Goal: Task Accomplishment & Management: Complete application form

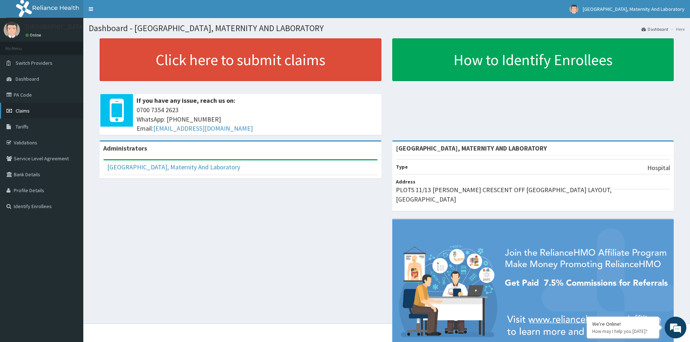
click at [27, 109] on span "Claims" at bounding box center [23, 111] width 14 height 7
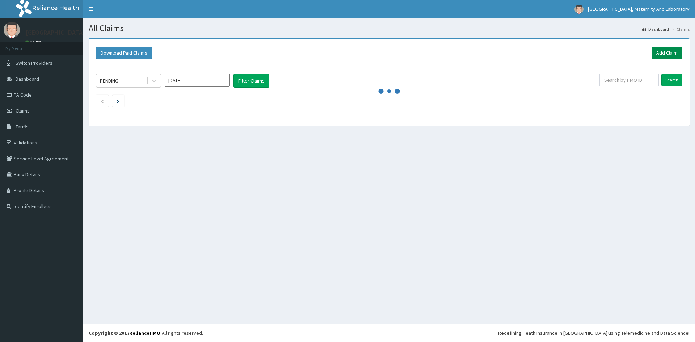
click at [661, 55] on link "Add Claim" at bounding box center [667, 53] width 31 height 12
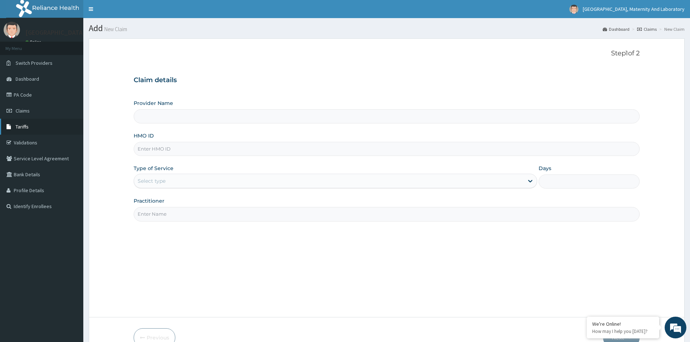
type input "[GEOGRAPHIC_DATA], MATERNITY AND LABORATORY"
click at [188, 150] on input "HMO ID" at bounding box center [387, 149] width 506 height 14
type input "p"
type input "NBC/10915/A"
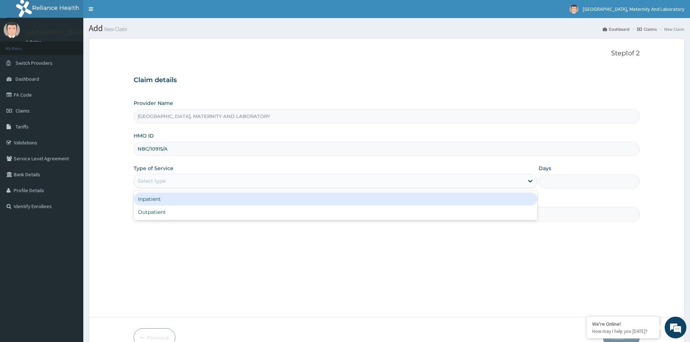
click at [164, 179] on div "Select type" at bounding box center [152, 180] width 28 height 7
click at [164, 203] on div "Inpatient" at bounding box center [335, 199] width 403 height 13
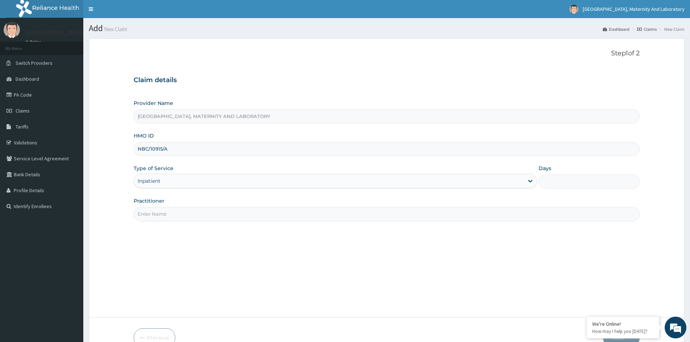
click at [159, 214] on input "Practitioner" at bounding box center [387, 214] width 506 height 14
type input "DR [PERSON_NAME]"
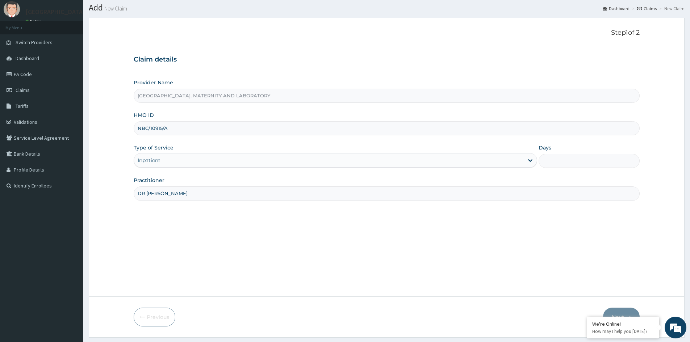
scroll to position [40, 0]
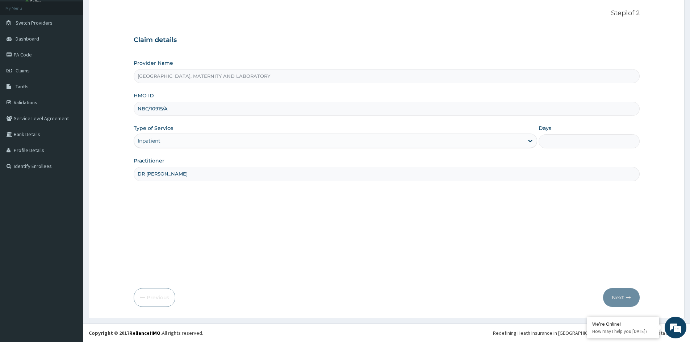
click at [570, 146] on input "Days" at bounding box center [589, 141] width 101 height 14
type input "2"
click at [627, 293] on button "Next" at bounding box center [621, 297] width 37 height 19
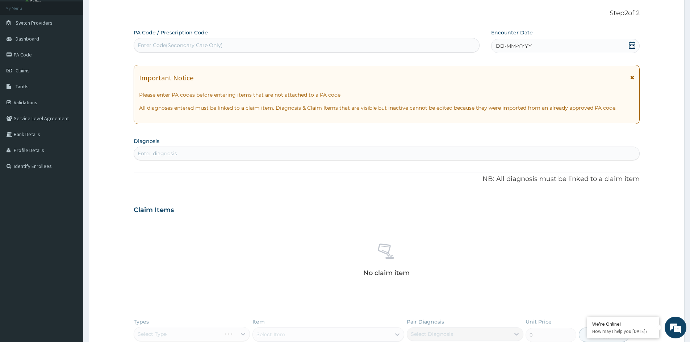
click at [194, 42] on div "Enter Code(Secondary Care Only)" at bounding box center [180, 45] width 85 height 7
type input "PA/733BE5"
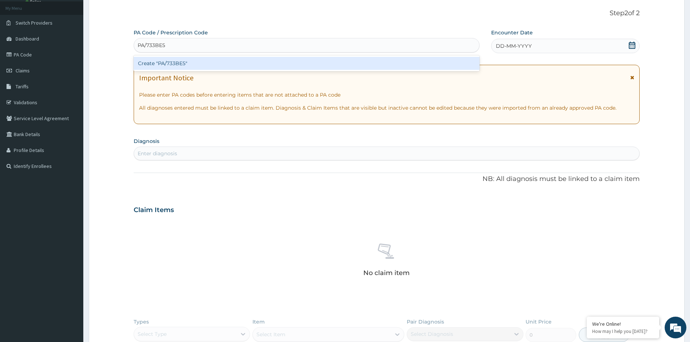
click at [209, 60] on div "Create "PA/733BE5"" at bounding box center [307, 63] width 346 height 13
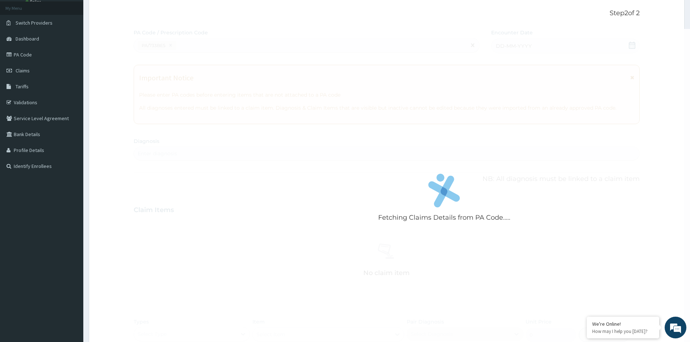
scroll to position [223, 0]
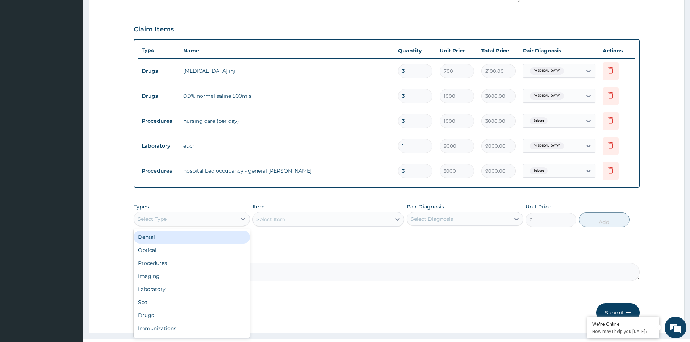
click at [189, 217] on div "Select Type" at bounding box center [185, 219] width 102 height 12
drag, startPoint x: 193, startPoint y: 262, endPoint x: 238, endPoint y: 245, distance: 48.6
click at [193, 261] on div "Procedures" at bounding box center [192, 263] width 116 height 13
click at [286, 214] on div "Select Item" at bounding box center [328, 219] width 152 height 14
click at [290, 218] on div "Select Item" at bounding box center [328, 219] width 152 height 14
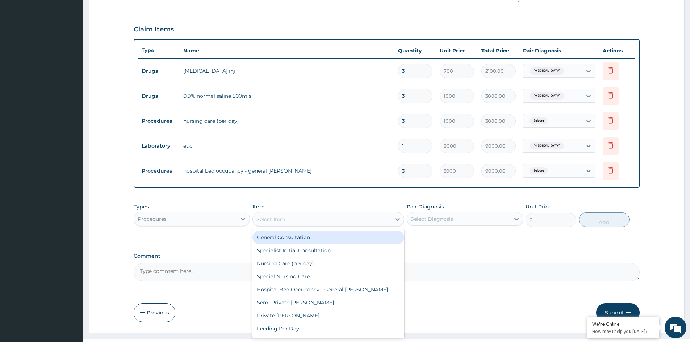
click at [276, 219] on div "Select Item" at bounding box center [270, 219] width 29 height 7
click at [295, 238] on div "General Consultation" at bounding box center [328, 237] width 152 height 13
type input "1500"
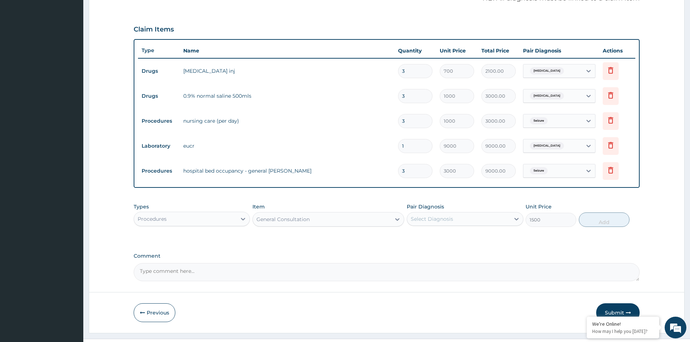
click at [443, 220] on div "Select Diagnosis" at bounding box center [432, 218] width 42 height 7
click at [438, 236] on label "Electrolyte imbalance" at bounding box center [441, 236] width 45 height 7
checkbox input "true"
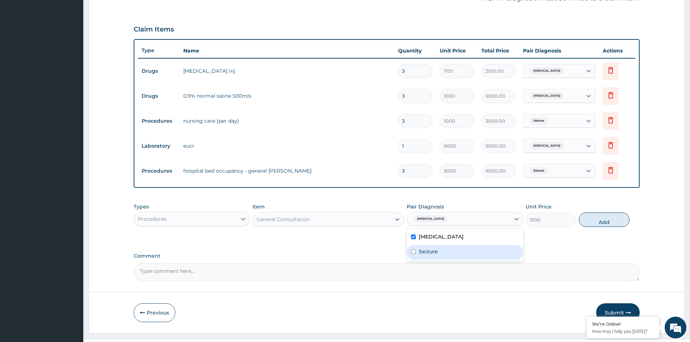
click at [437, 251] on label "Seizure" at bounding box center [428, 251] width 19 height 7
checkbox input "true"
click at [610, 217] on button "Add" at bounding box center [604, 220] width 51 height 14
type input "0"
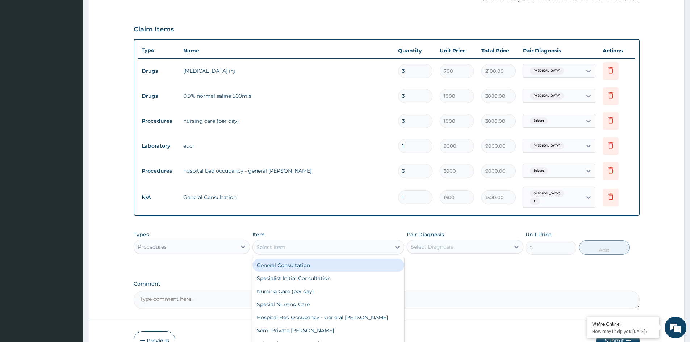
click at [341, 246] on div "Select Item" at bounding box center [322, 248] width 138 height 12
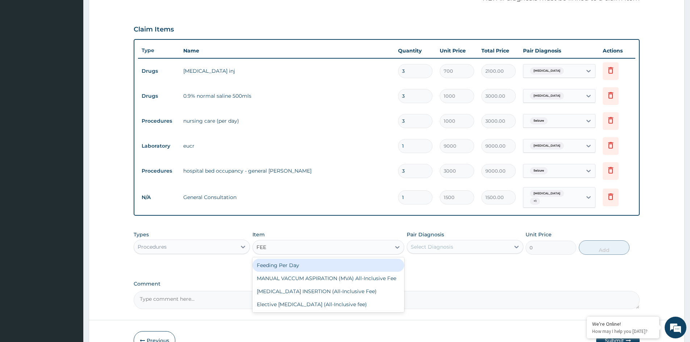
type input "FEED"
click at [287, 268] on div "Feeding Per Day" at bounding box center [328, 265] width 152 height 13
type input "1500"
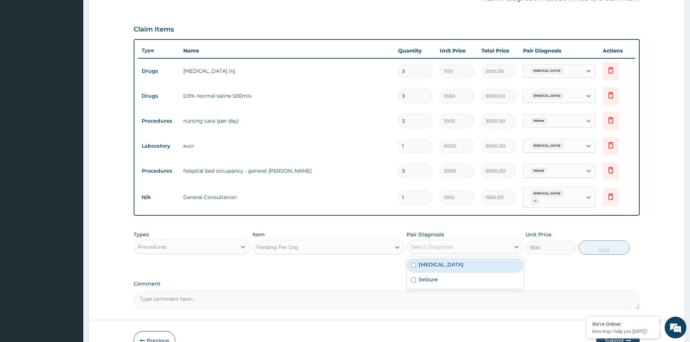
click at [450, 253] on div "Select Diagnosis" at bounding box center [465, 247] width 116 height 14
click at [451, 262] on label "Electrolyte imbalance" at bounding box center [441, 264] width 45 height 7
checkbox input "true"
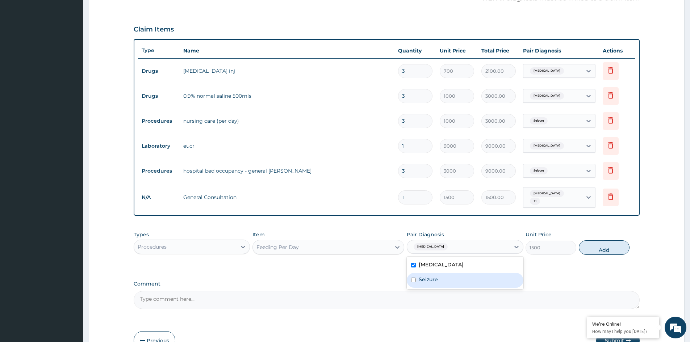
drag, startPoint x: 445, startPoint y: 276, endPoint x: 462, endPoint y: 274, distance: 16.7
click at [448, 276] on div "Seizure" at bounding box center [465, 280] width 116 height 15
checkbox input "true"
click at [600, 246] on button "Add" at bounding box center [604, 247] width 51 height 14
type input "0"
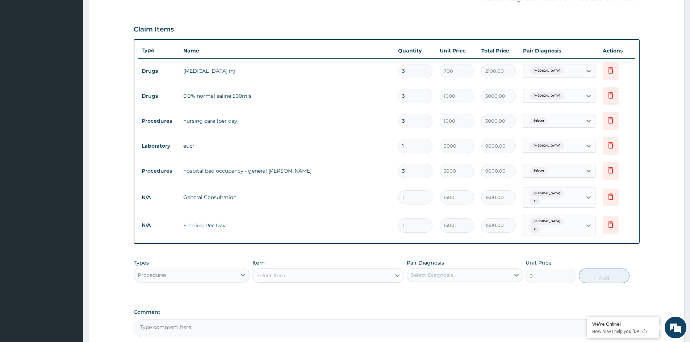
type input "0.00"
type input "3"
type input "4500.00"
type input "3"
click at [208, 275] on div "Procedures" at bounding box center [185, 275] width 102 height 12
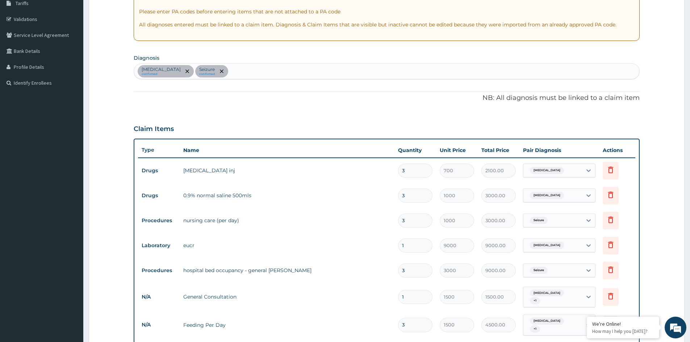
scroll to position [114, 0]
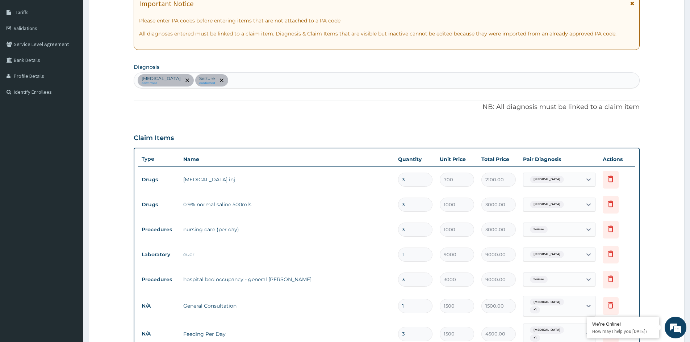
click at [279, 81] on div "Electrolyte imbalance confirmed Seizure confirmed" at bounding box center [386, 80] width 505 height 15
type input "MALARI"
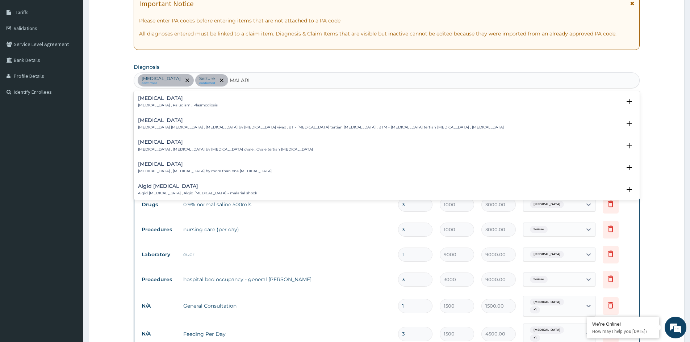
click at [156, 102] on div "Malaria Malaria , Paludism , Plasmodiosis" at bounding box center [178, 102] width 80 height 13
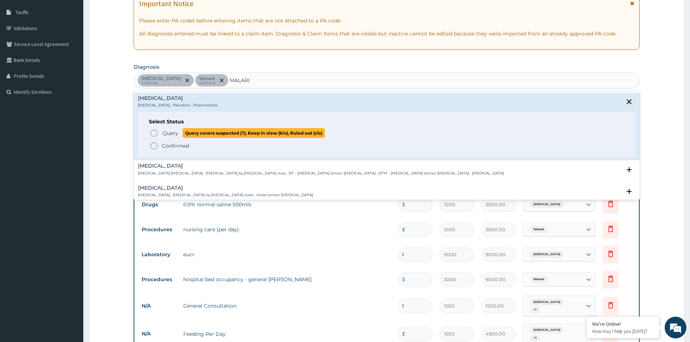
click at [169, 133] on span "Query" at bounding box center [171, 133] width 16 height 7
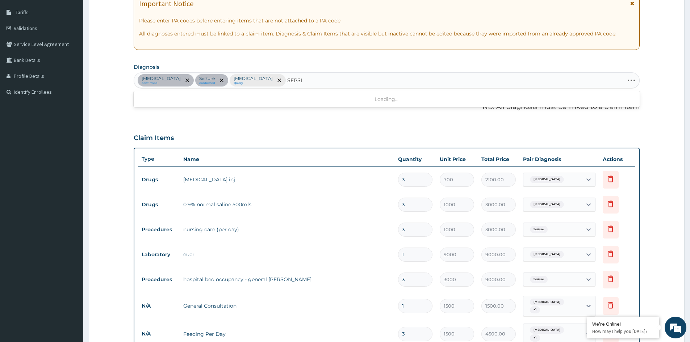
type input "SEPSIS"
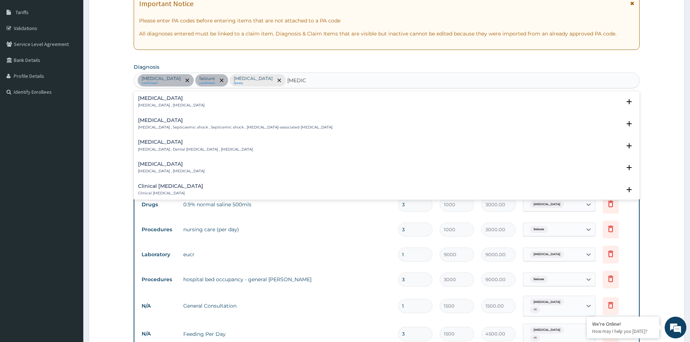
click at [170, 104] on p "Systemic infection , Sepsis" at bounding box center [171, 105] width 67 height 5
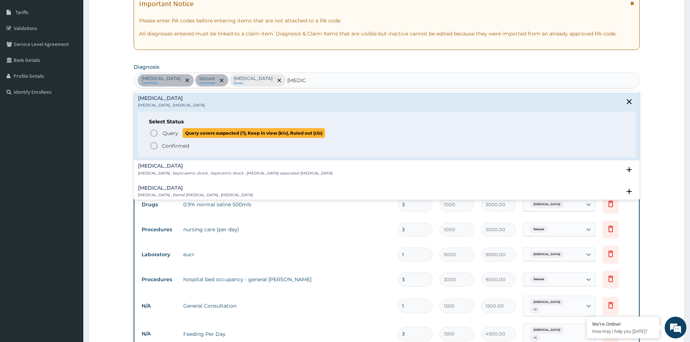
click at [160, 135] on span "Query Query covers suspected (?), Keep in view (kiv), Ruled out (r/o)" at bounding box center [387, 133] width 475 height 10
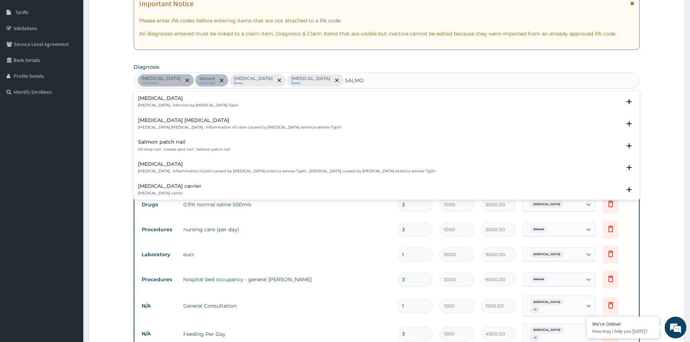
type input "SALMON"
click at [158, 104] on p "Typhoid fever , Infection by Salmonella Typhi" at bounding box center [188, 105] width 101 height 5
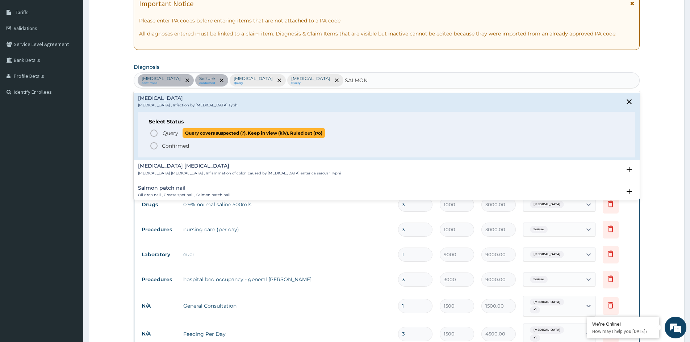
click at [168, 131] on span "Query" at bounding box center [171, 133] width 16 height 7
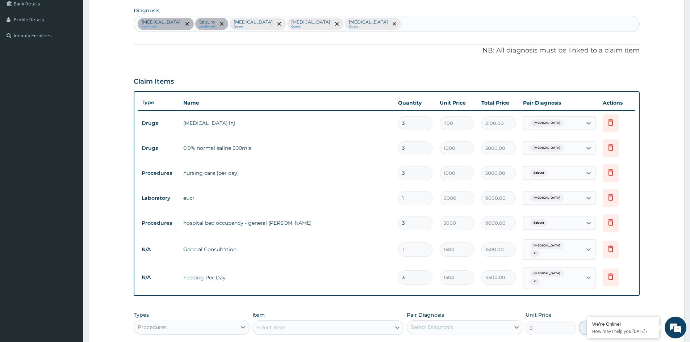
scroll to position [294, 0]
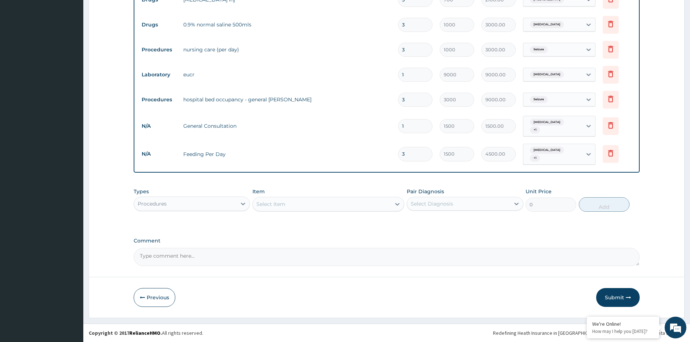
click at [279, 202] on div "Select Item" at bounding box center [270, 204] width 29 height 7
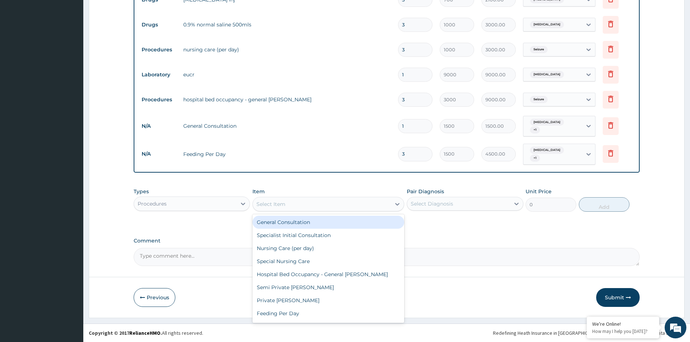
click at [207, 201] on div "Procedures" at bounding box center [185, 204] width 102 height 12
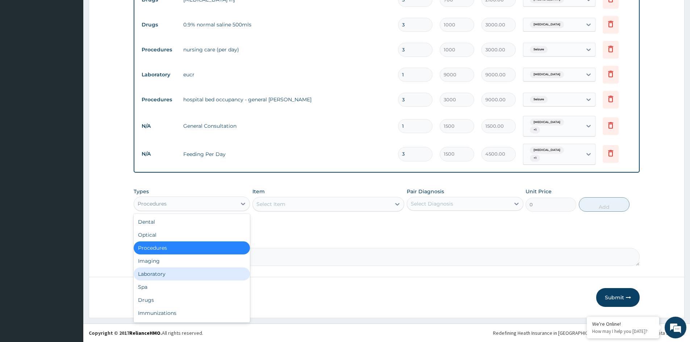
click at [187, 276] on div "Laboratory" at bounding box center [192, 274] width 116 height 13
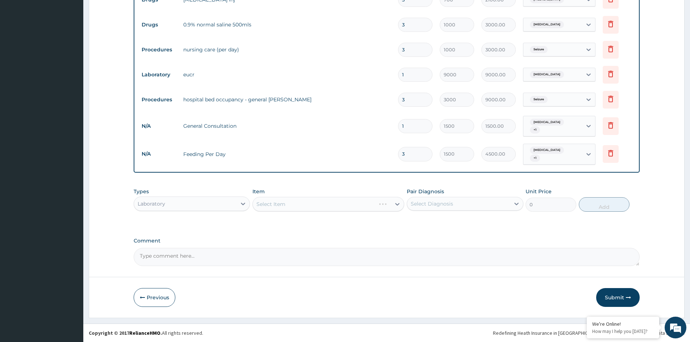
click at [302, 204] on div "Select Item" at bounding box center [328, 204] width 152 height 14
click at [306, 202] on div "Select Item" at bounding box center [322, 204] width 138 height 12
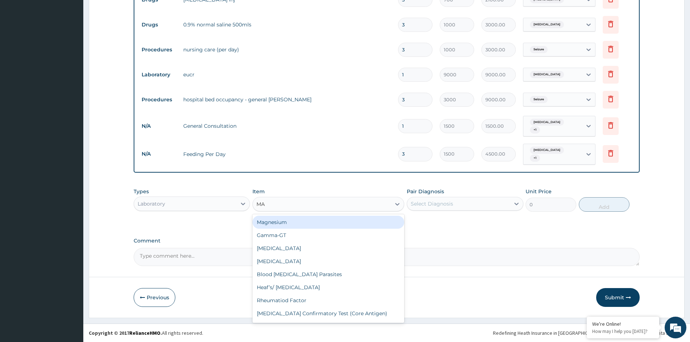
type input "MAL"
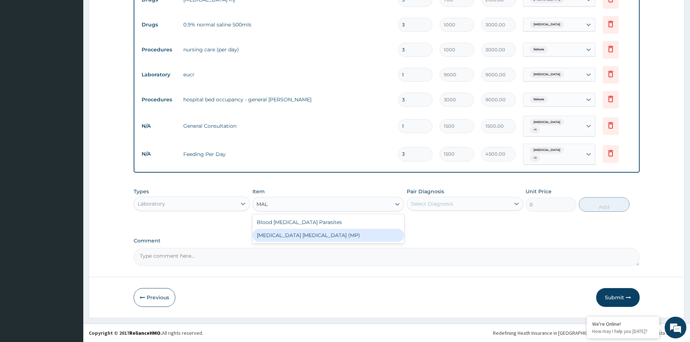
click at [307, 236] on div "MALARIA PARASITE (MP)" at bounding box center [328, 235] width 152 height 13
type input "2000"
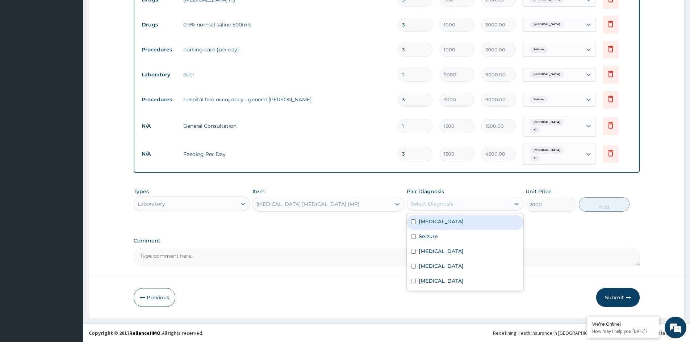
click at [427, 203] on div "Select Diagnosis" at bounding box center [432, 203] width 42 height 7
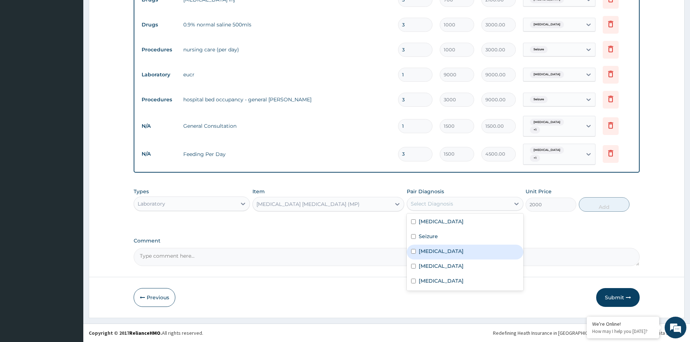
click at [432, 256] on div "Malaria" at bounding box center [465, 252] width 116 height 15
checkbox input "true"
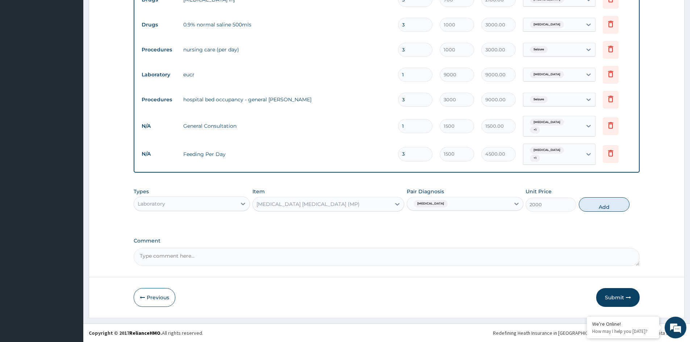
drag, startPoint x: 610, startPoint y: 203, endPoint x: 607, endPoint y: 205, distance: 4.0
click at [610, 203] on button "Add" at bounding box center [604, 204] width 51 height 14
type input "0"
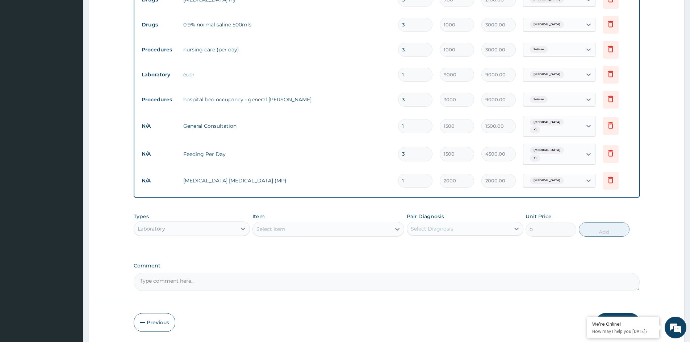
click at [298, 233] on div "Select Item" at bounding box center [322, 229] width 138 height 12
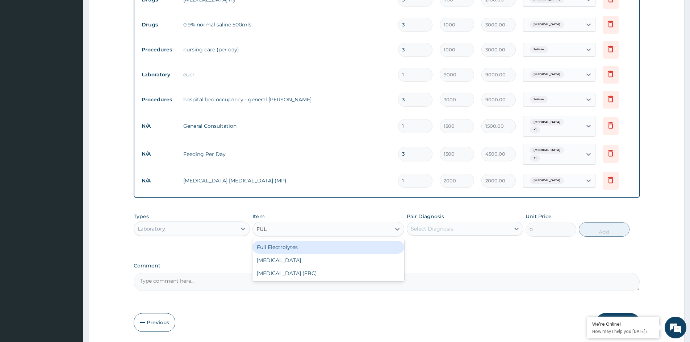
type input "FULL"
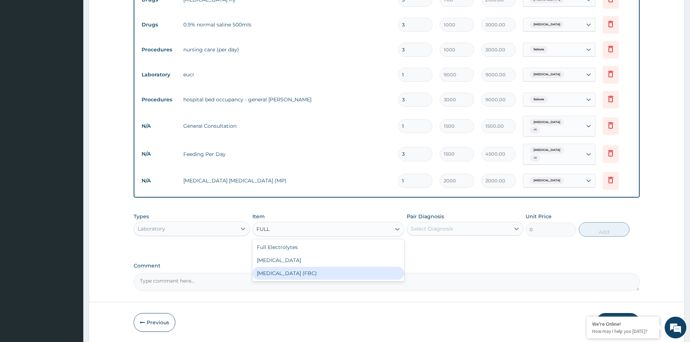
click at [295, 270] on div "FULL BLOOD COUNT (FBC)" at bounding box center [328, 273] width 152 height 13
type input "4000"
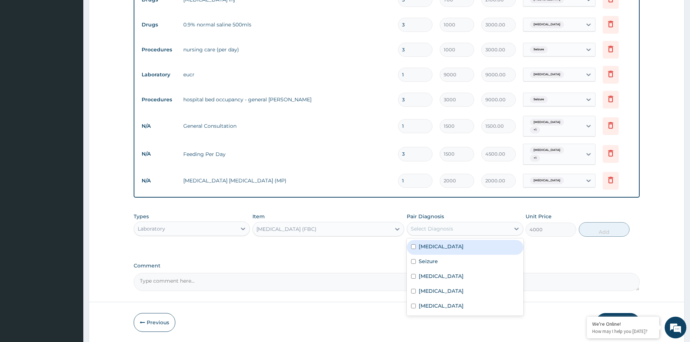
click at [432, 226] on div "Select Diagnosis" at bounding box center [432, 228] width 42 height 7
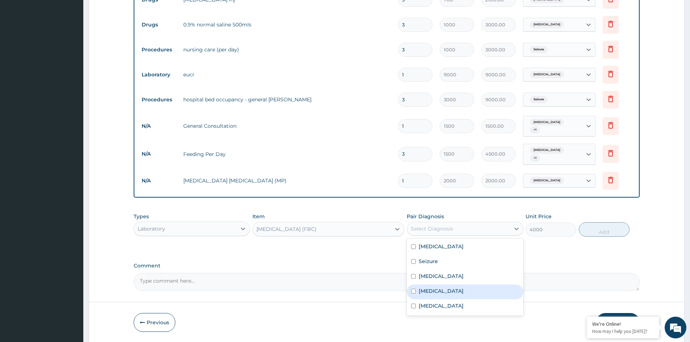
drag, startPoint x: 431, startPoint y: 289, endPoint x: 439, endPoint y: 312, distance: 24.9
click at [432, 294] on label "Sepsis" at bounding box center [441, 291] width 45 height 7
checkbox input "true"
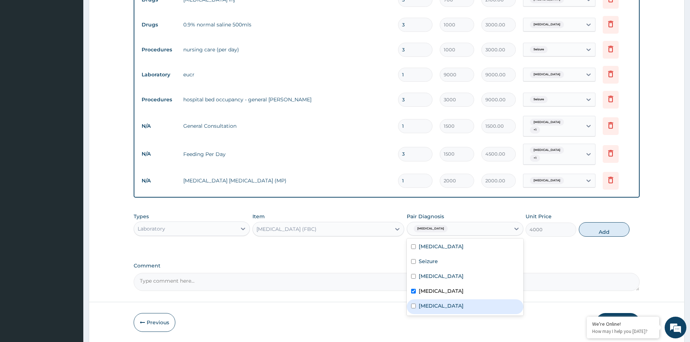
drag, startPoint x: 440, startPoint y: 311, endPoint x: 439, endPoint y: 307, distance: 4.4
click at [440, 311] on div "Typhoid fever" at bounding box center [465, 307] width 116 height 15
checkbox input "true"
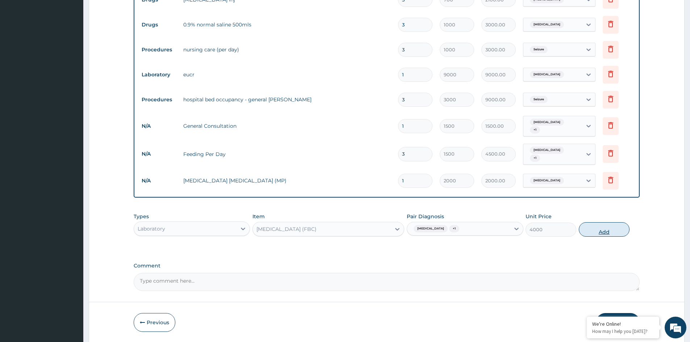
click at [623, 229] on button "Add" at bounding box center [604, 229] width 51 height 14
type input "0"
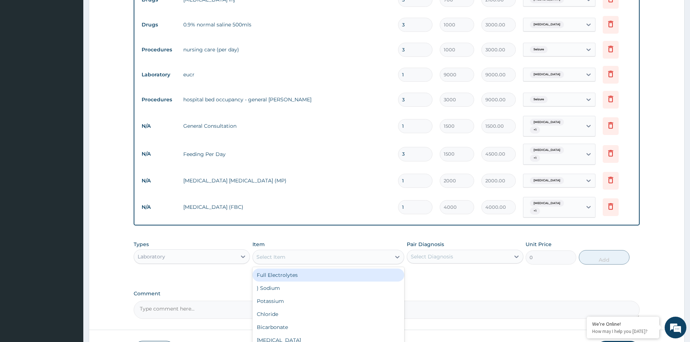
click at [286, 254] on div "Select Item" at bounding box center [322, 257] width 138 height 12
type input "FAST"
click at [298, 273] on div "Fasting Blood Sugar" at bounding box center [328, 275] width 152 height 13
type input "600"
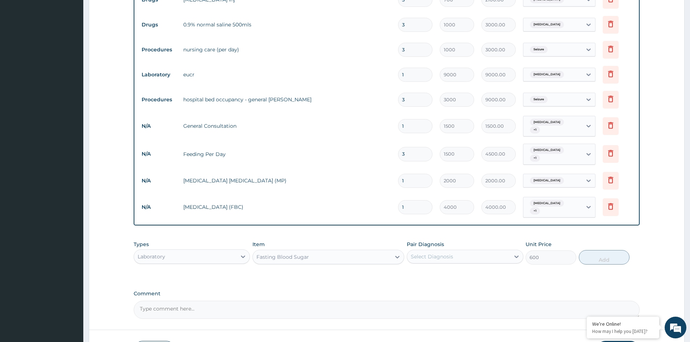
click at [439, 253] on div "Select Diagnosis" at bounding box center [432, 256] width 42 height 7
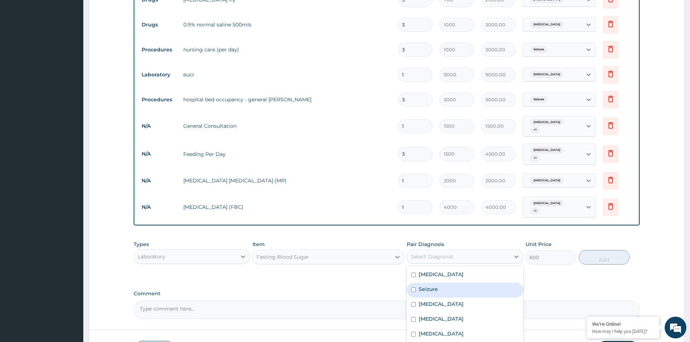
click at [446, 283] on div "Seizure" at bounding box center [465, 290] width 116 height 15
checkbox input "true"
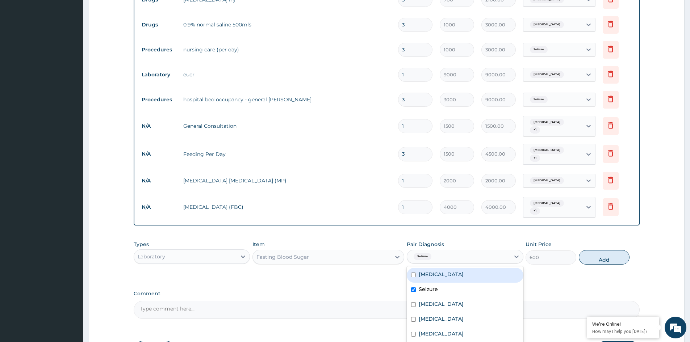
click at [443, 277] on div "Electrolyte imbalance" at bounding box center [465, 275] width 116 height 15
checkbox input "true"
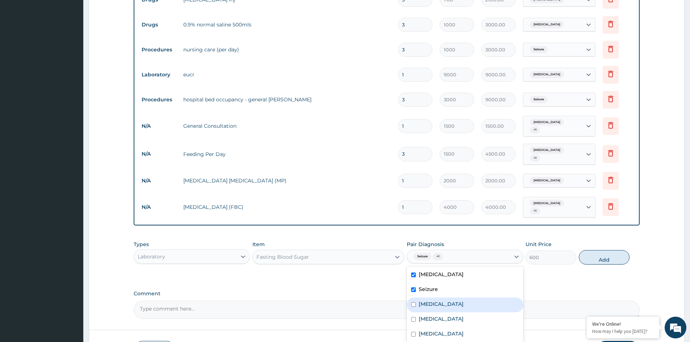
click at [445, 300] on div "Malaria" at bounding box center [465, 305] width 116 height 15
checkbox input "true"
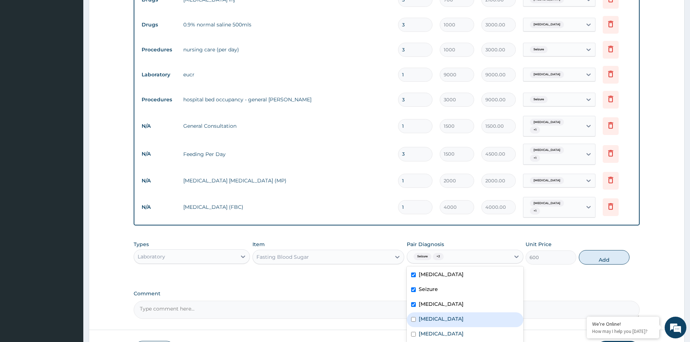
click at [447, 318] on div "Sepsis" at bounding box center [465, 320] width 116 height 15
checkbox input "true"
click at [447, 330] on label "Typhoid fever" at bounding box center [441, 333] width 45 height 7
checkbox input "true"
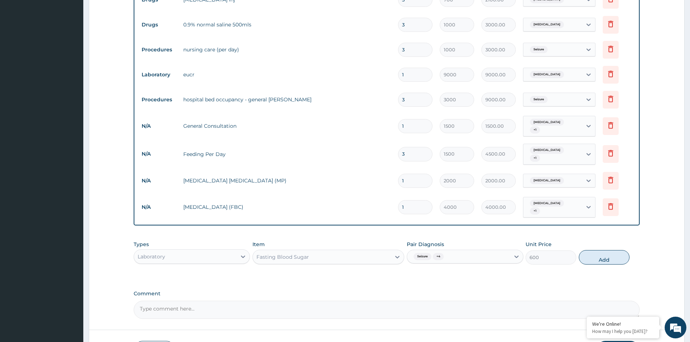
click at [589, 255] on button "Add" at bounding box center [604, 257] width 51 height 14
type input "0"
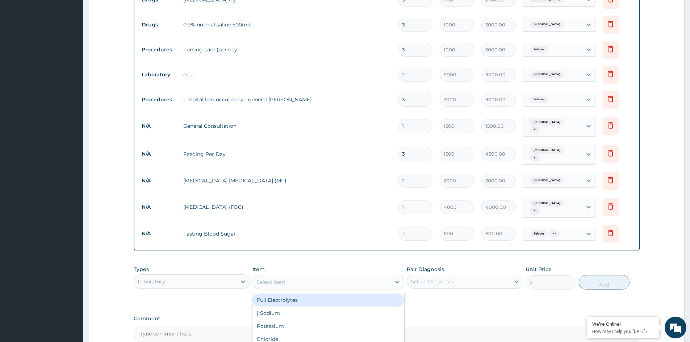
click at [281, 279] on div "Select Item" at bounding box center [270, 282] width 29 height 7
type input "URINA"
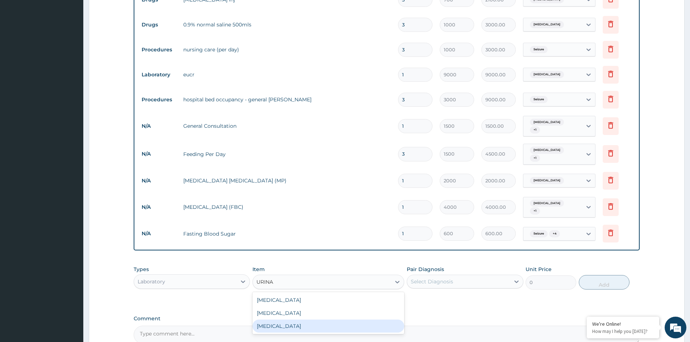
click at [282, 328] on div "URINALYSIS" at bounding box center [328, 326] width 152 height 13
type input "2000"
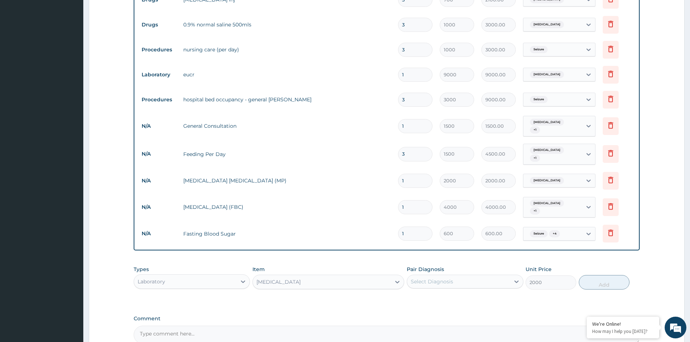
click at [439, 278] on div "Select Diagnosis" at bounding box center [432, 281] width 42 height 7
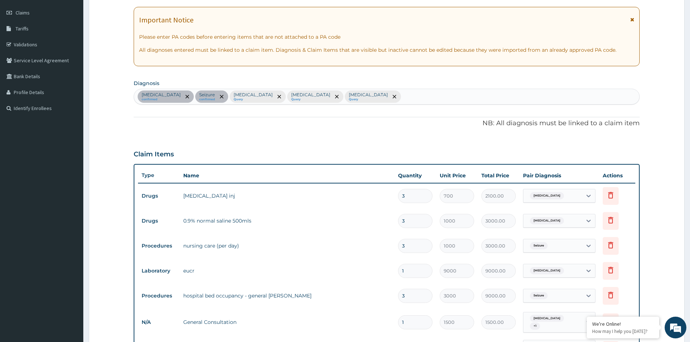
scroll to position [77, 0]
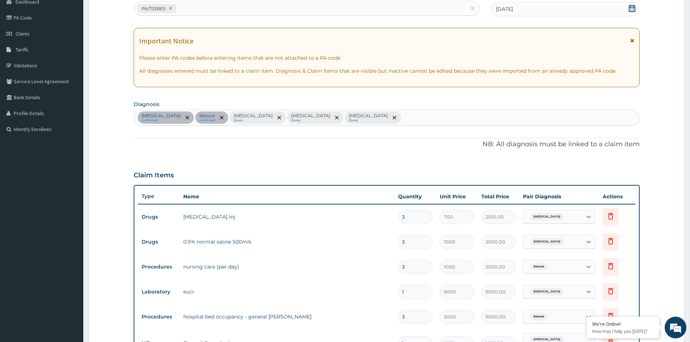
click at [375, 119] on div "Electrolyte imbalance confirmed Seizure confirmed Malaria Query Sepsis Query Ty…" at bounding box center [386, 117] width 505 height 15
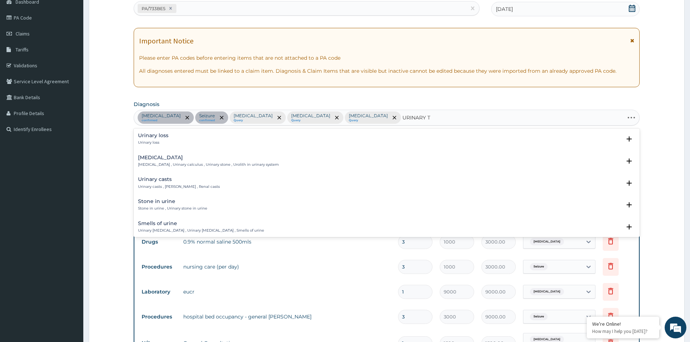
type input "URINARY TR"
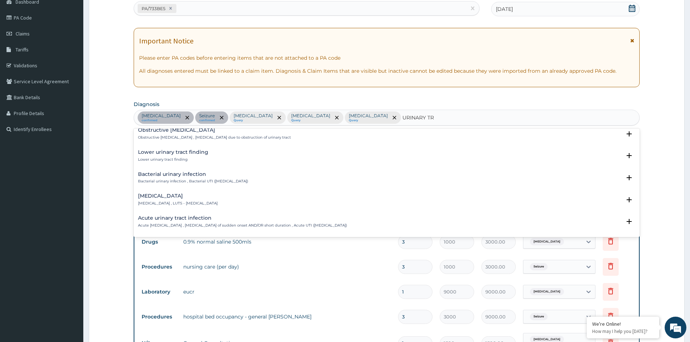
scroll to position [217, 0]
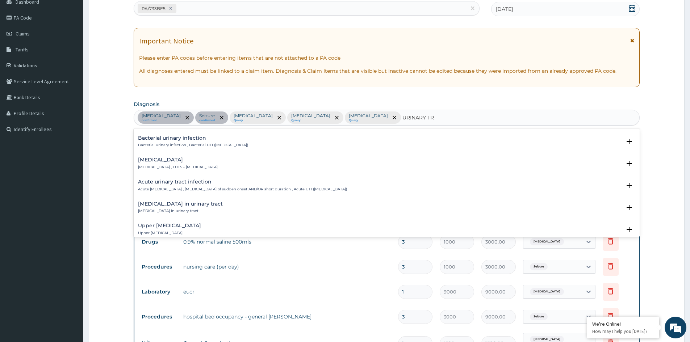
click at [181, 187] on p "Acute urinary tract infection , Urinary tract infection of sudden onset AND/OR …" at bounding box center [242, 189] width 209 height 5
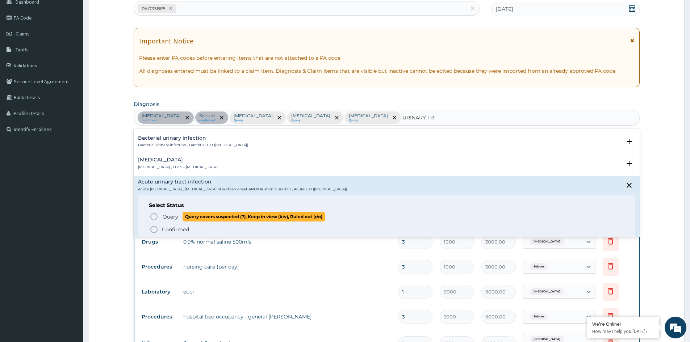
click at [171, 215] on span "Query" at bounding box center [171, 216] width 16 height 7
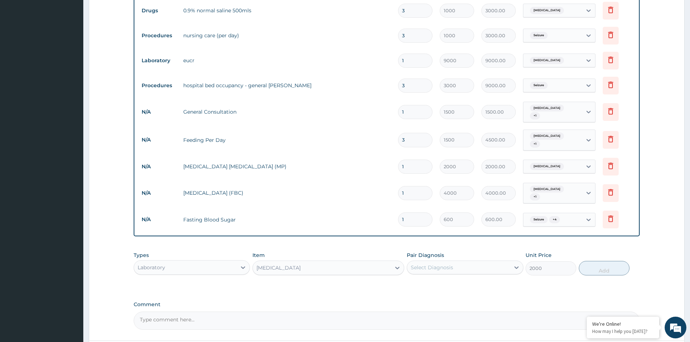
scroll to position [331, 0]
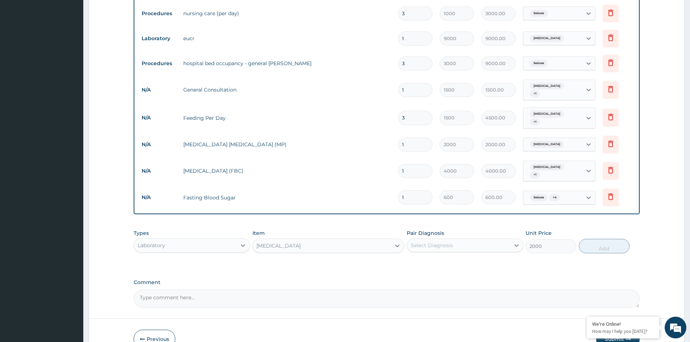
click at [457, 242] on div "Select Diagnosis" at bounding box center [458, 246] width 102 height 12
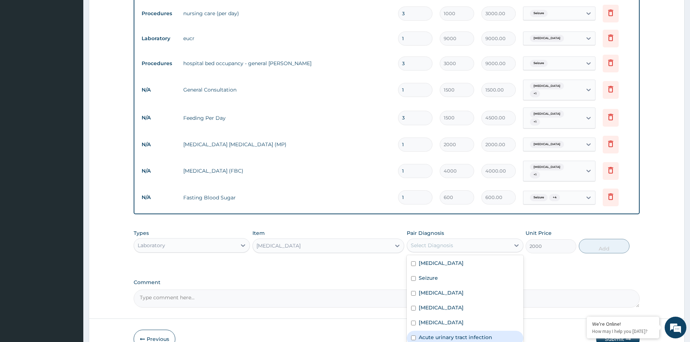
click at [482, 338] on div "Acute urinary tract infection" at bounding box center [465, 338] width 116 height 15
checkbox input "true"
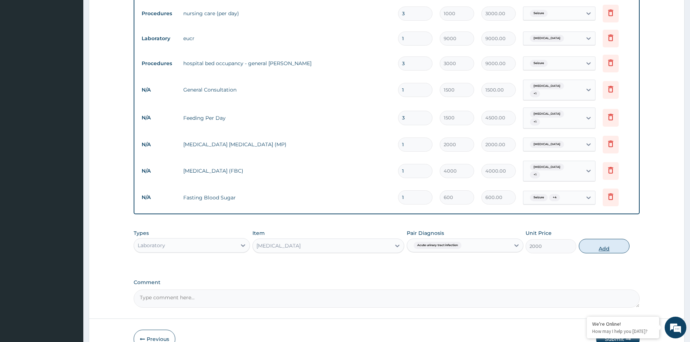
click at [596, 246] on button "Add" at bounding box center [604, 246] width 51 height 14
type input "0"
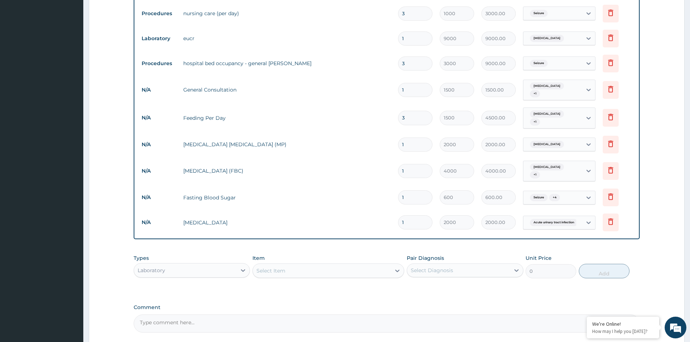
click at [168, 269] on div "Laboratory" at bounding box center [185, 271] width 102 height 12
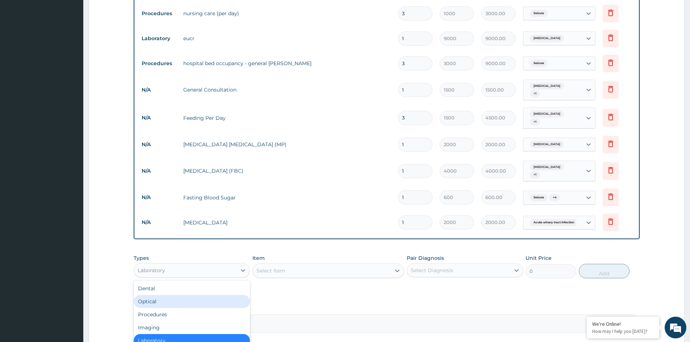
scroll to position [25, 0]
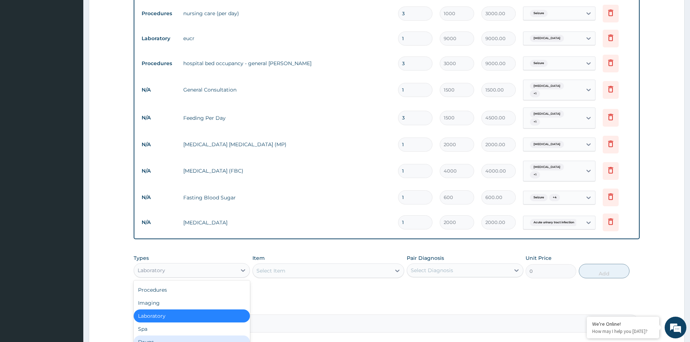
click at [154, 341] on div "Drugs" at bounding box center [192, 342] width 116 height 13
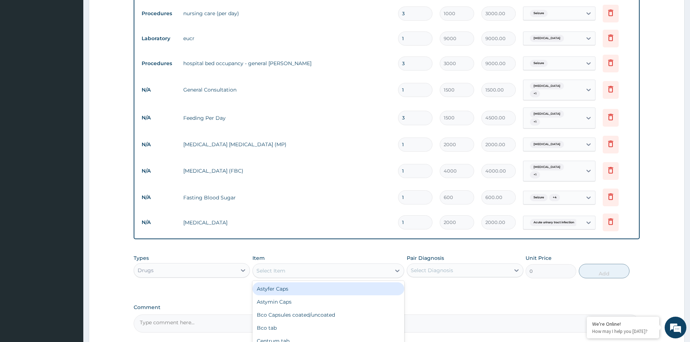
click at [299, 268] on div "Select Item" at bounding box center [322, 271] width 138 height 12
type input "EMA"
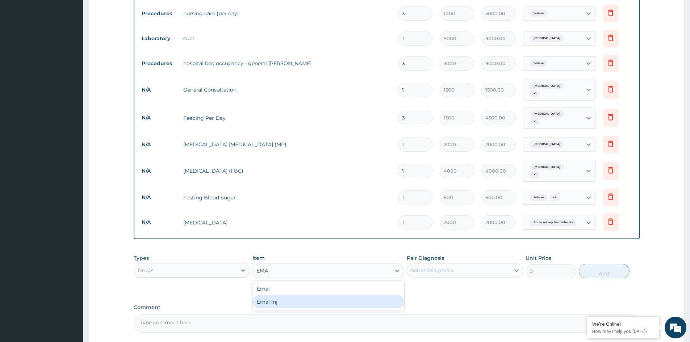
drag, startPoint x: 274, startPoint y: 297, endPoint x: 278, endPoint y: 296, distance: 4.4
click at [275, 298] on div "Emal Inj" at bounding box center [328, 302] width 152 height 13
type input "1500"
click at [435, 267] on div "Select Diagnosis" at bounding box center [432, 270] width 42 height 7
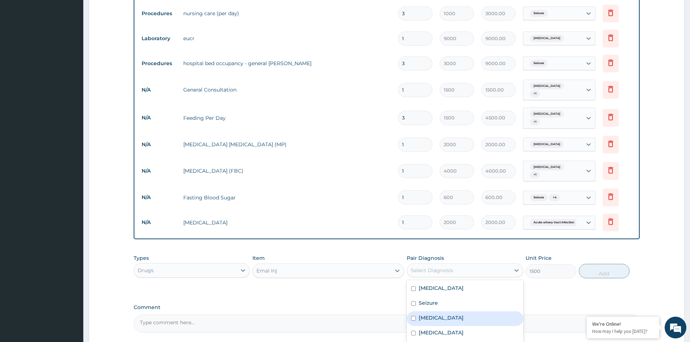
click at [436, 319] on div "Malaria" at bounding box center [465, 318] width 116 height 15
checkbox input "true"
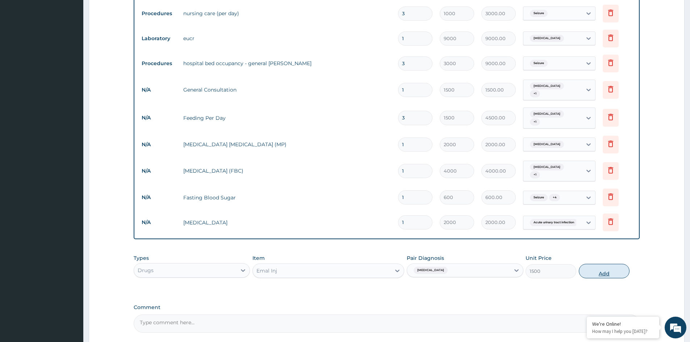
click at [608, 273] on button "Add" at bounding box center [604, 271] width 51 height 14
type input "0"
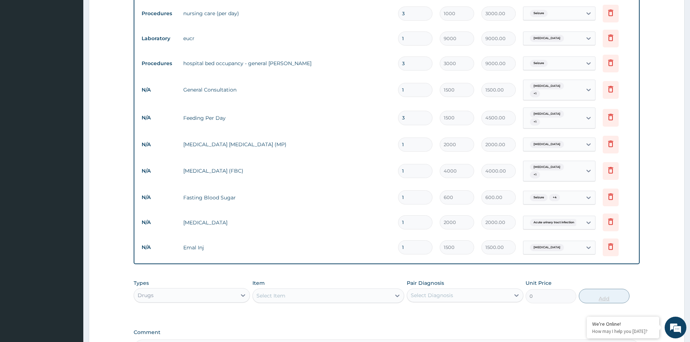
type input "0.00"
type input "3"
type input "4500.00"
type input "3"
click at [276, 292] on div "Select Item" at bounding box center [270, 295] width 29 height 7
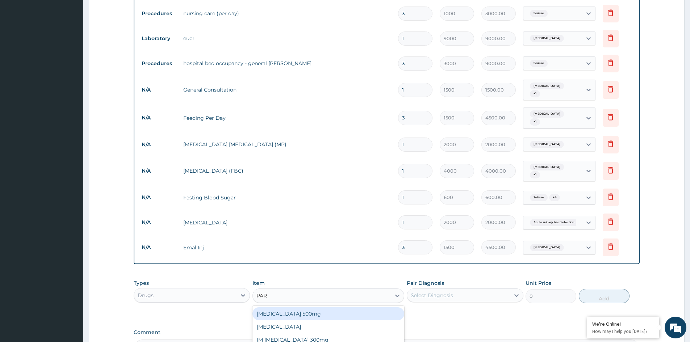
type input "PARA"
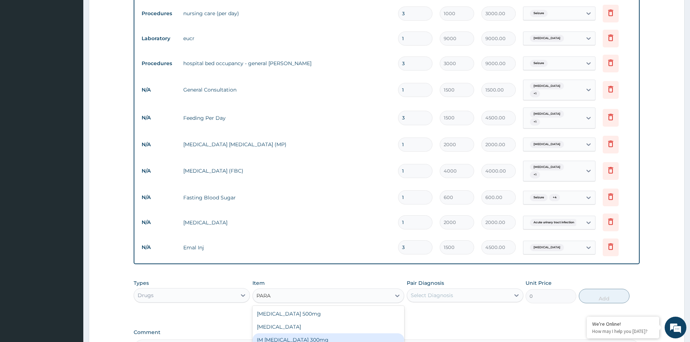
click at [313, 334] on div "IM Paracetamol 300mg" at bounding box center [328, 340] width 152 height 13
type input "300"
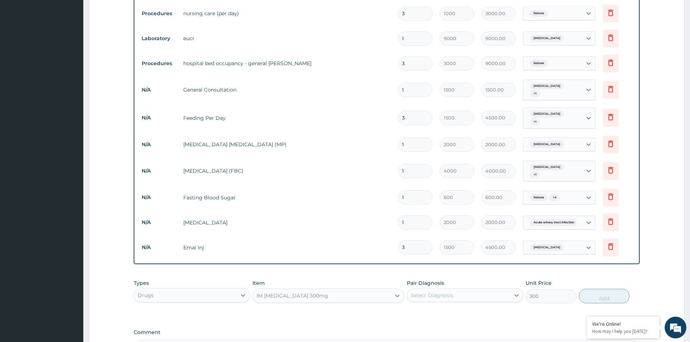
click at [496, 296] on div "Select Diagnosis" at bounding box center [458, 296] width 102 height 12
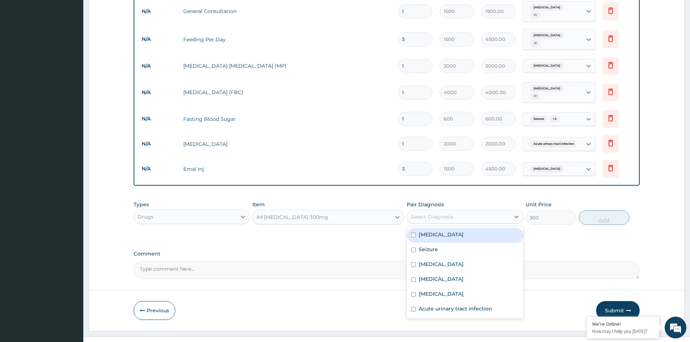
scroll to position [419, 0]
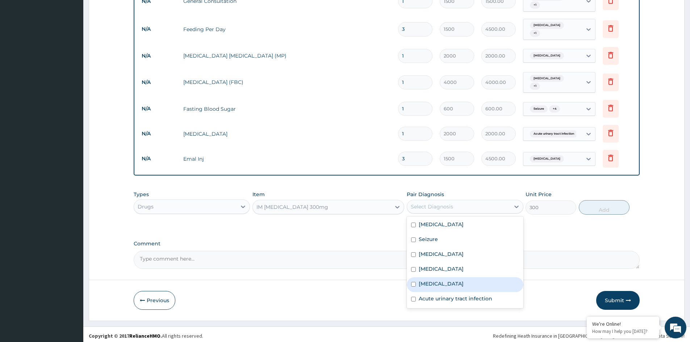
click at [439, 282] on label "Typhoid fever" at bounding box center [441, 283] width 45 height 7
checkbox input "true"
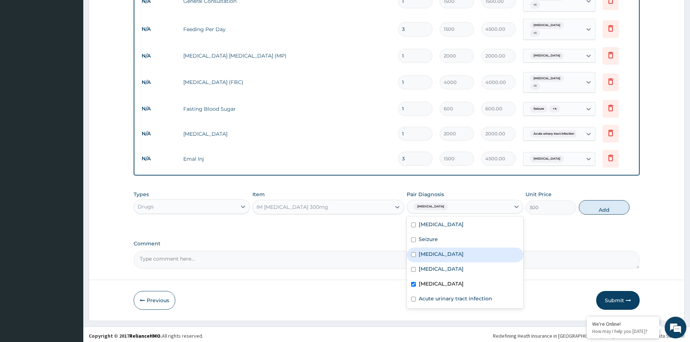
click at [423, 251] on label "Malaria" at bounding box center [441, 254] width 45 height 7
checkbox input "true"
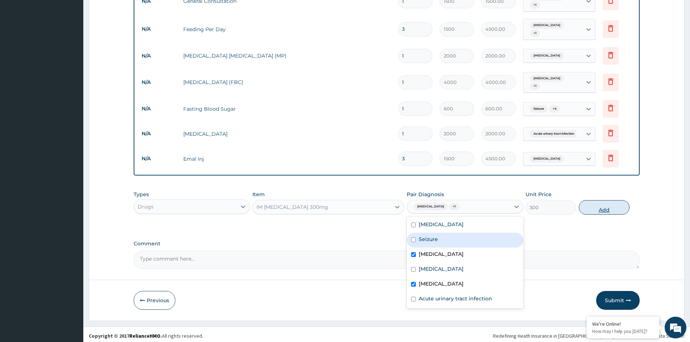
click at [605, 204] on button "Add" at bounding box center [604, 207] width 51 height 14
type input "0"
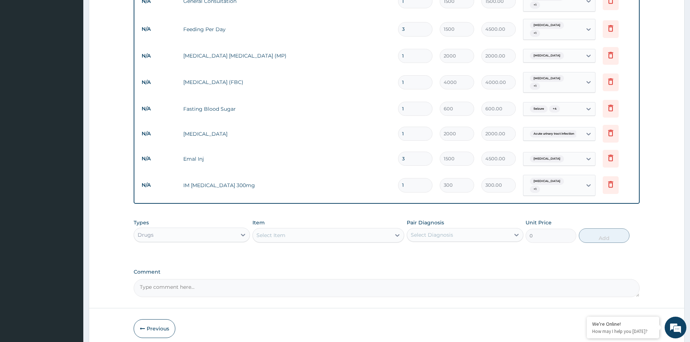
type input "0.00"
type input "6"
type input "1800.00"
type input "6"
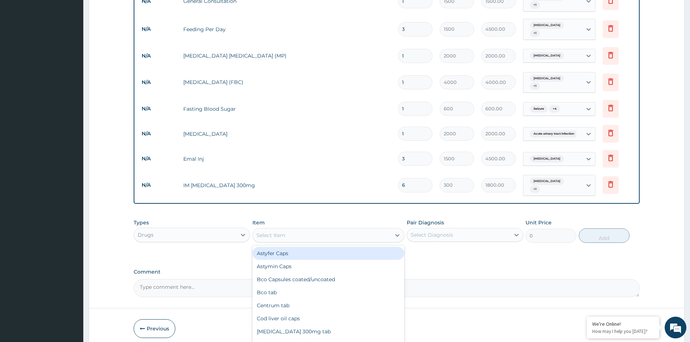
click at [309, 230] on div "Select Item" at bounding box center [322, 236] width 138 height 12
type input "CIPR"
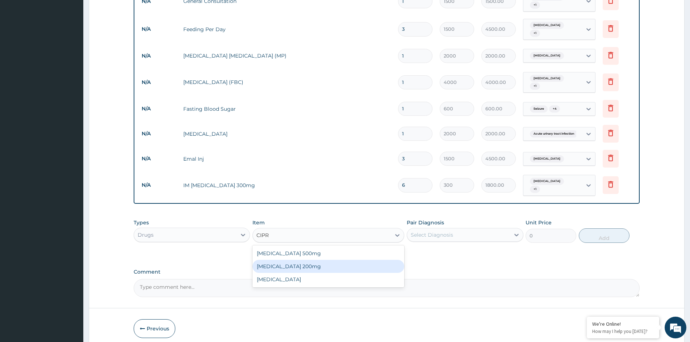
click at [273, 260] on div "Ciprofloxacin 200mg" at bounding box center [328, 266] width 152 height 13
type input "600"
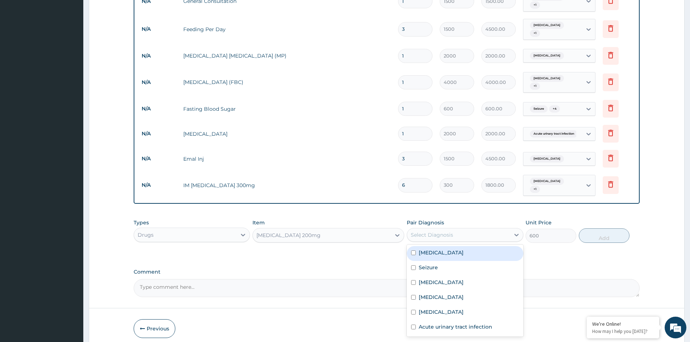
click at [420, 231] on div "Select Diagnosis" at bounding box center [432, 234] width 42 height 7
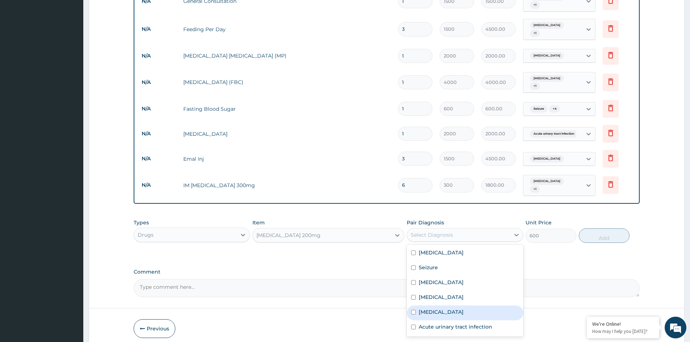
click at [439, 310] on div "Typhoid fever" at bounding box center [465, 313] width 116 height 15
checkbox input "true"
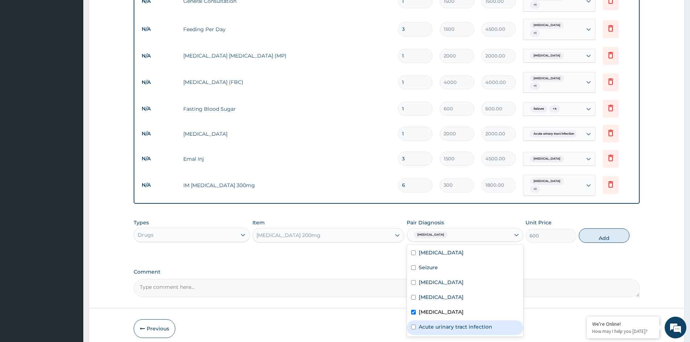
click at [439, 321] on div "Acute urinary tract infection" at bounding box center [465, 328] width 116 height 15
checkbox input "true"
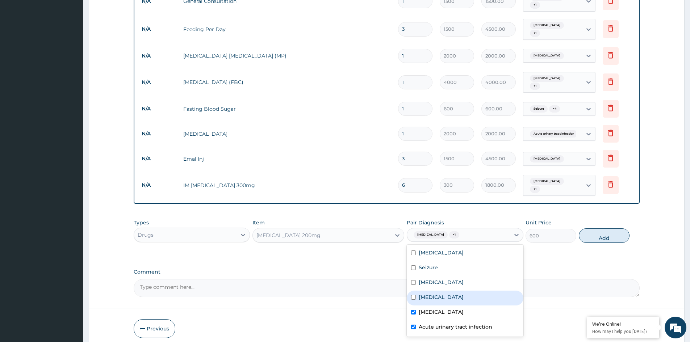
drag, startPoint x: 454, startPoint y: 289, endPoint x: 464, endPoint y: 288, distance: 9.8
click at [455, 291] on div "Sepsis" at bounding box center [465, 298] width 116 height 15
checkbox input "true"
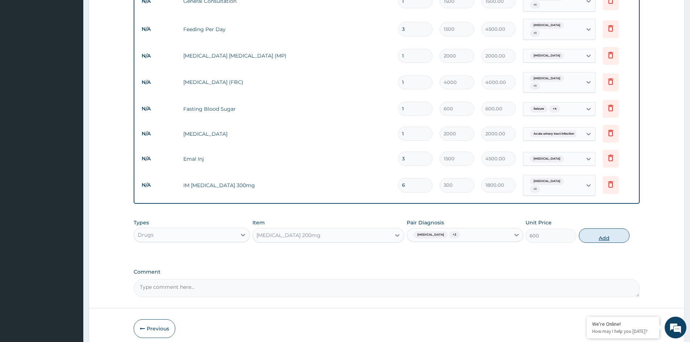
click at [596, 230] on button "Add" at bounding box center [604, 236] width 51 height 14
type input "0"
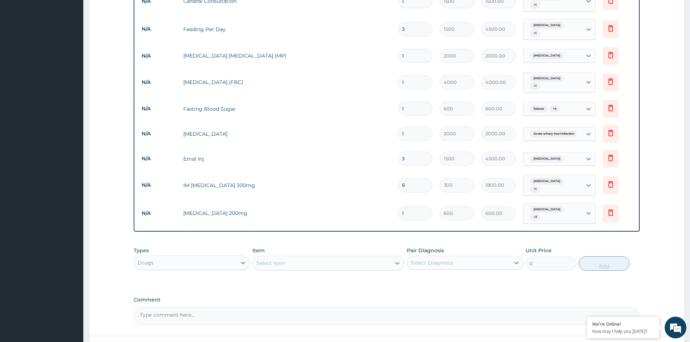
type input "0.00"
type input "2"
type input "1200.00"
type input "2"
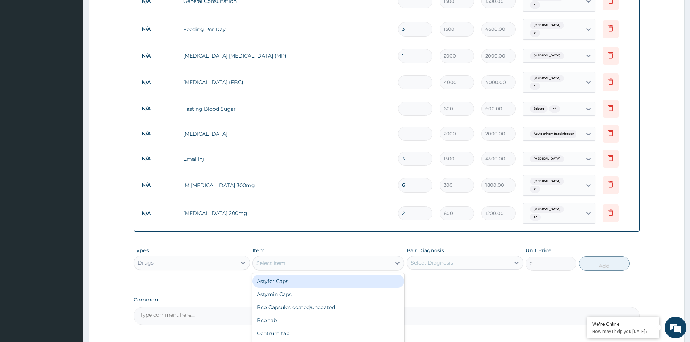
click at [336, 258] on div "Select Item" at bounding box center [322, 264] width 138 height 12
type input "CIPR"
drag, startPoint x: 323, startPoint y: 271, endPoint x: 329, endPoint y: 271, distance: 6.2
click at [323, 275] on div "Ciprofloxacin 500mg" at bounding box center [328, 281] width 152 height 13
type input "150"
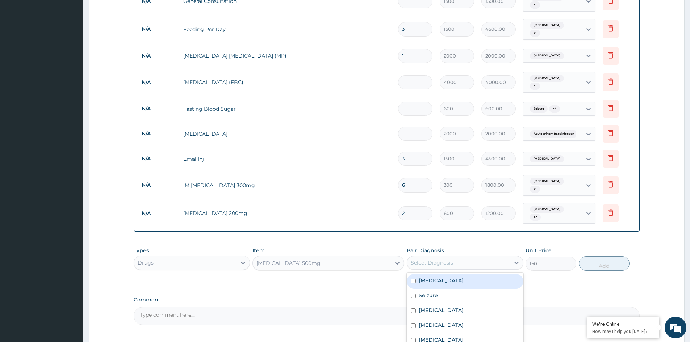
click at [453, 257] on div "Select Diagnosis" at bounding box center [458, 263] width 102 height 12
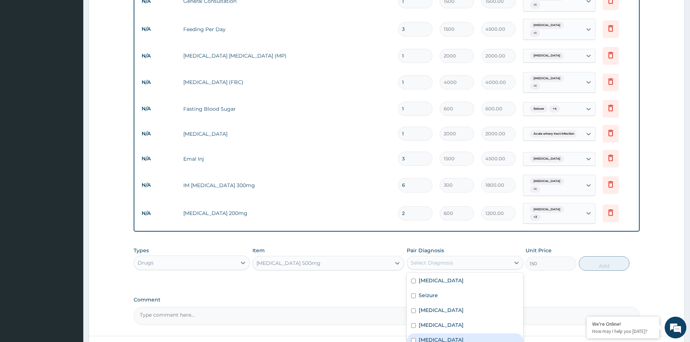
drag, startPoint x: 447, startPoint y: 330, endPoint x: 448, endPoint y: 320, distance: 10.2
click at [447, 336] on label "Typhoid fever" at bounding box center [441, 339] width 45 height 7
checkbox input "true"
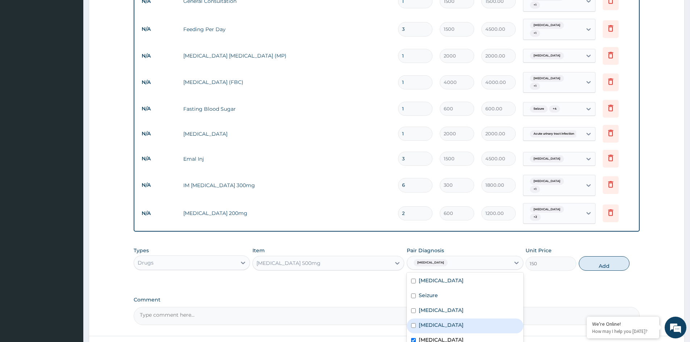
click at [447, 319] on div "Sepsis" at bounding box center [465, 326] width 116 height 15
checkbox input "true"
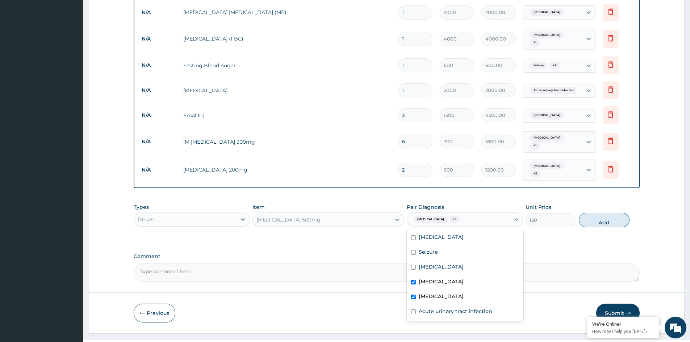
scroll to position [469, 0]
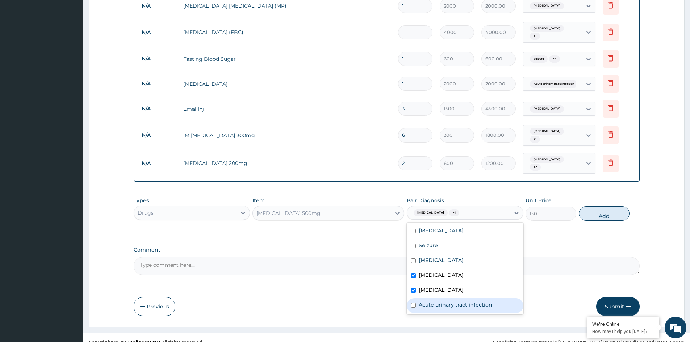
click at [414, 303] on input "checkbox" at bounding box center [413, 305] width 5 height 5
checkbox input "true"
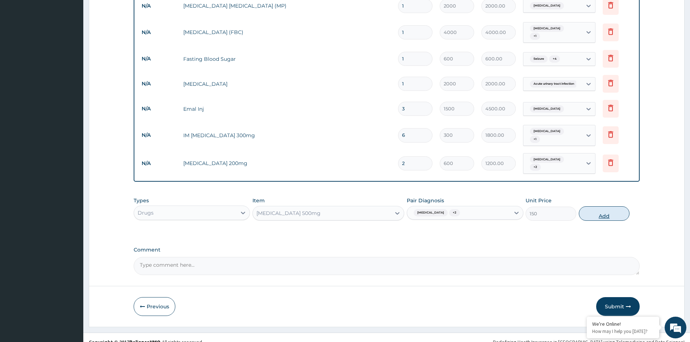
click at [600, 210] on button "Add" at bounding box center [604, 213] width 51 height 14
type input "0"
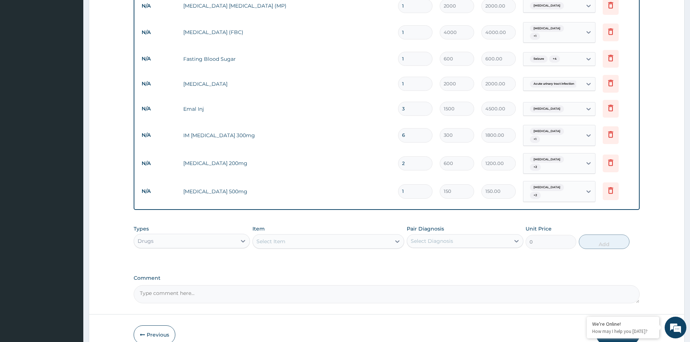
type input "0.00"
type input "1"
type input "150.00"
type input "10"
type input "1500.00"
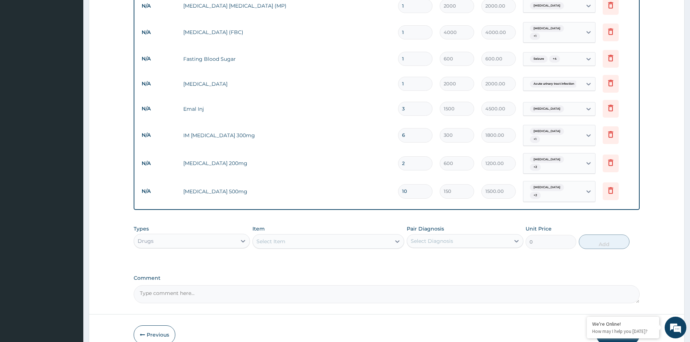
type input "10"
click at [271, 238] on div "Select Item" at bounding box center [270, 241] width 29 height 7
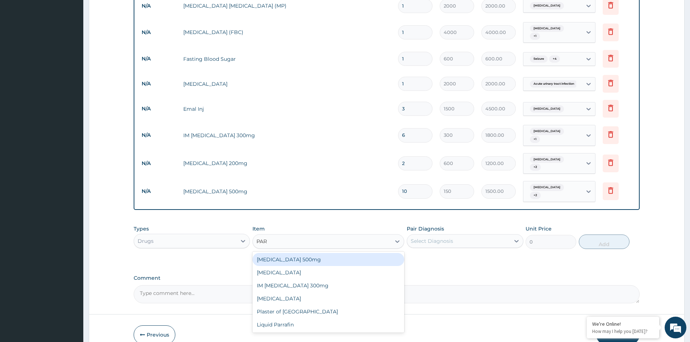
type input "PARA"
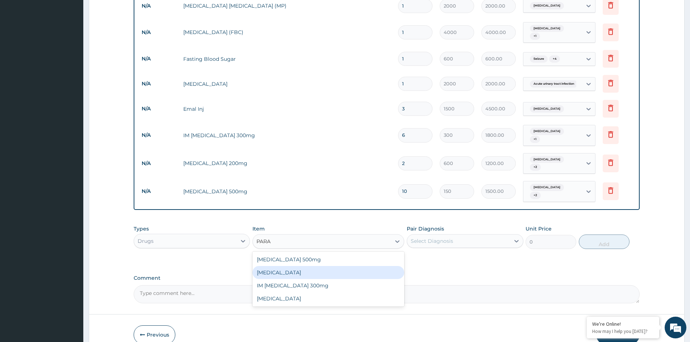
drag, startPoint x: 289, startPoint y: 246, endPoint x: 292, endPoint y: 256, distance: 11.0
click at [292, 256] on div "Paracetamol 500mg Paracetamol IM Paracetamol 300mg Liquid paraffin" at bounding box center [328, 279] width 152 height 55
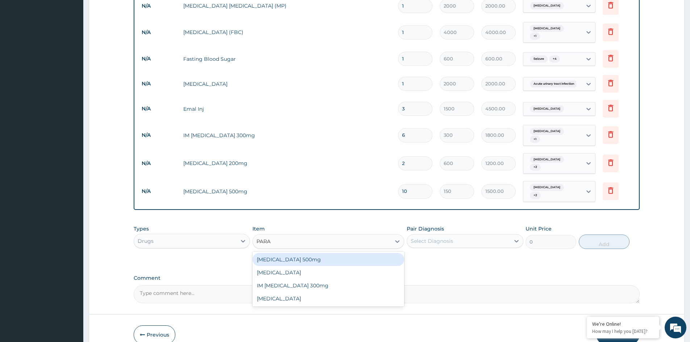
click at [297, 253] on div "Paracetamol 500mg" at bounding box center [328, 259] width 152 height 13
type input "15"
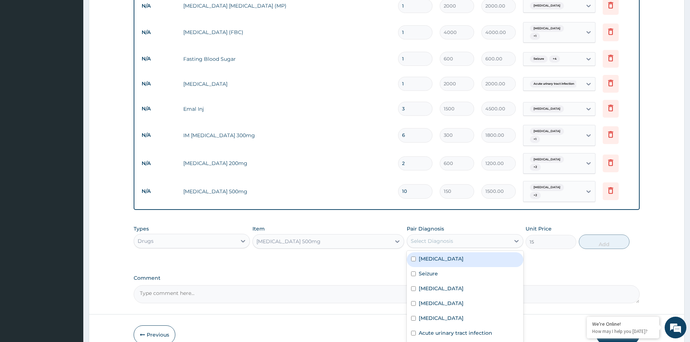
click at [467, 235] on div "Select Diagnosis" at bounding box center [458, 241] width 102 height 12
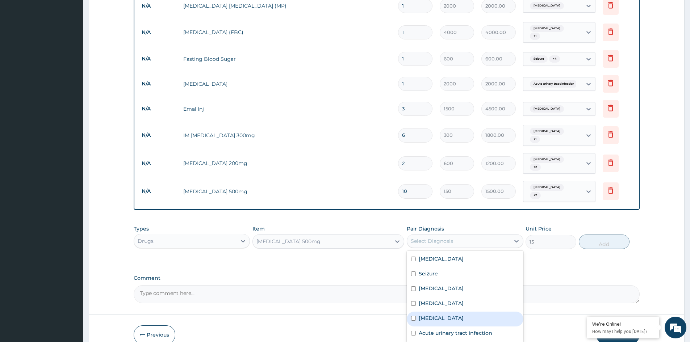
click at [441, 315] on label "Typhoid fever" at bounding box center [441, 318] width 45 height 7
checkbox input "true"
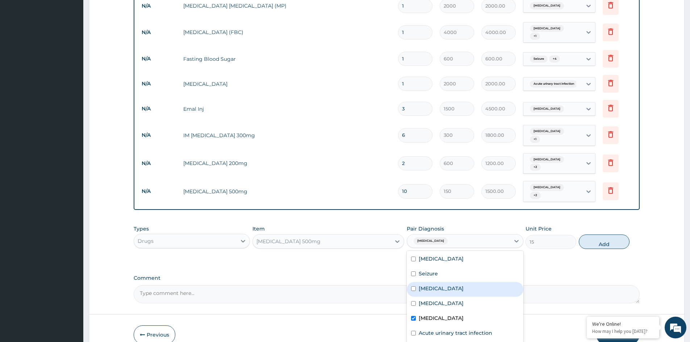
click at [427, 285] on label "Malaria" at bounding box center [441, 288] width 45 height 7
checkbox input "true"
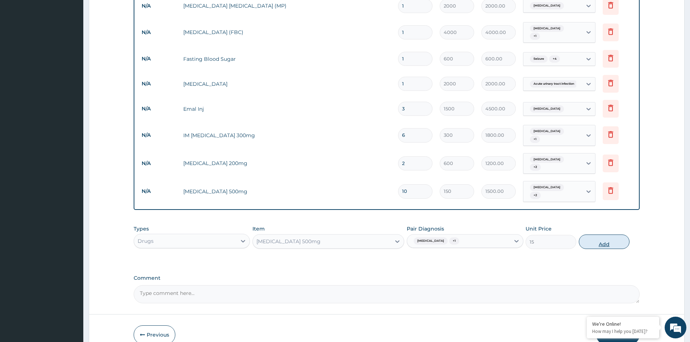
click at [595, 235] on button "Add" at bounding box center [604, 242] width 51 height 14
type input "0"
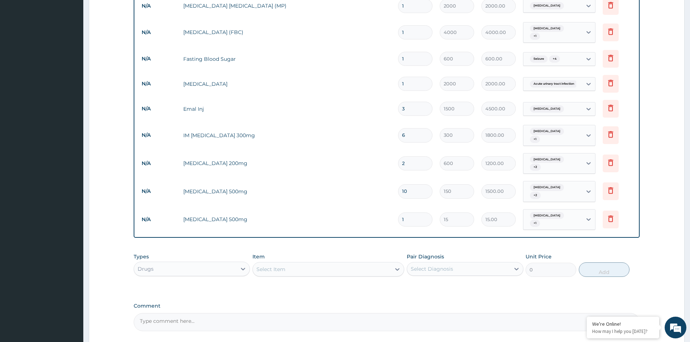
type input "18"
type input "270.00"
type input "18"
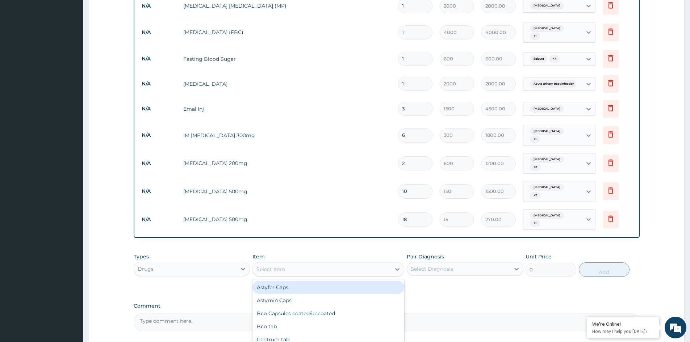
click at [277, 266] on div "Select Item" at bounding box center [270, 269] width 29 height 7
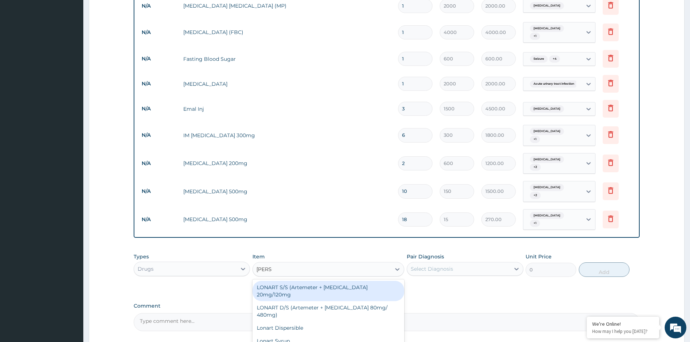
type input "LONAR"
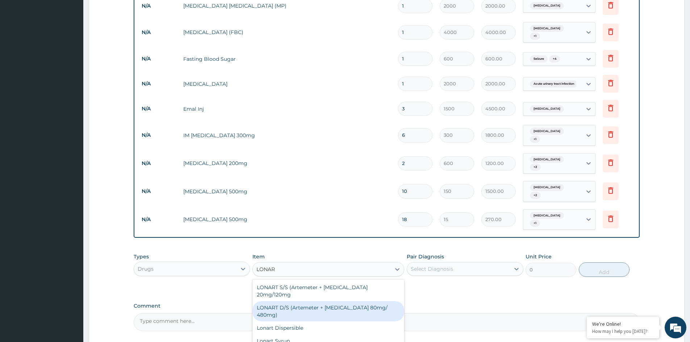
click at [288, 301] on div "LONART D/S (Artemeter + Lumefantrine 80mg/ 480mg)" at bounding box center [328, 311] width 152 height 20
type input "2000"
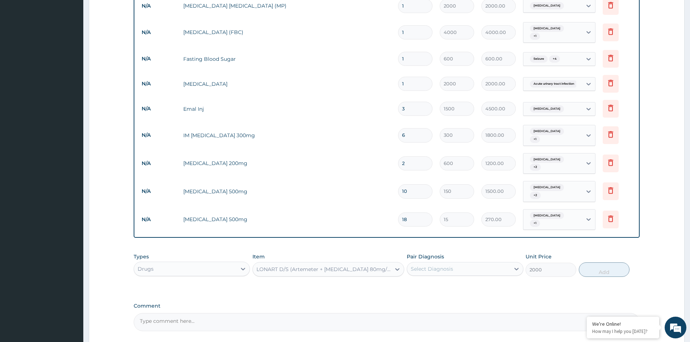
click at [459, 263] on div "Select Diagnosis" at bounding box center [458, 269] width 102 height 12
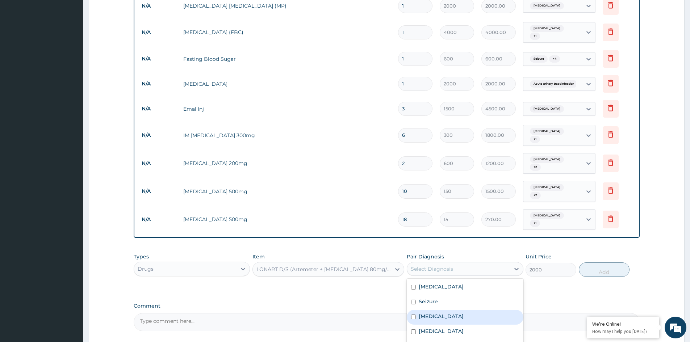
click at [447, 310] on div "Malaria" at bounding box center [465, 317] width 116 height 15
checkbox input "true"
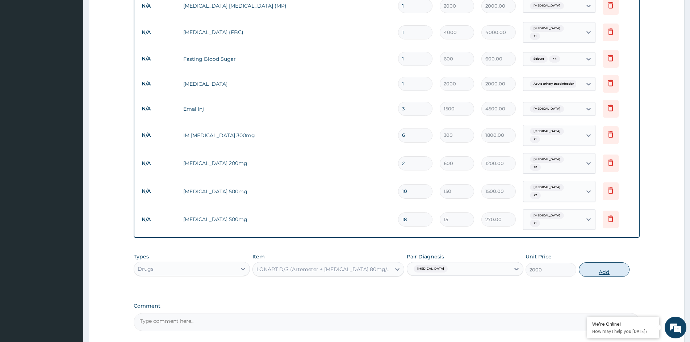
click at [595, 263] on button "Add" at bounding box center [604, 270] width 51 height 14
type input "0"
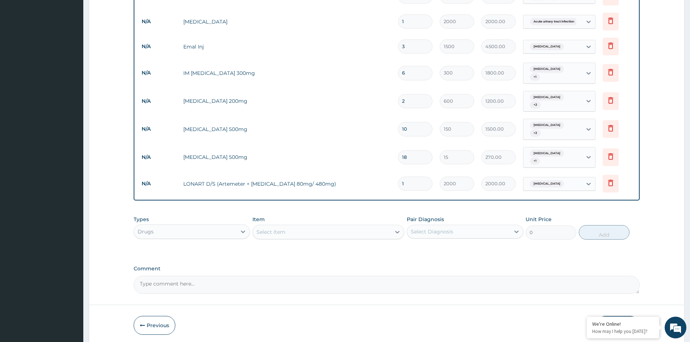
scroll to position [544, 0]
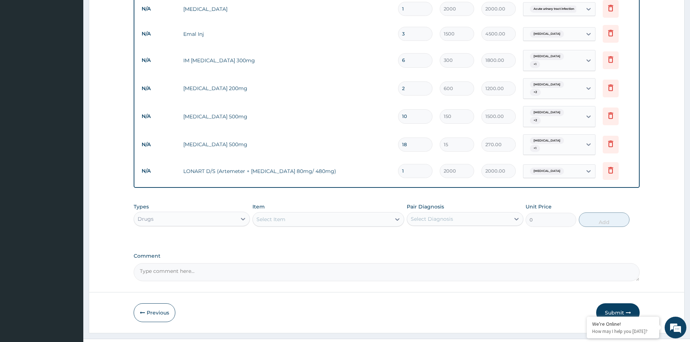
drag, startPoint x: 145, startPoint y: 299, endPoint x: 166, endPoint y: 279, distance: 29.7
click at [146, 303] on button "Previous" at bounding box center [155, 312] width 42 height 19
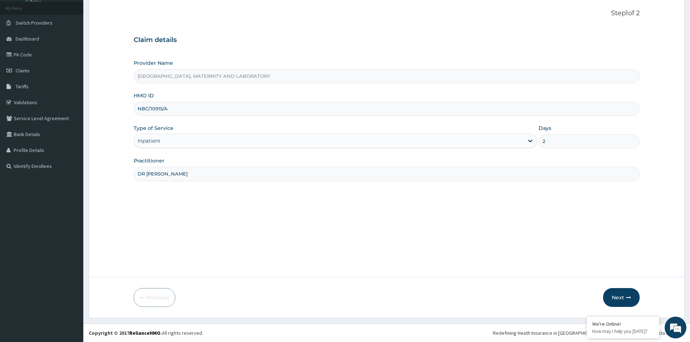
click at [565, 143] on input "2" at bounding box center [589, 141] width 101 height 14
type input "3"
click at [625, 298] on button "Next" at bounding box center [621, 297] width 37 height 19
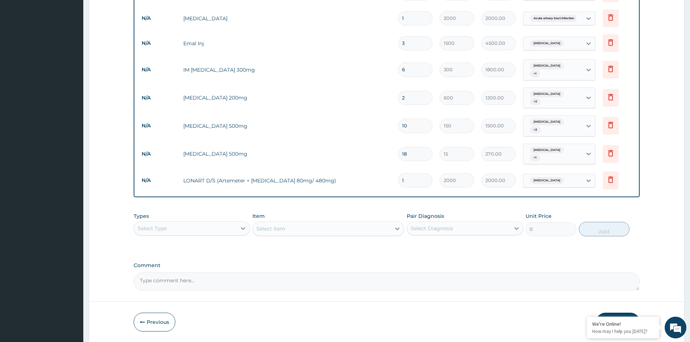
scroll to position [544, 0]
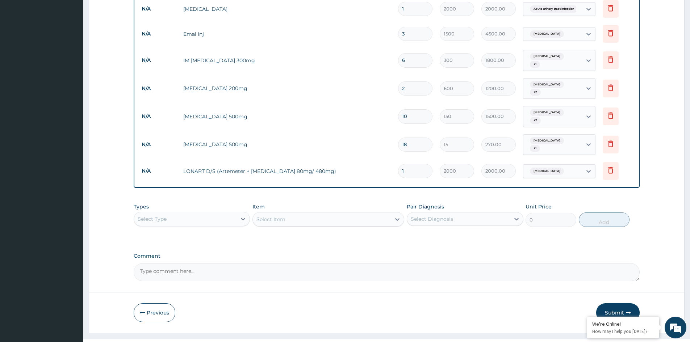
click at [613, 303] on button "Submit" at bounding box center [617, 312] width 43 height 19
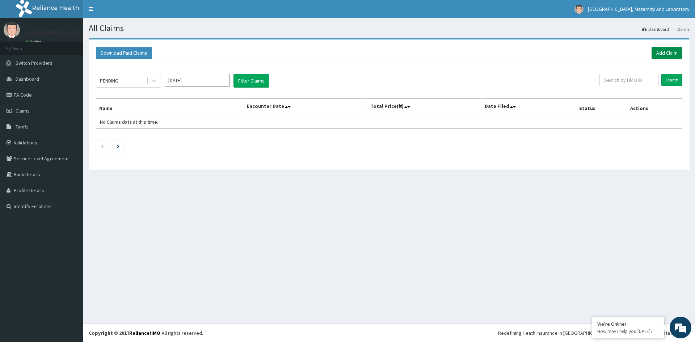
click at [661, 53] on link "Add Claim" at bounding box center [667, 53] width 31 height 12
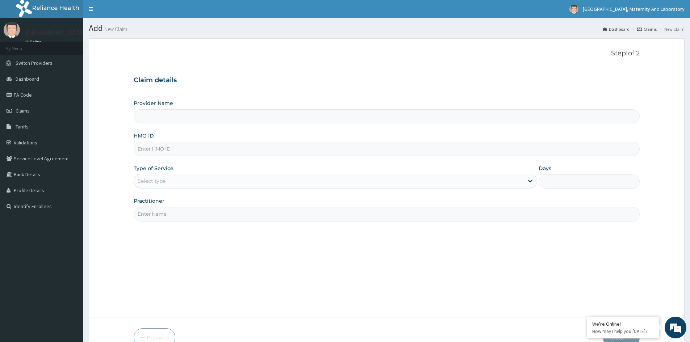
type input "[GEOGRAPHIC_DATA], MATERNITY AND LABORATORY"
click at [169, 151] on input "HMO ID" at bounding box center [387, 149] width 506 height 14
click at [182, 144] on input "HMO ID" at bounding box center [387, 149] width 506 height 14
type input "CHL/11197/A"
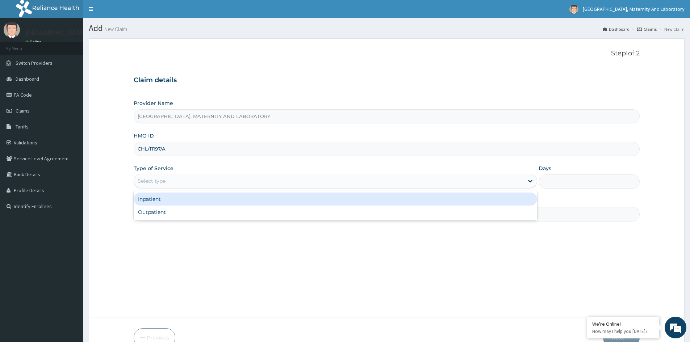
click at [176, 179] on div "Select type" at bounding box center [329, 181] width 390 height 12
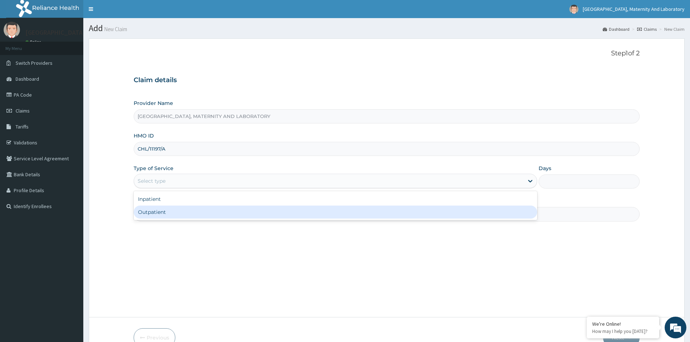
click at [166, 215] on div "Outpatient" at bounding box center [335, 212] width 403 height 13
type input "1"
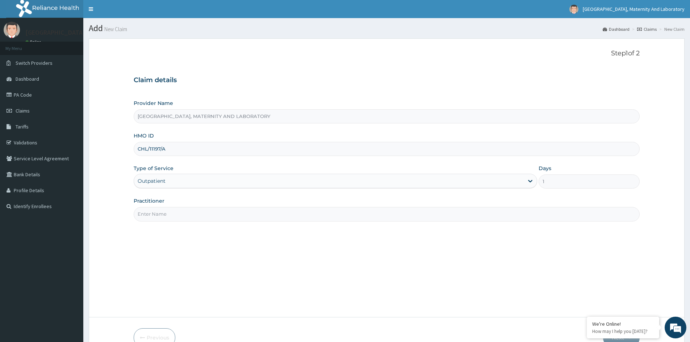
click at [175, 213] on input "Practitioner" at bounding box center [387, 214] width 506 height 14
type input "DR ODII"
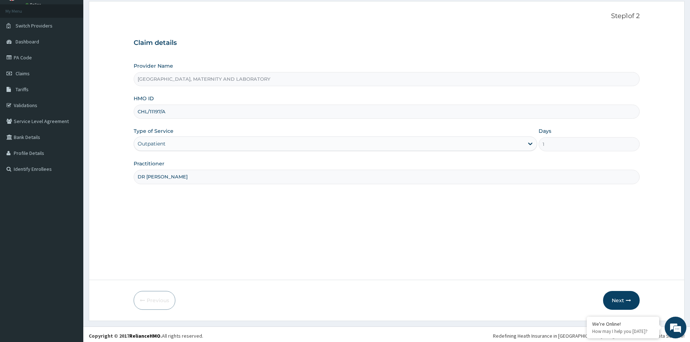
scroll to position [40, 0]
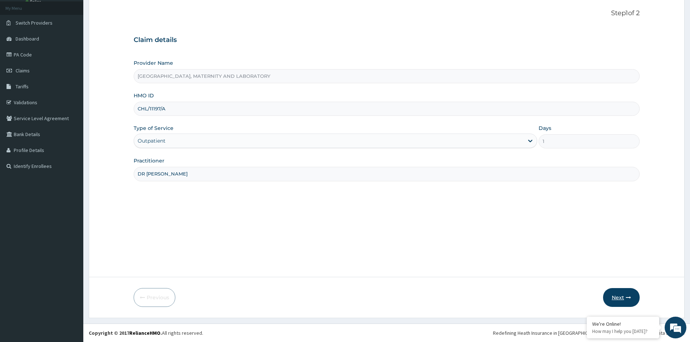
click at [616, 297] on button "Next" at bounding box center [621, 297] width 37 height 19
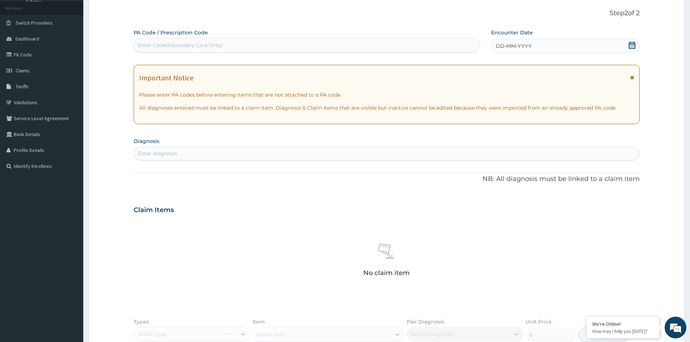
click at [513, 48] on span "DD-MM-YYYY" at bounding box center [514, 45] width 36 height 7
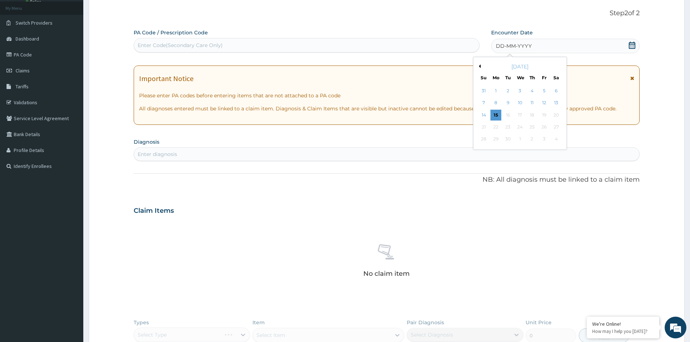
click at [480, 67] on button "Previous Month" at bounding box center [479, 66] width 4 height 4
click at [520, 103] on div "6" at bounding box center [520, 103] width 11 height 11
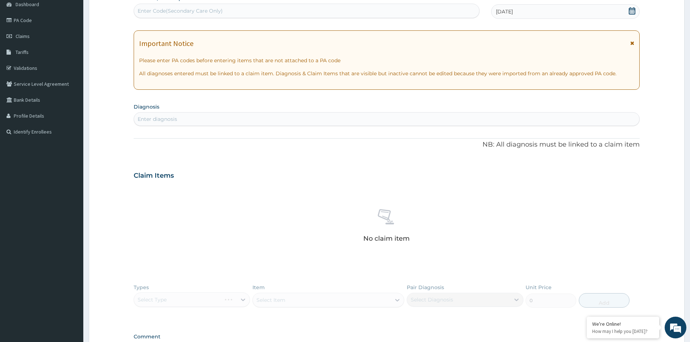
scroll to position [76, 0]
click at [183, 116] on div "Enter diagnosis" at bounding box center [386, 118] width 505 height 12
click at [218, 118] on div "Enter diagnosis" at bounding box center [386, 118] width 505 height 12
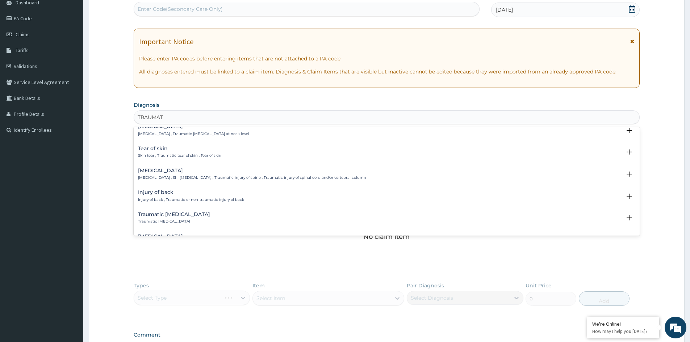
scroll to position [0, 0]
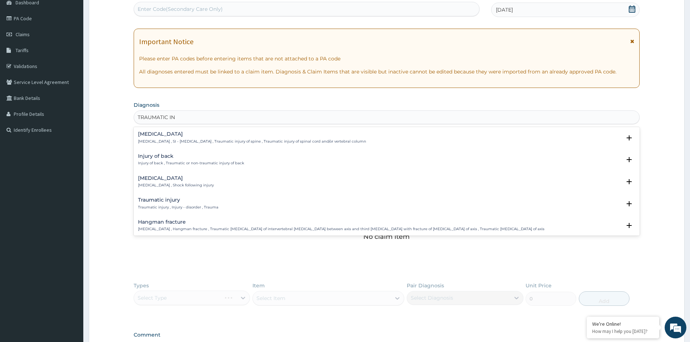
type input "TRAUMATIC INJ"
click at [165, 204] on div "Traumatic injury Traumatic injury , Injury - disorder , Trauma" at bounding box center [178, 203] width 80 height 13
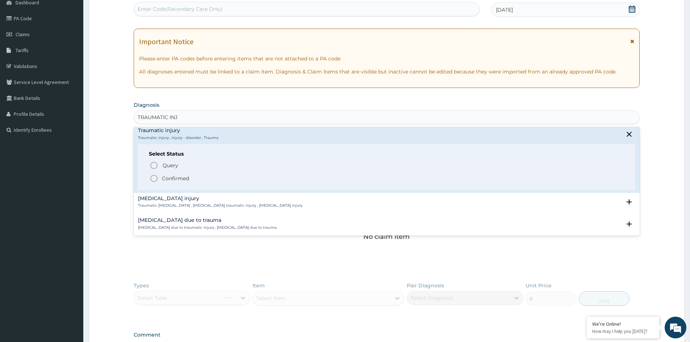
scroll to position [72, 0]
click at [177, 176] on p "Confirmed" at bounding box center [175, 175] width 27 height 7
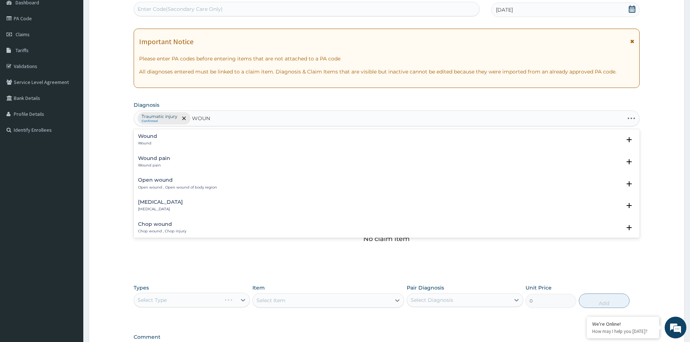
type input "WOUND"
click at [157, 184] on div "Open wound Open wound , Open wound of body region" at bounding box center [177, 183] width 79 height 13
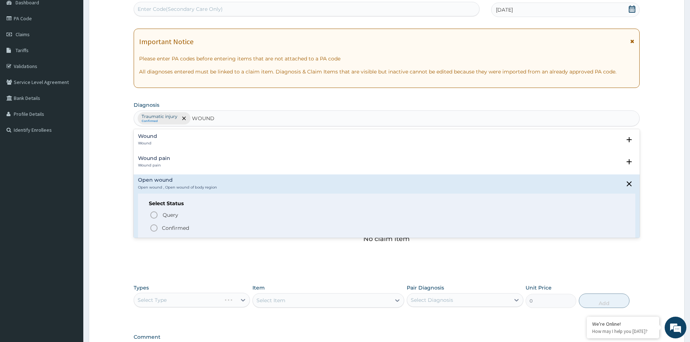
click at [177, 227] on p "Confirmed" at bounding box center [175, 228] width 27 height 7
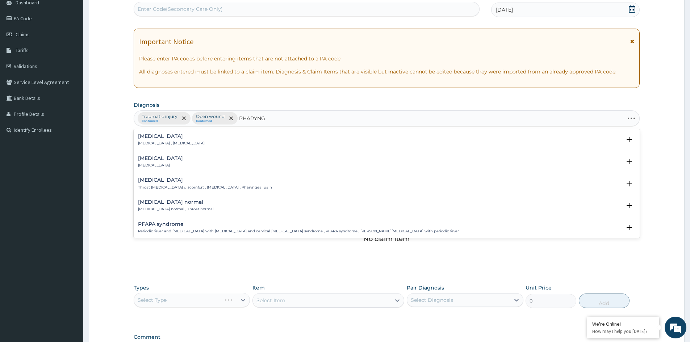
type input "PHARYNGO"
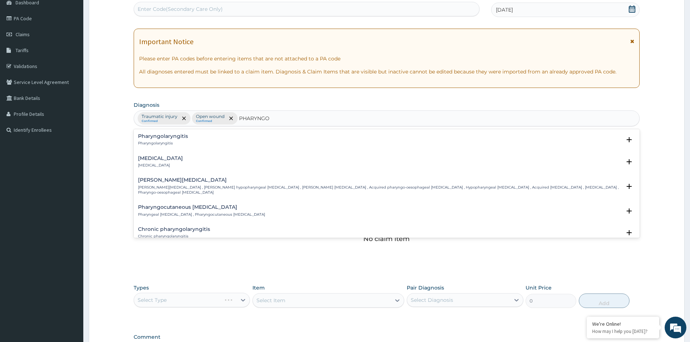
click at [168, 162] on div "Pharyngotonsillitis Pharyngotonsillitis" at bounding box center [160, 162] width 45 height 13
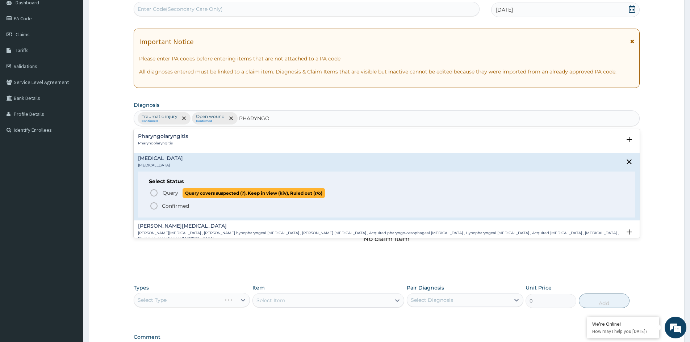
click at [169, 193] on span "Query" at bounding box center [171, 192] width 16 height 7
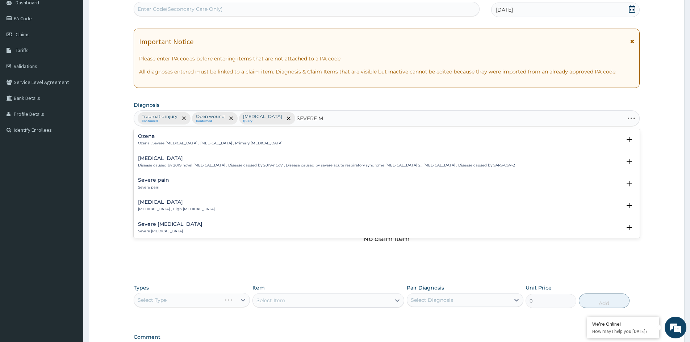
type input "SEVERE MA"
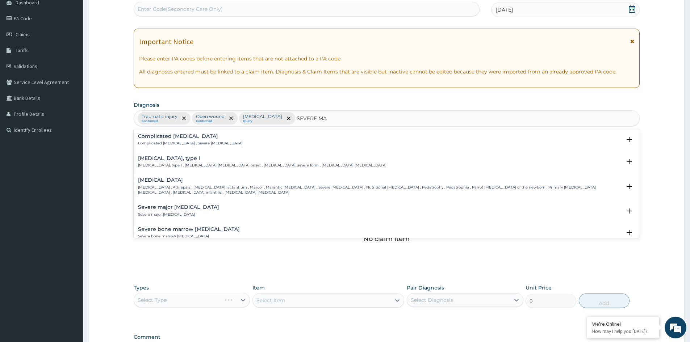
click at [164, 139] on div "Complicated malaria Complicated malaria , Severe malaria" at bounding box center [190, 140] width 105 height 13
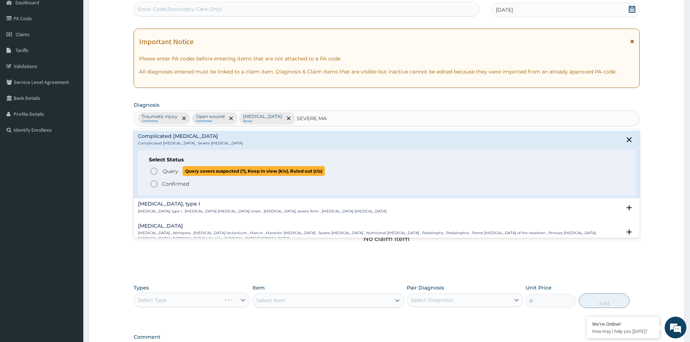
click at [175, 171] on span "Query" at bounding box center [171, 171] width 16 height 7
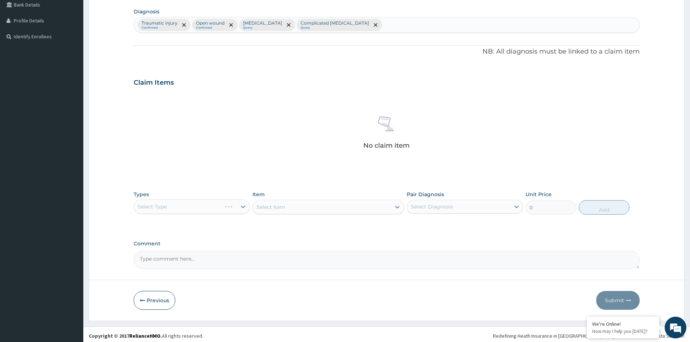
scroll to position [173, 0]
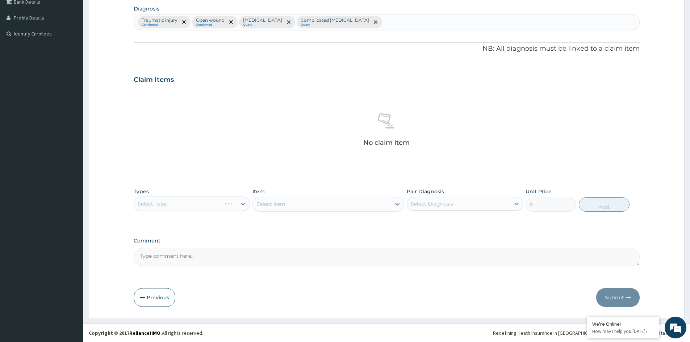
click at [202, 205] on div "Select Type" at bounding box center [192, 204] width 116 height 14
click at [191, 203] on div "Select Type" at bounding box center [192, 204] width 116 height 14
click at [182, 207] on div "Select Type" at bounding box center [192, 204] width 116 height 14
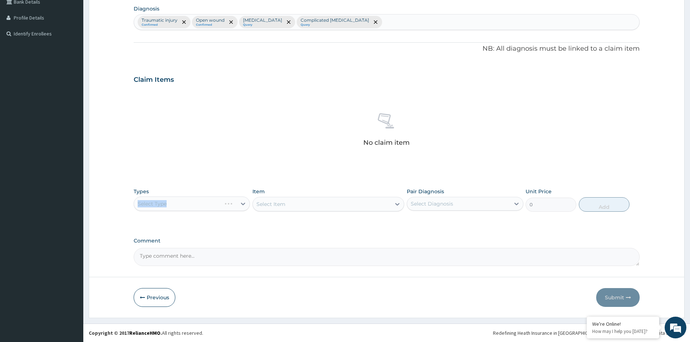
click at [182, 207] on div "Select Type" at bounding box center [192, 204] width 116 height 14
click at [181, 206] on div "Select Type" at bounding box center [192, 204] width 116 height 14
click at [181, 202] on div "Select Type" at bounding box center [192, 204] width 116 height 14
click at [591, 162] on div "No claim item" at bounding box center [387, 130] width 506 height 83
click at [213, 209] on div "Select Type" at bounding box center [192, 204] width 116 height 14
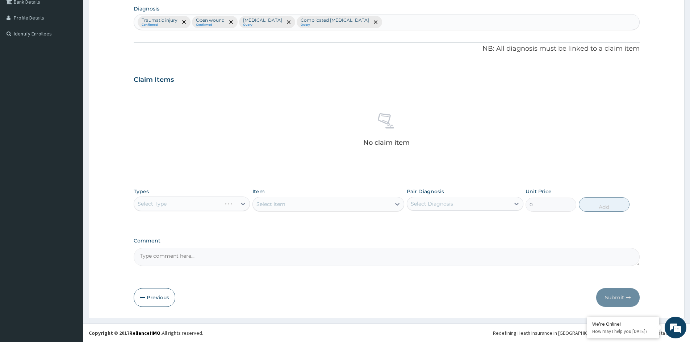
click at [170, 206] on div "Select Type" at bounding box center [192, 204] width 116 height 14
click at [222, 202] on div "Select Type" at bounding box center [192, 204] width 116 height 14
click at [217, 201] on div "Select Type" at bounding box center [192, 204] width 116 height 14
click at [158, 301] on button "Previous" at bounding box center [155, 297] width 42 height 19
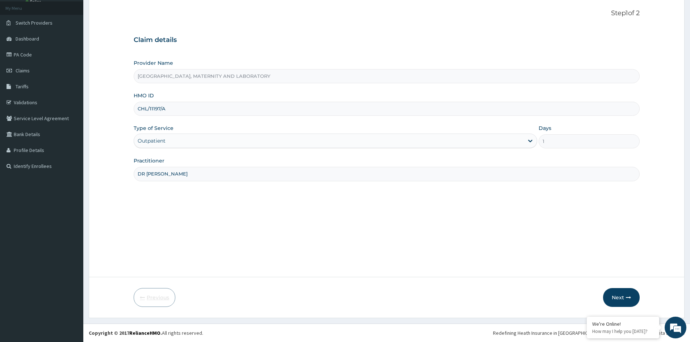
scroll to position [40, 0]
click at [627, 295] on icon "button" at bounding box center [628, 297] width 5 height 5
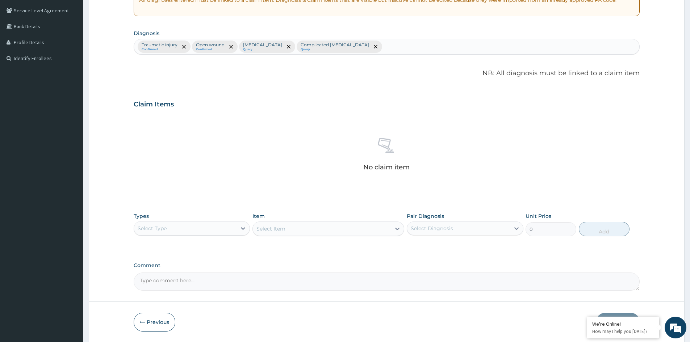
scroll to position [149, 0]
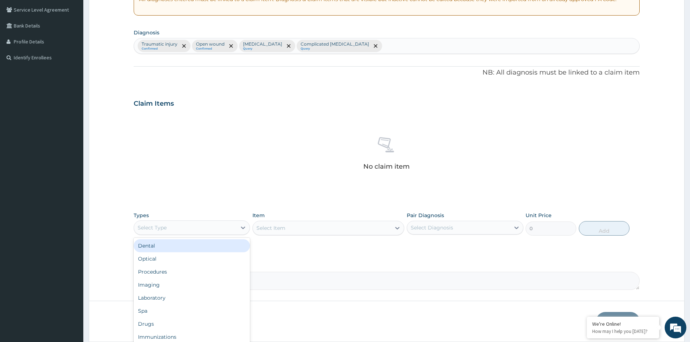
click at [205, 232] on div "Select Type" at bounding box center [185, 228] width 102 height 12
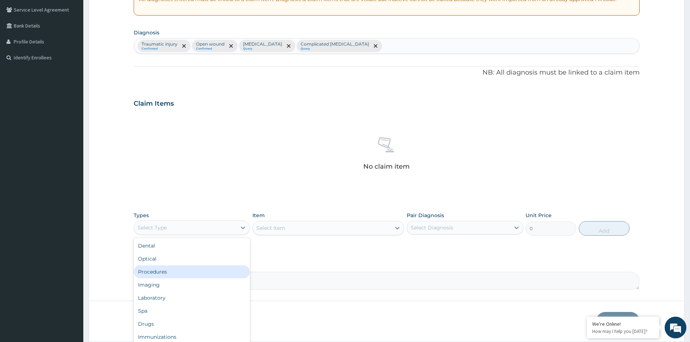
click at [161, 273] on div "Procedures" at bounding box center [192, 271] width 116 height 13
click at [313, 231] on div "Select Item" at bounding box center [328, 228] width 152 height 14
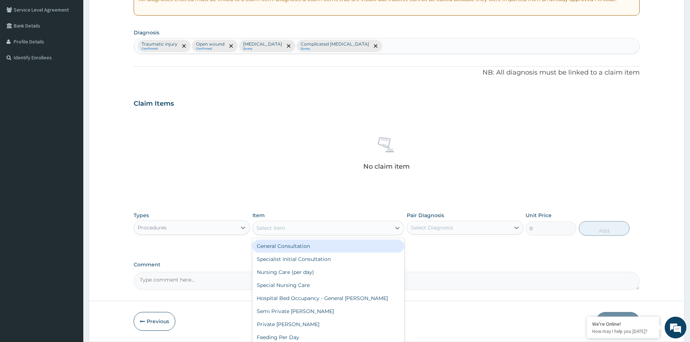
click at [313, 231] on div "Select Item" at bounding box center [322, 228] width 138 height 12
click at [307, 246] on div "General Consultation" at bounding box center [328, 246] width 152 height 13
type input "1500"
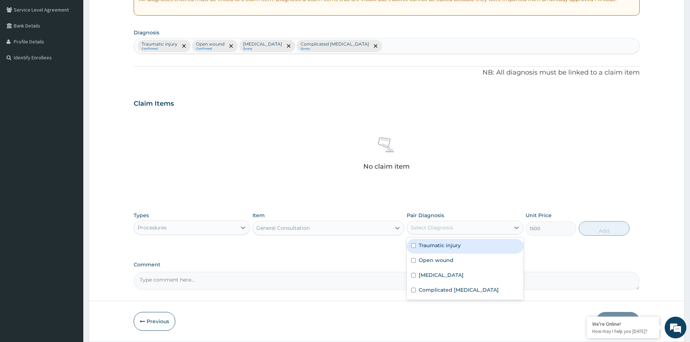
drag, startPoint x: 454, startPoint y: 222, endPoint x: 451, endPoint y: 228, distance: 6.5
click at [454, 223] on div "Select Diagnosis" at bounding box center [458, 228] width 102 height 12
click at [451, 246] on label "Traumatic injury" at bounding box center [440, 245] width 42 height 7
checkbox input "true"
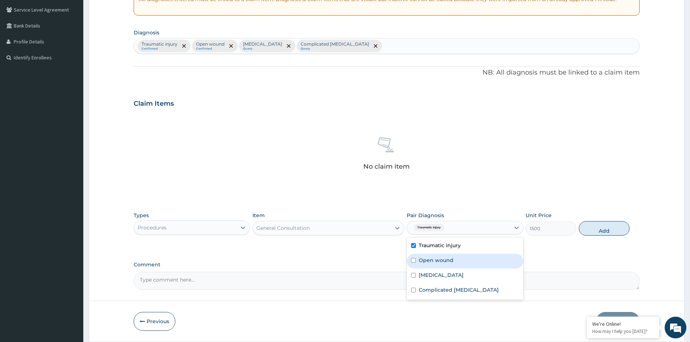
click at [449, 260] on label "Open wound" at bounding box center [436, 260] width 35 height 7
checkbox input "true"
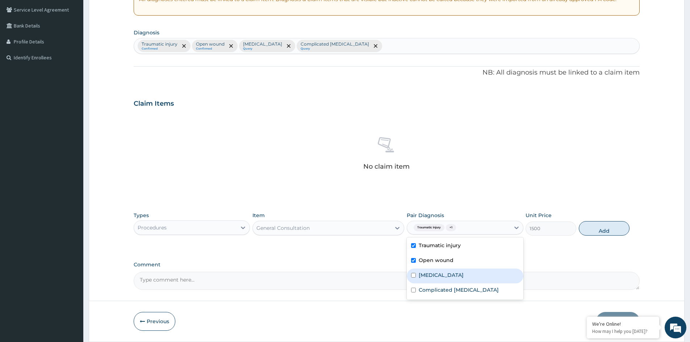
click at [447, 277] on label "Pharyngotonsillitis" at bounding box center [441, 275] width 45 height 7
checkbox input "true"
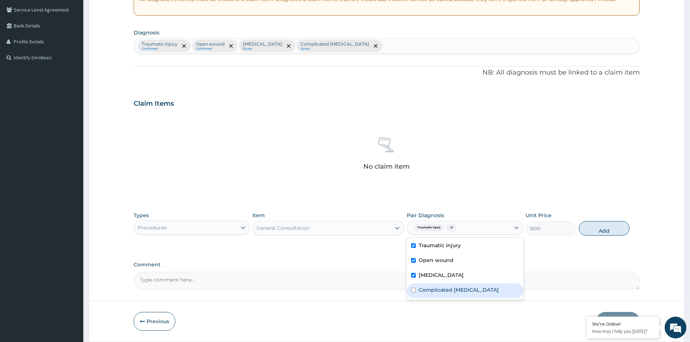
click at [448, 288] on label "Complicated [MEDICAL_DATA]" at bounding box center [459, 289] width 80 height 7
checkbox input "true"
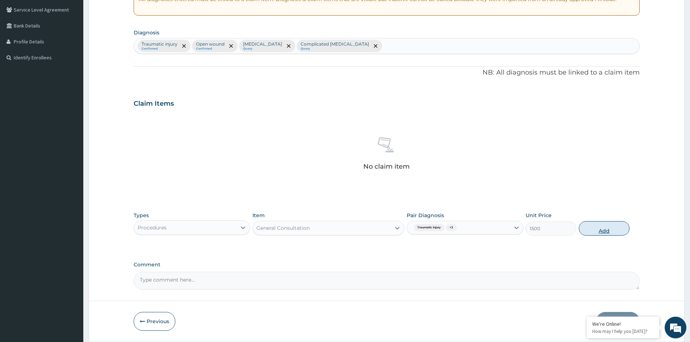
click at [602, 231] on button "Add" at bounding box center [604, 228] width 51 height 14
type input "0"
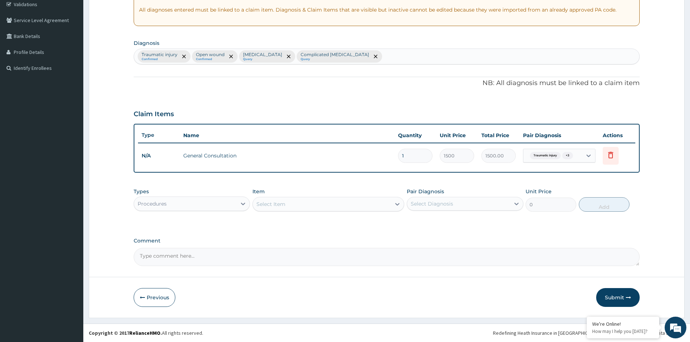
click at [197, 203] on div "Procedures" at bounding box center [185, 204] width 102 height 12
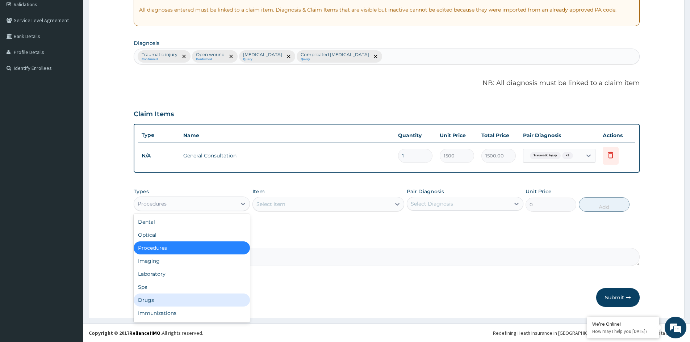
click at [166, 300] on div "Drugs" at bounding box center [192, 300] width 116 height 13
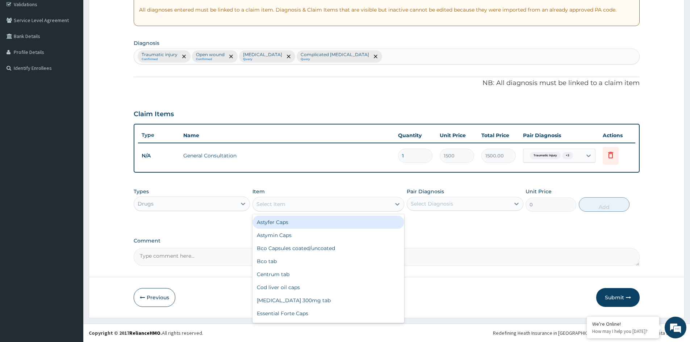
click at [266, 204] on div "Select Item" at bounding box center [270, 204] width 29 height 7
type input "EMA"
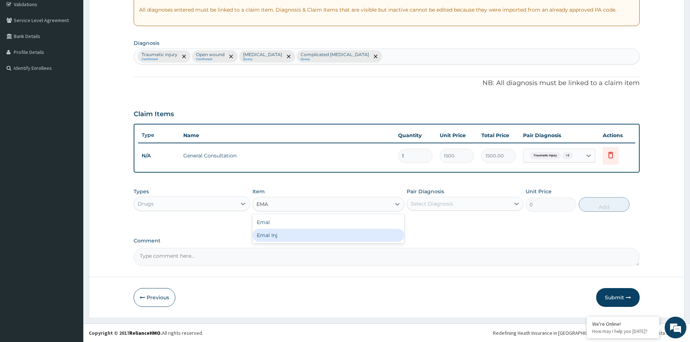
click at [273, 239] on div "Emal Inj" at bounding box center [328, 235] width 152 height 13
type input "1500"
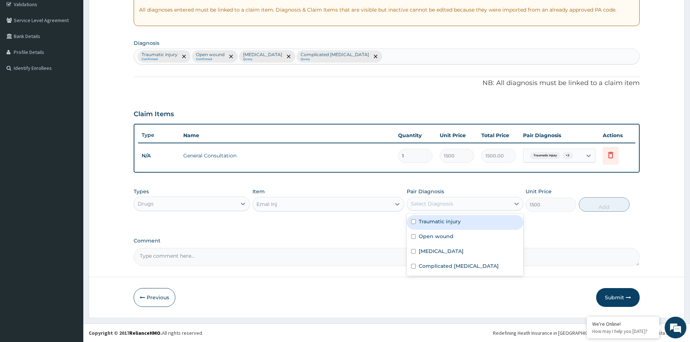
click at [434, 199] on div "Select Diagnosis" at bounding box center [458, 204] width 102 height 12
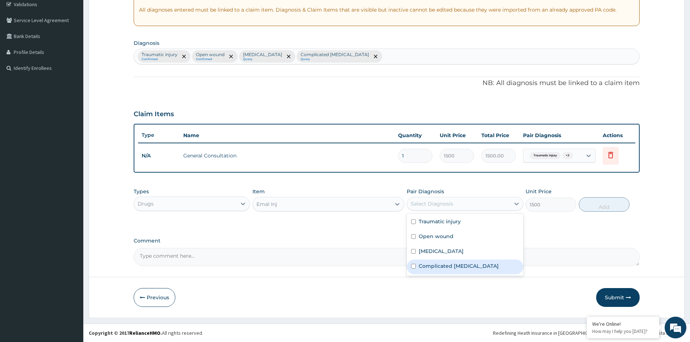
click at [435, 268] on label "Complicated [MEDICAL_DATA]" at bounding box center [459, 266] width 80 height 7
checkbox input "true"
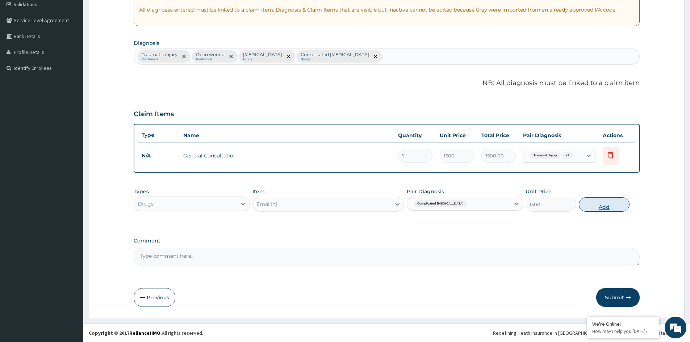
click at [604, 208] on button "Add" at bounding box center [604, 204] width 51 height 14
type input "0"
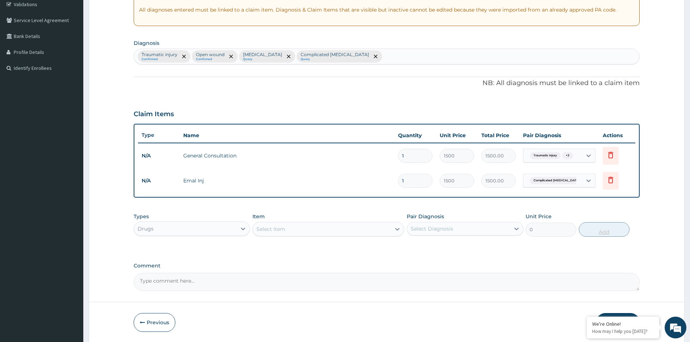
type input "0.00"
type input "2"
type input "3000.00"
type input "0.00"
type input "3"
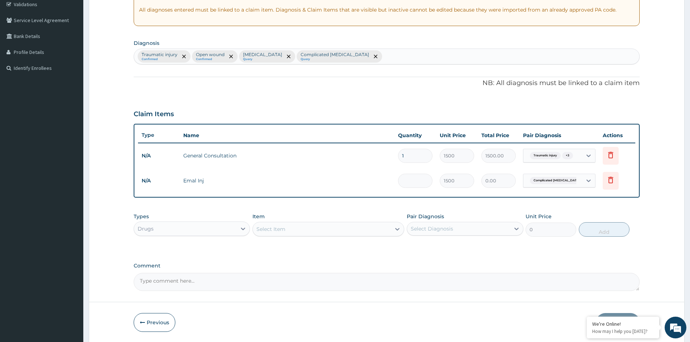
type input "4500.00"
type input "3"
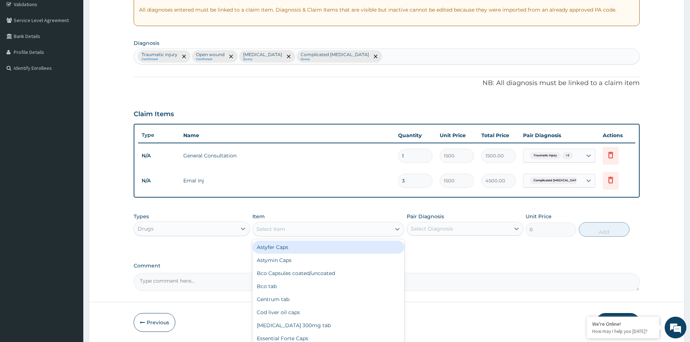
click at [280, 228] on div "Select Item" at bounding box center [270, 229] width 29 height 7
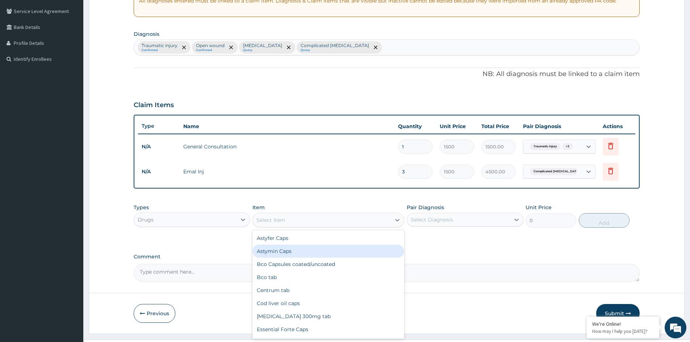
scroll to position [163, 0]
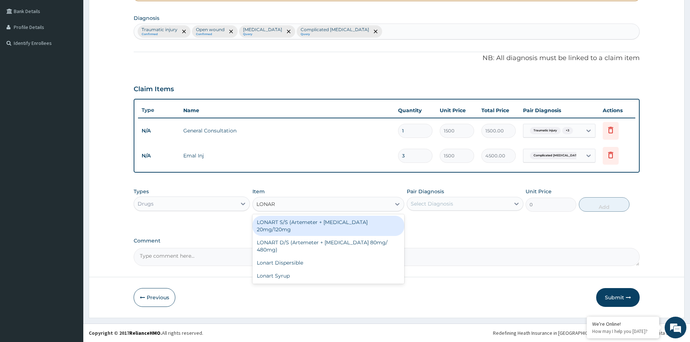
type input "LONART"
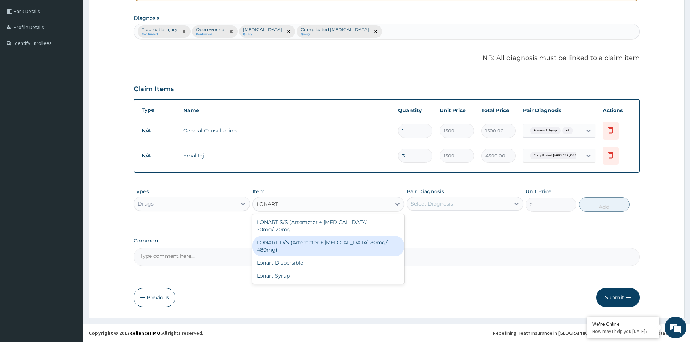
click at [292, 236] on div "LONART D/S (Artemeter + [MEDICAL_DATA] 80mg/ 480mg)" at bounding box center [328, 246] width 152 height 20
type input "2000"
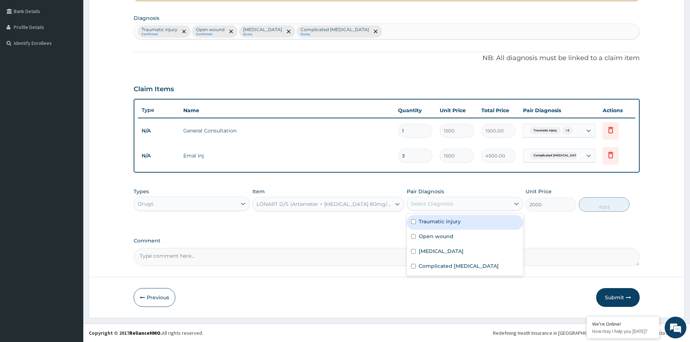
click at [445, 204] on div "Select Diagnosis" at bounding box center [432, 203] width 42 height 7
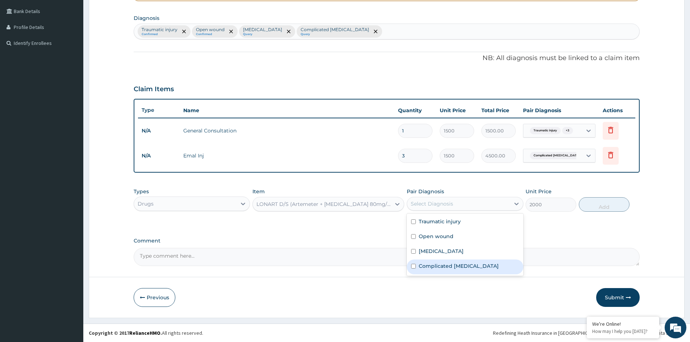
drag, startPoint x: 452, startPoint y: 265, endPoint x: 489, endPoint y: 254, distance: 38.8
click at [453, 265] on label "Complicated [MEDICAL_DATA]" at bounding box center [459, 266] width 80 height 7
checkbox input "true"
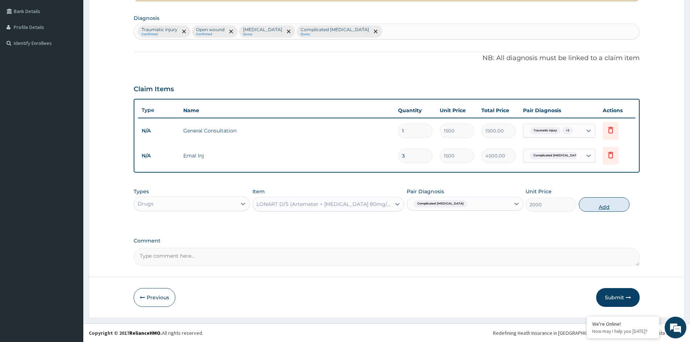
click at [589, 204] on button "Add" at bounding box center [604, 204] width 51 height 14
type input "0"
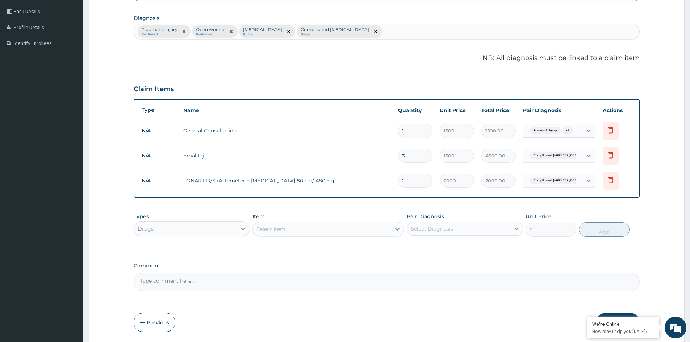
click at [300, 229] on div "Select Item" at bounding box center [322, 229] width 138 height 12
type input "CELE"
click at [276, 252] on div "[MEDICAL_DATA]" at bounding box center [328, 247] width 152 height 13
type input "400"
click at [373, 31] on div "Traumatic injury Confirmed Open wound Confirmed Pharyngotonsillitis Query Compl…" at bounding box center [386, 31] width 505 height 15
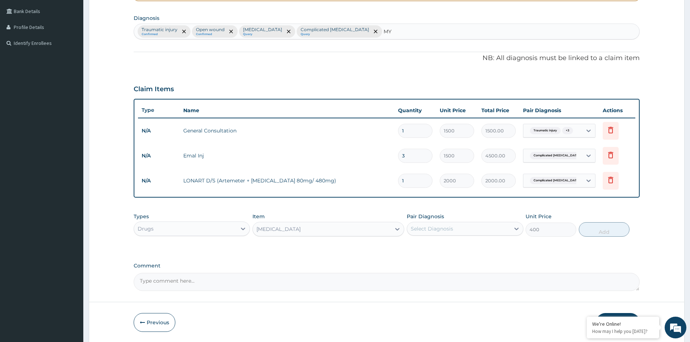
type input "MYA"
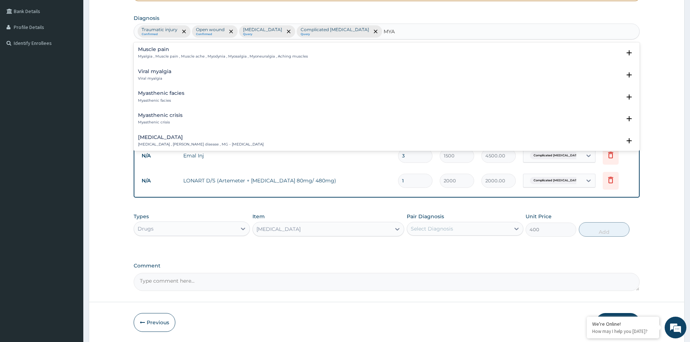
click at [163, 49] on h4 "Muscle pain" at bounding box center [223, 49] width 170 height 5
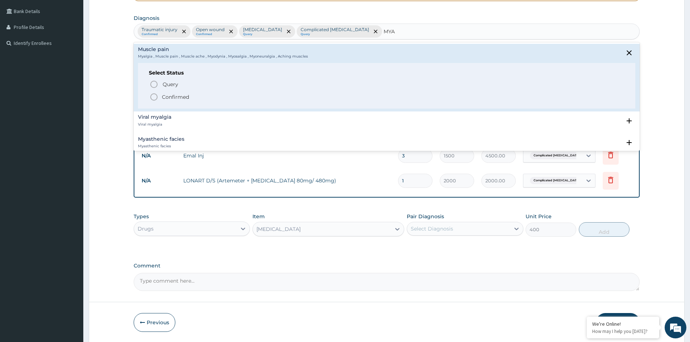
click at [175, 96] on p "Confirmed" at bounding box center [175, 96] width 27 height 7
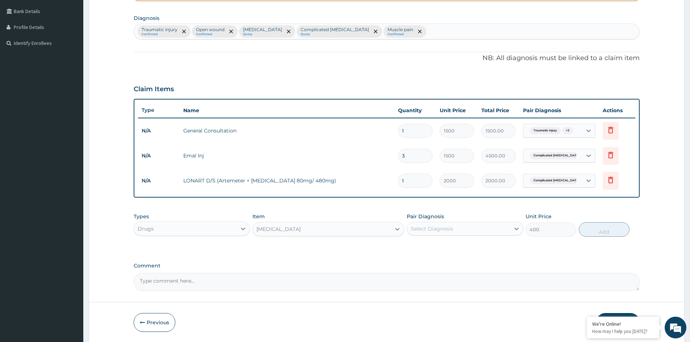
click at [451, 230] on div "Select Diagnosis" at bounding box center [432, 228] width 42 height 7
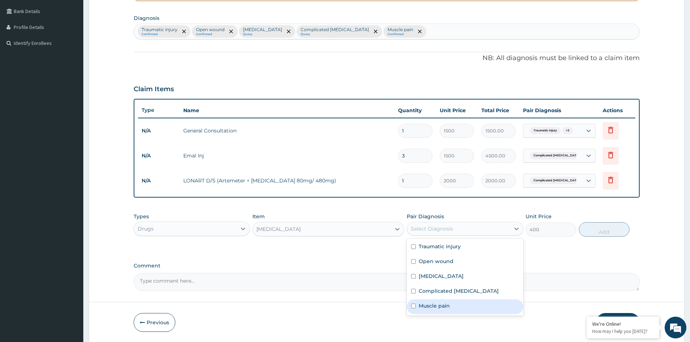
drag, startPoint x: 446, startPoint y: 304, endPoint x: 445, endPoint y: 289, distance: 14.9
click at [445, 303] on label "Muscle pain" at bounding box center [434, 305] width 31 height 7
checkbox input "true"
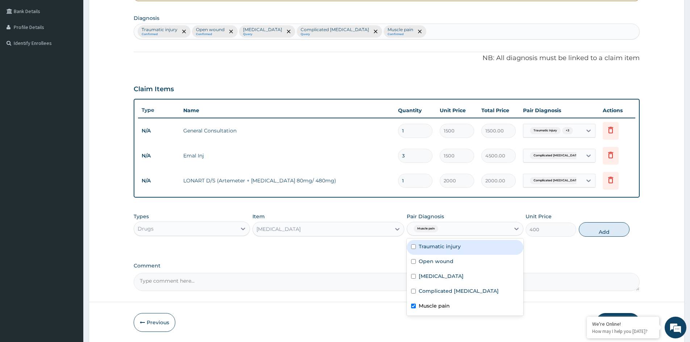
click at [445, 250] on label "Traumatic injury" at bounding box center [440, 246] width 42 height 7
checkbox input "true"
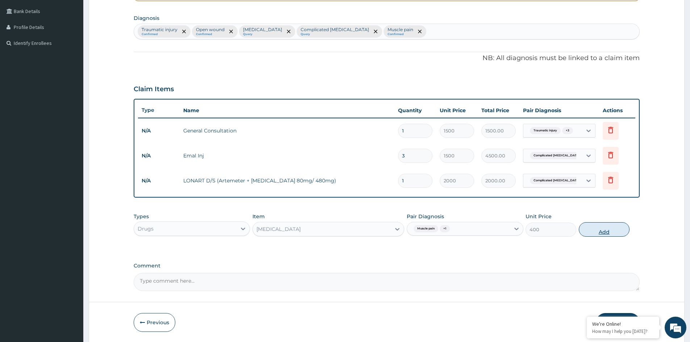
click at [610, 231] on button "Add" at bounding box center [604, 229] width 51 height 14
type input "0"
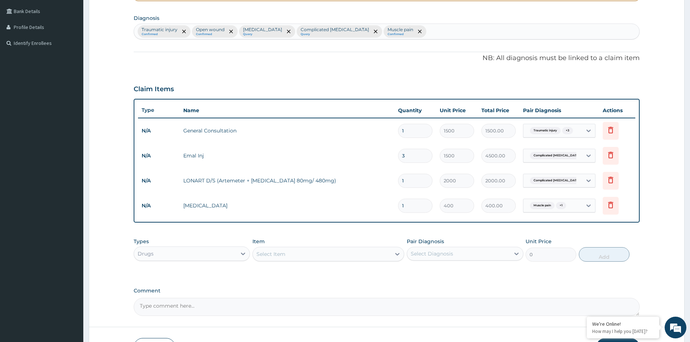
type input "10"
type input "4000.00"
type input "10"
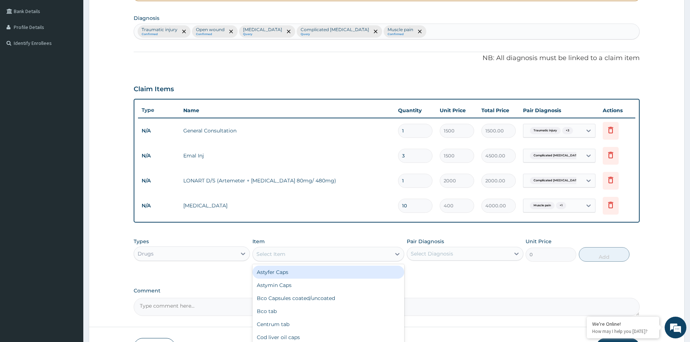
click at [277, 255] on div "Select Item" at bounding box center [270, 254] width 29 height 7
type input "N"
type input "LORA"
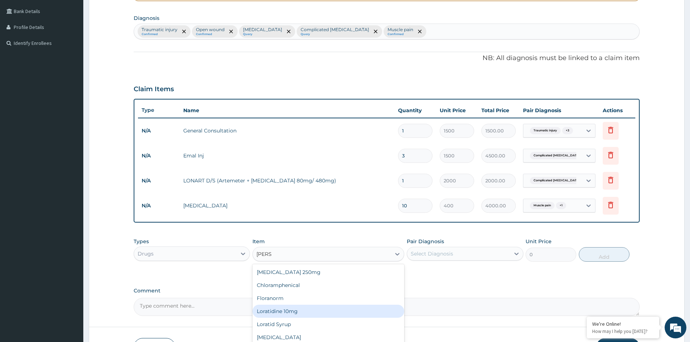
click at [305, 312] on div "Loratidine 10mg" at bounding box center [328, 311] width 152 height 13
type input "80"
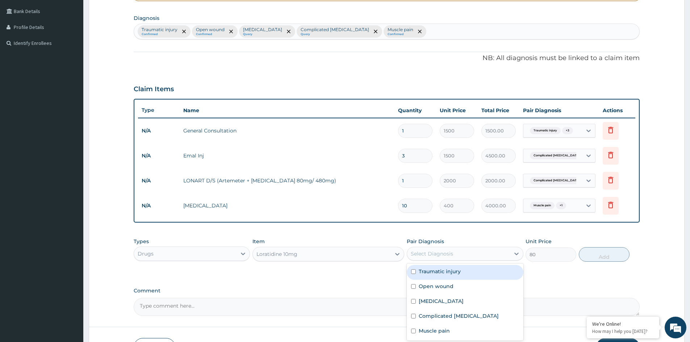
click at [490, 252] on div "Select Diagnosis" at bounding box center [458, 254] width 102 height 12
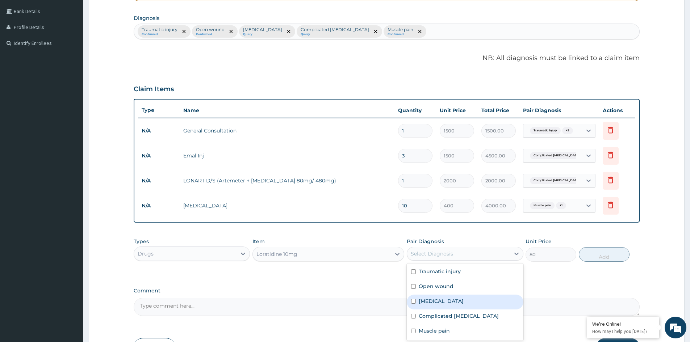
drag, startPoint x: 470, startPoint y: 297, endPoint x: 542, endPoint y: 277, distance: 74.3
click at [471, 296] on div "Pharyngotonsillitis" at bounding box center [465, 302] width 116 height 15
checkbox input "true"
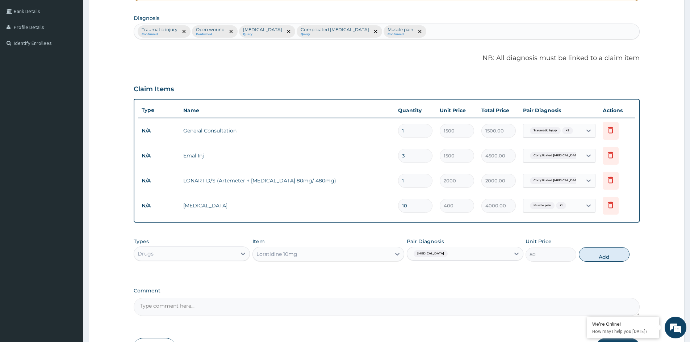
click at [590, 253] on button "Add" at bounding box center [604, 254] width 51 height 14
type input "0"
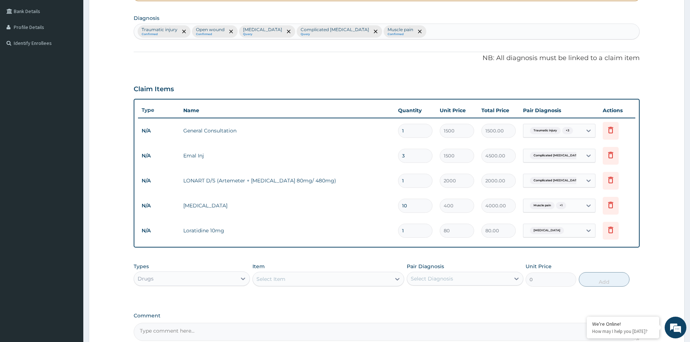
type input "10"
type input "800.00"
type input "10"
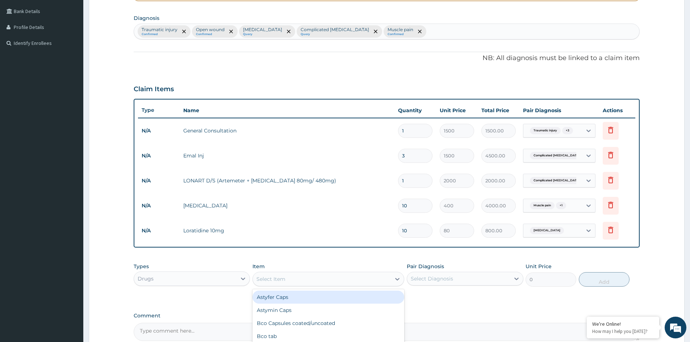
click at [295, 274] on div "Select Item" at bounding box center [322, 279] width 138 height 12
type input "COUG"
drag, startPoint x: 322, startPoint y: 301, endPoint x: 326, endPoint y: 300, distance: 3.6
click at [323, 301] on div "Pakalin Cough Syrup (with [MEDICAL_DATA])" at bounding box center [328, 297] width 152 height 13
type input "1500"
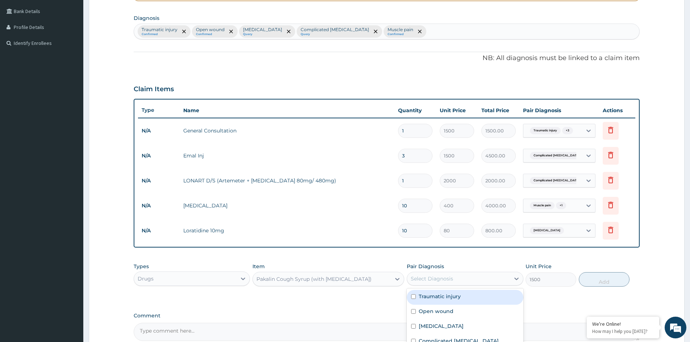
click at [458, 283] on div "Select Diagnosis" at bounding box center [458, 279] width 102 height 12
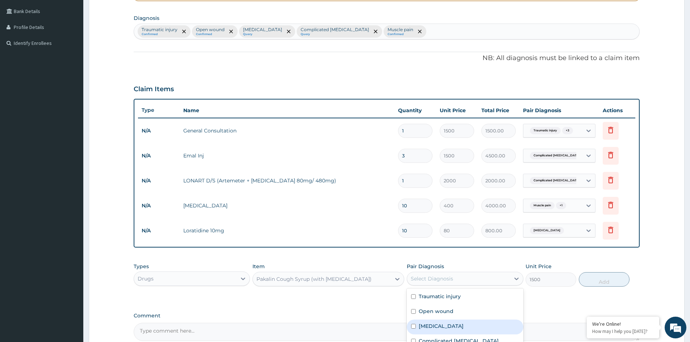
click at [454, 327] on label "Pharyngotonsillitis" at bounding box center [441, 326] width 45 height 7
checkbox input "true"
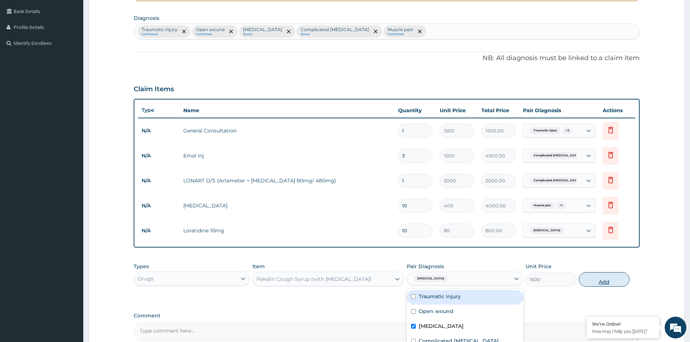
click at [590, 281] on button "Add" at bounding box center [604, 279] width 51 height 14
type input "0"
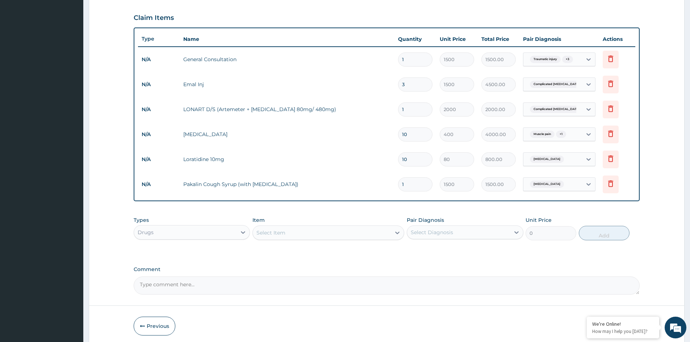
scroll to position [236, 0]
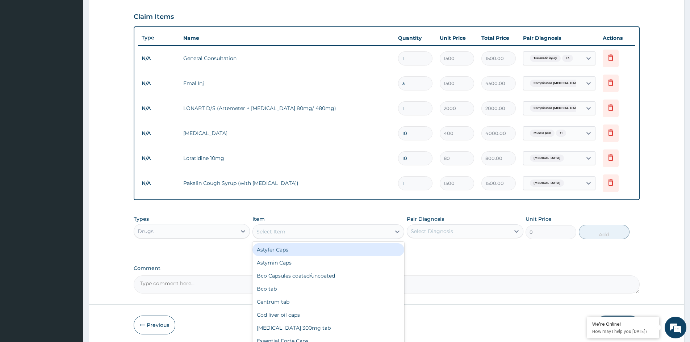
click at [282, 229] on div "Select Item" at bounding box center [322, 232] width 138 height 12
type input "CEFUR"
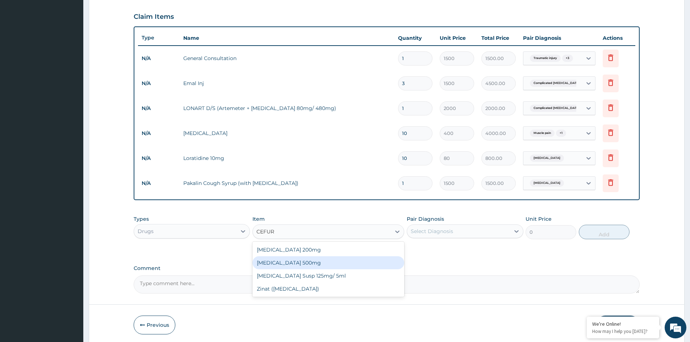
click at [297, 260] on div "[MEDICAL_DATA] 500mg" at bounding box center [328, 262] width 152 height 13
type input "300"
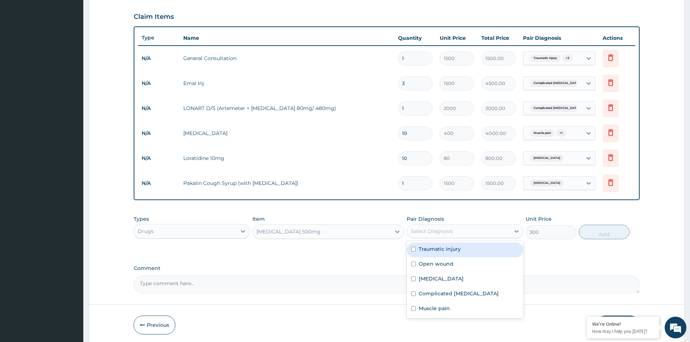
click at [430, 234] on div "Select Diagnosis" at bounding box center [432, 231] width 42 height 7
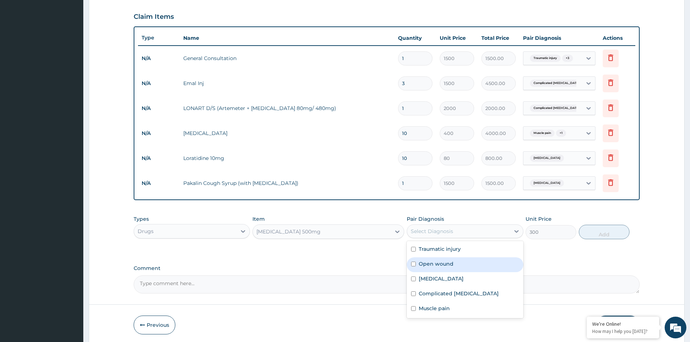
drag, startPoint x: 437, startPoint y: 261, endPoint x: 436, endPoint y: 267, distance: 5.5
click at [437, 261] on label "Open wound" at bounding box center [436, 263] width 35 height 7
checkbox input "true"
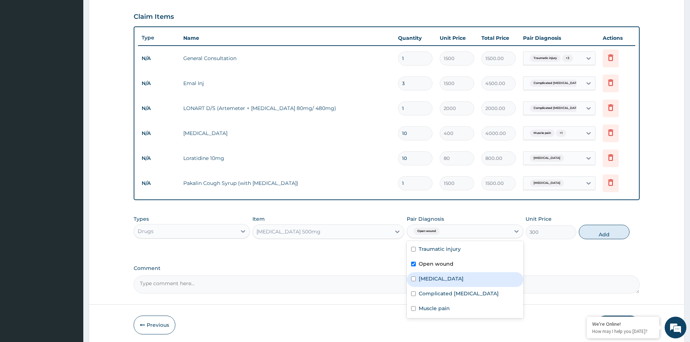
drag, startPoint x: 439, startPoint y: 279, endPoint x: 440, endPoint y: 282, distance: 4.0
click at [439, 279] on label "Pharyngotonsillitis" at bounding box center [441, 278] width 45 height 7
checkbox input "true"
click at [609, 233] on button "Add" at bounding box center [604, 232] width 51 height 14
type input "0"
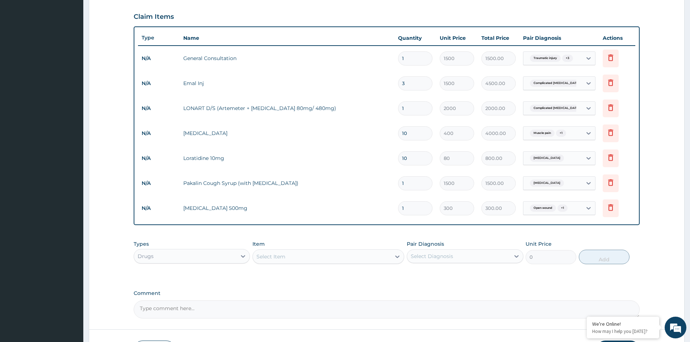
type input "10"
type input "3000.00"
type input "10"
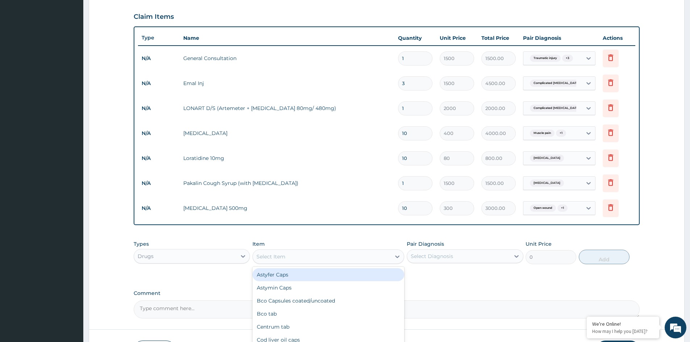
click at [310, 252] on div "Select Item" at bounding box center [322, 257] width 138 height 12
type input "CHYM"
click at [287, 282] on div "Chymoral" at bounding box center [328, 275] width 152 height 16
click at [289, 277] on div "Chymoral" at bounding box center [328, 274] width 152 height 13
type input "80"
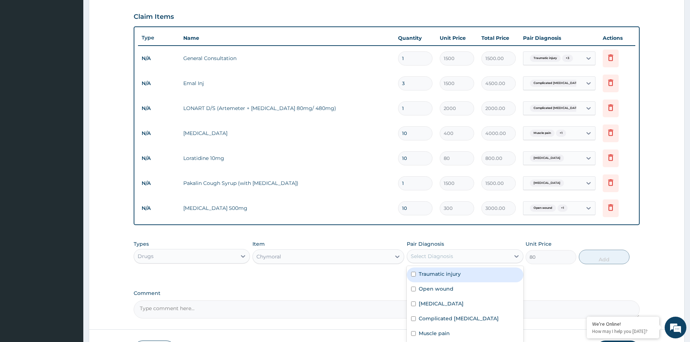
click at [455, 255] on div "Select Diagnosis" at bounding box center [458, 257] width 102 height 12
click at [457, 276] on label "Traumatic injury" at bounding box center [440, 274] width 42 height 7
checkbox input "true"
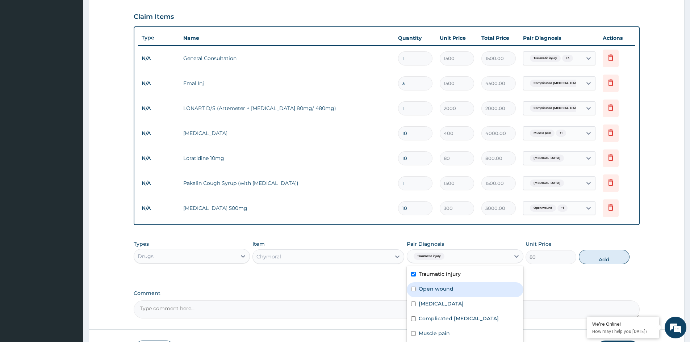
drag, startPoint x: 456, startPoint y: 287, endPoint x: 468, endPoint y: 288, distance: 11.6
click at [457, 288] on div "Open wound" at bounding box center [465, 289] width 116 height 15
checkbox input "true"
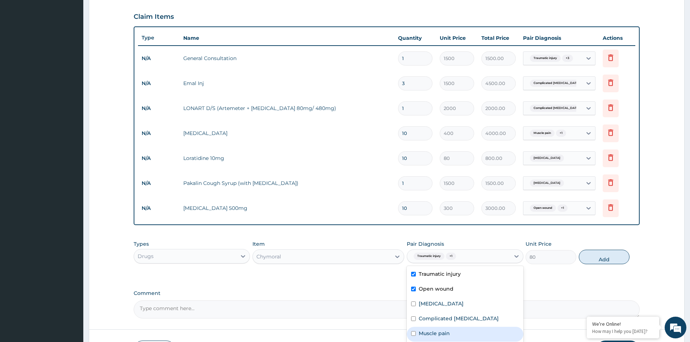
drag, startPoint x: 445, startPoint y: 336, endPoint x: 480, endPoint y: 331, distance: 35.8
click at [459, 335] on div "Muscle pain" at bounding box center [465, 334] width 116 height 15
checkbox input "true"
click at [601, 258] on button "Add" at bounding box center [604, 257] width 51 height 14
type input "0"
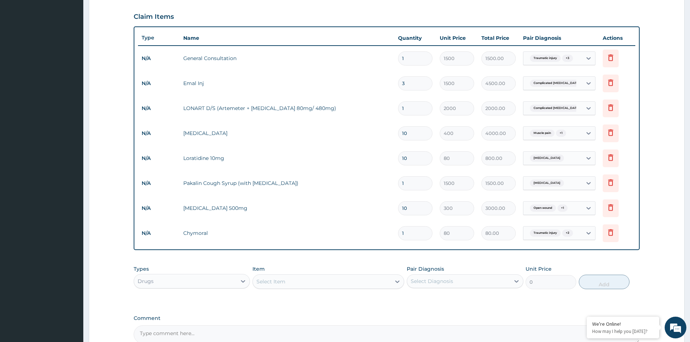
type input "0.00"
type input "2"
type input "160.00"
type input "20"
type input "1600.00"
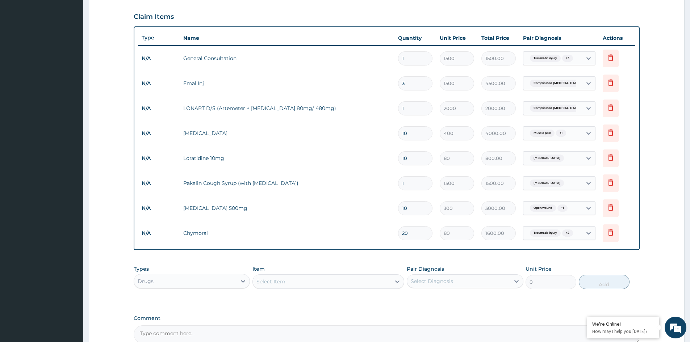
type input "20"
click at [294, 283] on div "Select Item" at bounding box center [322, 282] width 138 height 12
type input "NEUR"
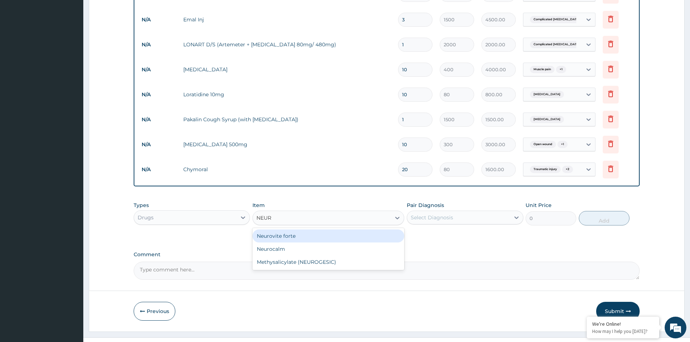
scroll to position [313, 0]
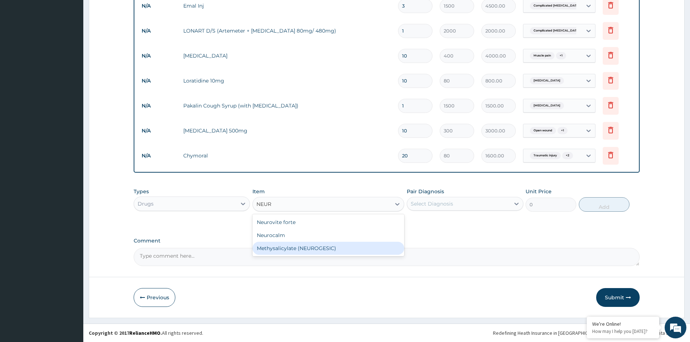
drag, startPoint x: 310, startPoint y: 247, endPoint x: 332, endPoint y: 246, distance: 21.8
click at [311, 247] on div "Methysalicylate (NEUROGESIC)" at bounding box center [328, 248] width 152 height 13
type input "700"
click at [451, 207] on div "Select Diagnosis" at bounding box center [432, 203] width 42 height 7
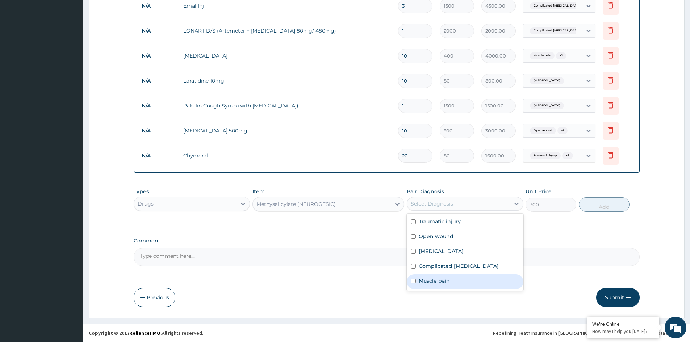
click at [430, 279] on label "Muscle pain" at bounding box center [434, 280] width 31 height 7
checkbox input "true"
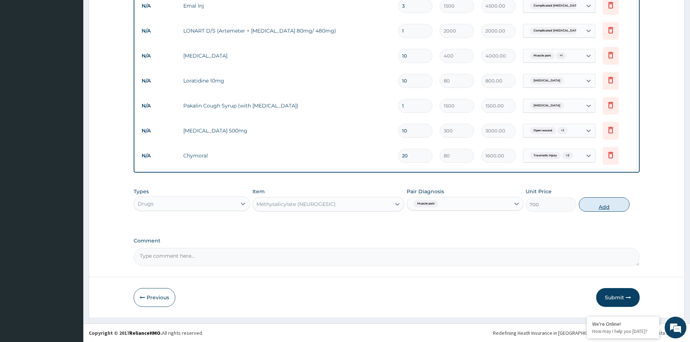
click at [597, 203] on button "Add" at bounding box center [604, 204] width 51 height 14
type input "0"
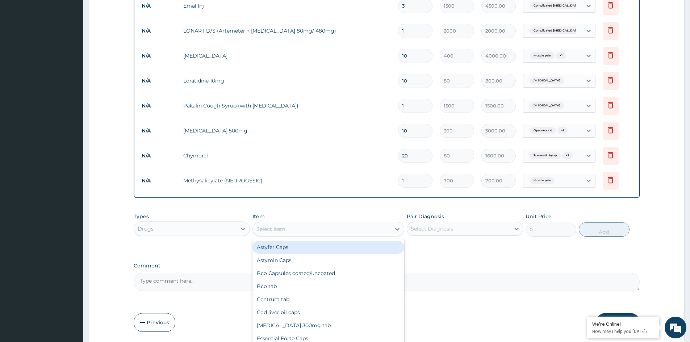
click at [301, 228] on div "Select Item" at bounding box center [322, 229] width 138 height 12
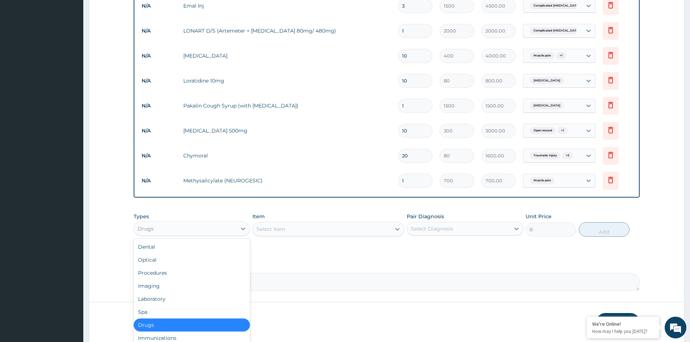
click at [195, 230] on div "Drugs" at bounding box center [185, 229] width 102 height 12
click at [165, 272] on div "Procedures" at bounding box center [192, 273] width 116 height 13
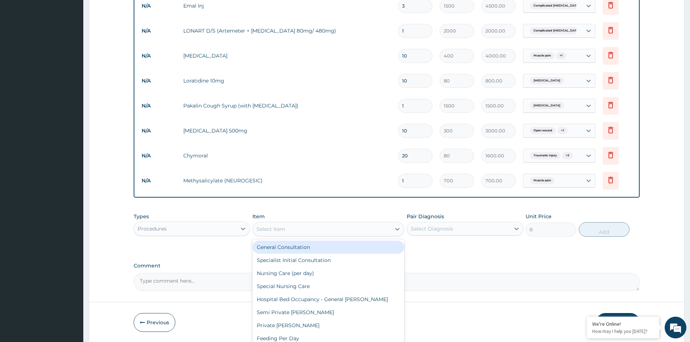
click at [306, 228] on div "Select Item" at bounding box center [322, 229] width 138 height 12
type input "WOUN"
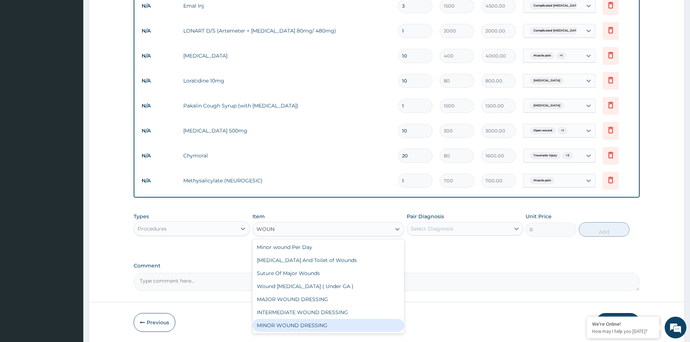
click at [297, 323] on div "MINOR WOUND DRESSING" at bounding box center [328, 325] width 152 height 13
type input "2000"
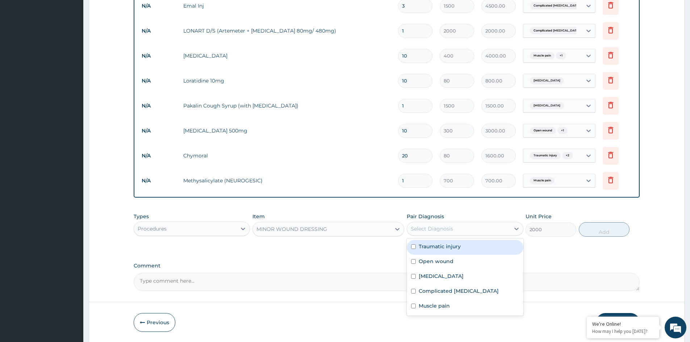
click at [432, 229] on div "Select Diagnosis" at bounding box center [432, 228] width 42 height 7
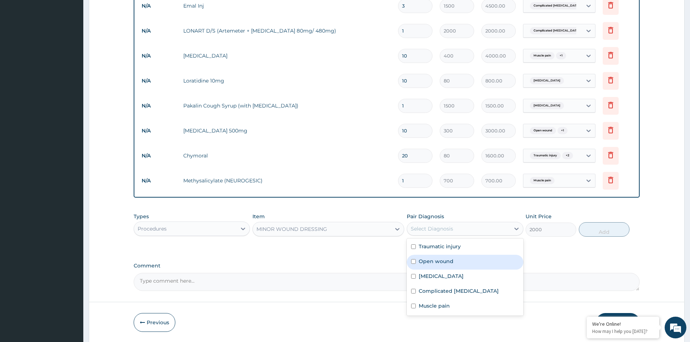
click at [438, 261] on label "Open wound" at bounding box center [436, 261] width 35 height 7
checkbox input "true"
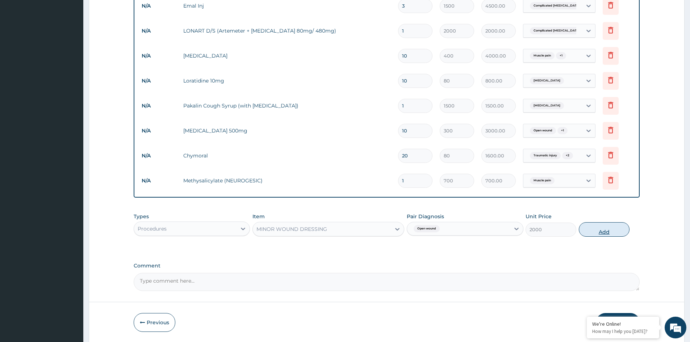
click at [604, 231] on button "Add" at bounding box center [604, 229] width 51 height 14
type input "0"
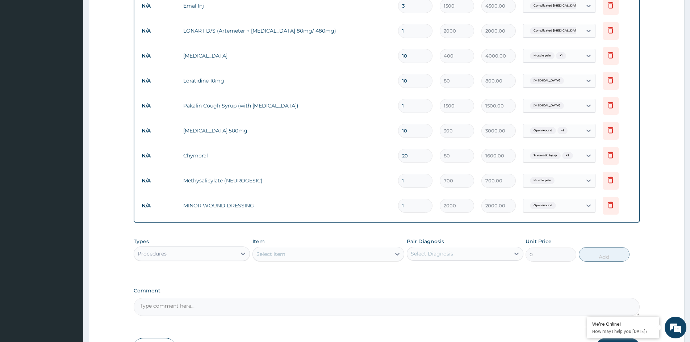
type input "0.00"
type input "3"
type input "6000.00"
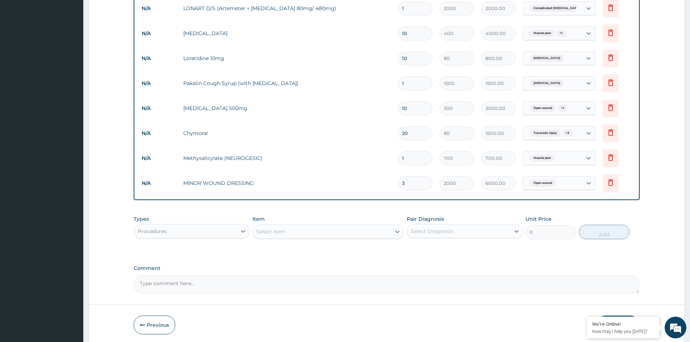
scroll to position [363, 0]
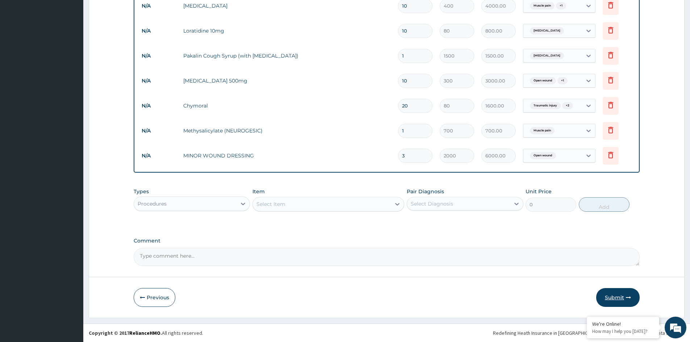
type input "3"
click at [612, 297] on button "Submit" at bounding box center [617, 297] width 43 height 19
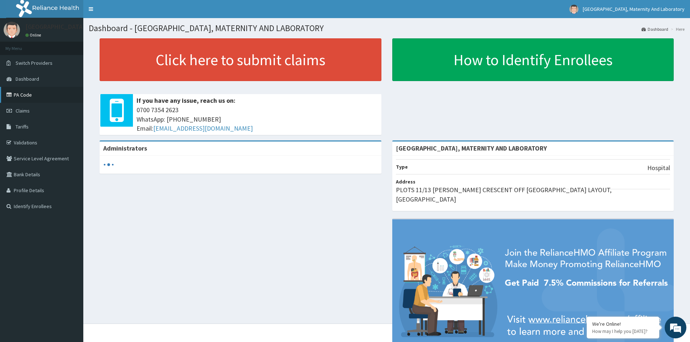
click at [21, 95] on link "PA Code" at bounding box center [41, 95] width 83 height 16
click at [28, 96] on link "PA Code" at bounding box center [41, 95] width 83 height 16
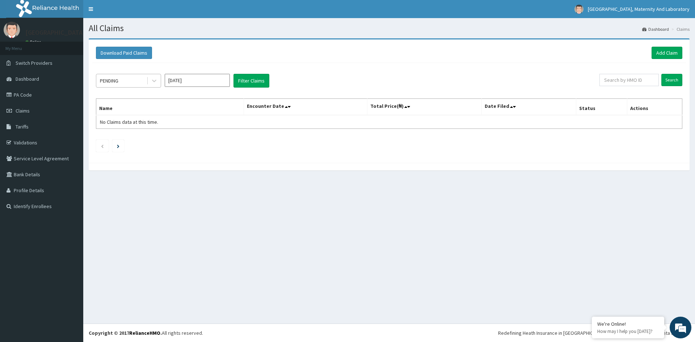
click at [132, 81] on div "PENDING" at bounding box center [121, 81] width 50 height 12
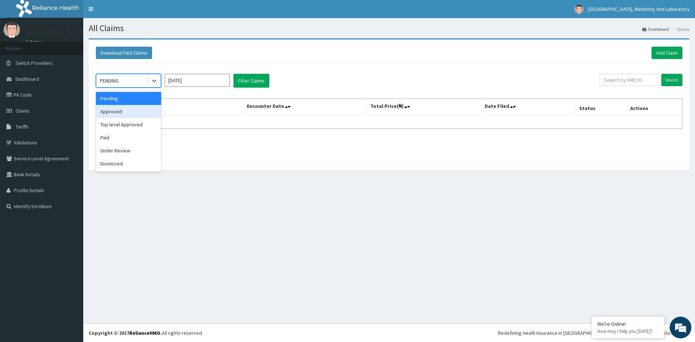
click at [116, 112] on div "Approved" at bounding box center [128, 111] width 65 height 13
click at [188, 79] on input "Sep 2025" at bounding box center [197, 80] width 65 height 13
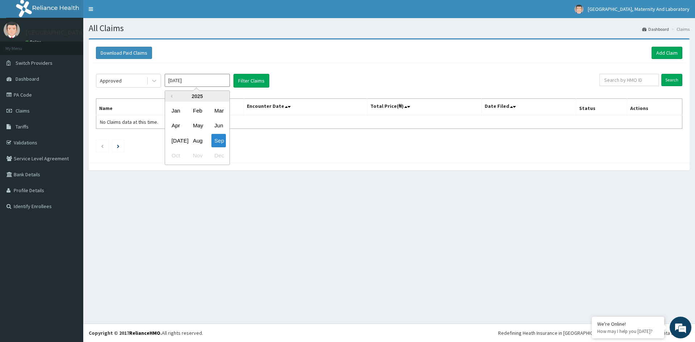
click at [175, 139] on div "Jul" at bounding box center [176, 140] width 14 height 13
type input "Jul 2025"
click at [247, 79] on button "Filter Claims" at bounding box center [252, 81] width 36 height 14
click at [245, 82] on button "Filter Claims" at bounding box center [252, 81] width 36 height 14
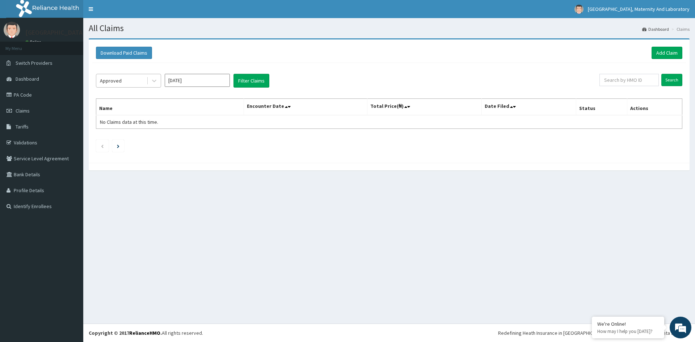
click at [111, 83] on div "Approved" at bounding box center [111, 80] width 22 height 7
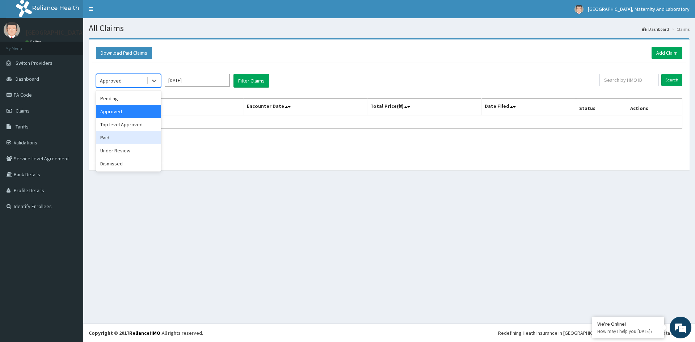
click at [106, 137] on div "Paid" at bounding box center [128, 137] width 65 height 13
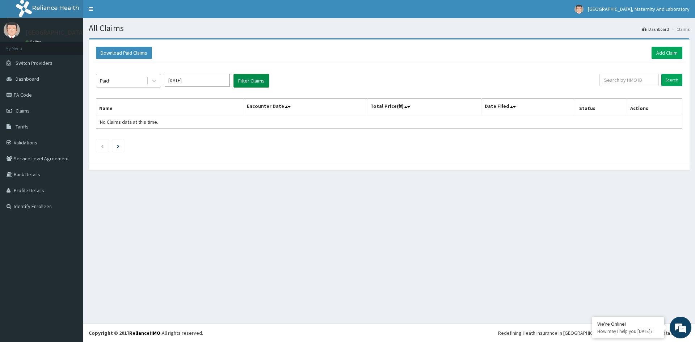
click at [245, 84] on button "Filter Claims" at bounding box center [252, 81] width 36 height 14
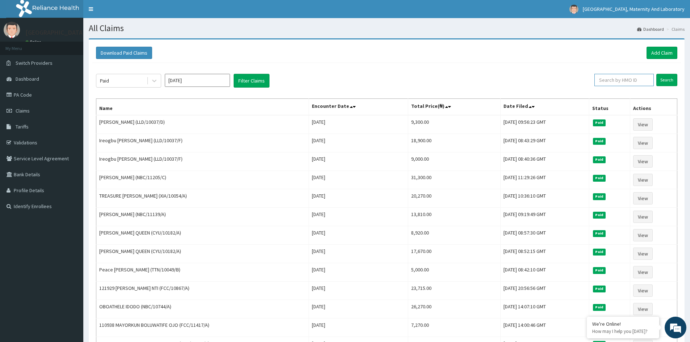
click at [637, 80] on input "text" at bounding box center [623, 80] width 59 height 12
type input "MYD/10013/A"
click at [659, 80] on input "Search" at bounding box center [666, 80] width 21 height 12
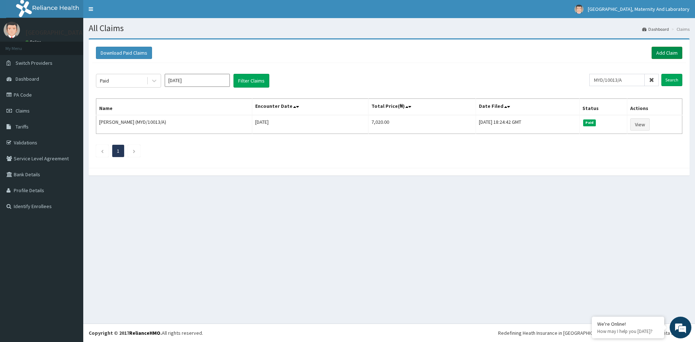
click at [663, 55] on link "Add Claim" at bounding box center [667, 53] width 31 height 12
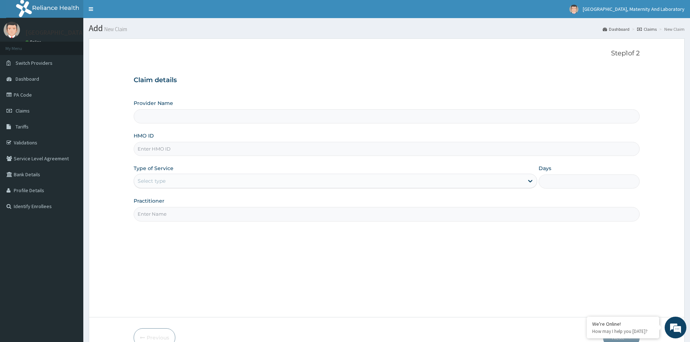
click at [201, 152] on input "HMO ID" at bounding box center [387, 149] width 506 height 14
type input "[GEOGRAPHIC_DATA], MATERNITY AND LABORATORY"
type input "MYD/10013/B"
click at [167, 179] on div "Select type" at bounding box center [329, 181] width 390 height 12
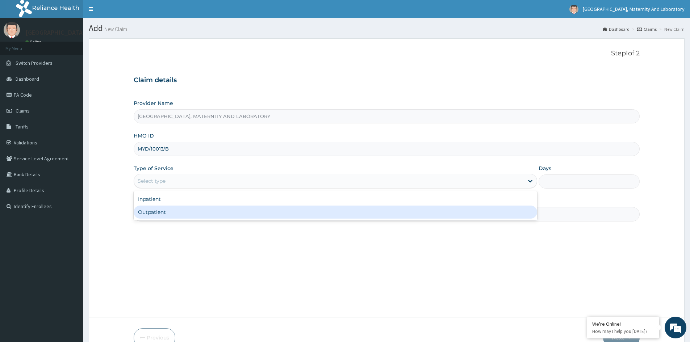
click at [168, 211] on div "Outpatient" at bounding box center [335, 212] width 403 height 13
type input "1"
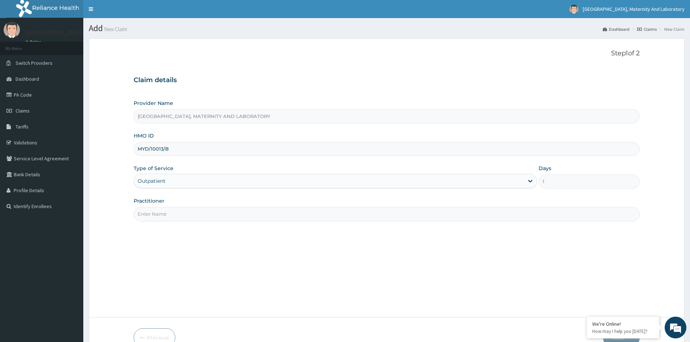
click at [186, 220] on input "Practitioner" at bounding box center [387, 214] width 506 height 14
type input "DR [PERSON_NAME]"
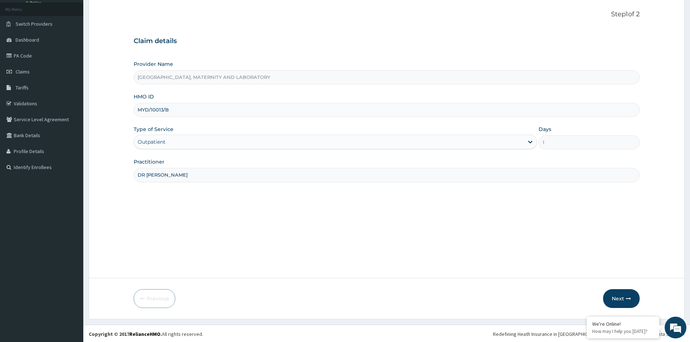
scroll to position [40, 0]
click at [610, 298] on button "Next" at bounding box center [621, 297] width 37 height 19
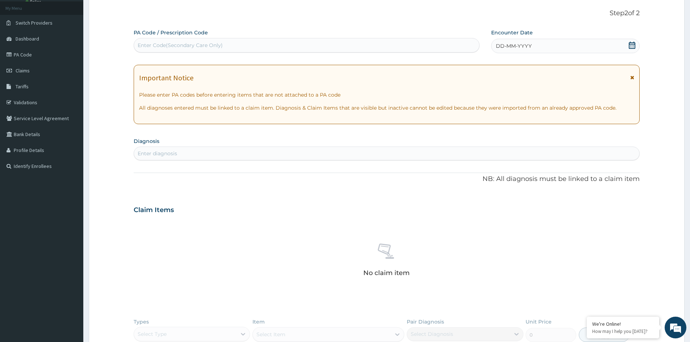
click at [527, 48] on span "DD-MM-YYYY" at bounding box center [514, 45] width 36 height 7
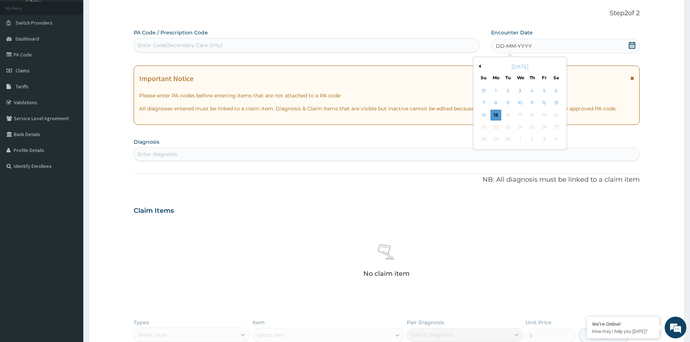
click at [480, 65] on button "Previous Month" at bounding box center [479, 66] width 4 height 4
click at [517, 104] on div "9" at bounding box center [520, 103] width 11 height 11
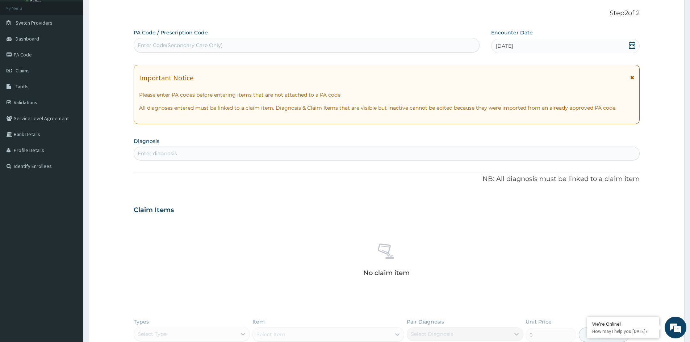
click at [193, 155] on div "Enter diagnosis" at bounding box center [386, 154] width 505 height 12
type input "UPPER RES"
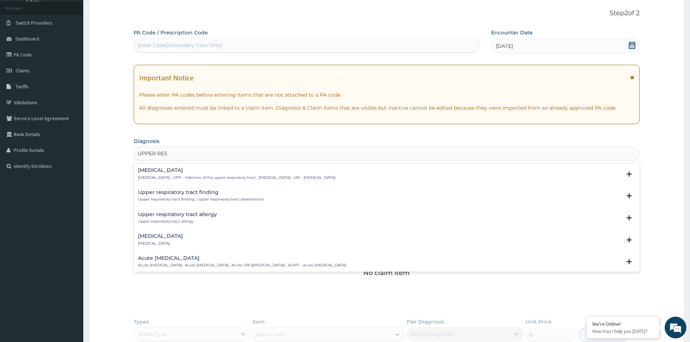
click at [190, 176] on p "Upper respiratory infection , URTI - Infection of the upper respiratory tract ,…" at bounding box center [236, 177] width 197 height 5
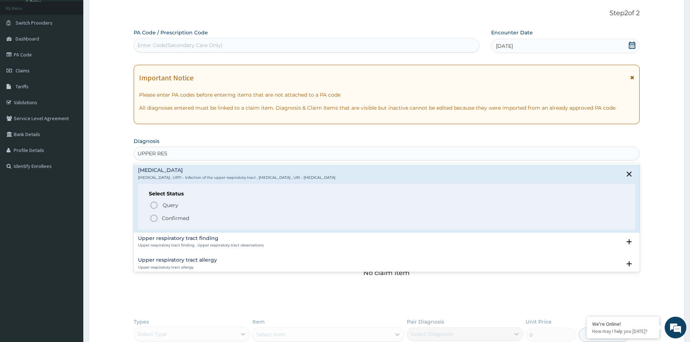
click at [176, 221] on p "Confirmed" at bounding box center [175, 218] width 27 height 7
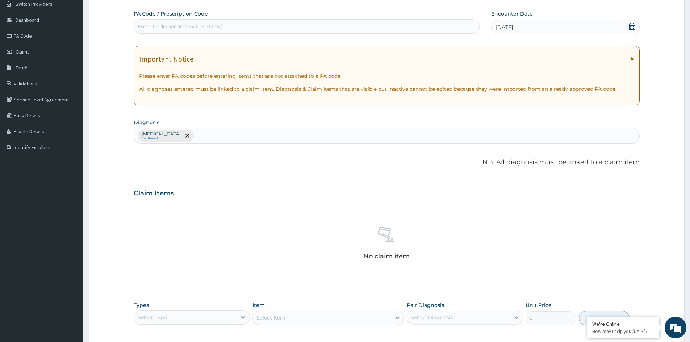
scroll to position [76, 0]
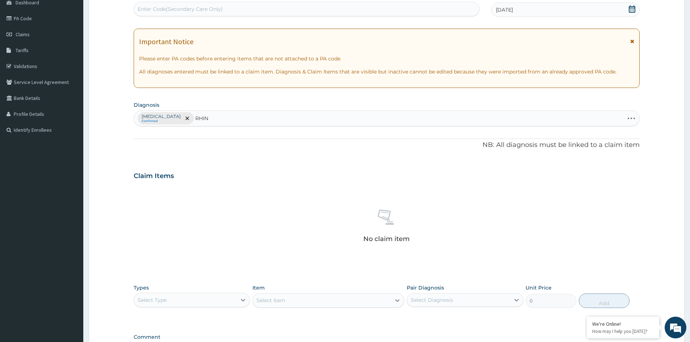
type input "RHINI"
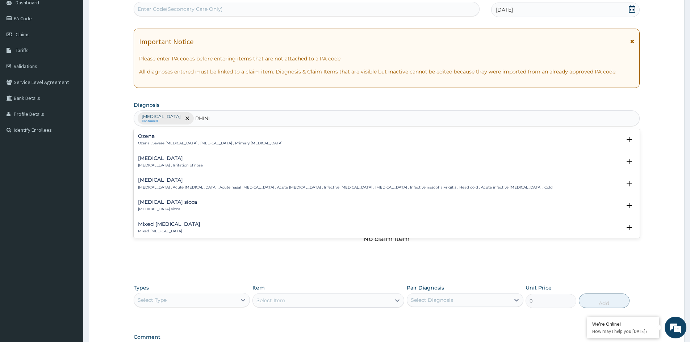
click at [154, 164] on p "Rhinitis , Irritation of nose" at bounding box center [170, 165] width 65 height 5
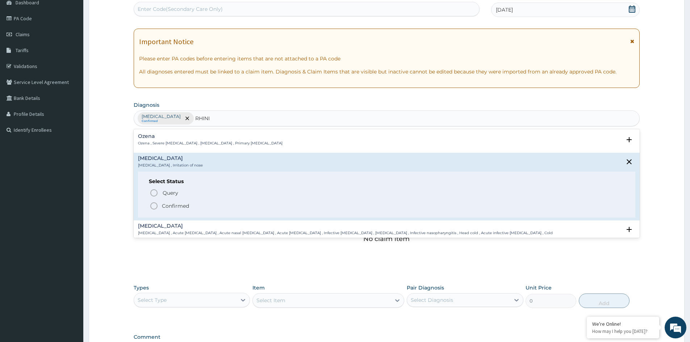
click at [172, 209] on p "Confirmed" at bounding box center [175, 205] width 27 height 7
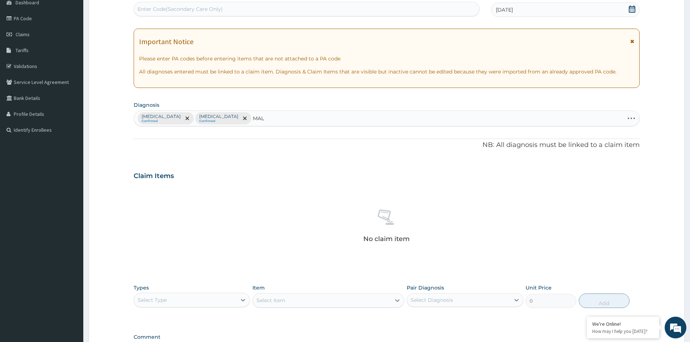
type input "MALA"
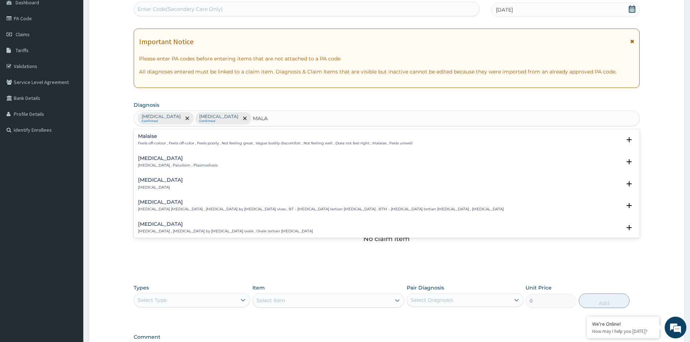
click at [152, 161] on h4 "[MEDICAL_DATA]" at bounding box center [178, 158] width 80 height 5
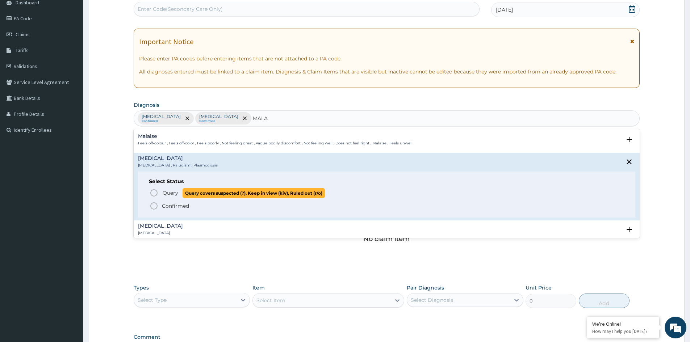
click at [171, 193] on span "Query" at bounding box center [171, 192] width 16 height 7
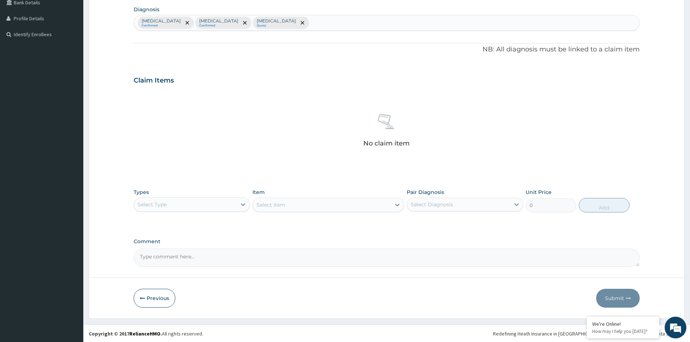
scroll to position [173, 0]
click at [176, 202] on div "Select Type" at bounding box center [185, 204] width 102 height 12
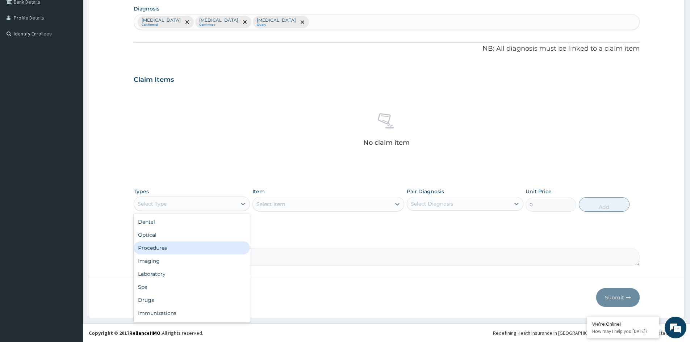
drag, startPoint x: 179, startPoint y: 249, endPoint x: 180, endPoint y: 245, distance: 4.4
click at [179, 247] on div "Procedures" at bounding box center [192, 248] width 116 height 13
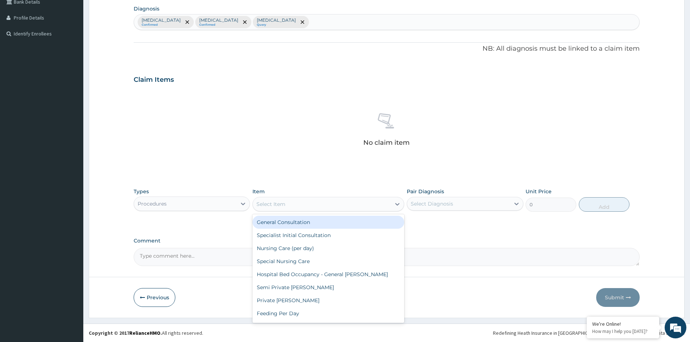
click at [318, 205] on div "Select Item" at bounding box center [322, 204] width 138 height 12
click at [315, 220] on div "General Consultation" at bounding box center [328, 222] width 152 height 13
type input "1500"
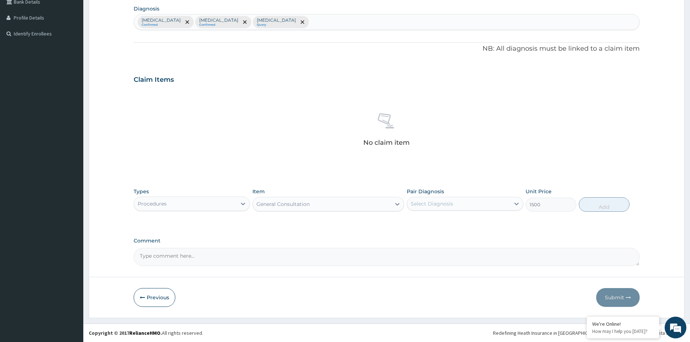
click at [474, 202] on div "Select Diagnosis" at bounding box center [458, 204] width 102 height 12
click at [459, 221] on label "Upper respiratory infection" at bounding box center [441, 221] width 45 height 7
checkbox input "true"
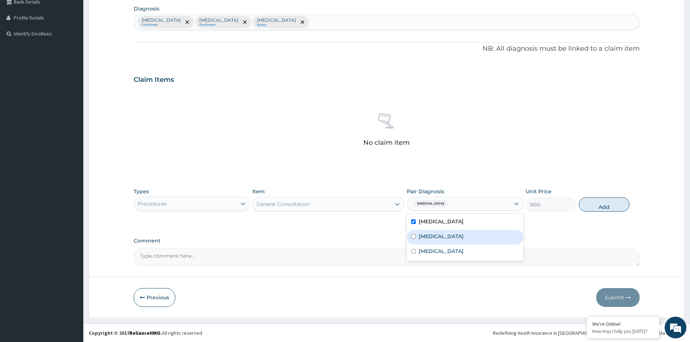
click at [447, 240] on div "Rhinitis" at bounding box center [465, 237] width 116 height 15
checkbox input "true"
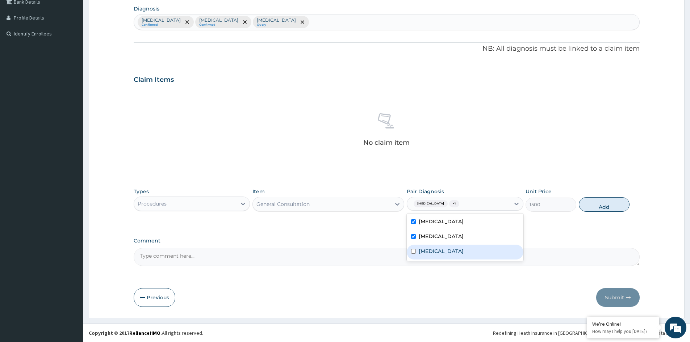
click at [439, 248] on div "[MEDICAL_DATA]" at bounding box center [465, 252] width 116 height 15
checkbox input "true"
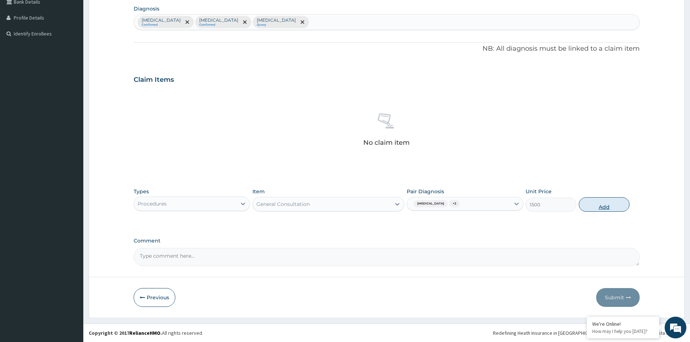
click at [592, 206] on button "Add" at bounding box center [604, 204] width 51 height 14
type input "0"
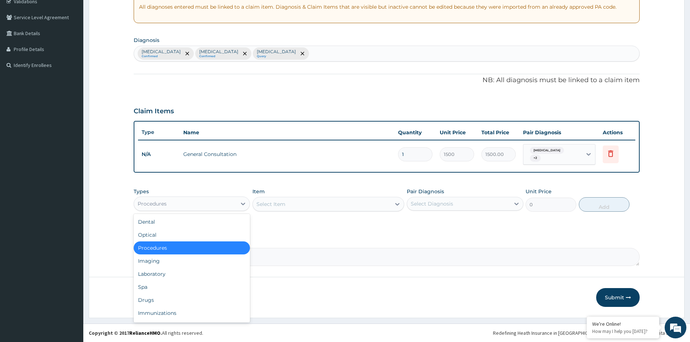
click at [229, 204] on div "Procedures" at bounding box center [185, 204] width 102 height 12
drag, startPoint x: 149, startPoint y: 272, endPoint x: 156, endPoint y: 270, distance: 6.8
click at [152, 271] on div "Laboratory" at bounding box center [192, 274] width 116 height 13
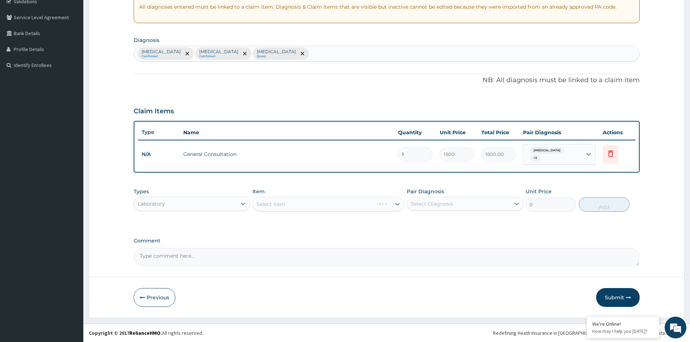
click at [307, 205] on div "Select Item" at bounding box center [328, 204] width 152 height 14
click at [311, 200] on div "Select Item" at bounding box center [328, 204] width 152 height 14
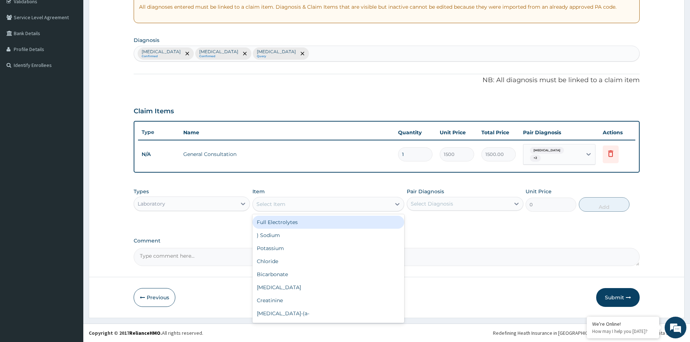
click at [313, 200] on div "Select Item" at bounding box center [322, 204] width 138 height 12
type input "MAL"
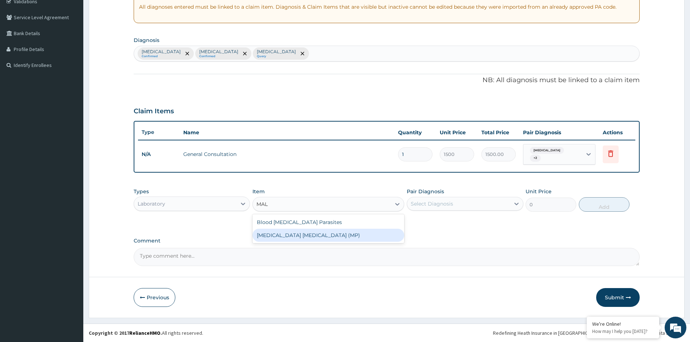
drag, startPoint x: 302, startPoint y: 235, endPoint x: 428, endPoint y: 229, distance: 126.2
click at [304, 234] on div "[MEDICAL_DATA] [MEDICAL_DATA] (MP)" at bounding box center [328, 235] width 152 height 13
type input "2000"
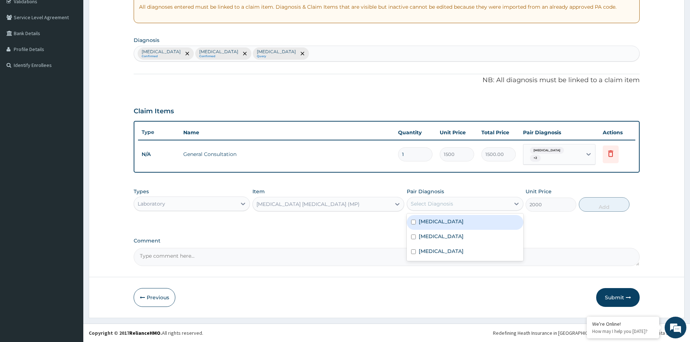
click at [503, 204] on div "Select Diagnosis" at bounding box center [458, 204] width 102 height 12
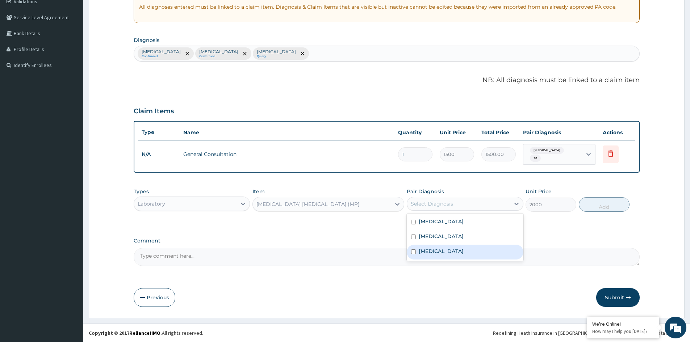
click at [455, 252] on div "[MEDICAL_DATA]" at bounding box center [465, 252] width 116 height 15
checkbox input "true"
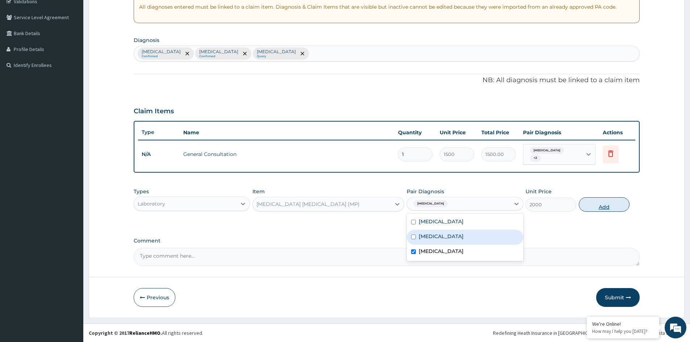
click at [606, 206] on button "Add" at bounding box center [604, 204] width 51 height 14
type input "0"
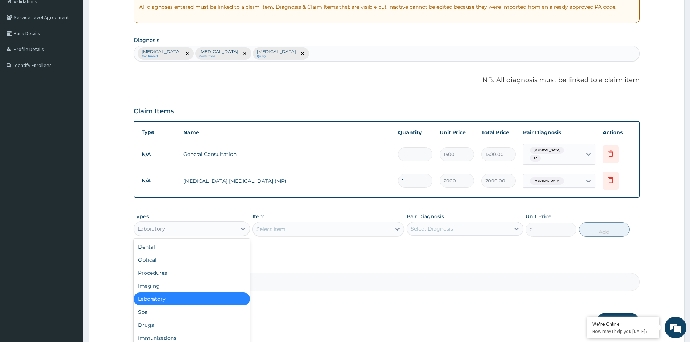
click at [183, 229] on div "Laboratory" at bounding box center [185, 229] width 102 height 12
click at [183, 322] on div "Drugs" at bounding box center [192, 325] width 116 height 13
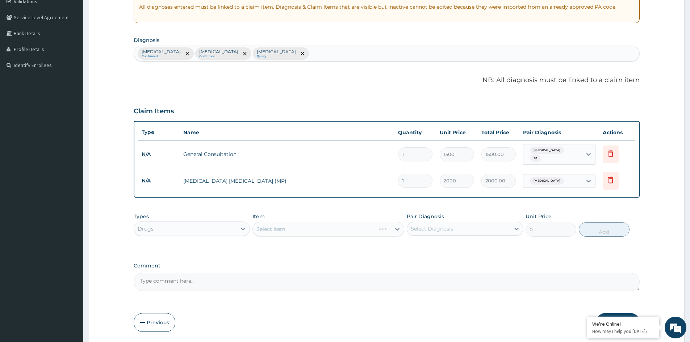
click at [296, 231] on div "Select Item" at bounding box center [328, 229] width 152 height 14
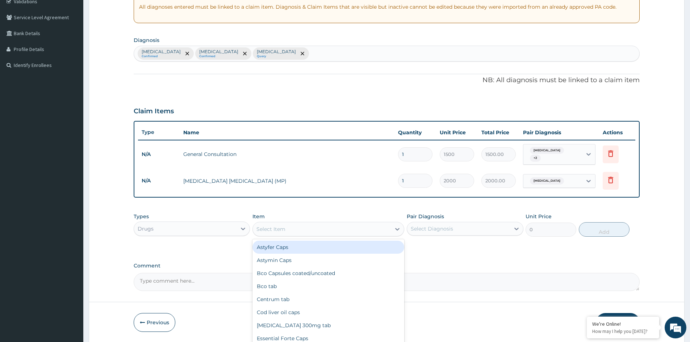
click at [302, 231] on div "Select Item" at bounding box center [322, 229] width 138 height 12
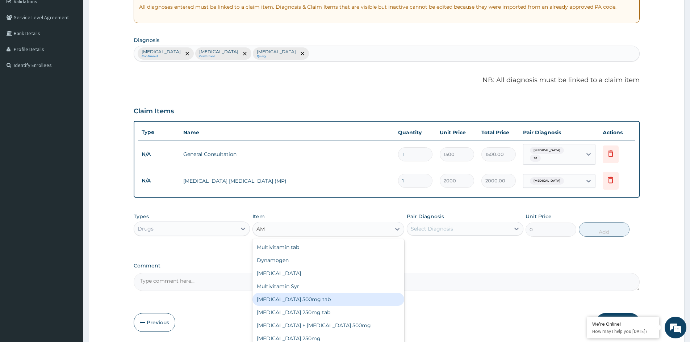
type input "A"
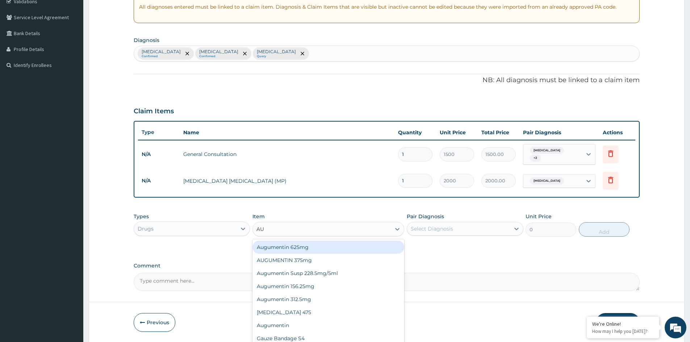
type input "AUG"
click at [310, 248] on div "Augumentin 625mg" at bounding box center [328, 247] width 152 height 13
type input "300"
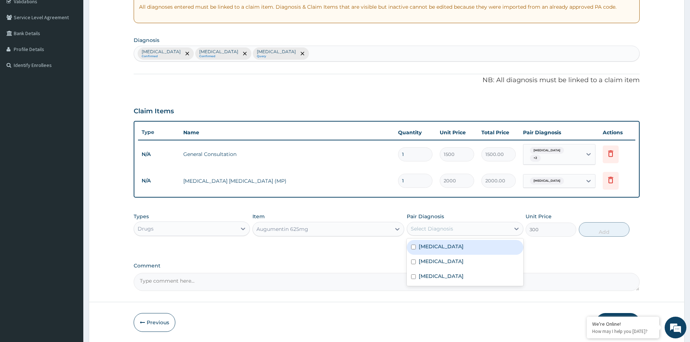
click at [419, 231] on div "Select Diagnosis" at bounding box center [432, 228] width 42 height 7
drag, startPoint x: 486, startPoint y: 244, endPoint x: 478, endPoint y: 257, distance: 15.6
click at [464, 246] on label "Upper respiratory infection" at bounding box center [441, 246] width 45 height 7
checkbox input "true"
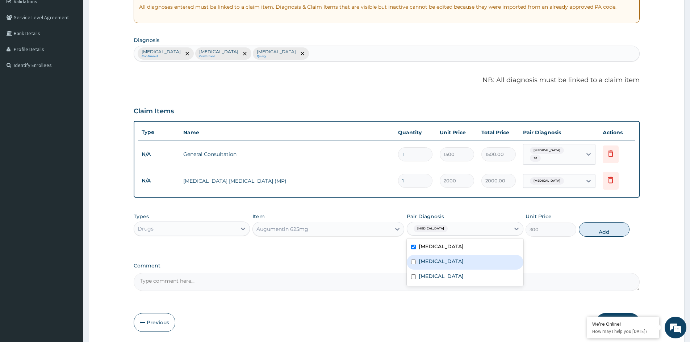
drag, startPoint x: 480, startPoint y: 258, endPoint x: 534, endPoint y: 259, distance: 54.0
click at [485, 259] on div "Rhinitis" at bounding box center [465, 262] width 116 height 15
checkbox input "true"
click at [614, 229] on button "Add" at bounding box center [604, 229] width 51 height 14
type input "0"
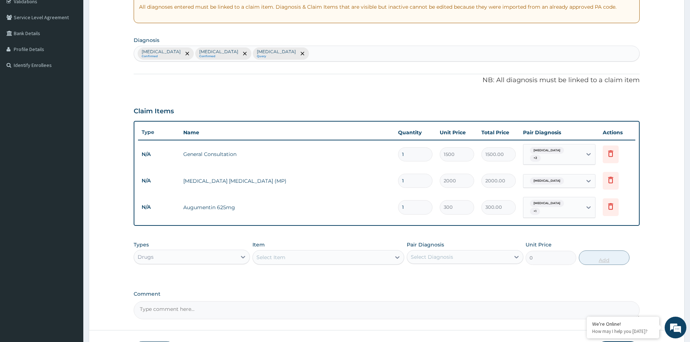
type input "14"
type input "4200.00"
type input "14"
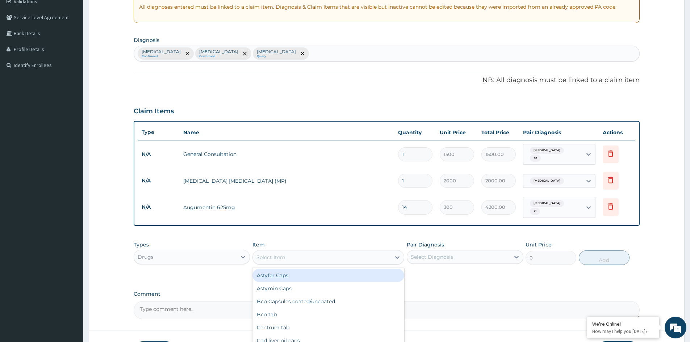
click at [270, 255] on div "Select Item" at bounding box center [270, 257] width 29 height 7
type input "BRON"
click at [282, 277] on div "Broncholyte Syr" at bounding box center [328, 275] width 152 height 13
type input "500"
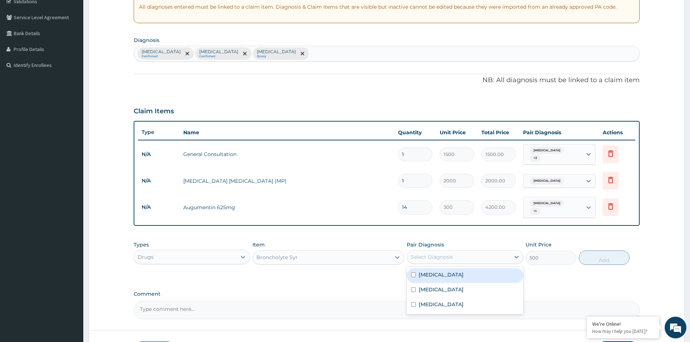
click at [438, 255] on div "Select Diagnosis" at bounding box center [432, 257] width 42 height 7
drag, startPoint x: 448, startPoint y: 276, endPoint x: 452, endPoint y: 277, distance: 4.0
click at [451, 277] on label "Upper respiratory infection" at bounding box center [441, 274] width 45 height 7
checkbox input "true"
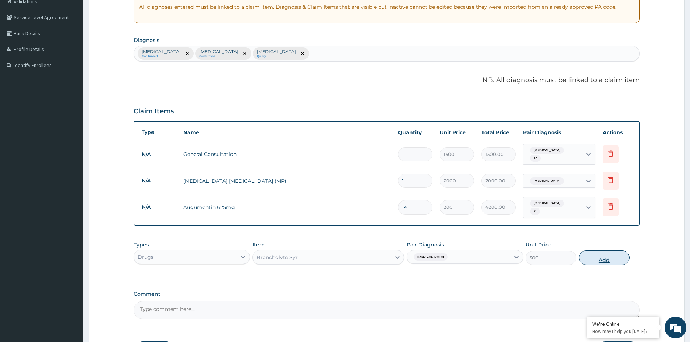
click at [600, 259] on button "Add" at bounding box center [604, 258] width 51 height 14
type input "0"
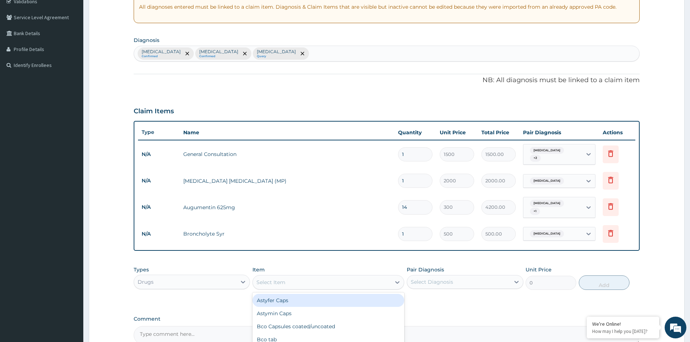
click at [322, 278] on div "Select Item" at bounding box center [328, 282] width 152 height 14
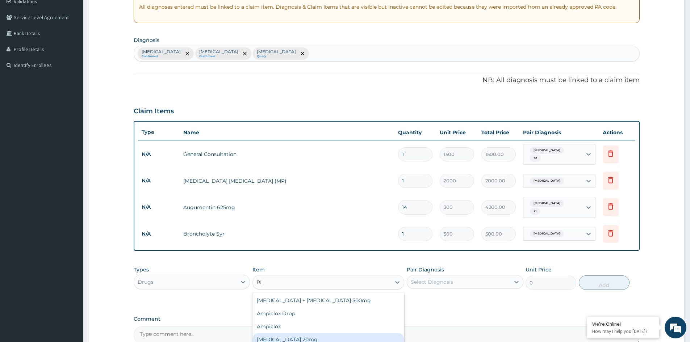
type input "P"
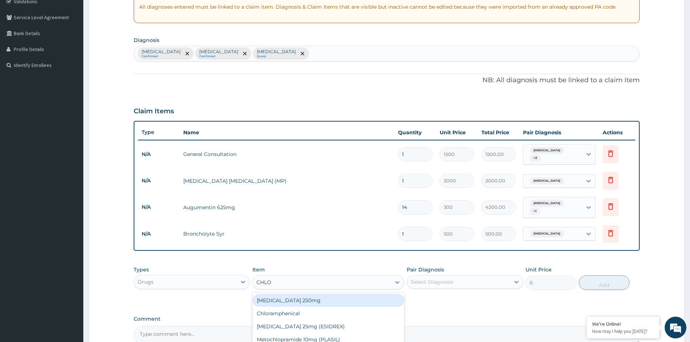
type input "CHLOR"
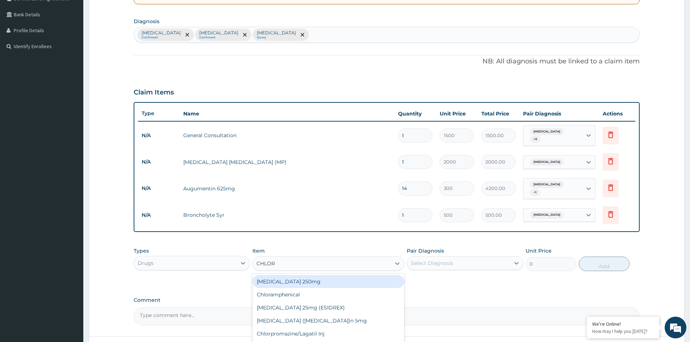
scroll to position [214, 0]
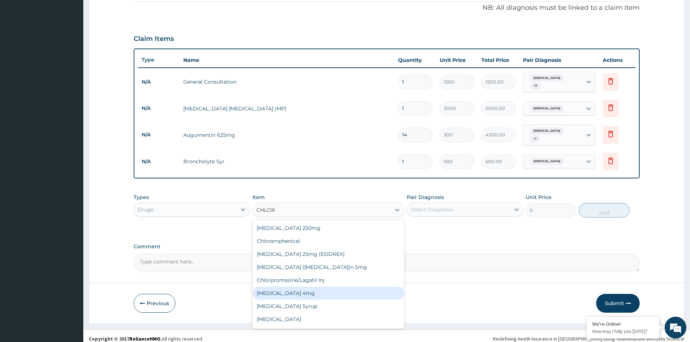
click at [302, 296] on div "[MEDICAL_DATA] 4mg" at bounding box center [328, 293] width 152 height 13
type input "30"
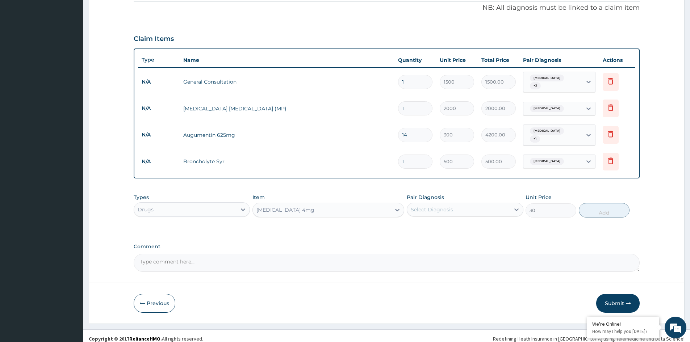
click at [476, 209] on div "Select Diagnosis" at bounding box center [458, 210] width 102 height 12
drag, startPoint x: 453, startPoint y: 229, endPoint x: 447, endPoint y: 239, distance: 11.6
click at [449, 236] on div "Upper respiratory infection Rhinitis Malaria" at bounding box center [465, 242] width 116 height 47
click at [445, 241] on div "Rhinitis" at bounding box center [465, 243] width 116 height 15
checkbox input "true"
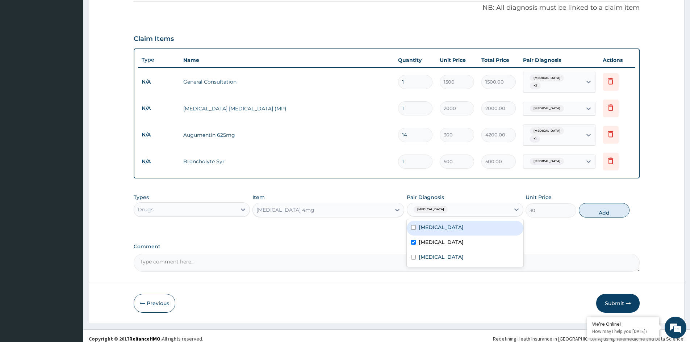
click at [480, 223] on div "Upper respiratory infection" at bounding box center [465, 228] width 116 height 15
checkbox input "true"
click at [605, 206] on button "Add" at bounding box center [604, 210] width 51 height 14
type input "0"
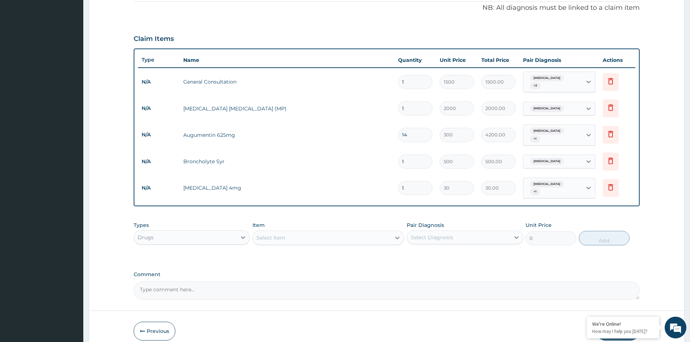
type input "14"
type input "420.00"
type input "14"
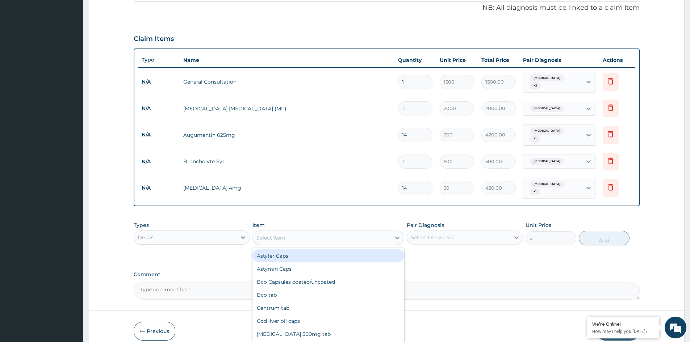
click at [306, 237] on div "Select Item" at bounding box center [322, 238] width 138 height 12
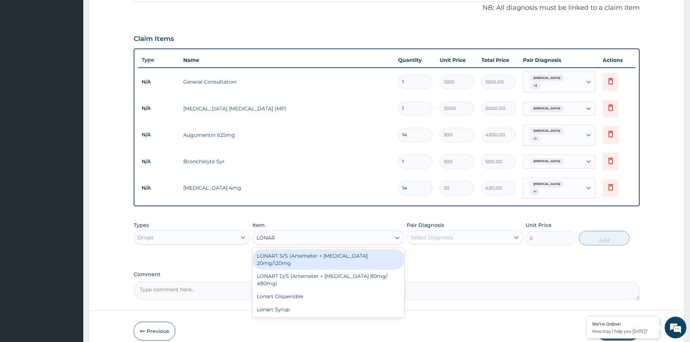
type input "LONART"
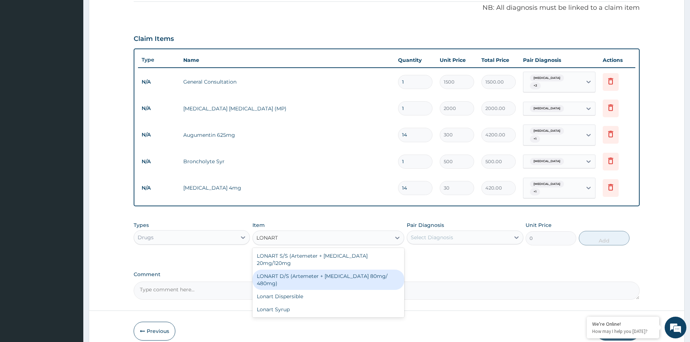
click at [319, 270] on div "LONART D/S (Artemeter + Lumefantrine 80mg/ 480mg)" at bounding box center [328, 280] width 152 height 20
type input "2000"
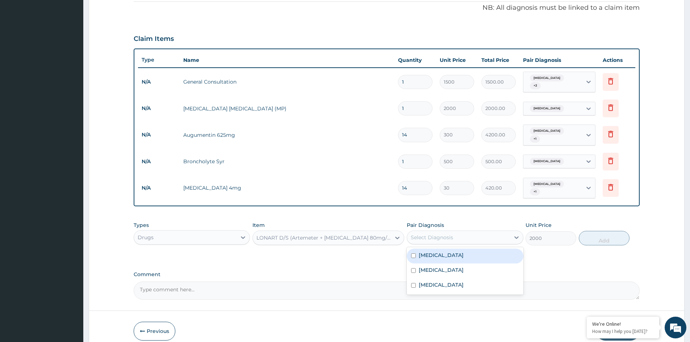
click at [501, 235] on div "Select Diagnosis" at bounding box center [458, 238] width 102 height 12
drag, startPoint x: 466, startPoint y: 282, endPoint x: 532, endPoint y: 264, distance: 68.3
click at [468, 281] on div "Malaria" at bounding box center [465, 286] width 116 height 15
checkbox input "true"
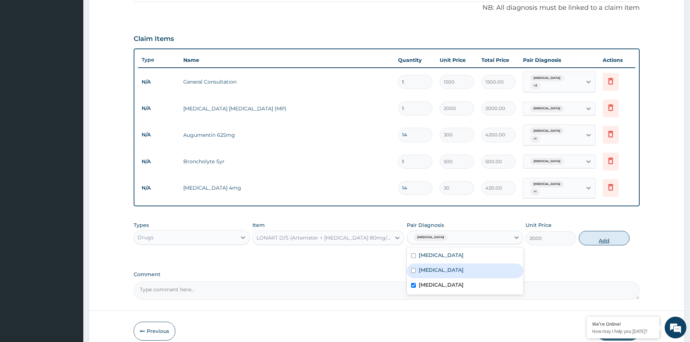
click at [598, 239] on button "Add" at bounding box center [604, 238] width 51 height 14
type input "0"
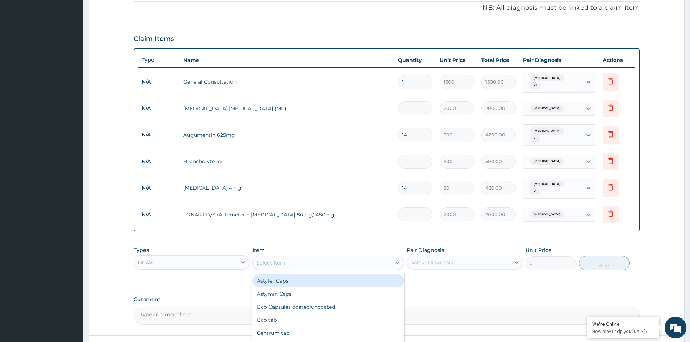
click at [293, 261] on div "Select Item" at bounding box center [322, 263] width 138 height 12
type input "PARA"
click at [310, 275] on div "[MEDICAL_DATA] 500mg" at bounding box center [328, 281] width 152 height 13
type input "15"
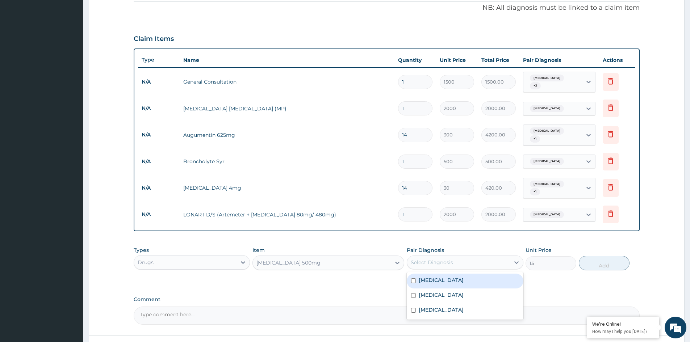
click at [433, 259] on div "Select Diagnosis" at bounding box center [432, 262] width 42 height 7
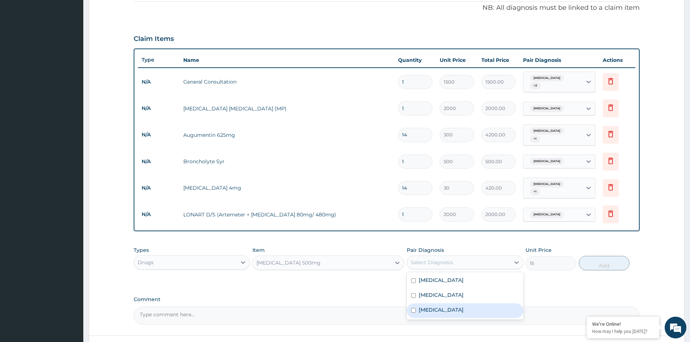
drag, startPoint x: 444, startPoint y: 308, endPoint x: 528, endPoint y: 293, distance: 85.7
click at [450, 306] on div "[MEDICAL_DATA]" at bounding box center [465, 310] width 116 height 15
checkbox input "true"
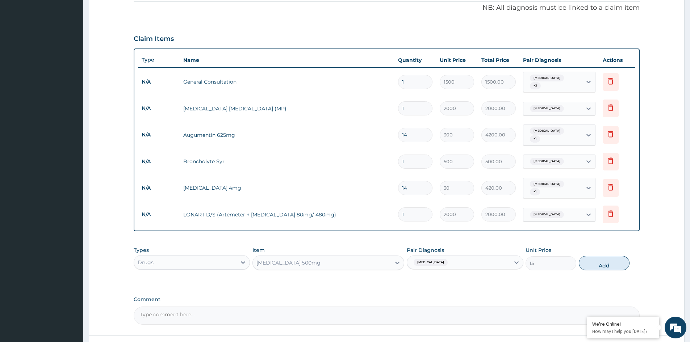
drag, startPoint x: 603, startPoint y: 255, endPoint x: 593, endPoint y: 258, distance: 10.8
click at [604, 256] on button "Add" at bounding box center [604, 263] width 51 height 14
type input "0"
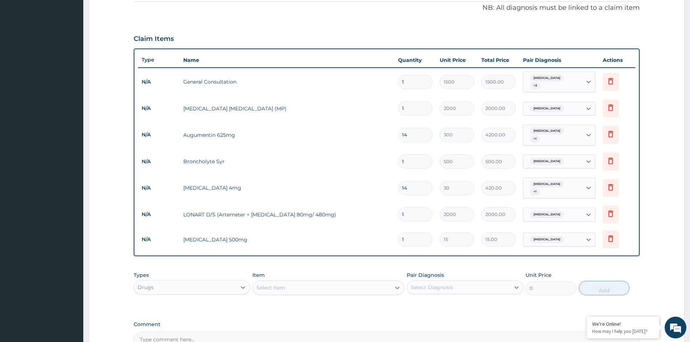
type input "18"
type input "270.00"
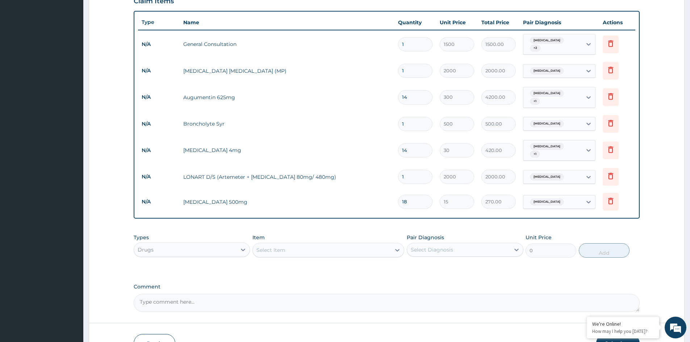
scroll to position [294, 0]
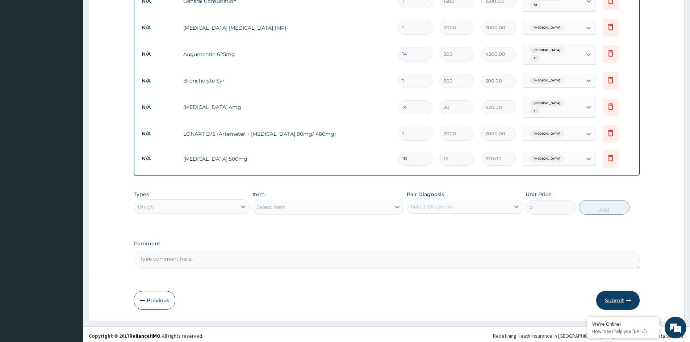
type input "18"
click at [610, 296] on button "Submit" at bounding box center [617, 300] width 43 height 19
click at [611, 296] on button "Submit" at bounding box center [617, 300] width 43 height 19
click at [148, 298] on button "Previous" at bounding box center [155, 300] width 42 height 19
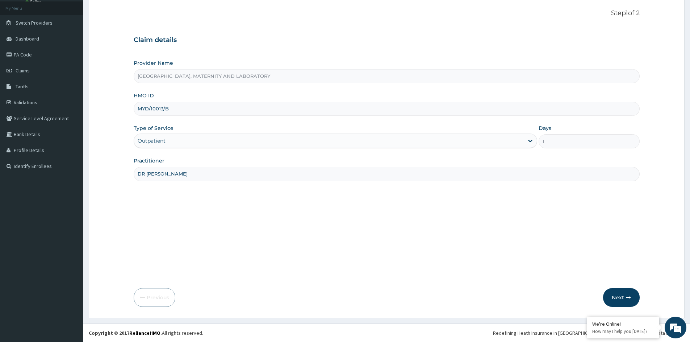
click at [183, 109] on input "MYD/10013/B" at bounding box center [387, 109] width 506 height 14
type input "MYD/10013/A"
click at [621, 297] on button "Next" at bounding box center [621, 297] width 37 height 19
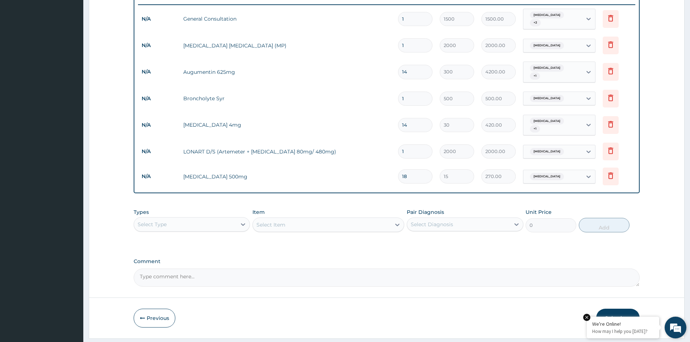
scroll to position [294, 0]
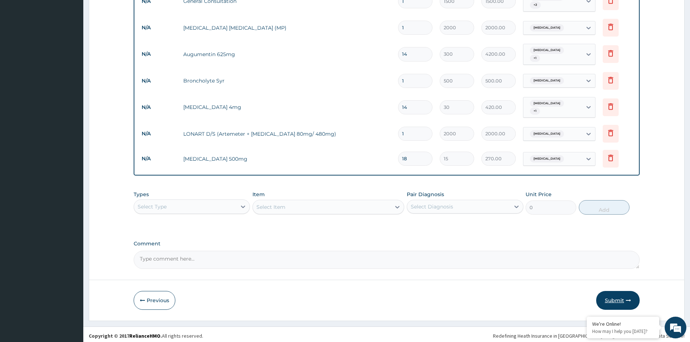
click at [621, 297] on button "Submit" at bounding box center [617, 300] width 43 height 19
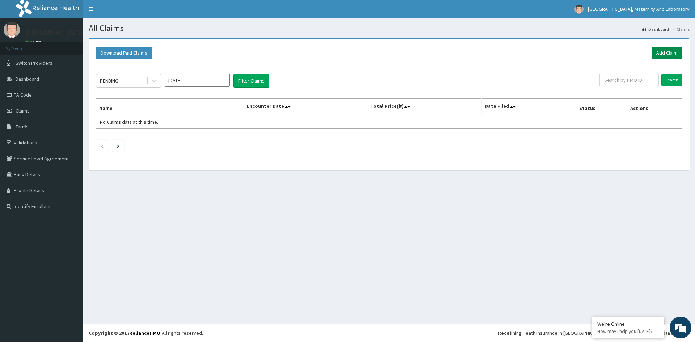
click at [671, 53] on link "Add Claim" at bounding box center [667, 53] width 31 height 12
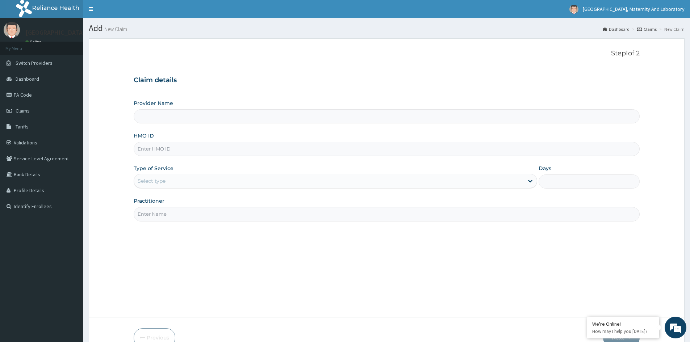
type input "[GEOGRAPHIC_DATA], MATERNITY AND LABORATORY"
click at [192, 147] on input "HMO ID" at bounding box center [387, 149] width 506 height 14
drag, startPoint x: 216, startPoint y: 148, endPoint x: 216, endPoint y: 143, distance: 5.4
click at [216, 144] on input "HMO ID" at bounding box center [387, 149] width 506 height 14
type input "XIA/10056/A"
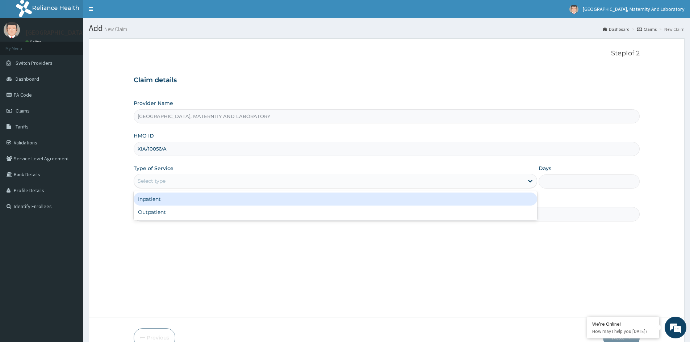
click at [202, 186] on div "Select type" at bounding box center [329, 181] width 390 height 12
click at [179, 199] on div "Inpatient" at bounding box center [335, 199] width 403 height 13
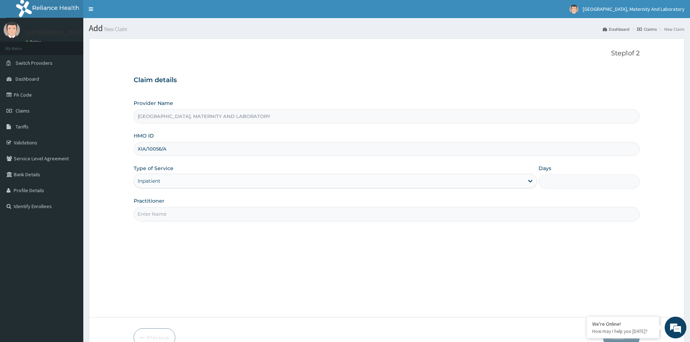
click at [184, 218] on input "Practitioner" at bounding box center [387, 214] width 506 height 14
type input "[PERSON_NAME][DEMOGRAPHIC_DATA]"
click at [546, 180] on input "Days" at bounding box center [589, 182] width 101 height 14
type input "2"
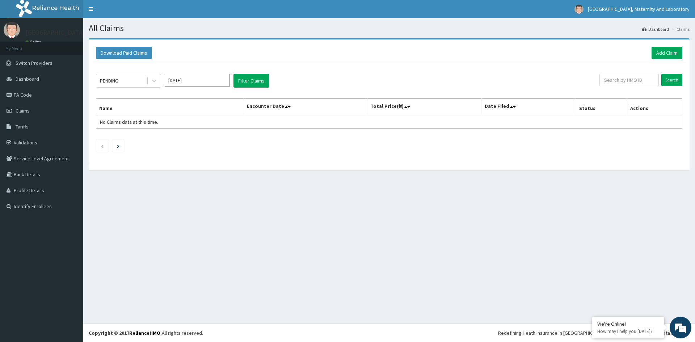
click at [211, 81] on input "[DATE]" at bounding box center [197, 80] width 65 height 13
click at [176, 141] on div "[DATE]" at bounding box center [176, 140] width 14 height 13
click at [247, 84] on button "Filter Claims" at bounding box center [252, 81] width 36 height 14
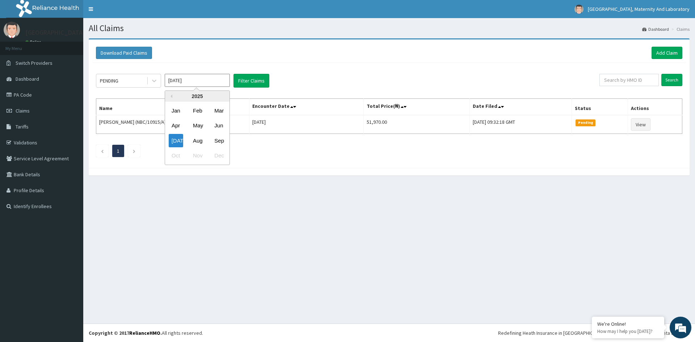
click at [189, 84] on input "[DATE]" at bounding box center [197, 80] width 65 height 13
click at [196, 143] on div "Aug" at bounding box center [197, 140] width 14 height 13
type input "[DATE]"
click at [246, 83] on button "Filter Claims" at bounding box center [252, 81] width 36 height 14
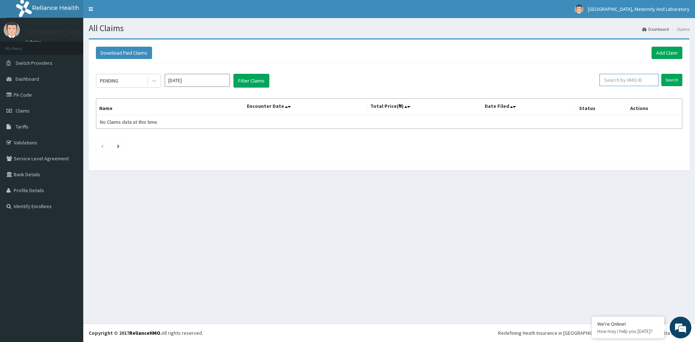
click at [639, 81] on input "text" at bounding box center [629, 80] width 59 height 12
type input "CHL/11197/A"
click at [674, 76] on input "Search" at bounding box center [672, 80] width 21 height 12
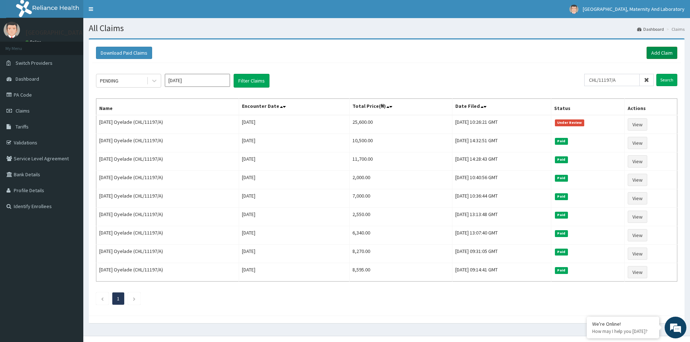
click at [657, 55] on link "Add Claim" at bounding box center [661, 53] width 31 height 12
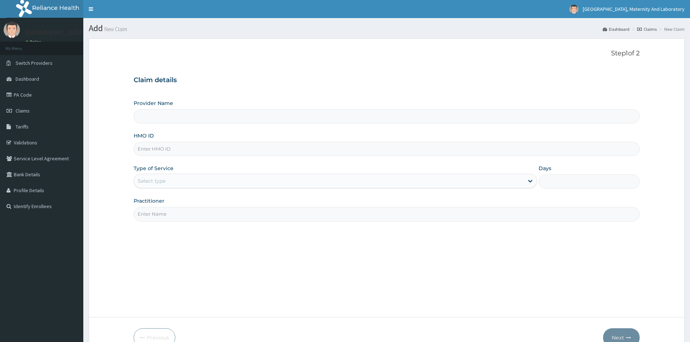
click at [183, 150] on input "HMO ID" at bounding box center [387, 149] width 506 height 14
type input "[GEOGRAPHIC_DATA], MATERNITY AND LABORATORY"
click at [204, 149] on input "HMO ID" at bounding box center [387, 149] width 506 height 14
type input "CHL/11197/A"
click at [193, 181] on div "Select type" at bounding box center [329, 181] width 390 height 12
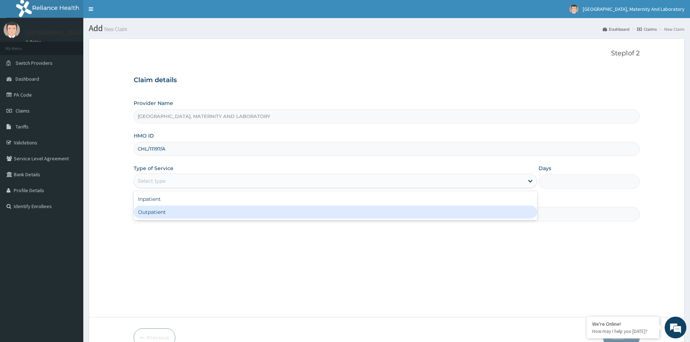
click at [191, 212] on div "Outpatient" at bounding box center [335, 212] width 403 height 13
type input "1"
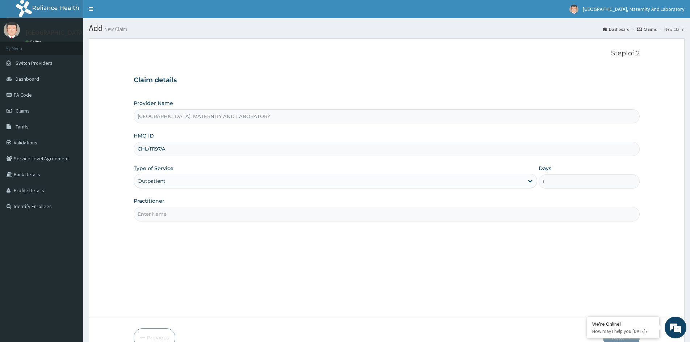
click at [196, 211] on input "Practitioner" at bounding box center [387, 214] width 506 height 14
type input "DR [PERSON_NAME]"
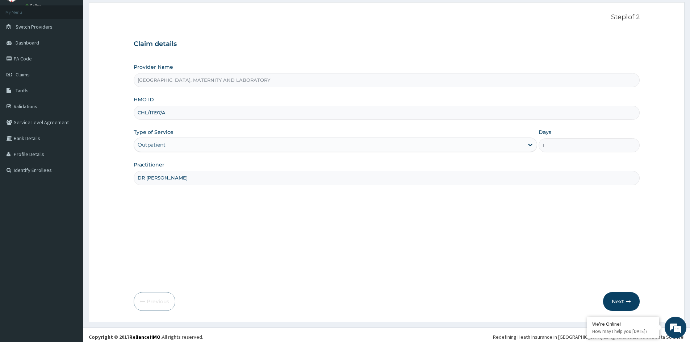
scroll to position [40, 0]
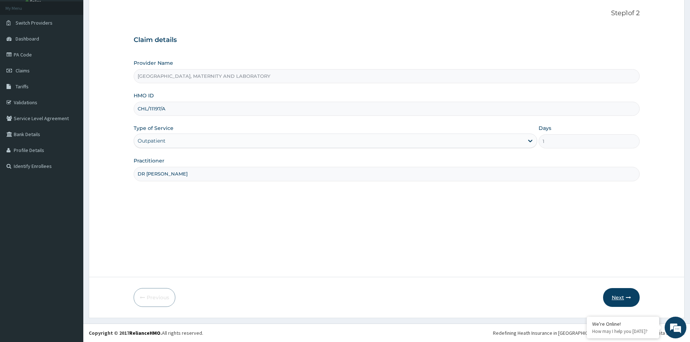
click at [619, 300] on button "Next" at bounding box center [621, 297] width 37 height 19
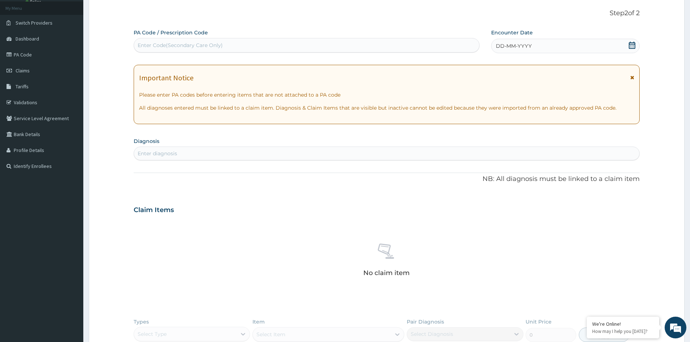
click at [532, 46] on div "DD-MM-YYYY" at bounding box center [565, 46] width 148 height 14
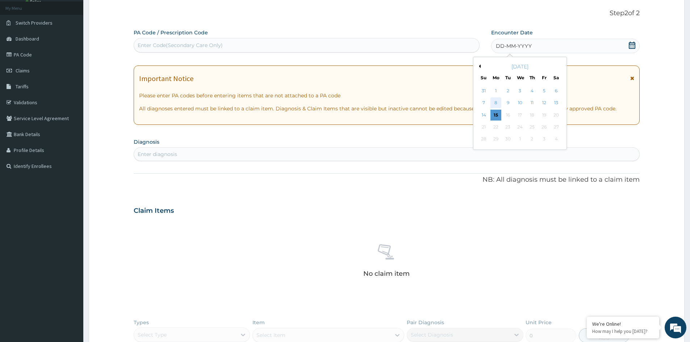
click at [496, 104] on div "8" at bounding box center [495, 103] width 11 height 11
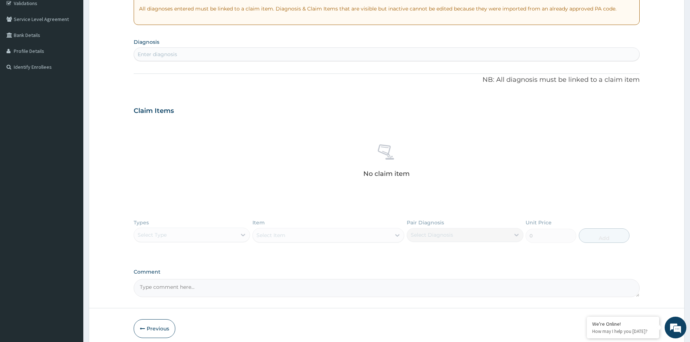
scroll to position [149, 0]
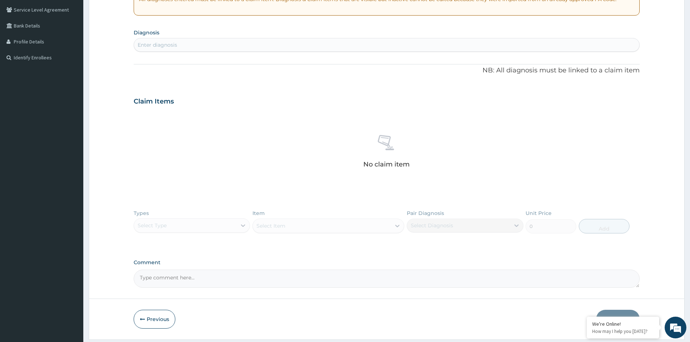
click at [202, 46] on div "Enter diagnosis" at bounding box center [386, 45] width 505 height 12
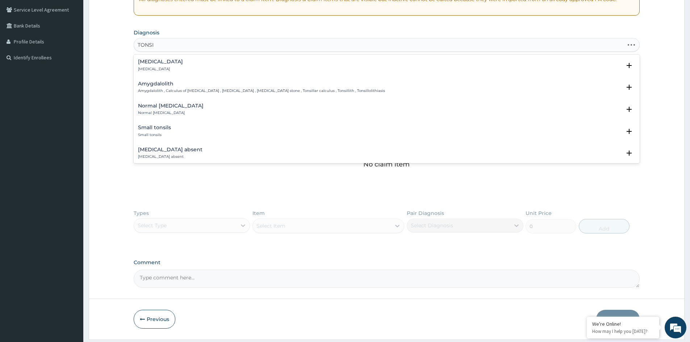
type input "[MEDICAL_DATA]"
click at [147, 67] on p "[MEDICAL_DATA]" at bounding box center [160, 69] width 45 height 5
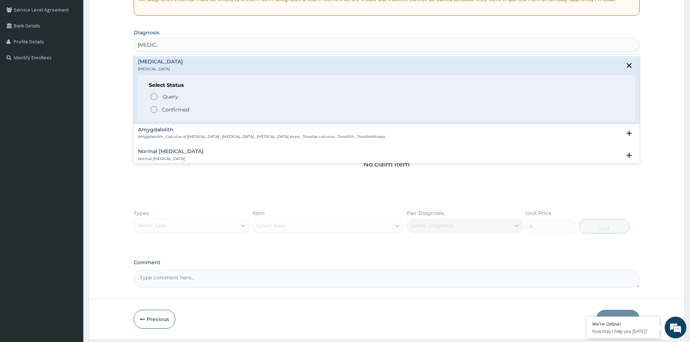
click at [178, 108] on p "Confirmed" at bounding box center [175, 109] width 27 height 7
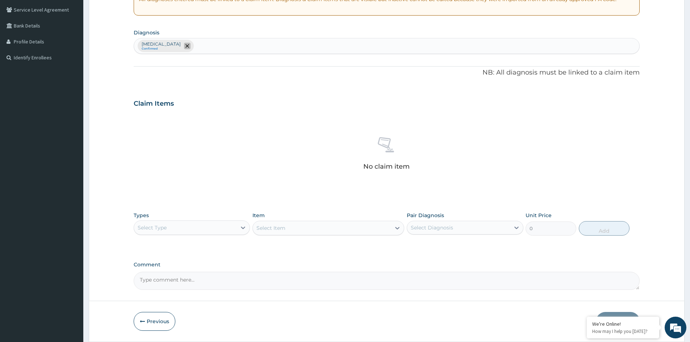
drag, startPoint x: 166, startPoint y: 45, endPoint x: 170, endPoint y: 49, distance: 5.1
click at [184, 49] on span "remove selection option" at bounding box center [187, 46] width 7 height 7
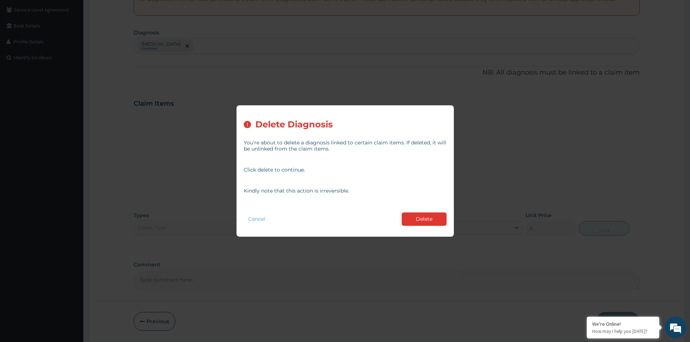
drag, startPoint x: 414, startPoint y: 217, endPoint x: 411, endPoint y: 215, distance: 3.9
click at [415, 217] on button "Delete" at bounding box center [424, 219] width 45 height 13
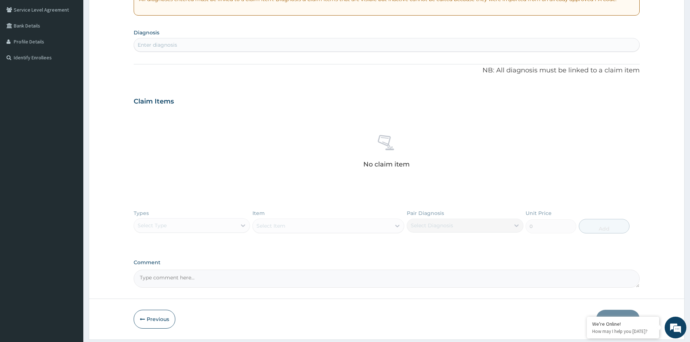
click at [198, 46] on div "Enter diagnosis" at bounding box center [386, 45] width 505 height 12
type input "[MEDICAL_DATA]"
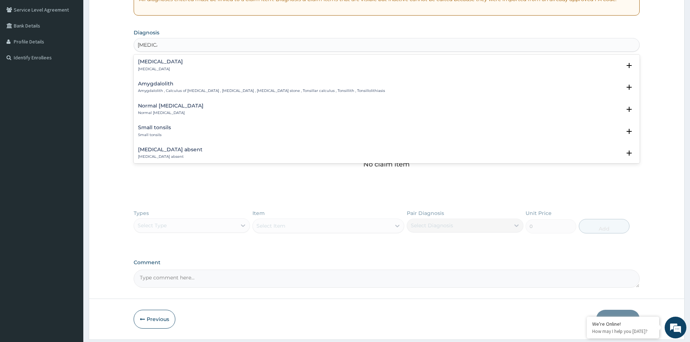
click at [154, 64] on h4 "[MEDICAL_DATA]" at bounding box center [160, 61] width 45 height 5
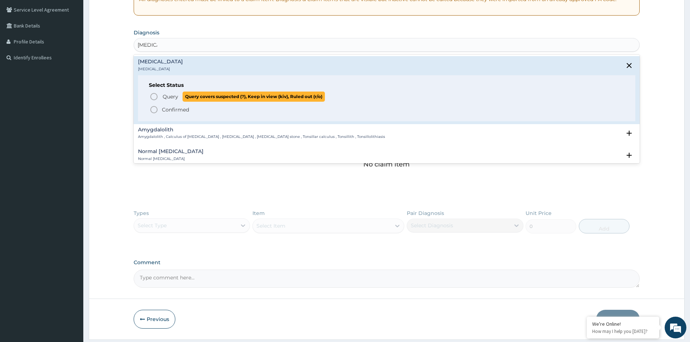
click at [165, 99] on span "Query" at bounding box center [171, 96] width 16 height 7
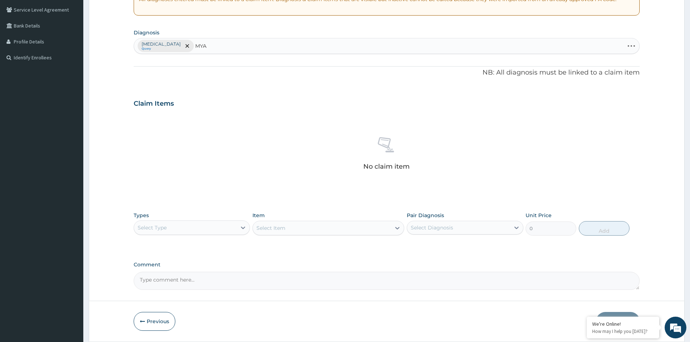
type input "MYAL"
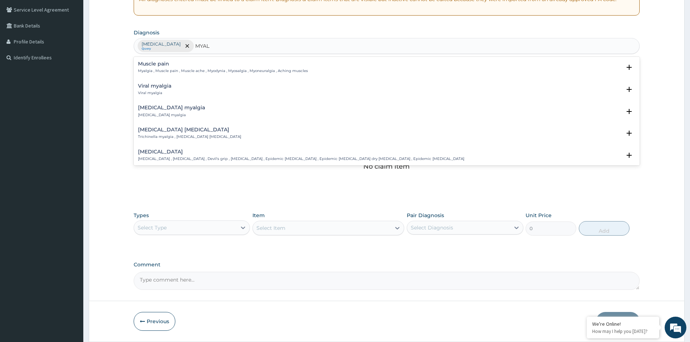
click at [174, 68] on div "Muscle pain Myalgia , Muscle pain , Muscle ache , Myodynia , Myosalgia , Myoneu…" at bounding box center [223, 67] width 170 height 13
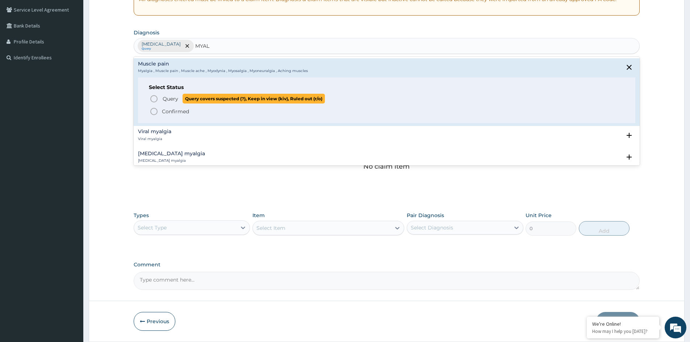
click at [172, 102] on span "Query" at bounding box center [171, 98] width 16 height 7
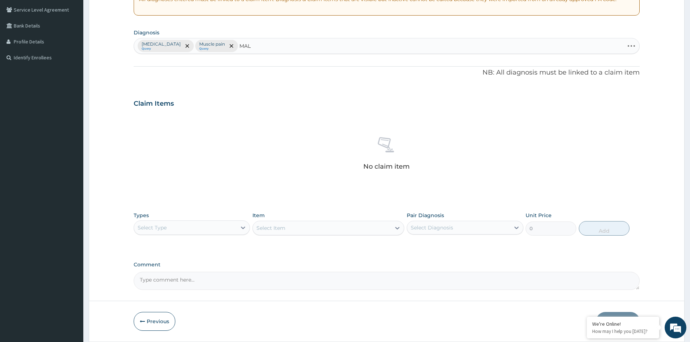
type input "MALA"
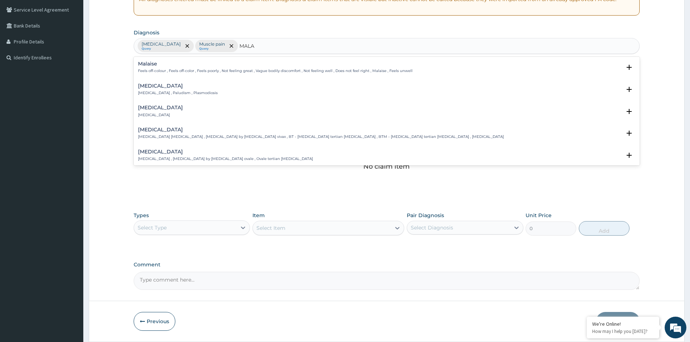
click at [162, 93] on p "[MEDICAL_DATA] , Paludism , Plasmodiosis" at bounding box center [178, 93] width 80 height 5
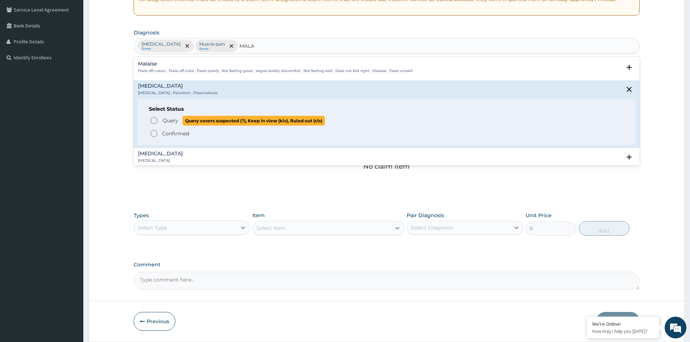
click at [164, 124] on span "Query" at bounding box center [171, 120] width 16 height 7
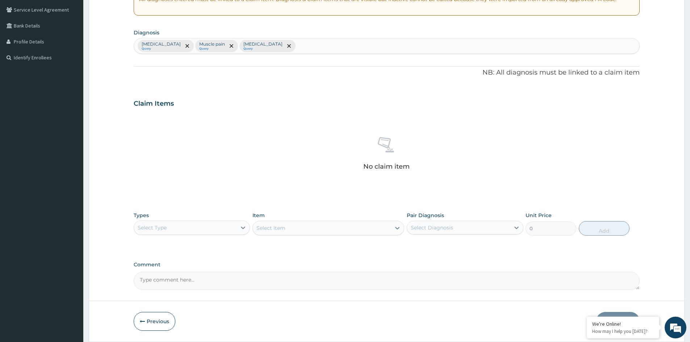
click at [207, 230] on div "Select Type" at bounding box center [185, 228] width 102 height 12
drag, startPoint x: 191, startPoint y: 272, endPoint x: 214, endPoint y: 263, distance: 25.3
click at [191, 271] on div "Procedures" at bounding box center [192, 271] width 116 height 13
drag, startPoint x: 276, startPoint y: 227, endPoint x: 285, endPoint y: 233, distance: 10.6
click at [277, 228] on div "Select Item" at bounding box center [328, 228] width 152 height 14
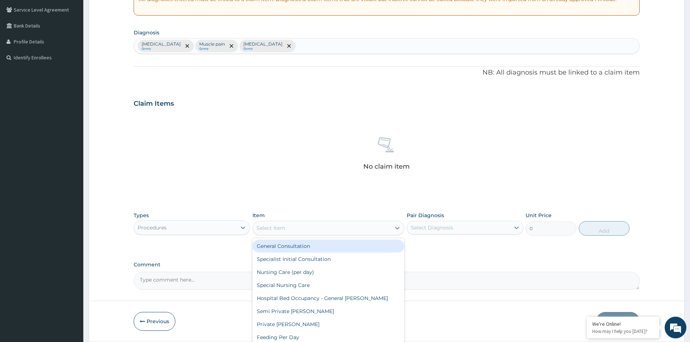
click at [291, 229] on div "Select Item" at bounding box center [322, 228] width 138 height 12
click at [293, 248] on div "General Consultation" at bounding box center [328, 246] width 152 height 13
type input "1500"
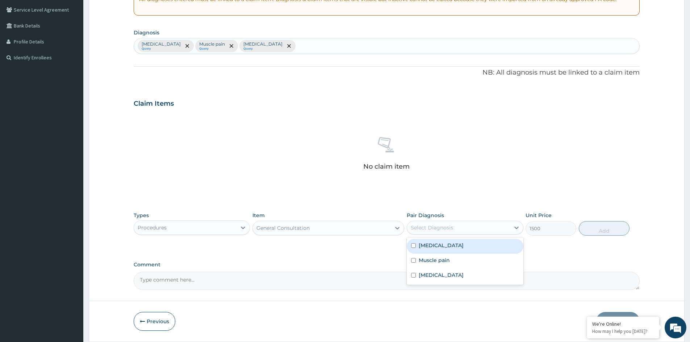
click at [421, 227] on div "Select Diagnosis" at bounding box center [432, 227] width 42 height 7
drag, startPoint x: 444, startPoint y: 245, endPoint x: 440, endPoint y: 256, distance: 12.0
click at [443, 247] on div "[MEDICAL_DATA]" at bounding box center [465, 246] width 116 height 15
checkbox input "true"
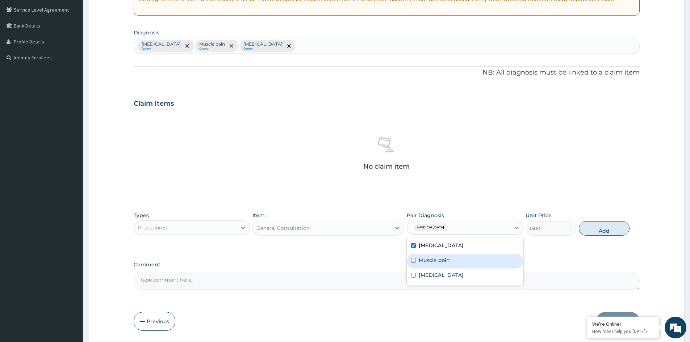
click at [440, 262] on label "Muscle pain" at bounding box center [434, 260] width 31 height 7
checkbox input "true"
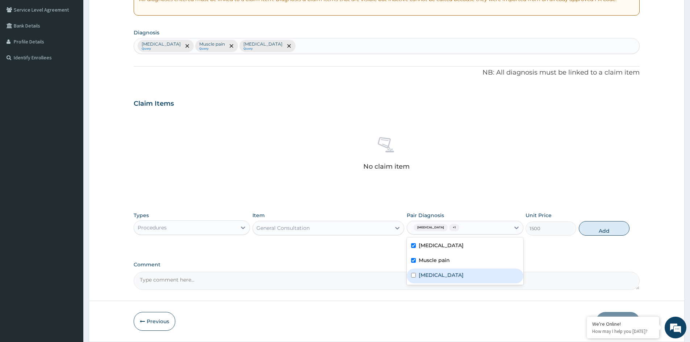
click at [439, 273] on div "[MEDICAL_DATA]" at bounding box center [465, 276] width 116 height 15
checkbox input "true"
drag, startPoint x: 600, startPoint y: 227, endPoint x: 588, endPoint y: 230, distance: 12.2
click at [599, 228] on button "Add" at bounding box center [604, 228] width 51 height 14
type input "0"
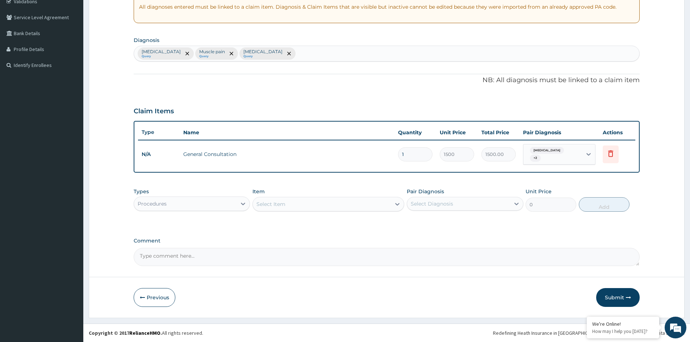
scroll to position [138, 0]
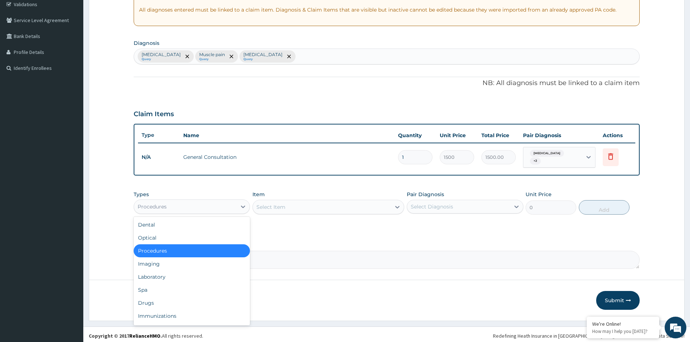
click at [178, 205] on div "Procedures" at bounding box center [185, 207] width 102 height 12
click at [156, 276] on div "Laboratory" at bounding box center [192, 277] width 116 height 13
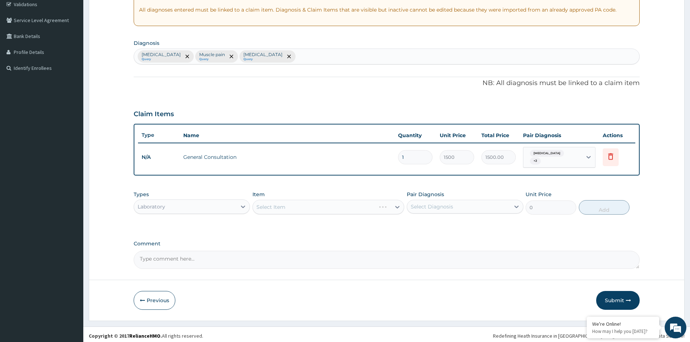
click at [262, 206] on div "Select Item" at bounding box center [328, 207] width 152 height 14
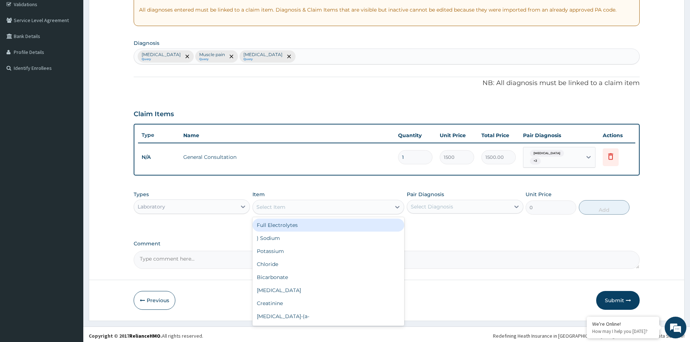
click at [284, 206] on div "Select Item" at bounding box center [270, 207] width 29 height 7
type input "MALA"
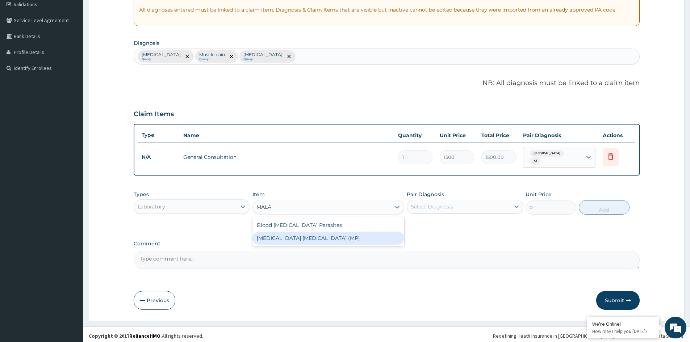
click at [323, 240] on div "[MEDICAL_DATA] [MEDICAL_DATA] (MP)" at bounding box center [328, 238] width 152 height 13
type input "2000"
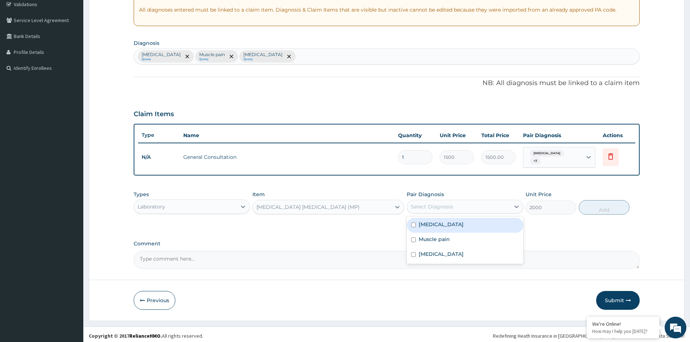
click at [464, 201] on div "Select Diagnosis" at bounding box center [458, 207] width 102 height 12
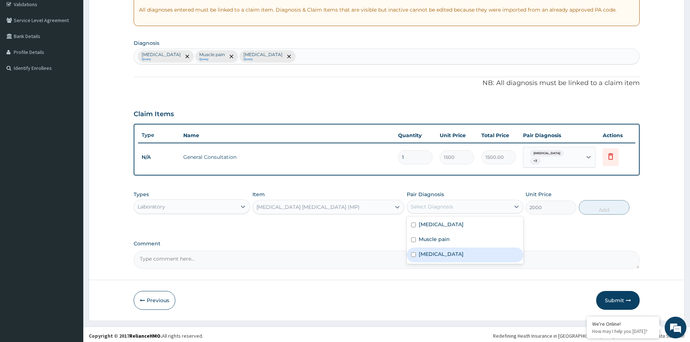
click at [451, 249] on div "[MEDICAL_DATA]" at bounding box center [465, 255] width 116 height 15
checkbox input "true"
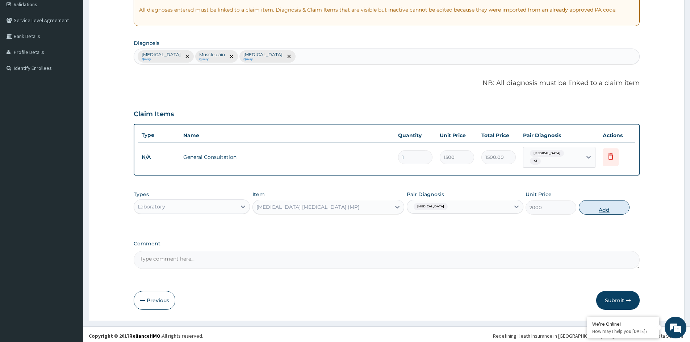
click at [592, 200] on button "Add" at bounding box center [604, 207] width 51 height 14
type input "0"
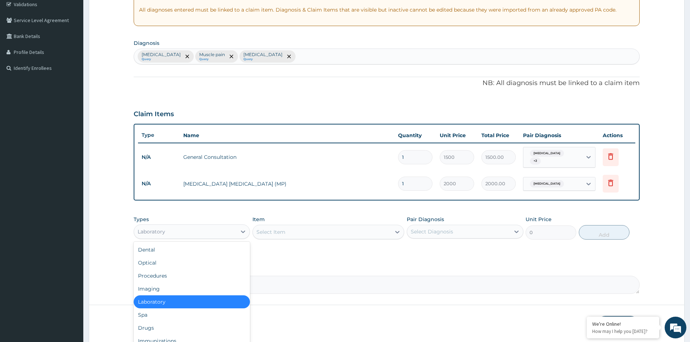
click at [208, 228] on div "Laboratory" at bounding box center [185, 232] width 102 height 12
click at [154, 326] on div "Drugs" at bounding box center [192, 328] width 116 height 13
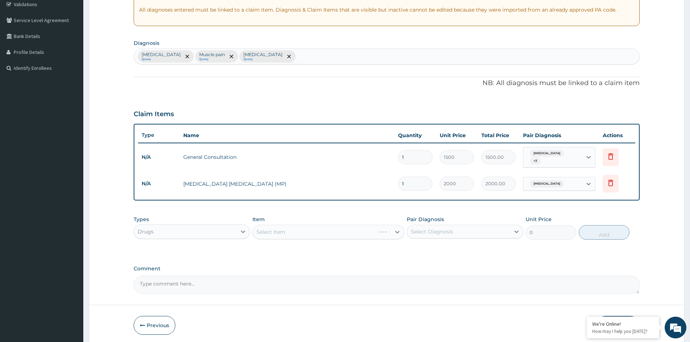
click at [314, 227] on div "Select Item" at bounding box center [328, 232] width 152 height 14
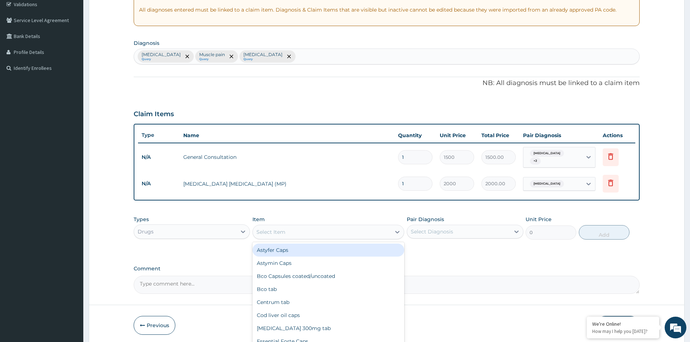
click at [316, 229] on div "Select Item" at bounding box center [322, 232] width 138 height 12
type input "[PERSON_NAME]"
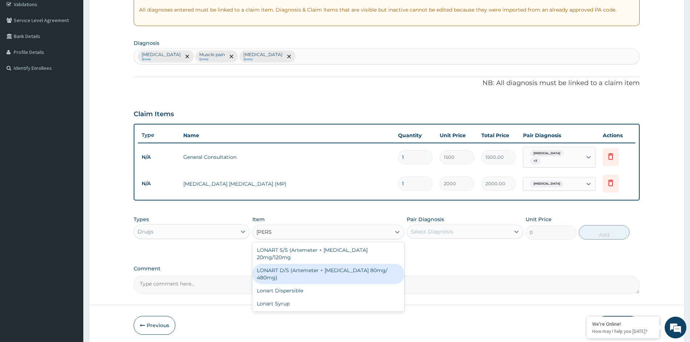
drag, startPoint x: 312, startPoint y: 264, endPoint x: 339, endPoint y: 258, distance: 27.1
click at [321, 264] on div "LONART D/S (Artemeter + [MEDICAL_DATA] 80mg/ 480mg)" at bounding box center [328, 274] width 152 height 20
type input "2000"
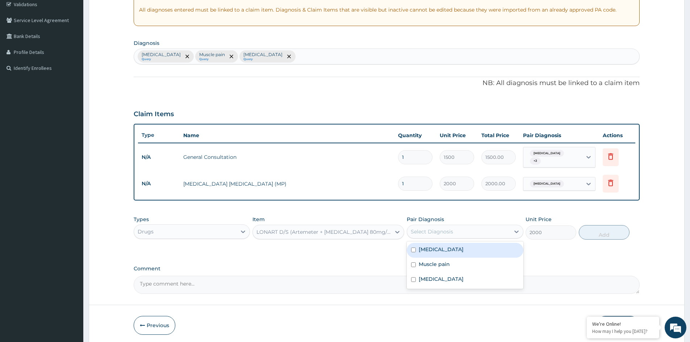
drag, startPoint x: 473, startPoint y: 224, endPoint x: 461, endPoint y: 245, distance: 24.3
click at [473, 228] on div "Select Diagnosis" at bounding box center [458, 232] width 102 height 12
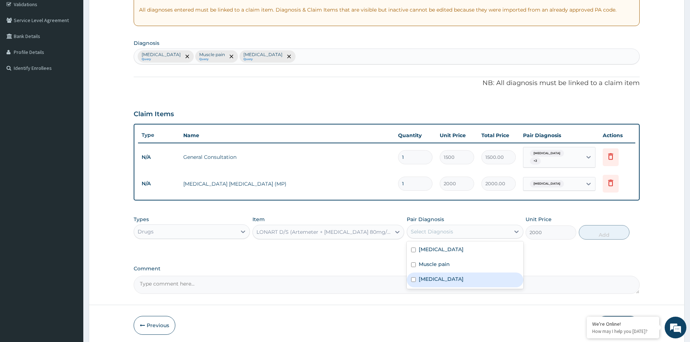
drag, startPoint x: 444, startPoint y: 274, endPoint x: 488, endPoint y: 255, distance: 47.7
click at [450, 273] on div "[MEDICAL_DATA]" at bounding box center [465, 280] width 116 height 15
checkbox input "true"
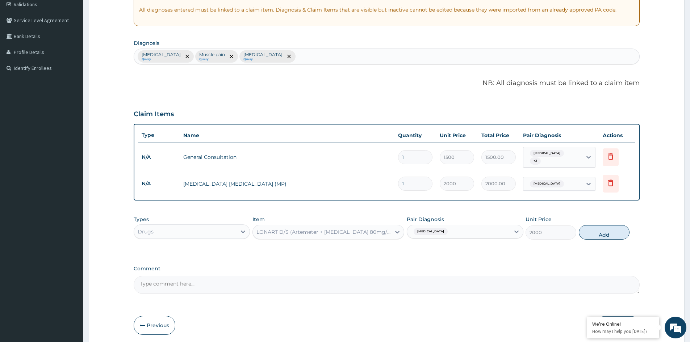
drag, startPoint x: 613, startPoint y: 230, endPoint x: 513, endPoint y: 236, distance: 100.2
click at [611, 230] on button "Add" at bounding box center [604, 232] width 51 height 14
type input "0"
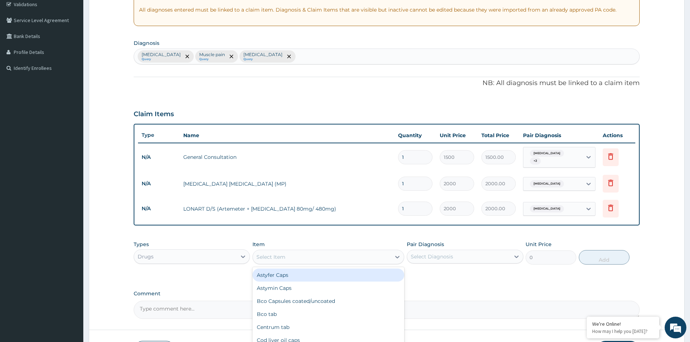
click at [299, 253] on div "Select Item" at bounding box center [322, 257] width 138 height 12
type input "SINUF"
drag, startPoint x: 278, startPoint y: 271, endPoint x: 323, endPoint y: 261, distance: 46.3
click at [293, 269] on div "[MEDICAL_DATA]" at bounding box center [328, 275] width 152 height 13
type input "100"
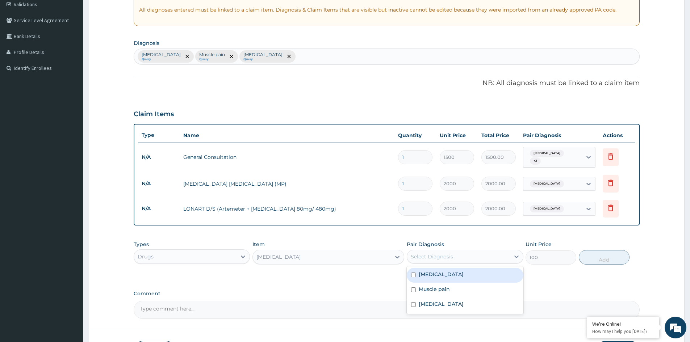
click at [447, 253] on div "Select Diagnosis" at bounding box center [432, 256] width 42 height 7
drag, startPoint x: 449, startPoint y: 272, endPoint x: 564, endPoint y: 261, distance: 116.1
click at [467, 270] on div "[MEDICAL_DATA]" at bounding box center [465, 275] width 116 height 15
checkbox input "true"
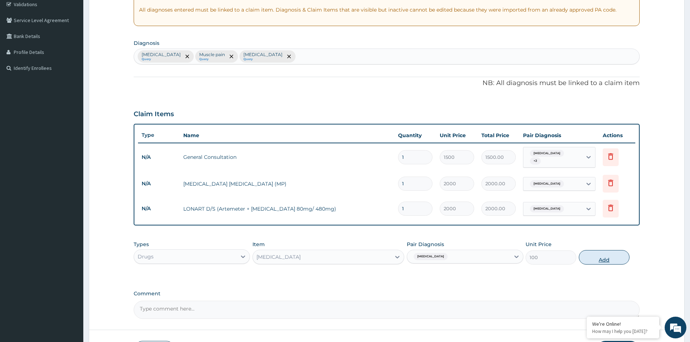
click at [598, 256] on button "Add" at bounding box center [604, 257] width 51 height 14
type input "0"
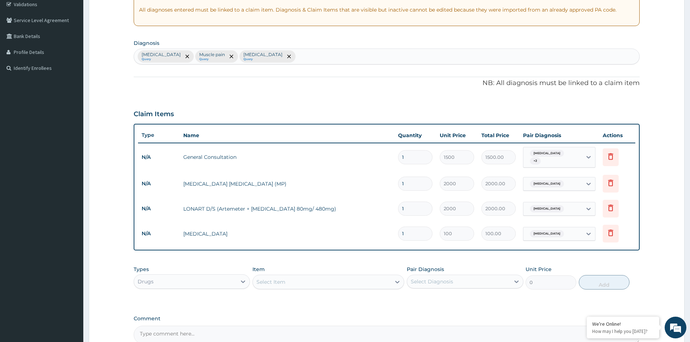
type input "0.00"
type input "2"
type input "200.00"
type input "20"
type input "2000.00"
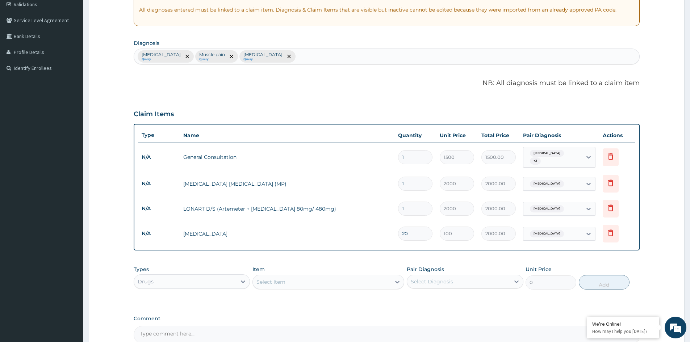
type input "20"
click at [292, 280] on div "Select Item" at bounding box center [322, 282] width 138 height 12
type input "CEL"
drag, startPoint x: 291, startPoint y: 297, endPoint x: 427, endPoint y: 286, distance: 135.9
click at [303, 296] on div "[MEDICAL_DATA]" at bounding box center [328, 300] width 152 height 13
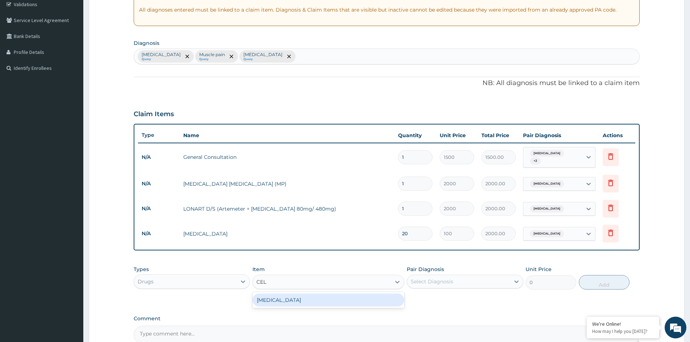
type input "400"
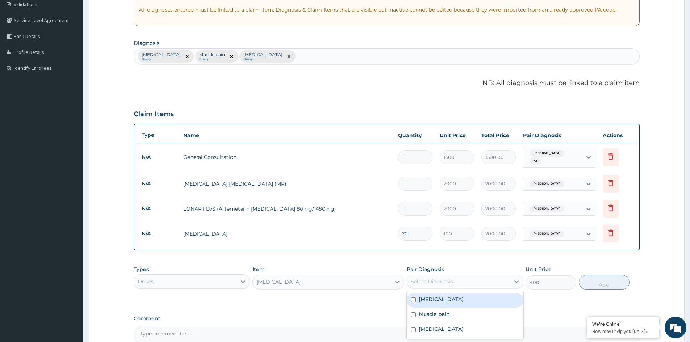
click at [462, 281] on div "Select Diagnosis" at bounding box center [458, 282] width 102 height 12
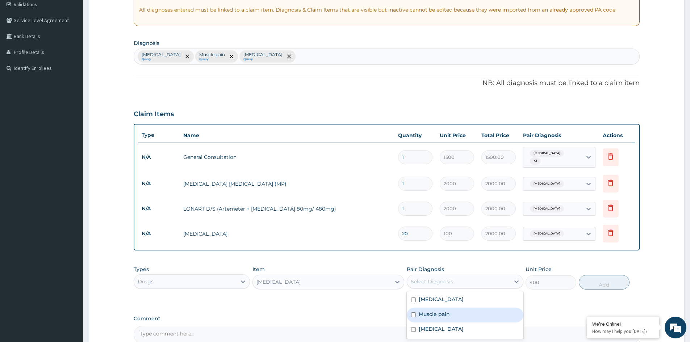
click at [460, 308] on div "Muscle pain" at bounding box center [465, 315] width 116 height 15
checkbox input "true"
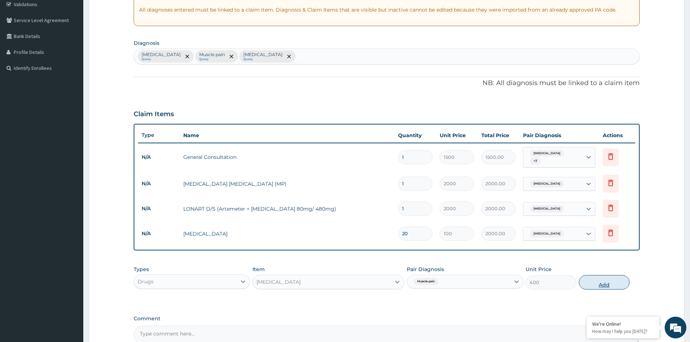
click at [586, 279] on button "Add" at bounding box center [604, 282] width 51 height 14
type input "0"
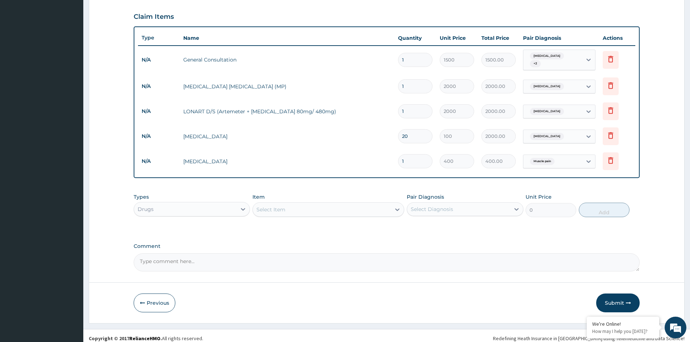
scroll to position [238, 0]
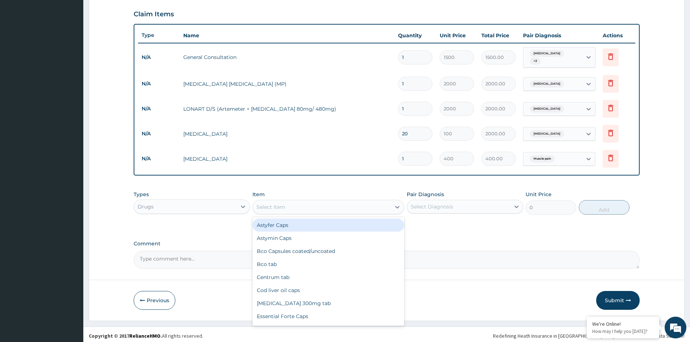
click at [320, 201] on div "Select Item" at bounding box center [322, 207] width 138 height 12
type input "ERYTHR"
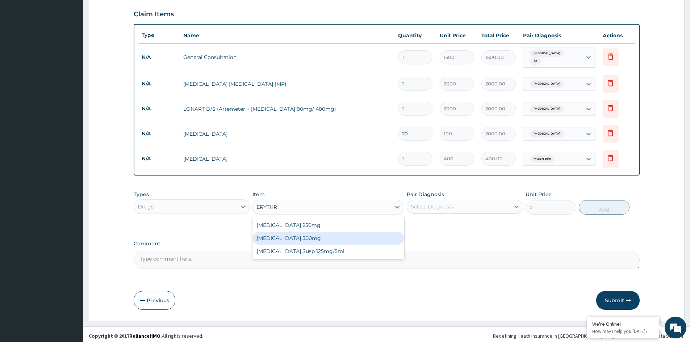
click at [286, 236] on div "[MEDICAL_DATA] 500mg" at bounding box center [328, 238] width 152 height 13
type input "80"
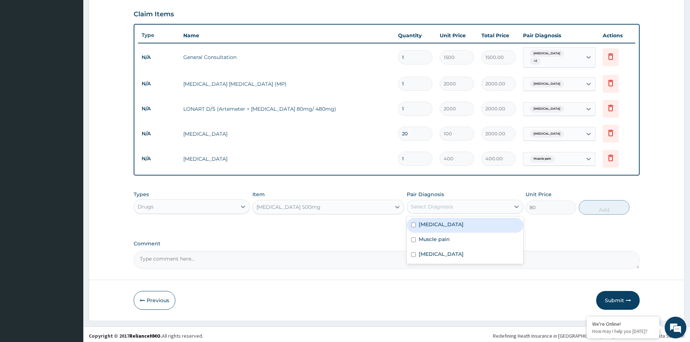
click at [453, 204] on div "Select Diagnosis" at bounding box center [458, 207] width 102 height 12
click at [446, 221] on div "[MEDICAL_DATA]" at bounding box center [465, 225] width 116 height 15
checkbox input "true"
click at [601, 203] on button "Add" at bounding box center [604, 207] width 51 height 14
type input "0"
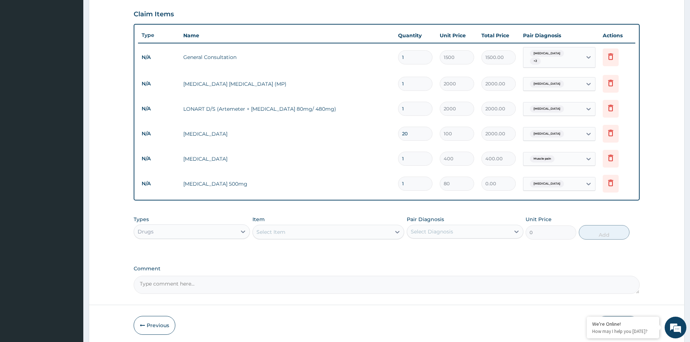
type input "0.00"
type input "2"
type input "160.00"
type input "20"
type input "1600.00"
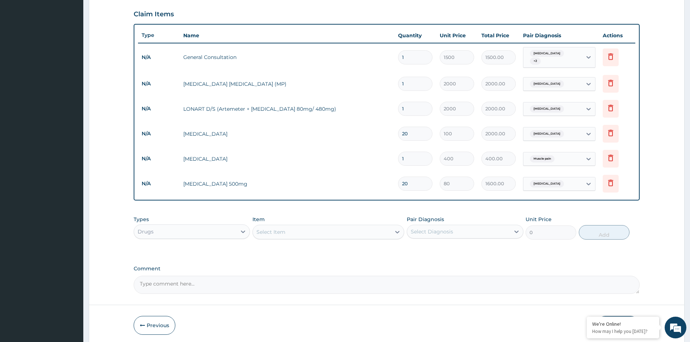
type input "20"
click at [278, 229] on div "Select Item" at bounding box center [270, 232] width 29 height 7
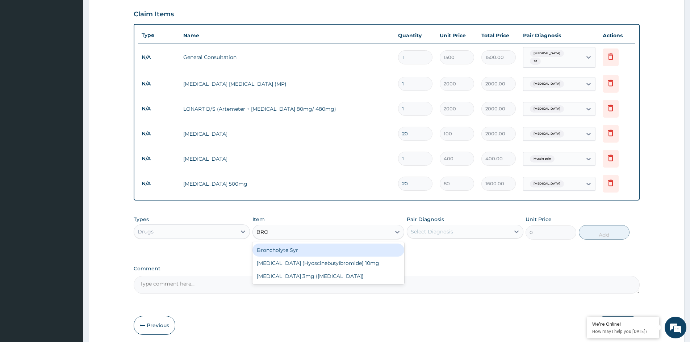
type input "BRON"
click at [301, 247] on div "Broncholyte Syr" at bounding box center [328, 250] width 152 height 13
type input "500"
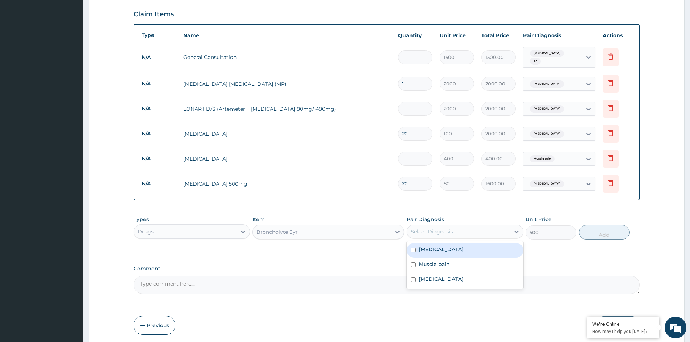
drag, startPoint x: 431, startPoint y: 228, endPoint x: 434, endPoint y: 231, distance: 4.1
click at [431, 228] on div "Select Diagnosis" at bounding box center [432, 231] width 42 height 7
click at [446, 248] on div "[MEDICAL_DATA]" at bounding box center [465, 250] width 116 height 15
checkbox input "true"
click at [606, 229] on button "Add" at bounding box center [604, 232] width 51 height 14
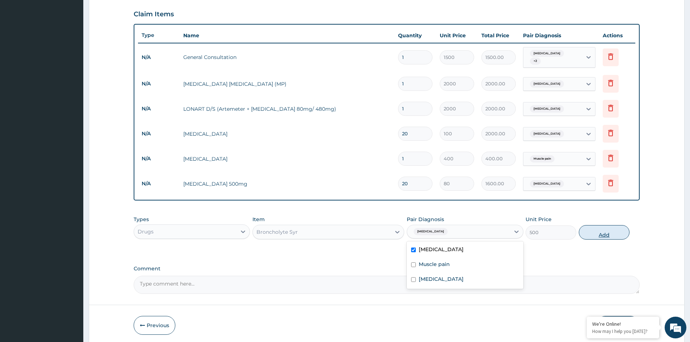
type input "0"
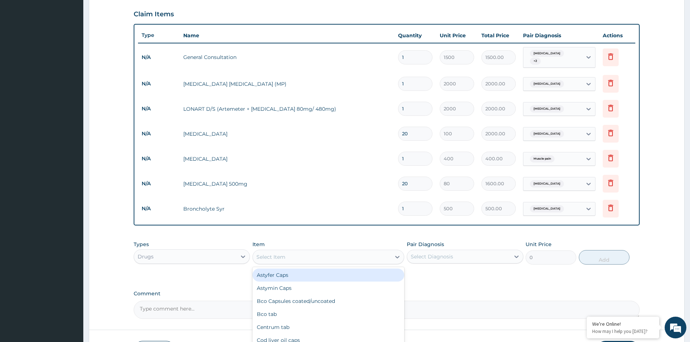
click at [269, 254] on div "Select Item" at bounding box center [270, 257] width 29 height 7
type input "PRED"
click at [289, 273] on div "[MEDICAL_DATA] 5mg" at bounding box center [328, 275] width 152 height 13
type input "30"
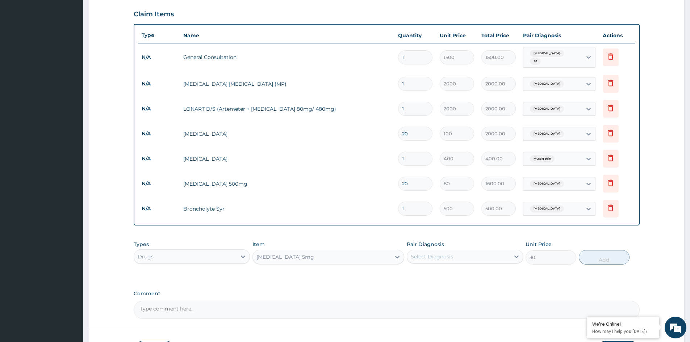
click at [449, 253] on div "Select Diagnosis" at bounding box center [432, 256] width 42 height 7
click at [447, 272] on div "[MEDICAL_DATA]" at bounding box center [465, 275] width 116 height 15
checkbox input "true"
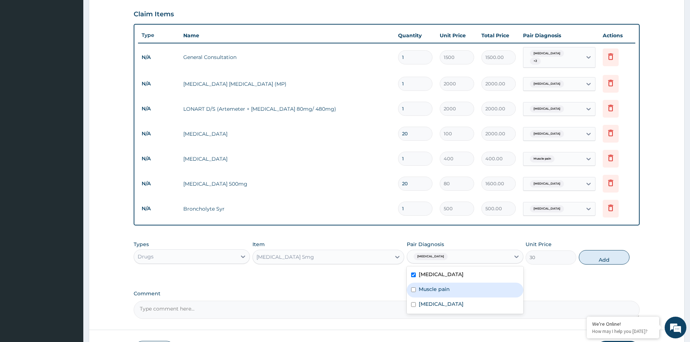
click at [432, 288] on label "Muscle pain" at bounding box center [434, 289] width 31 height 7
checkbox input "true"
click at [590, 251] on button "Add" at bounding box center [604, 257] width 51 height 14
type input "0"
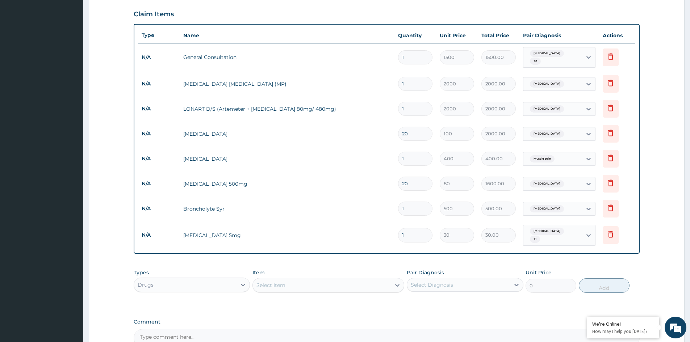
type input "0.00"
type input "2"
type input "60.00"
type input "20"
type input "600.00"
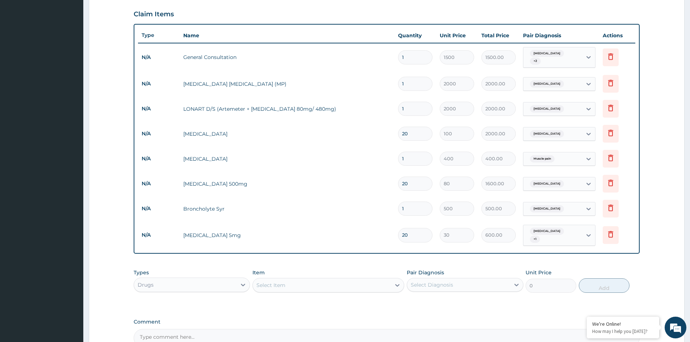
type input "20"
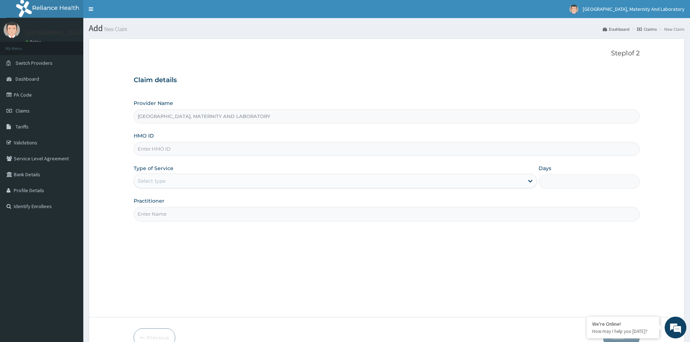
click at [187, 146] on input "HMO ID" at bounding box center [387, 149] width 506 height 14
type input "c"
type input "CHL/11197/A"
click at [196, 179] on div "Select type" at bounding box center [329, 181] width 390 height 12
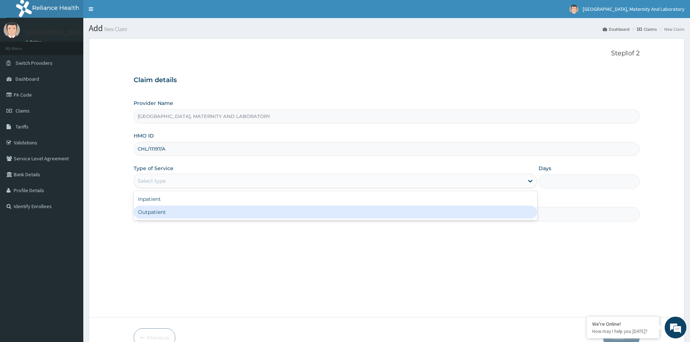
click at [178, 211] on div "Outpatient" at bounding box center [335, 212] width 403 height 13
type input "1"
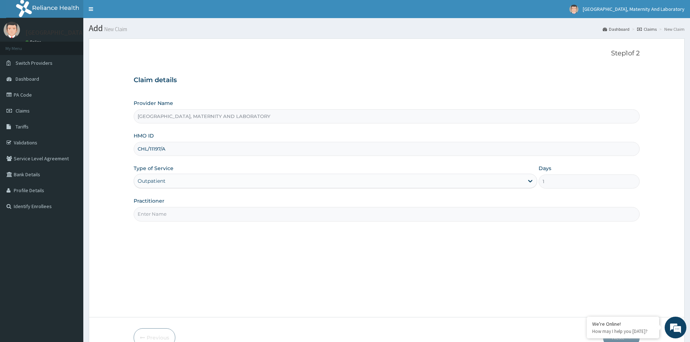
click at [182, 213] on input "Practitioner" at bounding box center [387, 214] width 506 height 14
type input "[PERSON_NAME][DEMOGRAPHIC_DATA]"
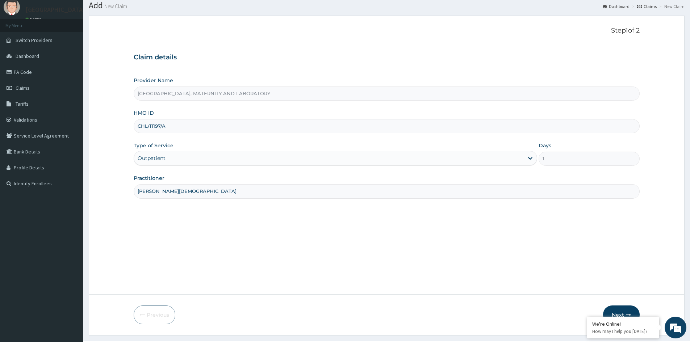
scroll to position [40, 0]
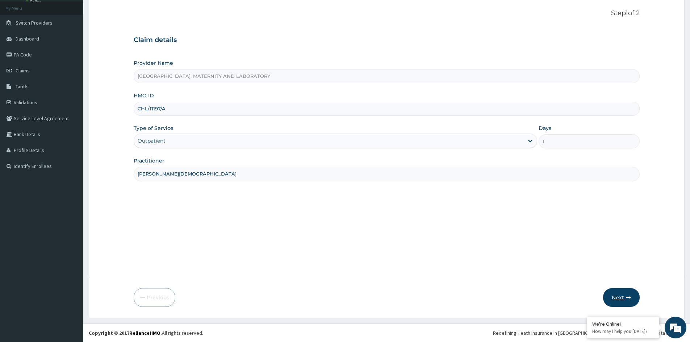
click at [607, 296] on button "Next" at bounding box center [621, 297] width 37 height 19
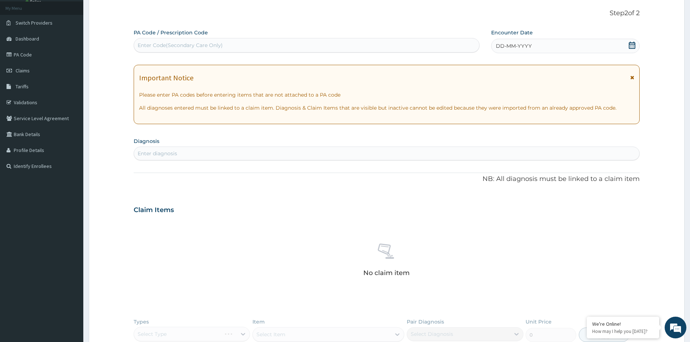
click at [578, 45] on div "DD-MM-YYYY" at bounding box center [565, 46] width 148 height 14
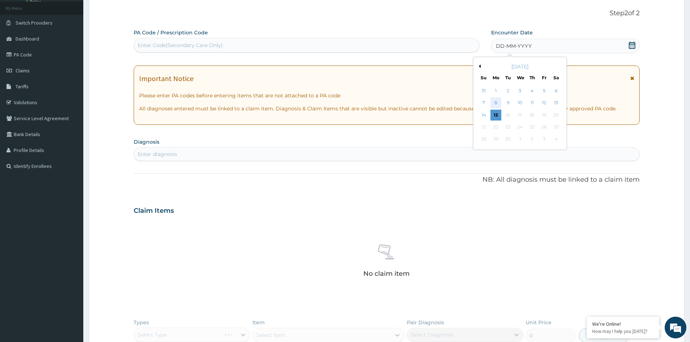
click at [497, 104] on div "8" at bounding box center [495, 103] width 11 height 11
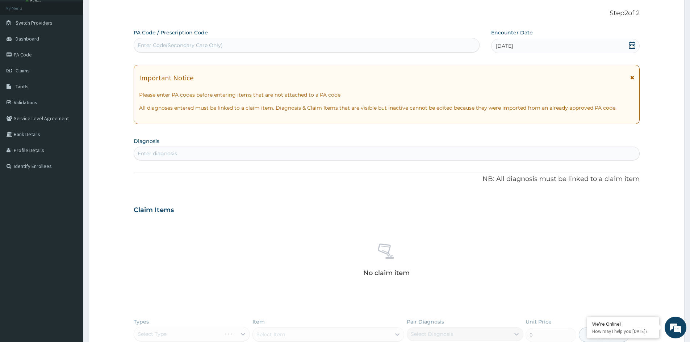
click at [270, 150] on div "Enter diagnosis" at bounding box center [386, 154] width 505 height 12
type input "MALAR"
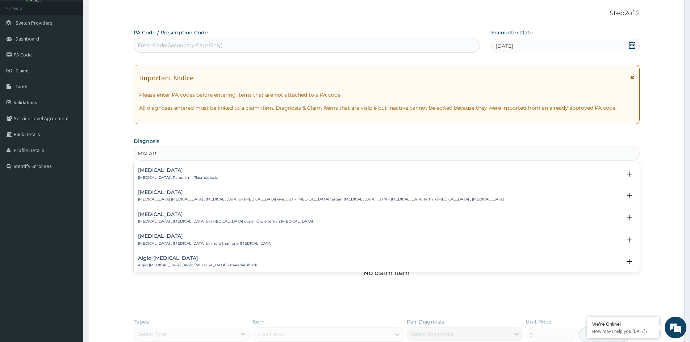
click at [152, 172] on h4 "[MEDICAL_DATA]" at bounding box center [178, 170] width 80 height 5
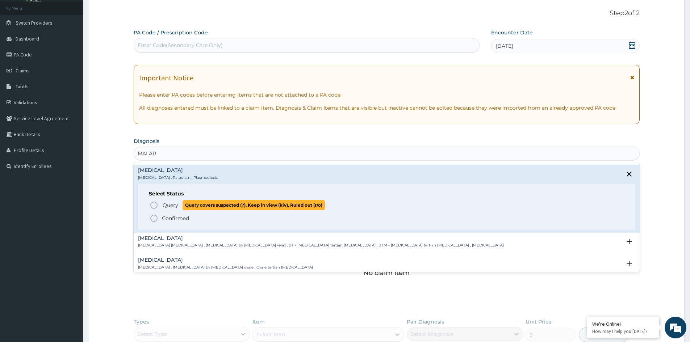
click at [166, 205] on span "Query" at bounding box center [171, 205] width 16 height 7
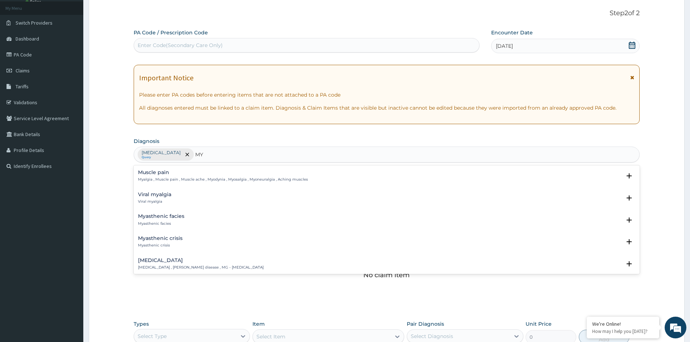
type input "M"
type input "SPONDYLO"
click at [176, 178] on p "[MEDICAL_DATA] , [MEDICAL_DATA] , [MEDICAL_DATA] , OA - [MEDICAL_DATA] of the s…" at bounding box center [262, 179] width 248 height 5
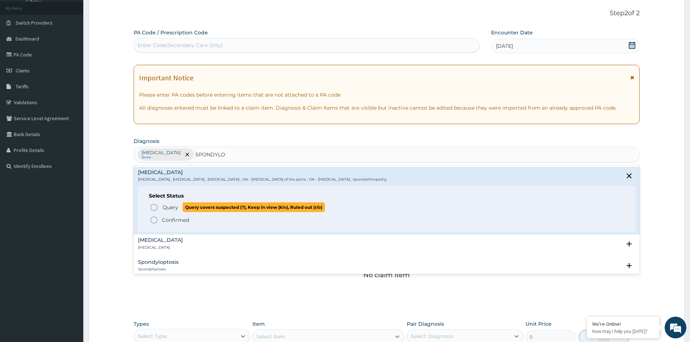
click at [171, 208] on span "Query" at bounding box center [171, 207] width 16 height 7
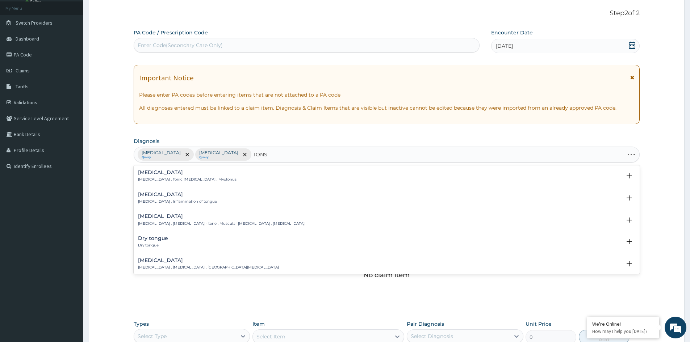
type input "TONSI"
click at [151, 173] on h4 "[MEDICAL_DATA]" at bounding box center [160, 172] width 45 height 5
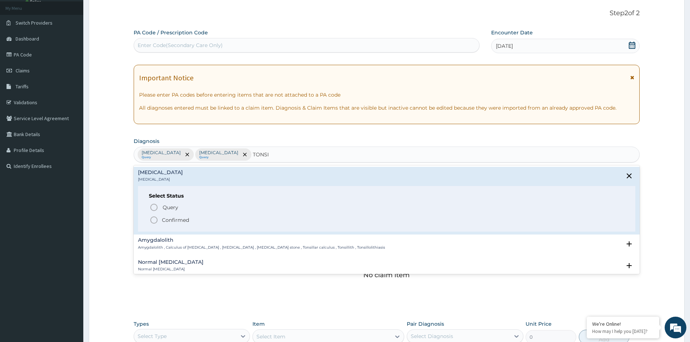
click at [177, 219] on p "Confirmed" at bounding box center [175, 220] width 27 height 7
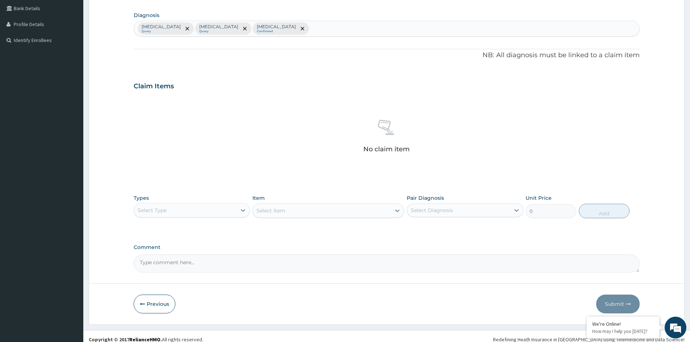
scroll to position [173, 0]
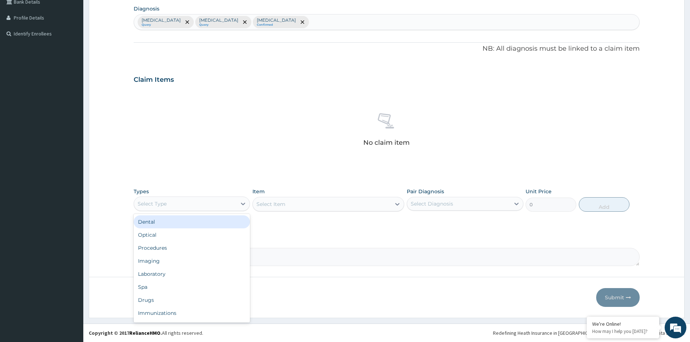
click at [180, 206] on div "Select Type" at bounding box center [185, 204] width 102 height 12
click at [181, 248] on div "Procedures" at bounding box center [192, 248] width 116 height 13
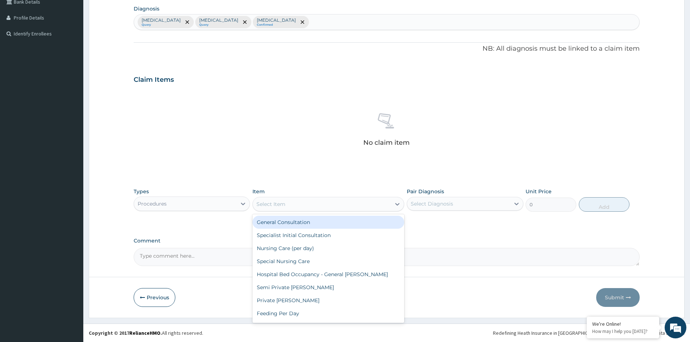
click at [286, 202] on div "Select Item" at bounding box center [322, 204] width 138 height 12
drag, startPoint x: 296, startPoint y: 220, endPoint x: 300, endPoint y: 221, distance: 4.8
click at [298, 221] on div "General Consultation" at bounding box center [328, 222] width 152 height 13
type input "1500"
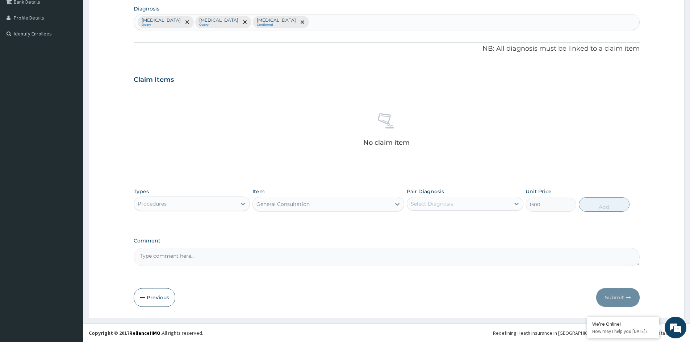
click at [448, 201] on div "Select Diagnosis" at bounding box center [432, 203] width 42 height 7
drag, startPoint x: 444, startPoint y: 223, endPoint x: 448, endPoint y: 229, distance: 7.0
click at [445, 223] on div "[MEDICAL_DATA]" at bounding box center [465, 222] width 116 height 15
checkbox input "true"
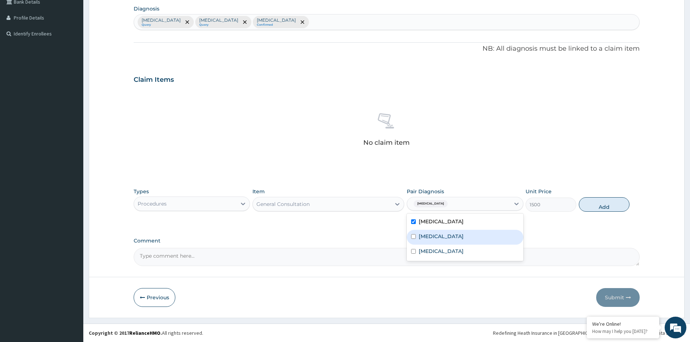
click at [451, 236] on div "[MEDICAL_DATA]" at bounding box center [465, 237] width 116 height 15
checkbox input "true"
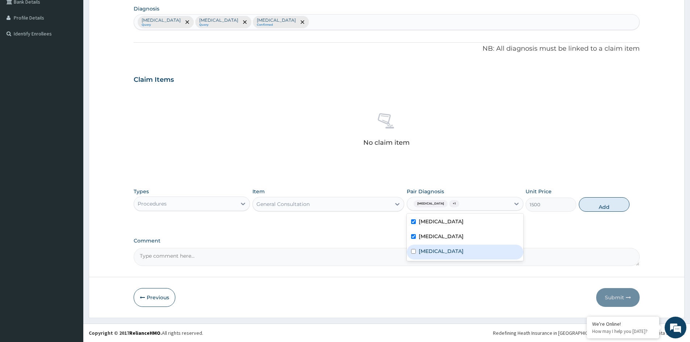
click at [453, 248] on div "Tonsillitis" at bounding box center [465, 252] width 116 height 15
checkbox input "true"
drag, startPoint x: 606, startPoint y: 205, endPoint x: 591, endPoint y: 207, distance: 15.4
click at [604, 206] on button "Add" at bounding box center [604, 204] width 51 height 14
type input "0"
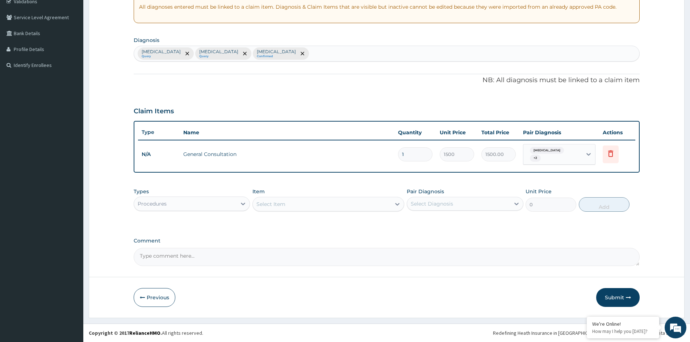
scroll to position [138, 0]
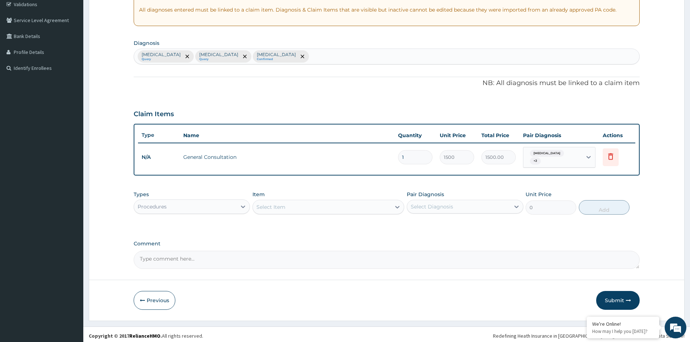
click at [196, 202] on div "Procedures" at bounding box center [185, 207] width 102 height 12
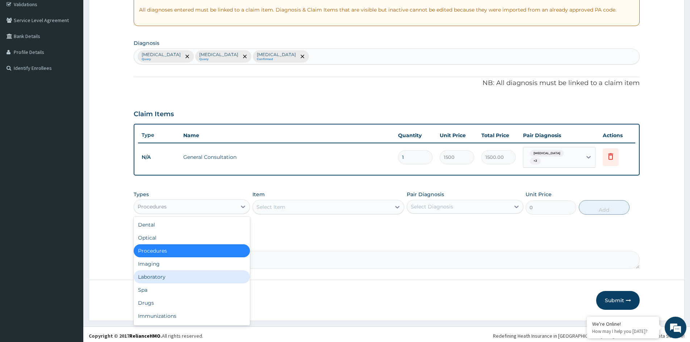
click at [193, 276] on div "Laboratory" at bounding box center [192, 277] width 116 height 13
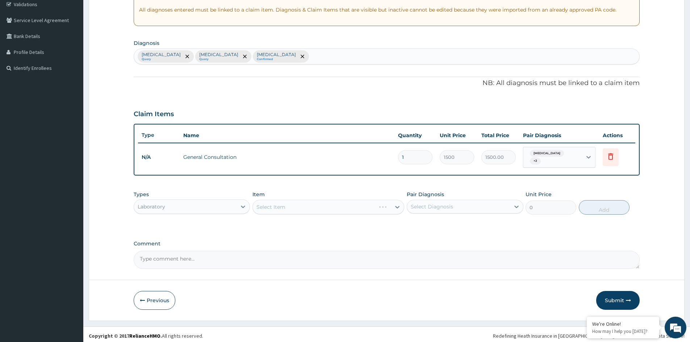
click at [291, 205] on div "Select Item" at bounding box center [328, 207] width 152 height 14
click at [293, 204] on div "Select Item" at bounding box center [322, 207] width 138 height 12
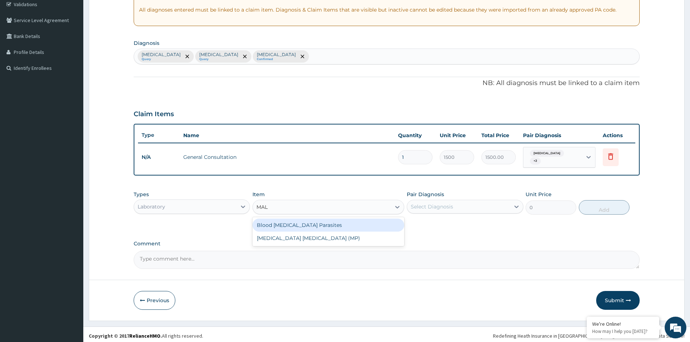
type input "MALA"
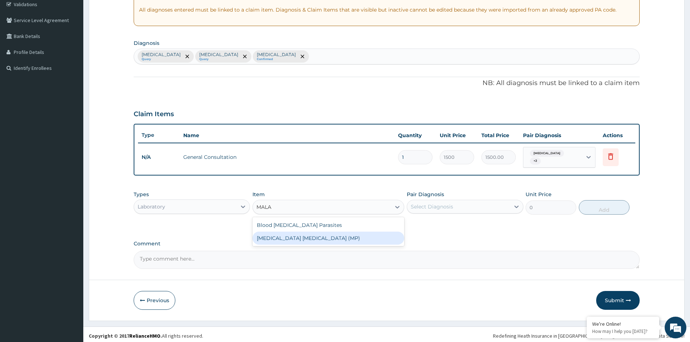
click at [314, 232] on div "MALARIA PARASITE (MP)" at bounding box center [328, 238] width 152 height 13
type input "2000"
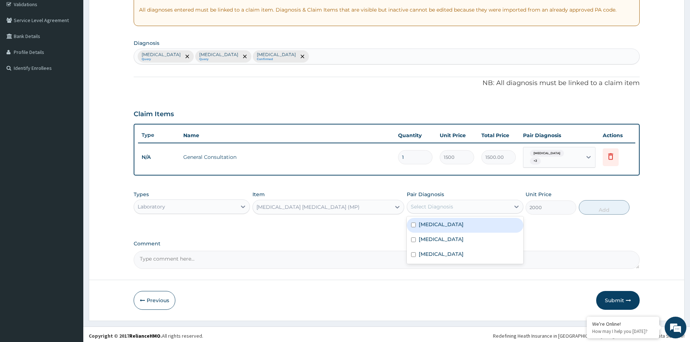
click at [422, 203] on div "Select Diagnosis" at bounding box center [432, 206] width 42 height 7
drag, startPoint x: 432, startPoint y: 220, endPoint x: 448, endPoint y: 214, distance: 17.1
click at [432, 221] on label "Malaria" at bounding box center [441, 224] width 45 height 7
checkbox input "true"
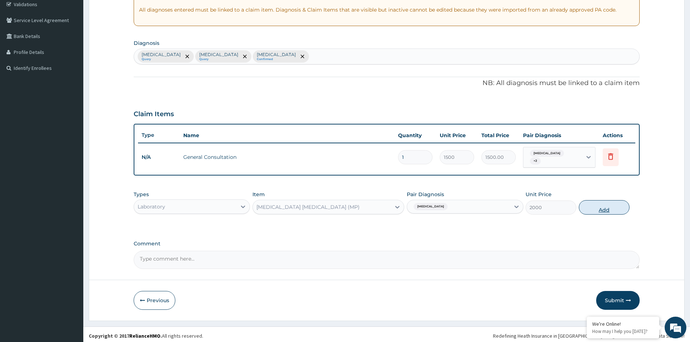
click at [594, 204] on button "Add" at bounding box center [604, 207] width 51 height 14
type input "0"
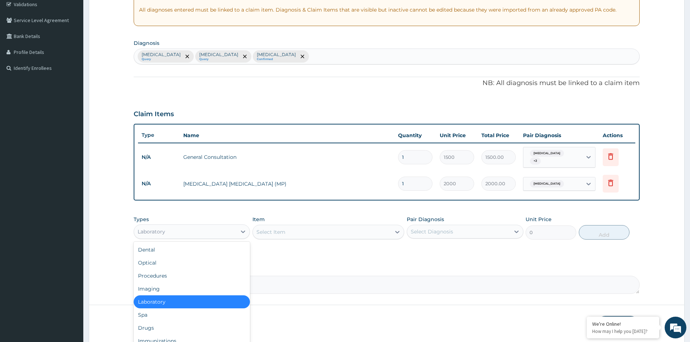
click at [214, 234] on div "Laboratory" at bounding box center [185, 232] width 102 height 12
click at [180, 322] on div "Drugs" at bounding box center [192, 328] width 116 height 13
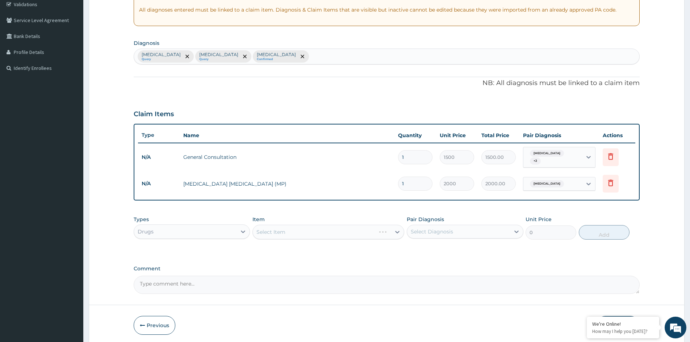
click at [305, 225] on div "Select Item" at bounding box center [328, 232] width 152 height 14
click at [304, 227] on div "Select Item" at bounding box center [328, 232] width 152 height 14
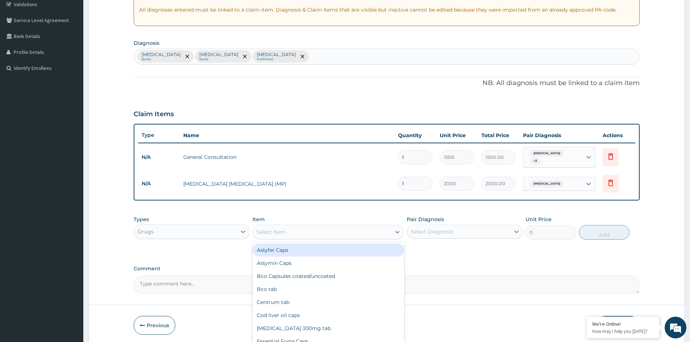
click at [306, 229] on div "Select Item" at bounding box center [322, 232] width 138 height 12
type input "M"
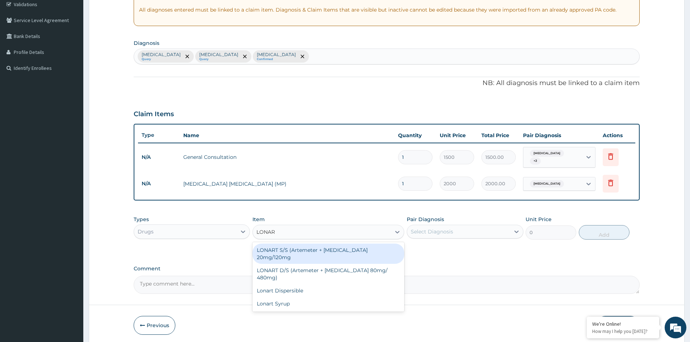
type input "LONART"
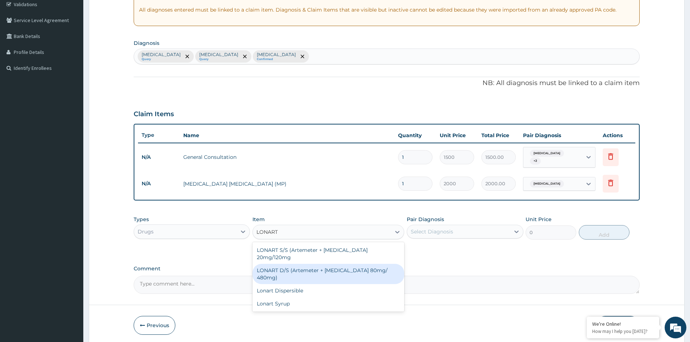
click at [296, 264] on div "LONART D/S (Artemeter + Lumefantrine 80mg/ 480mg)" at bounding box center [328, 274] width 152 height 20
type input "2000"
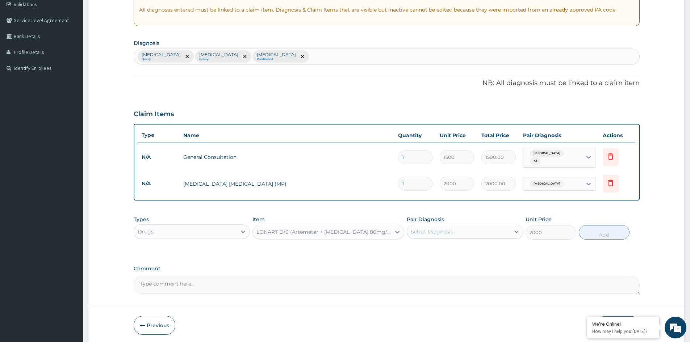
click at [455, 225] on div "Select Diagnosis" at bounding box center [465, 232] width 116 height 14
click at [447, 249] on div "Malaria" at bounding box center [465, 250] width 116 height 15
checkbox input "true"
click at [603, 229] on button "Add" at bounding box center [604, 232] width 51 height 14
type input "0"
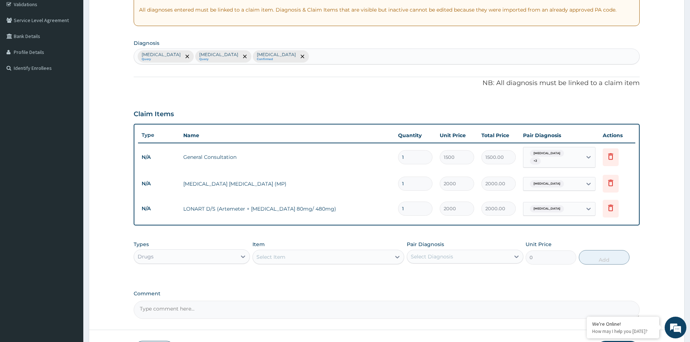
click at [191, 252] on div "Drugs" at bounding box center [185, 257] width 102 height 12
click at [280, 254] on div "Select Item" at bounding box center [270, 257] width 29 height 7
type input "CELE"
drag, startPoint x: 288, startPoint y: 274, endPoint x: 315, endPoint y: 262, distance: 30.0
click at [293, 271] on div "Celebrex" at bounding box center [328, 275] width 152 height 13
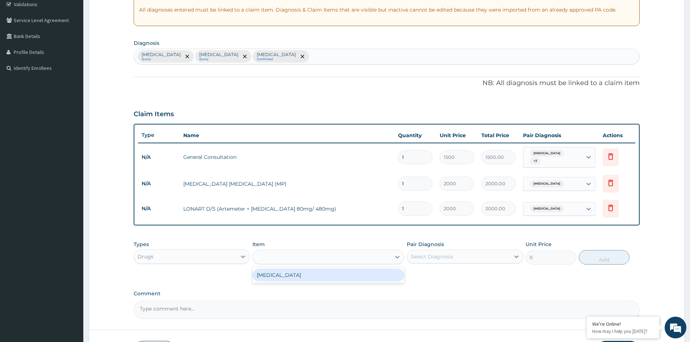
type input "400"
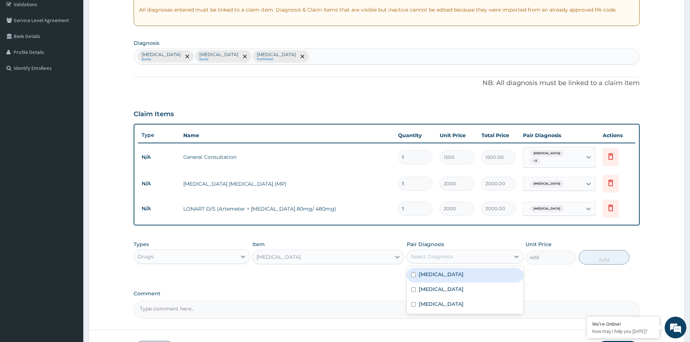
drag, startPoint x: 472, startPoint y: 254, endPoint x: 471, endPoint y: 276, distance: 22.8
click at [472, 255] on div "Select Diagnosis" at bounding box center [458, 257] width 102 height 12
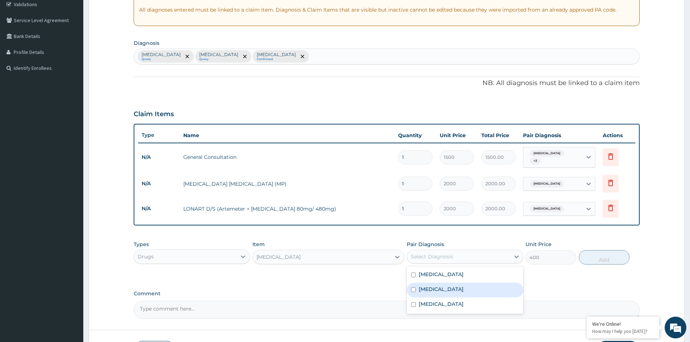
click at [469, 283] on div "Spondylosis" at bounding box center [465, 290] width 116 height 15
checkbox input "true"
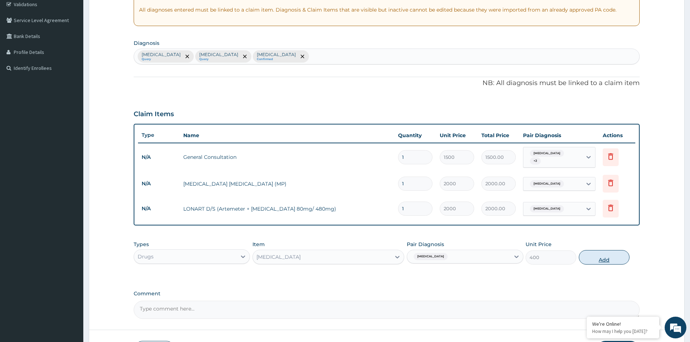
click at [605, 253] on button "Add" at bounding box center [604, 257] width 51 height 14
type input "0"
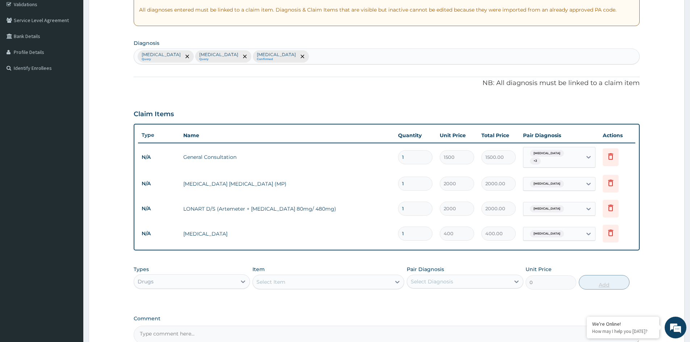
type input "10"
type input "4000.00"
type input "10"
click at [296, 279] on div "Select Item" at bounding box center [322, 282] width 138 height 12
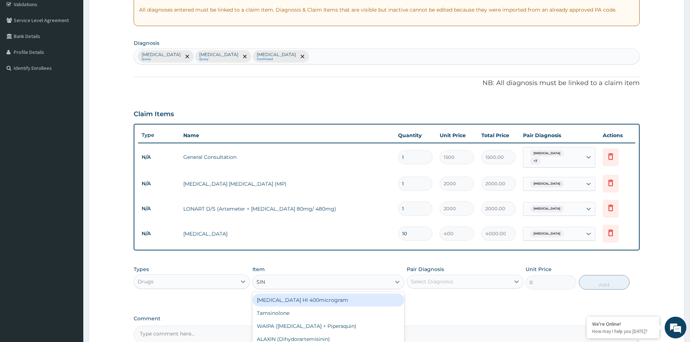
type input "SINU"
click at [301, 298] on div "Sinufed" at bounding box center [328, 300] width 152 height 13
type input "100"
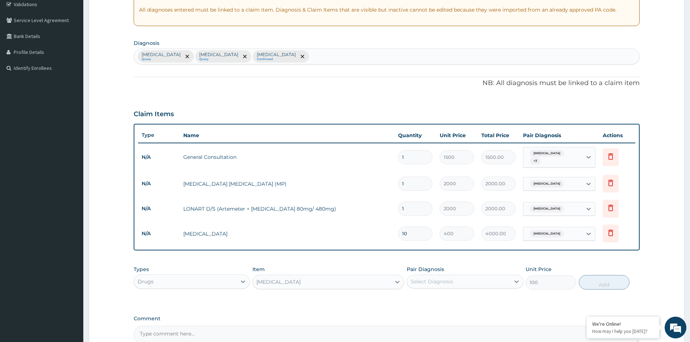
click at [438, 278] on div "Select Diagnosis" at bounding box center [432, 281] width 42 height 7
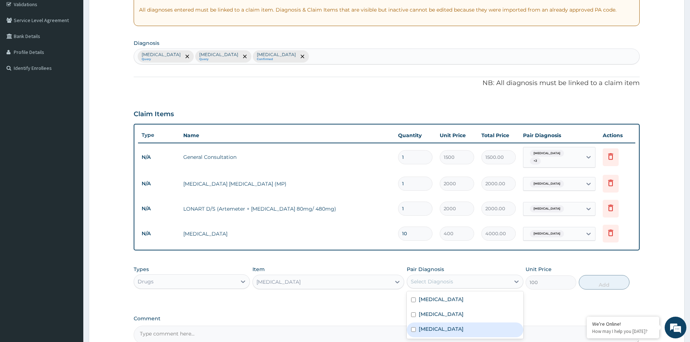
click at [430, 327] on label "Tonsillitis" at bounding box center [441, 329] width 45 height 7
checkbox input "true"
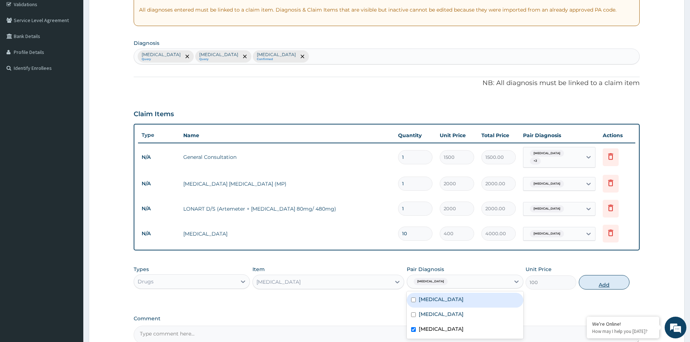
click at [614, 276] on button "Add" at bounding box center [604, 282] width 51 height 14
type input "0"
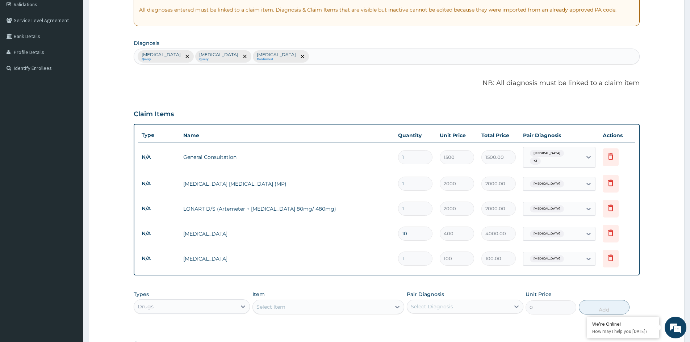
type input "0.00"
type input "2"
type input "200.00"
type input "20"
type input "2000.00"
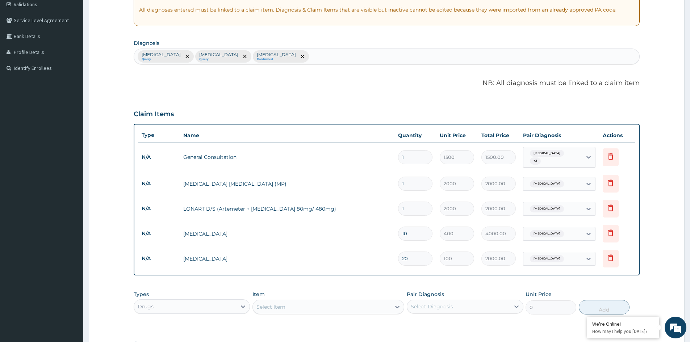
type input "20"
click at [276, 303] on div "Select Item" at bounding box center [270, 306] width 29 height 7
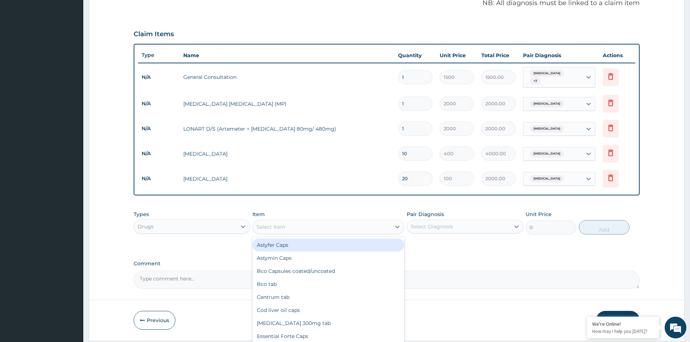
scroll to position [238, 0]
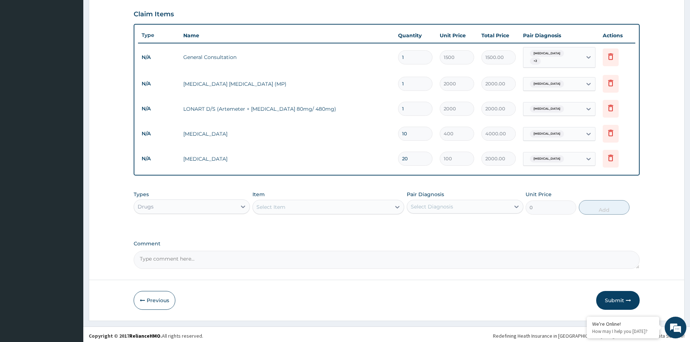
click at [324, 202] on div "Select Item" at bounding box center [322, 207] width 138 height 12
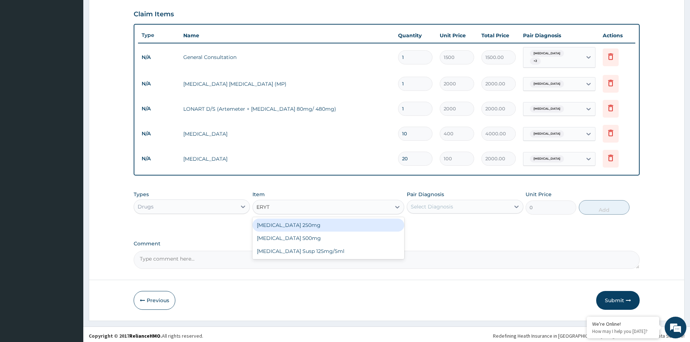
type input "ERYTH"
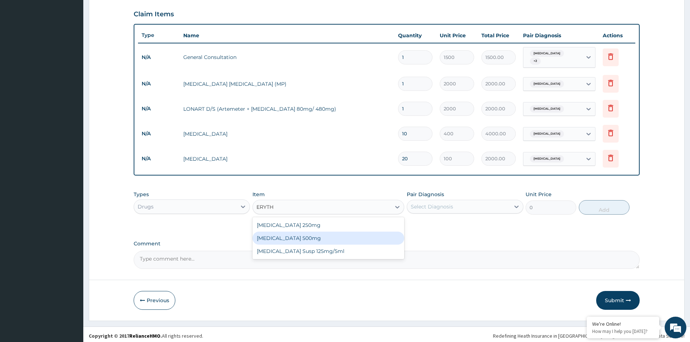
click at [304, 235] on div "Erythromycin 500mg" at bounding box center [328, 238] width 152 height 13
type input "80"
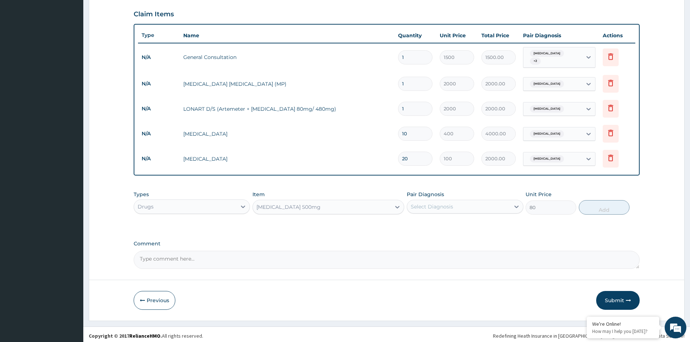
click at [455, 201] on div "Select Diagnosis" at bounding box center [458, 207] width 102 height 12
click at [451, 248] on div "Tonsillitis" at bounding box center [465, 255] width 116 height 15
checkbox input "true"
click at [602, 202] on button "Add" at bounding box center [604, 207] width 51 height 14
type input "0"
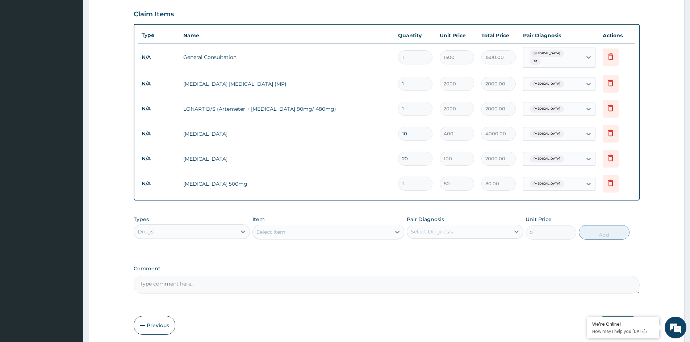
type input "0.00"
type input "2"
type input "160.00"
type input "28"
type input "2240.00"
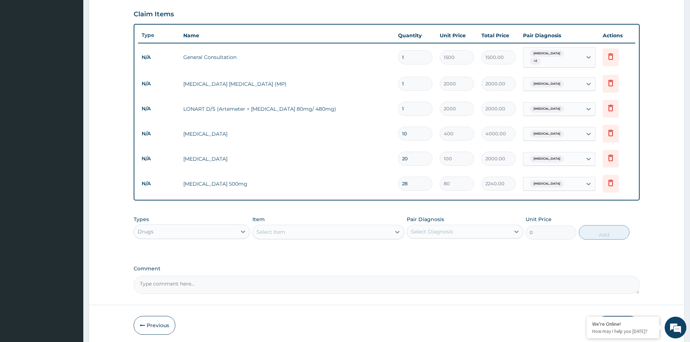
type input "28"
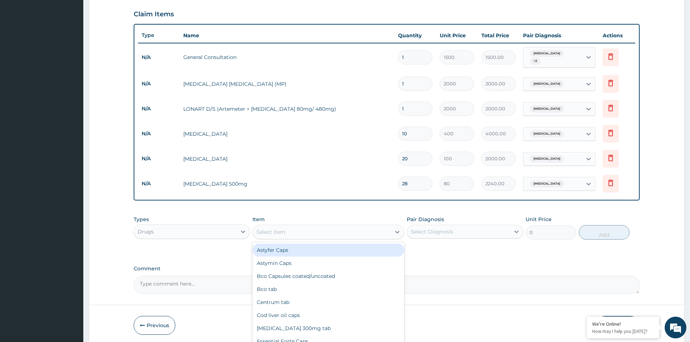
click at [288, 227] on div "Select Item" at bounding box center [322, 232] width 138 height 12
type input "BRO"
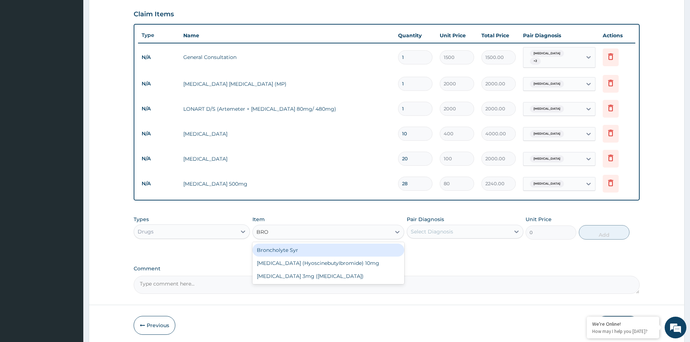
click at [301, 251] on div "Broncholyte Syr" at bounding box center [328, 250] width 152 height 13
type input "500"
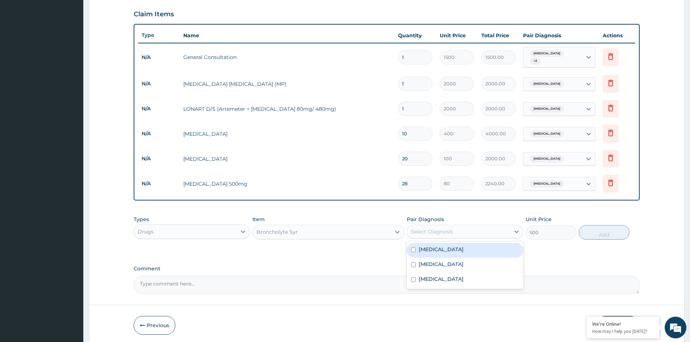
click at [432, 229] on div "Select Diagnosis" at bounding box center [432, 231] width 42 height 7
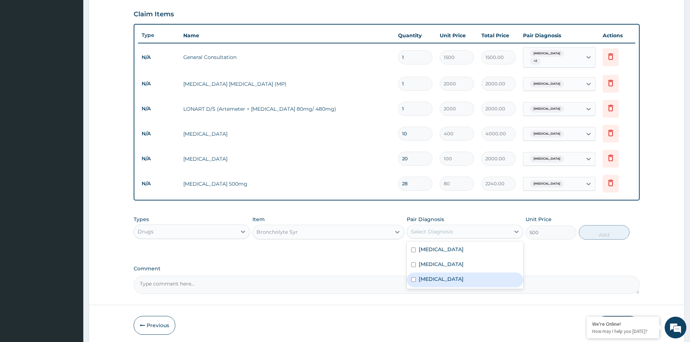
click at [429, 278] on label "Tonsillitis" at bounding box center [441, 279] width 45 height 7
checkbox input "true"
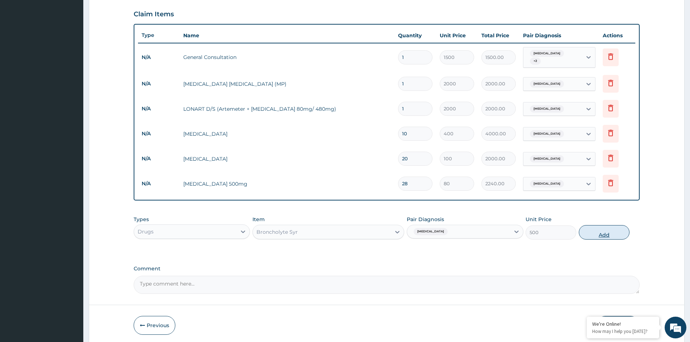
click at [614, 233] on button "Add" at bounding box center [604, 232] width 51 height 14
type input "0"
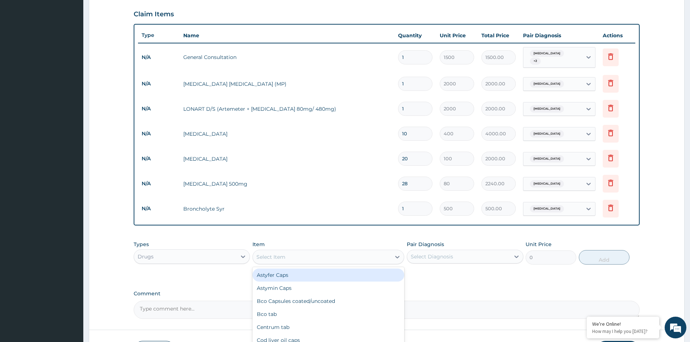
click at [296, 251] on div "Select Item" at bounding box center [322, 257] width 138 height 12
type input "PRED"
click at [284, 271] on div "Prednisolone 5mg" at bounding box center [328, 275] width 152 height 13
type input "30"
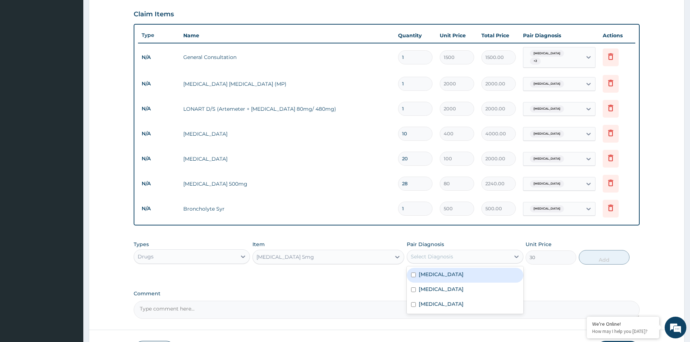
click at [448, 251] on div "Select Diagnosis" at bounding box center [458, 257] width 102 height 12
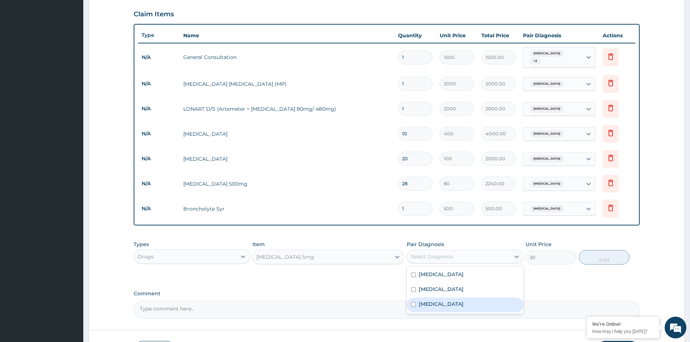
click at [453, 302] on div "Tonsillitis" at bounding box center [465, 305] width 116 height 15
checkbox input "true"
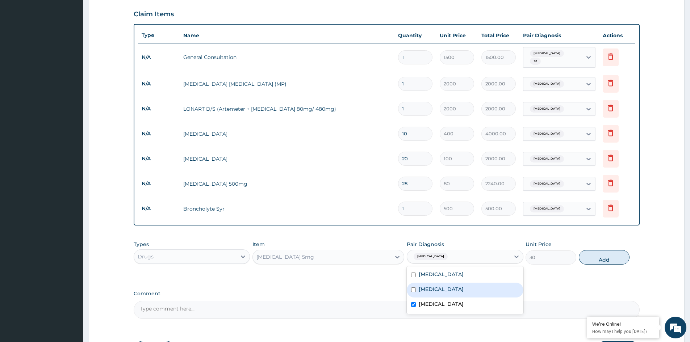
drag, startPoint x: 445, startPoint y: 289, endPoint x: 485, endPoint y: 280, distance: 40.8
click at [458, 289] on div "Spondylosis" at bounding box center [465, 290] width 116 height 15
checkbox input "true"
click at [603, 250] on button "Add" at bounding box center [604, 257] width 51 height 14
type input "0"
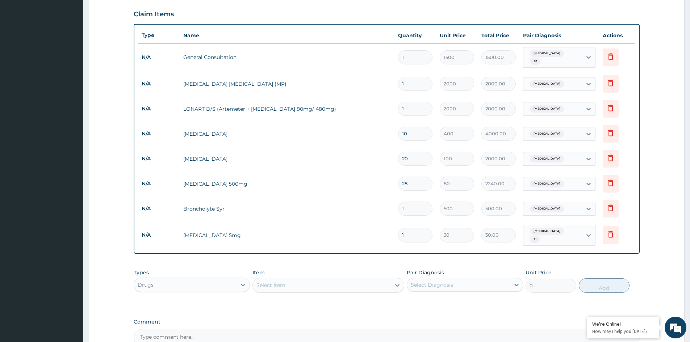
type input "0.00"
type input "2"
type input "60.00"
type input "20"
type input "600.00"
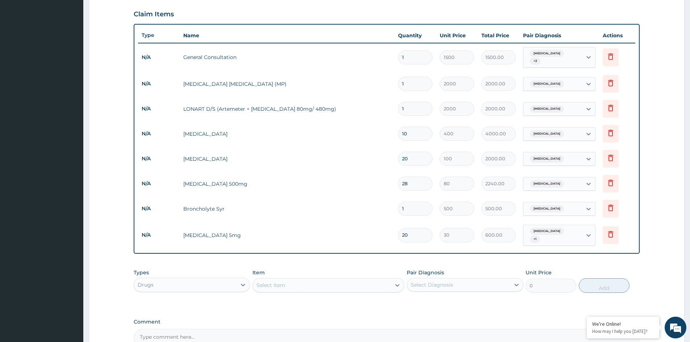
type input "20"
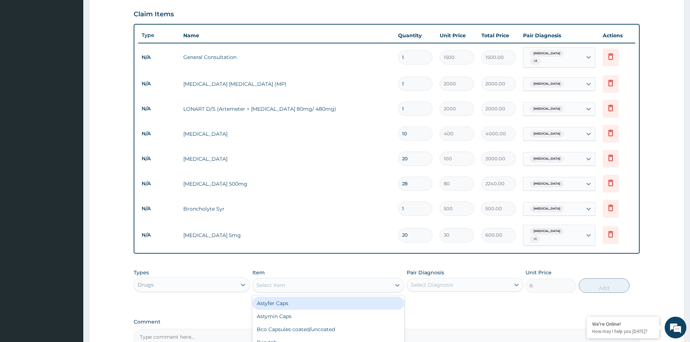
click at [290, 283] on div "Select Item" at bounding box center [322, 286] width 138 height 12
type input "NEURO"
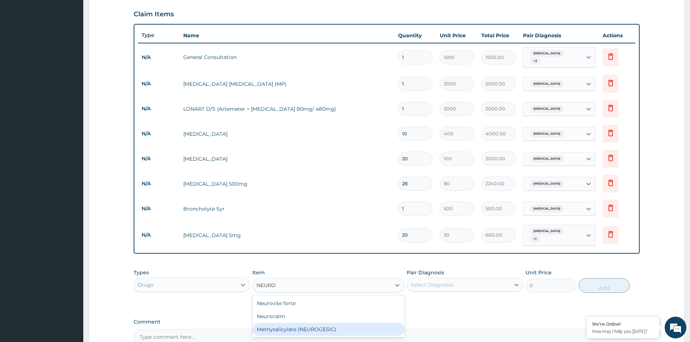
drag, startPoint x: 302, startPoint y: 326, endPoint x: 305, endPoint y: 323, distance: 4.6
click at [302, 326] on div "Methysalicylate (NEUROGESIC)" at bounding box center [328, 329] width 152 height 13
type input "700"
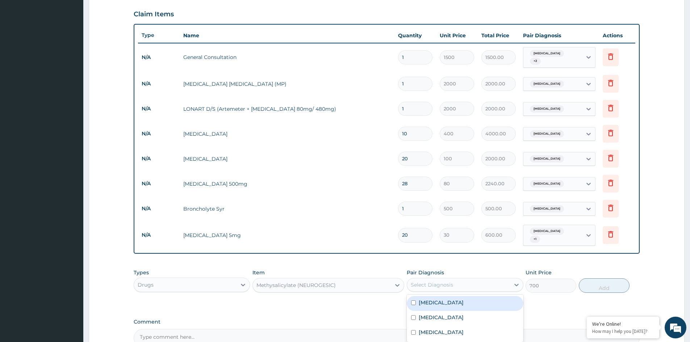
click at [462, 283] on div "Select Diagnosis" at bounding box center [458, 285] width 102 height 12
click at [455, 311] on div "Spondylosis" at bounding box center [465, 318] width 116 height 15
checkbox input "true"
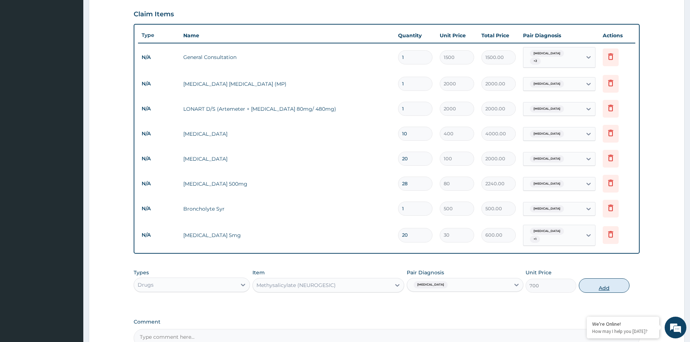
click at [585, 281] on button "Add" at bounding box center [604, 286] width 51 height 14
type input "0"
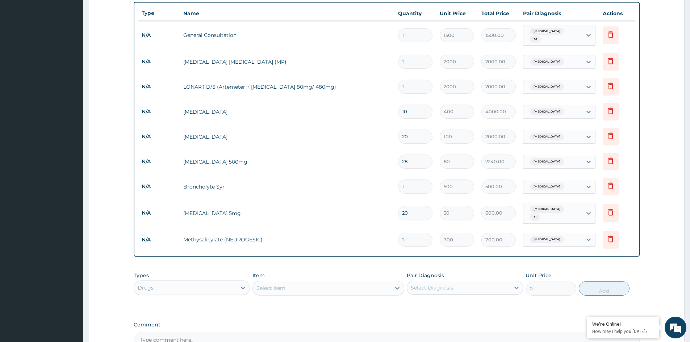
scroll to position [338, 0]
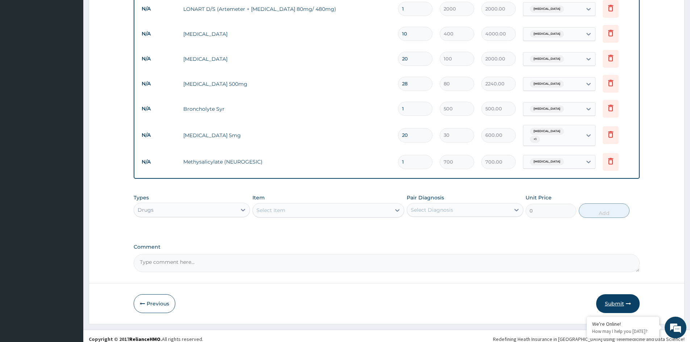
click at [623, 297] on button "Submit" at bounding box center [617, 303] width 43 height 19
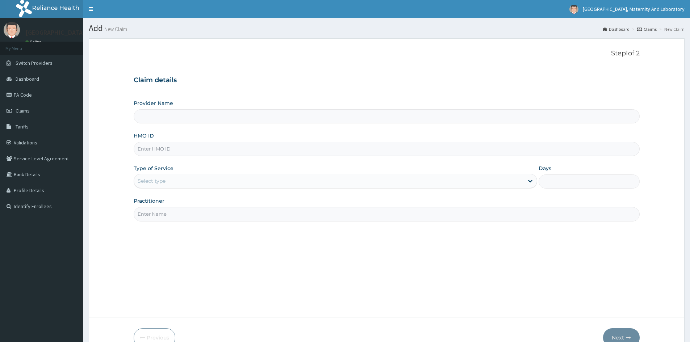
click at [196, 150] on input "HMO ID" at bounding box center [387, 149] width 506 height 14
type input "[GEOGRAPHIC_DATA], MATERNITY AND LABORATORY"
click at [29, 94] on link "PA Code" at bounding box center [41, 95] width 83 height 16
drag, startPoint x: 0, startPoint y: 0, endPoint x: 21, endPoint y: 109, distance: 111.0
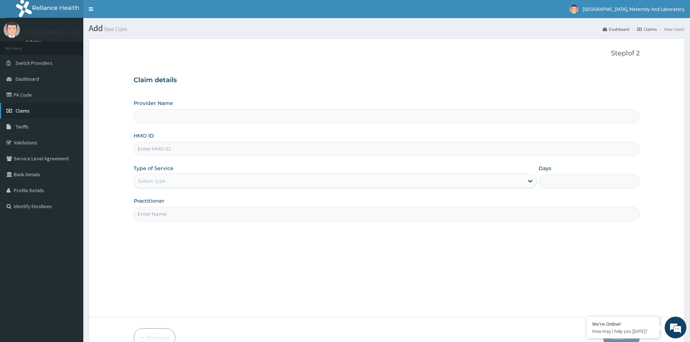
click at [21, 109] on span "Claims" at bounding box center [23, 111] width 14 height 7
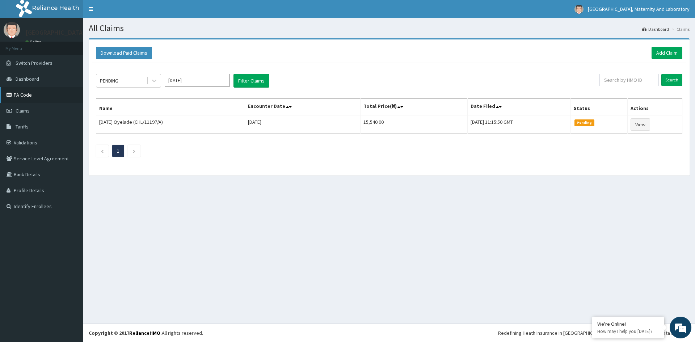
click at [25, 95] on link "PA Code" at bounding box center [41, 95] width 83 height 16
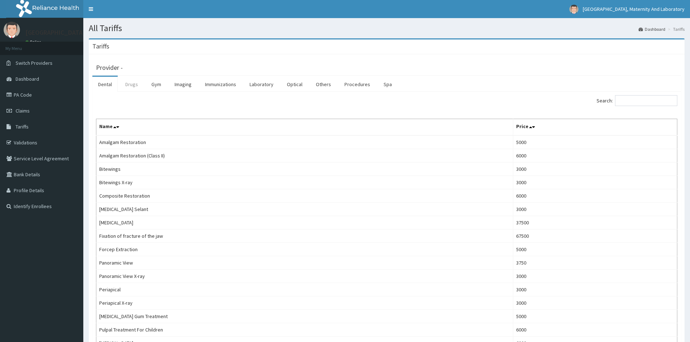
click at [130, 86] on link "Drugs" at bounding box center [132, 84] width 24 height 15
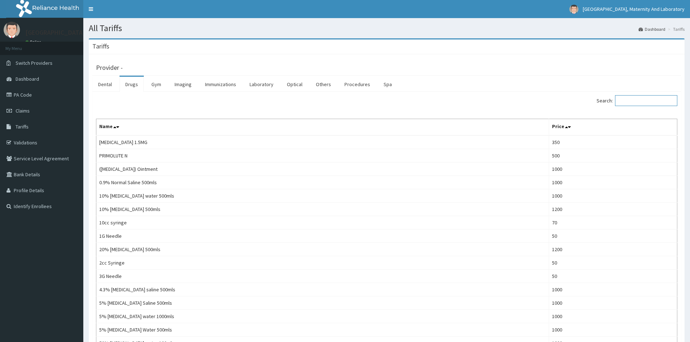
click at [645, 97] on input "Search:" at bounding box center [646, 100] width 62 height 11
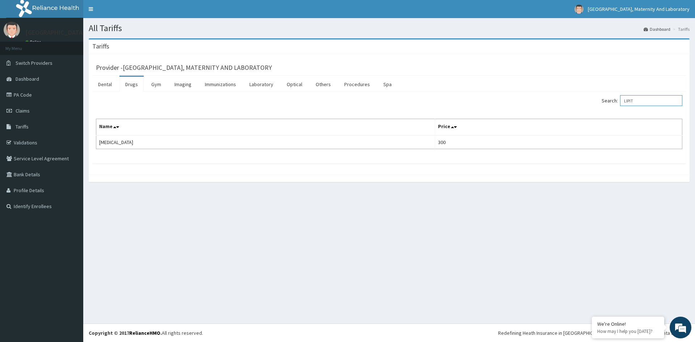
type input "LIPIT"
click at [359, 84] on link "Procedures" at bounding box center [357, 84] width 37 height 15
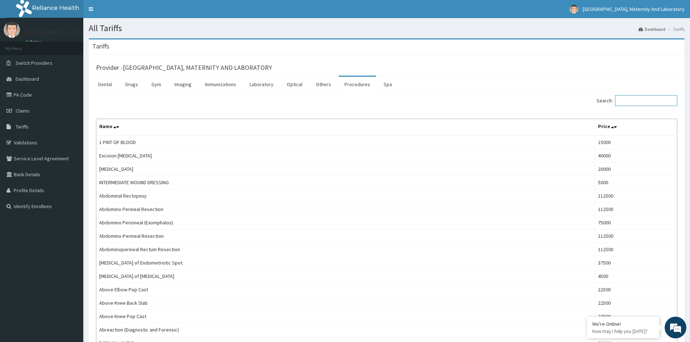
click at [646, 99] on input "Search:" at bounding box center [646, 100] width 62 height 11
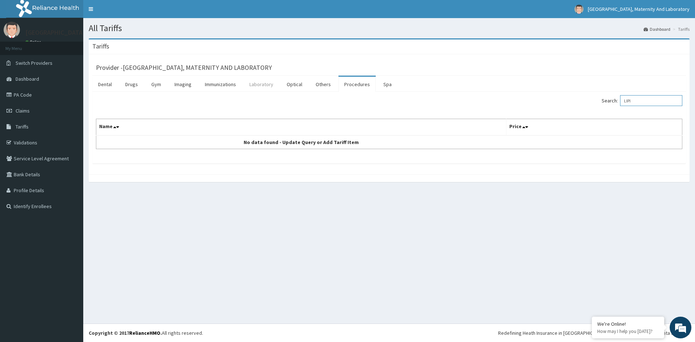
type input "LIPI"
click at [252, 83] on link "Laboratory" at bounding box center [261, 84] width 35 height 15
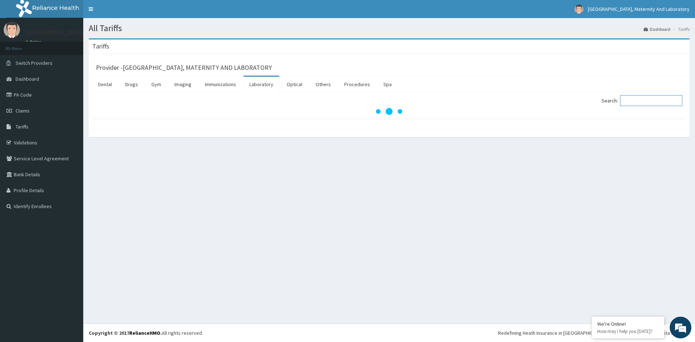
click at [662, 100] on input "Search:" at bounding box center [651, 100] width 62 height 11
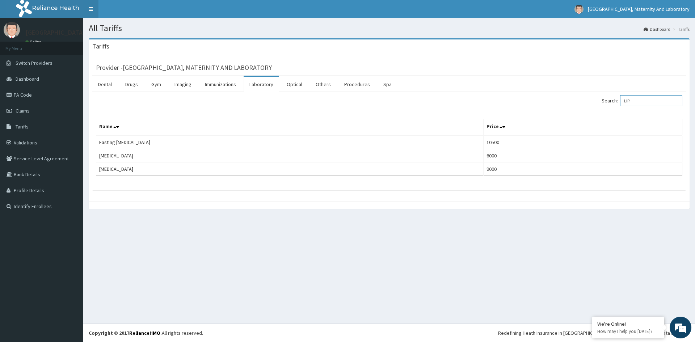
type input "LIPI"
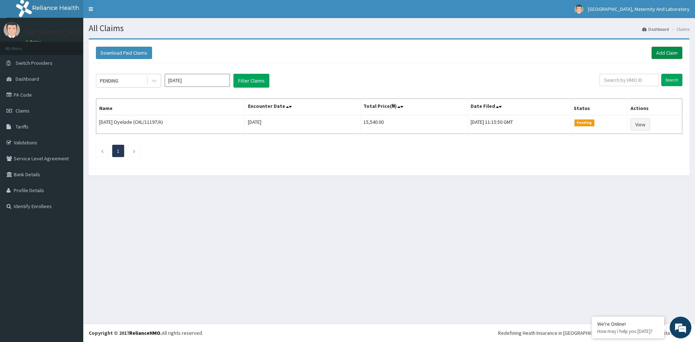
click at [664, 49] on link "Add Claim" at bounding box center [667, 53] width 31 height 12
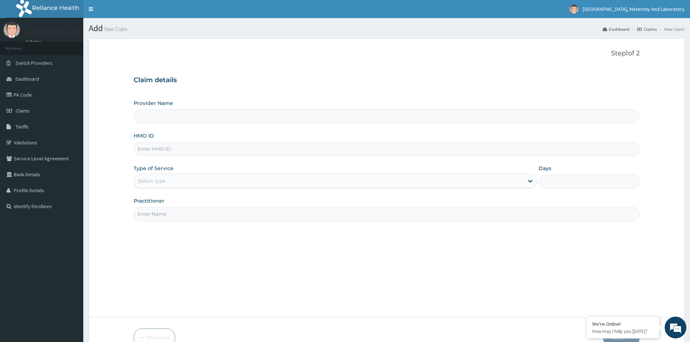
click at [154, 148] on input "HMO ID" at bounding box center [387, 149] width 506 height 14
type input "c"
type input "[GEOGRAPHIC_DATA], MATERNITY AND LABORATORY"
click at [148, 150] on input "HMO ID" at bounding box center [387, 149] width 506 height 14
type input "CHL/11197/B"
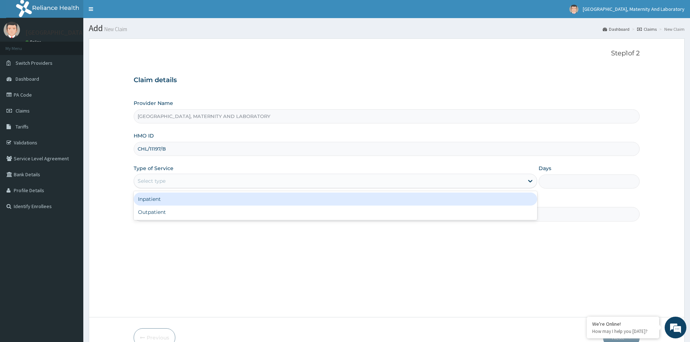
click at [162, 185] on div "Select type" at bounding box center [329, 181] width 390 height 12
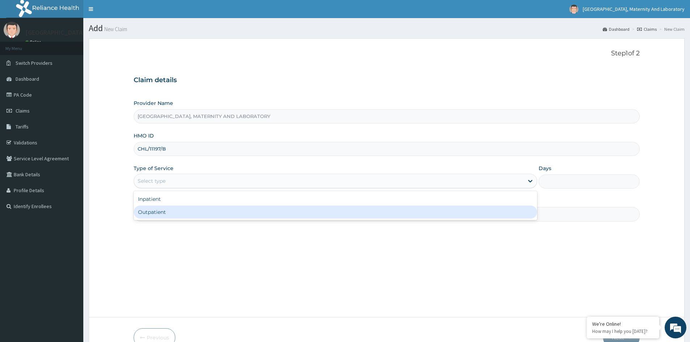
click at [166, 213] on div "Outpatient" at bounding box center [335, 212] width 403 height 13
type input "1"
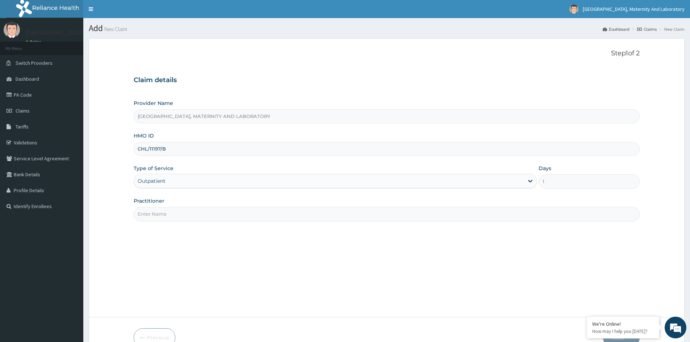
click at [172, 212] on input "Practitioner" at bounding box center [387, 214] width 506 height 14
type input "DR [PERSON_NAME]"
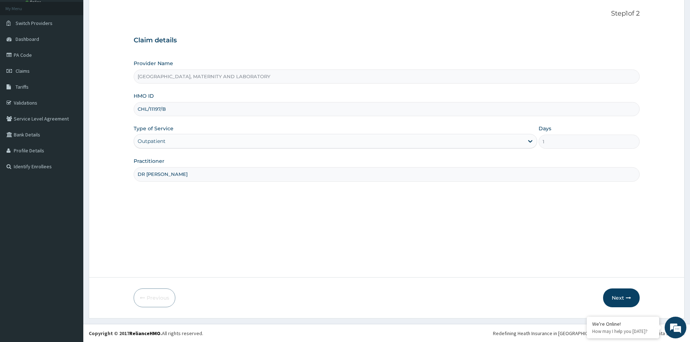
scroll to position [40, 0]
click at [619, 294] on button "Next" at bounding box center [621, 297] width 37 height 19
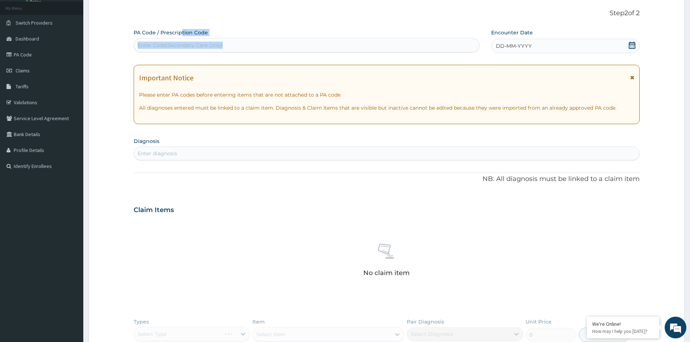
drag, startPoint x: 180, startPoint y: 37, endPoint x: 179, endPoint y: 44, distance: 7.0
click at [179, 42] on div "PA Code / Prescription Code Enter Code(Secondary Care Only)" at bounding box center [307, 41] width 346 height 24
click at [184, 45] on div "Enter Code(Secondary Care Only)" at bounding box center [180, 45] width 85 height 7
type input "PA/73DD5D"
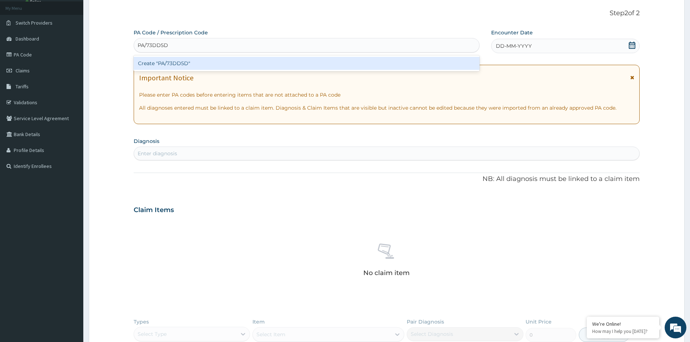
click at [188, 62] on div "Create "PA/73DD5D"" at bounding box center [307, 63] width 346 height 13
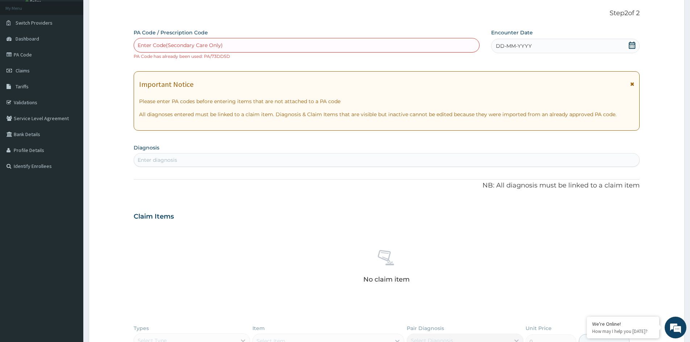
click at [223, 41] on div "Enter Code(Secondary Care Only)" at bounding box center [306, 45] width 345 height 12
type input "PA/4B7A3D"
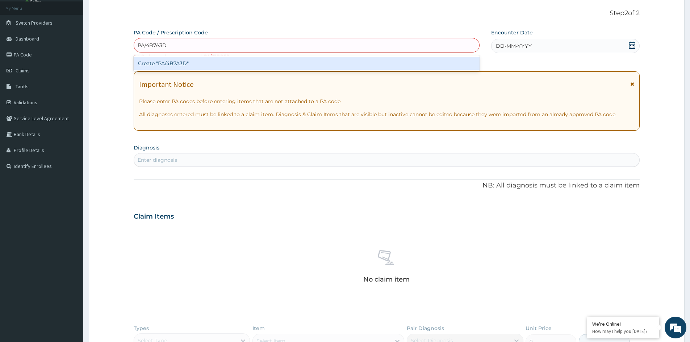
click at [189, 63] on div "Create "PA/4B7A3D"" at bounding box center [307, 63] width 346 height 13
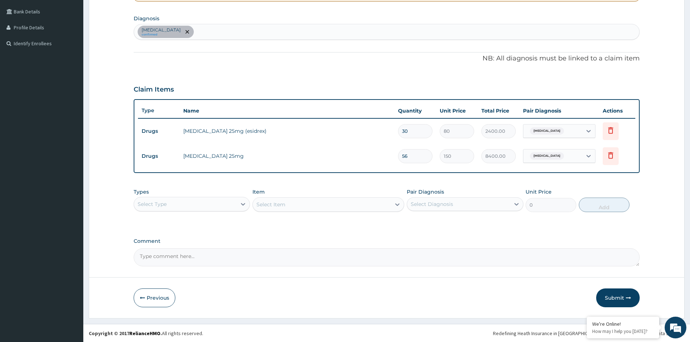
scroll to position [163, 0]
click at [217, 32] on div "[MEDICAL_DATA] confirmed" at bounding box center [386, 31] width 505 height 15
type input "[MEDICAL_DATA]"
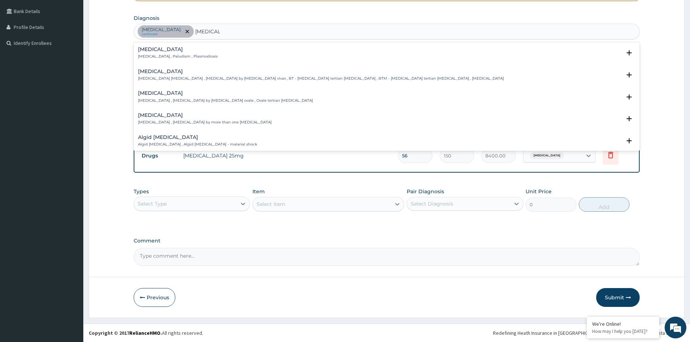
click at [171, 55] on p "[MEDICAL_DATA] , Paludism , Plasmodiosis" at bounding box center [178, 56] width 80 height 5
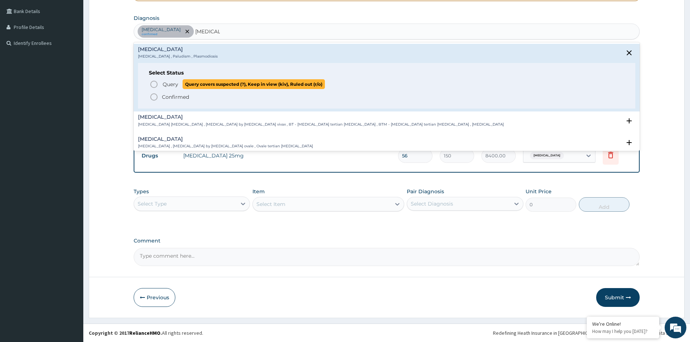
click at [175, 83] on span "Query" at bounding box center [171, 84] width 16 height 7
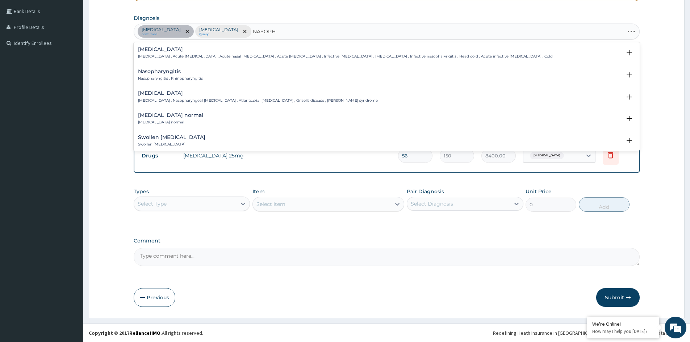
type input "NASOPHA"
click at [169, 75] on div "Nasopharyngitis Nasopharyngitis , Rhinopharyngitis" at bounding box center [170, 75] width 65 height 13
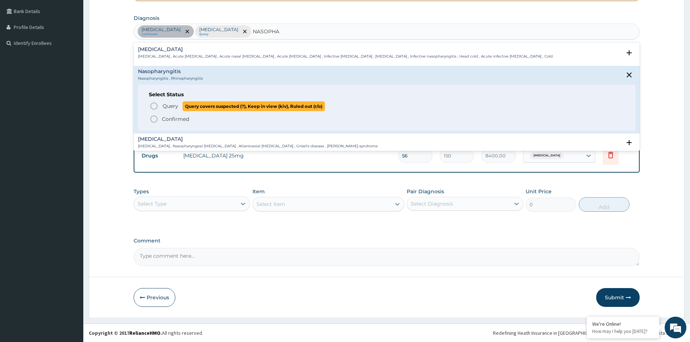
click at [170, 109] on span "Query" at bounding box center [171, 105] width 16 height 7
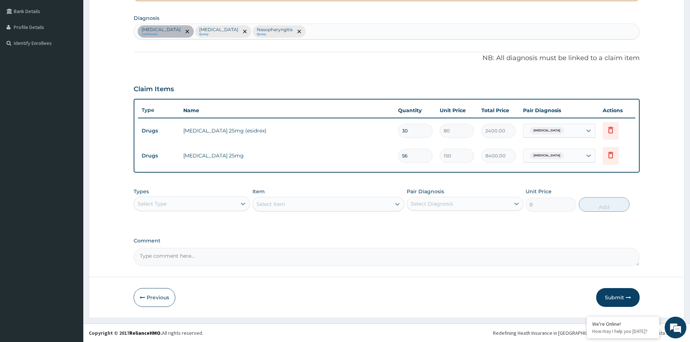
drag, startPoint x: 163, startPoint y: 200, endPoint x: 164, endPoint y: 207, distance: 7.0
click at [164, 206] on div "Select Type" at bounding box center [152, 203] width 29 height 7
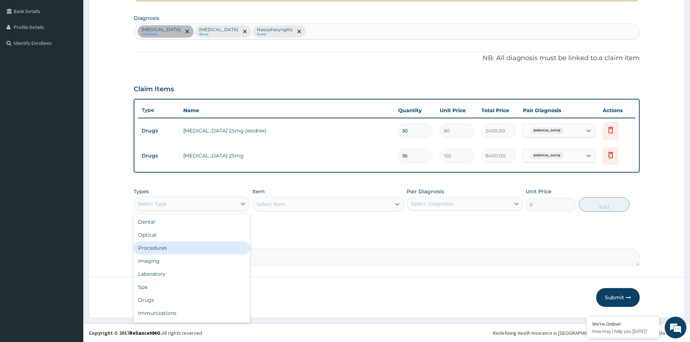
click at [170, 252] on div "Procedures" at bounding box center [192, 248] width 116 height 13
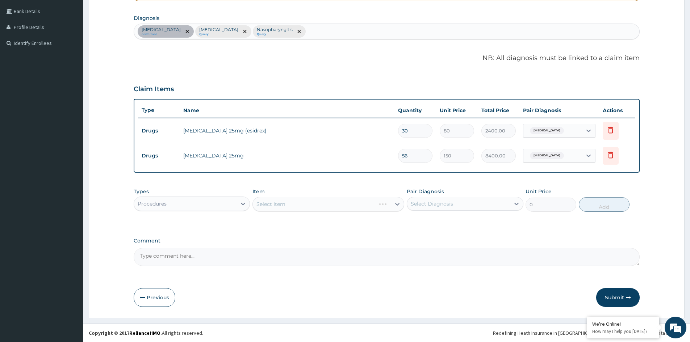
click at [298, 206] on div "Select Item" at bounding box center [328, 204] width 152 height 14
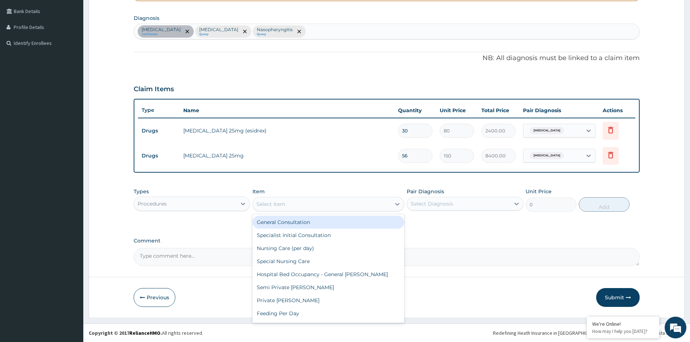
click at [284, 208] on div "Select Item" at bounding box center [322, 204] width 138 height 12
click at [285, 223] on div "General Consultation" at bounding box center [328, 222] width 152 height 13
type input "1500"
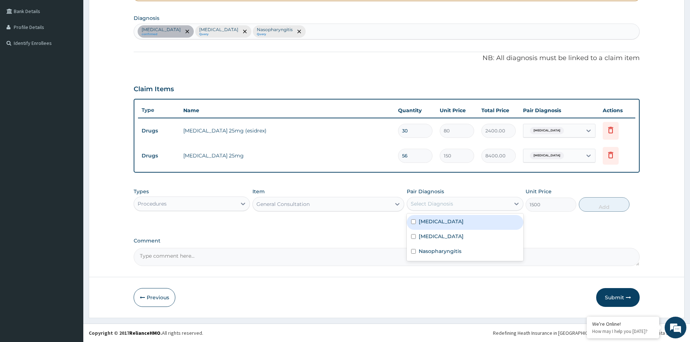
click at [434, 206] on div "Select Diagnosis" at bounding box center [432, 203] width 42 height 7
click at [434, 224] on label "Essential hypertension" at bounding box center [441, 221] width 45 height 7
checkbox input "true"
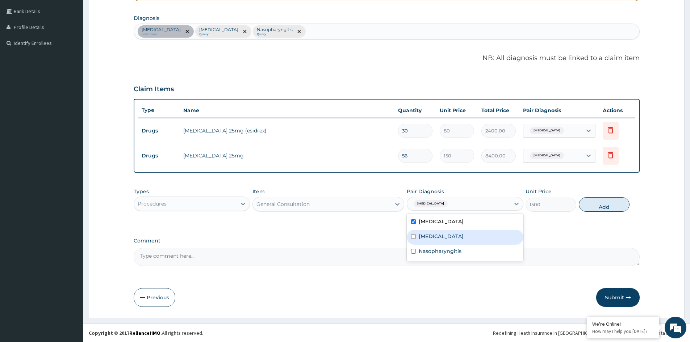
drag, startPoint x: 434, startPoint y: 235, endPoint x: 435, endPoint y: 243, distance: 7.6
click at [434, 237] on label "Malaria" at bounding box center [441, 236] width 45 height 7
checkbox input "true"
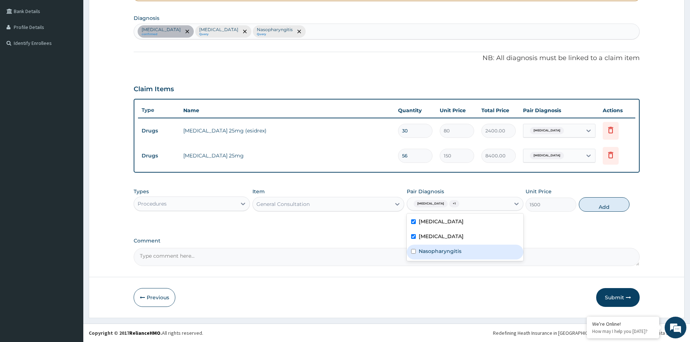
click at [436, 251] on label "Nasopharyngitis" at bounding box center [440, 251] width 43 height 7
checkbox input "true"
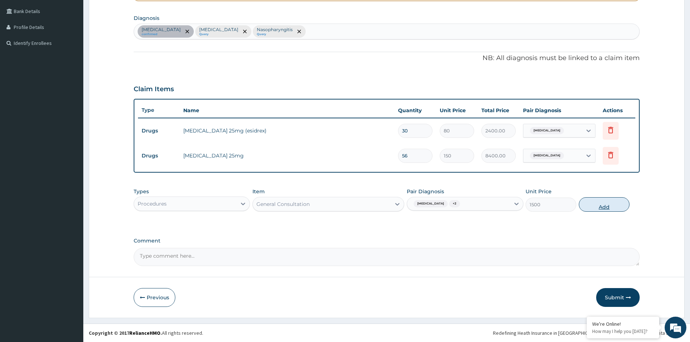
click at [596, 204] on button "Add" at bounding box center [604, 204] width 51 height 14
type input "0"
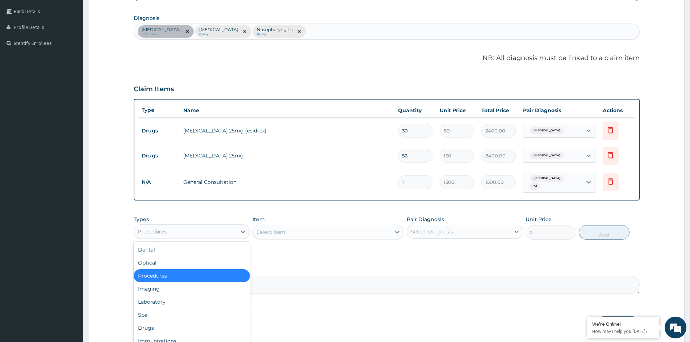
click at [203, 230] on div "Procedures" at bounding box center [185, 232] width 102 height 12
drag, startPoint x: 178, startPoint y: 298, endPoint x: 211, endPoint y: 288, distance: 34.4
click at [182, 298] on div "Laboratory" at bounding box center [192, 302] width 116 height 13
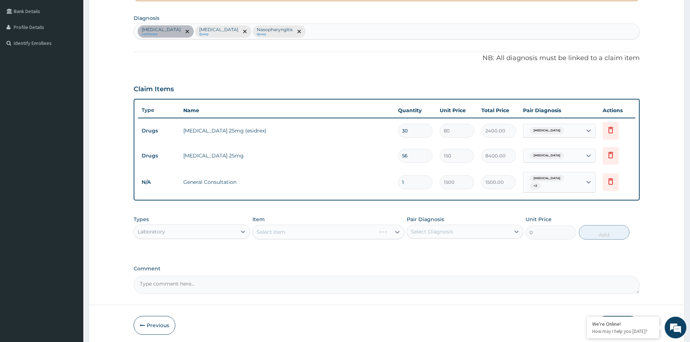
click at [277, 230] on div "Select Item" at bounding box center [328, 232] width 152 height 14
click at [278, 231] on div "Select Item" at bounding box center [328, 232] width 152 height 14
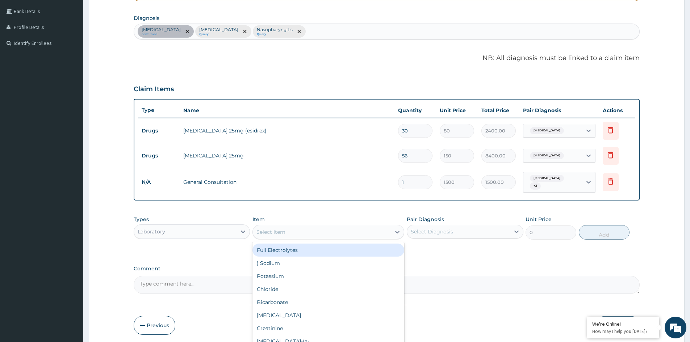
click at [279, 231] on div "Select Item" at bounding box center [270, 232] width 29 height 7
type input "MALA"
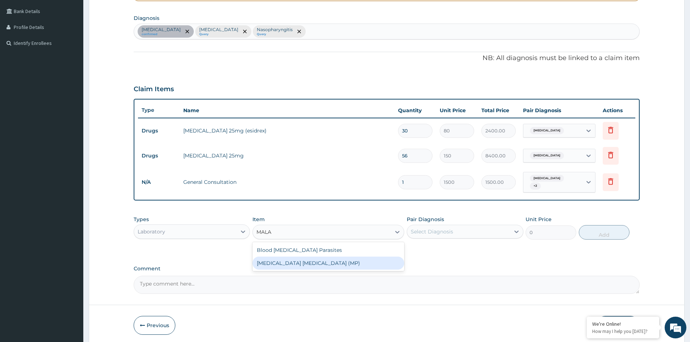
drag, startPoint x: 296, startPoint y: 261, endPoint x: 300, endPoint y: 261, distance: 4.7
click at [297, 261] on div "MALARIA PARASITE (MP)" at bounding box center [328, 263] width 152 height 13
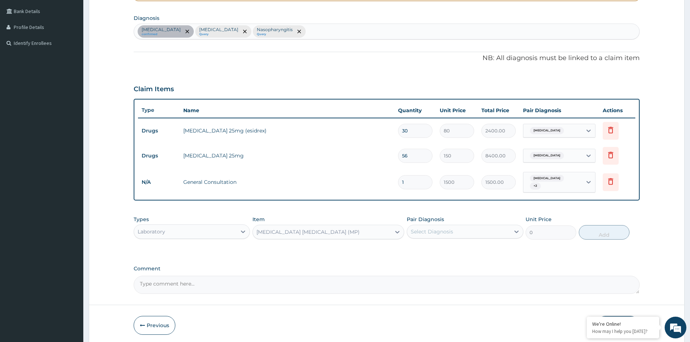
type input "2000"
click at [422, 233] on div "Select Diagnosis" at bounding box center [432, 231] width 42 height 7
click at [431, 267] on label "Malaria" at bounding box center [441, 264] width 45 height 7
checkbox input "true"
click at [602, 231] on button "Add" at bounding box center [604, 232] width 51 height 14
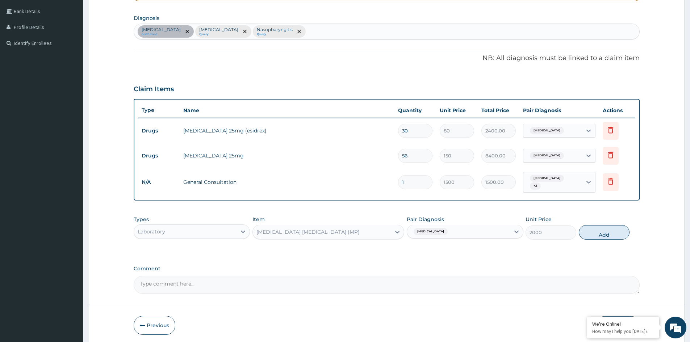
type input "0"
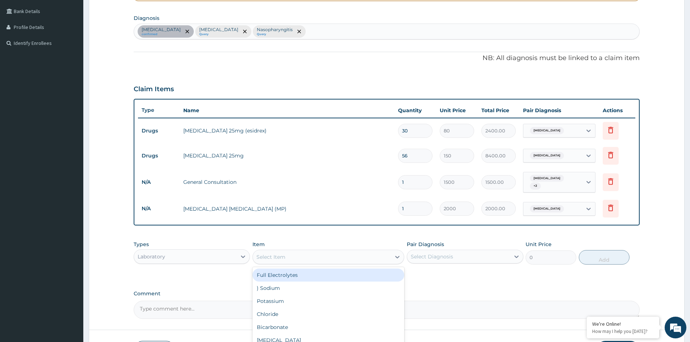
click at [278, 256] on div "Select Item" at bounding box center [270, 257] width 29 height 7
type input "FULL"
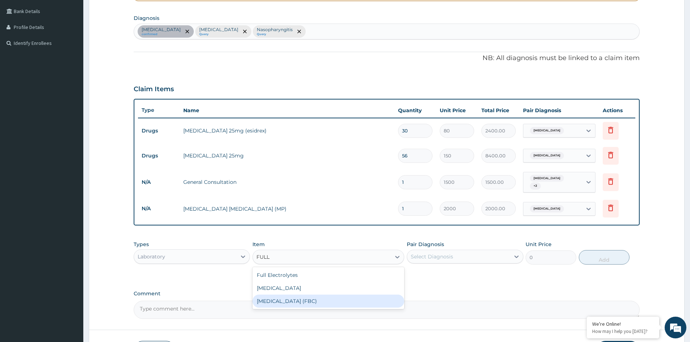
click at [302, 298] on div "FULL BLOOD COUNT (FBC)" at bounding box center [328, 301] width 152 height 13
type input "4000"
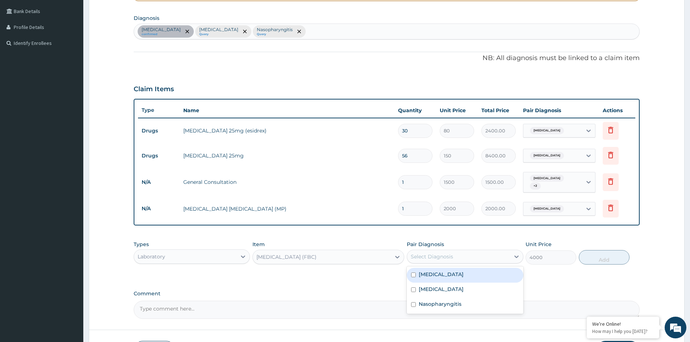
click at [465, 257] on div "Select Diagnosis" at bounding box center [458, 257] width 102 height 12
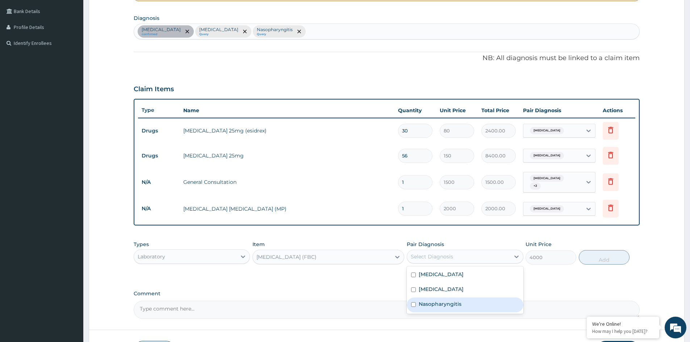
drag, startPoint x: 452, startPoint y: 306, endPoint x: 498, endPoint y: 296, distance: 46.7
click at [453, 306] on label "Nasopharyngitis" at bounding box center [440, 304] width 43 height 7
checkbox input "true"
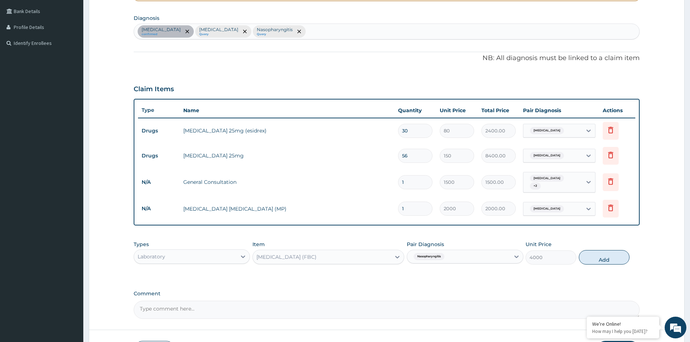
drag, startPoint x: 593, startPoint y: 255, endPoint x: 591, endPoint y: 258, distance: 3.9
click at [593, 256] on button "Add" at bounding box center [604, 257] width 51 height 14
type input "0"
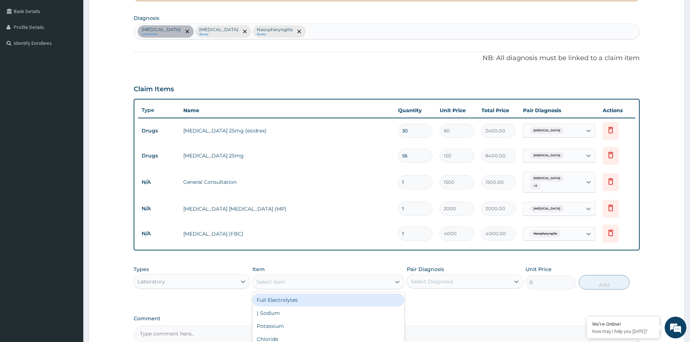
click at [274, 280] on div "Select Item" at bounding box center [270, 282] width 29 height 7
click at [151, 282] on div "Laboratory" at bounding box center [152, 281] width 28 height 7
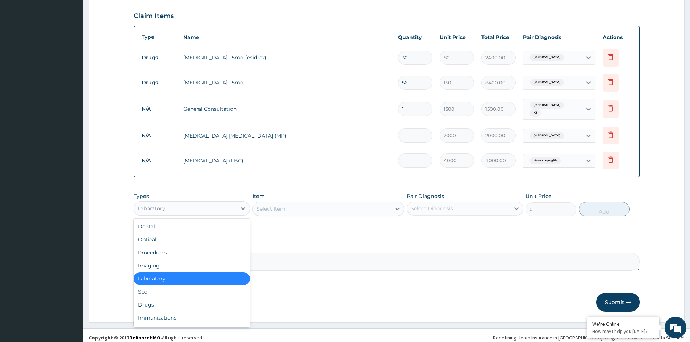
scroll to position [241, 0]
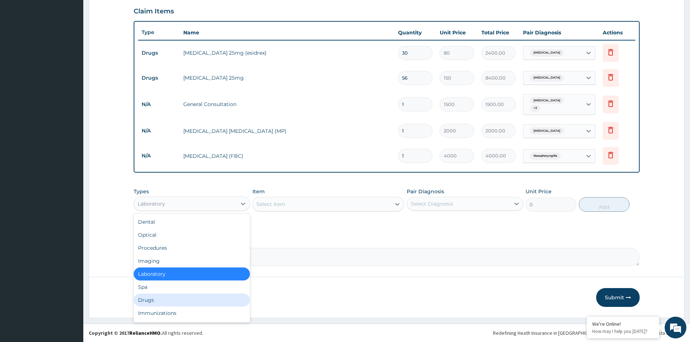
click at [158, 295] on div "Drugs" at bounding box center [192, 300] width 116 height 13
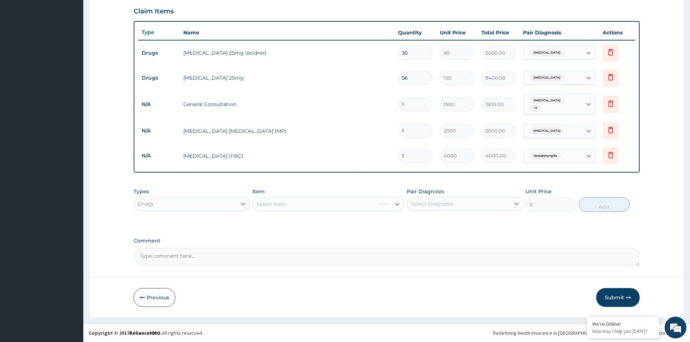
click at [289, 205] on div "Select Item" at bounding box center [328, 204] width 152 height 14
click at [277, 201] on div "Select Item" at bounding box center [328, 204] width 152 height 14
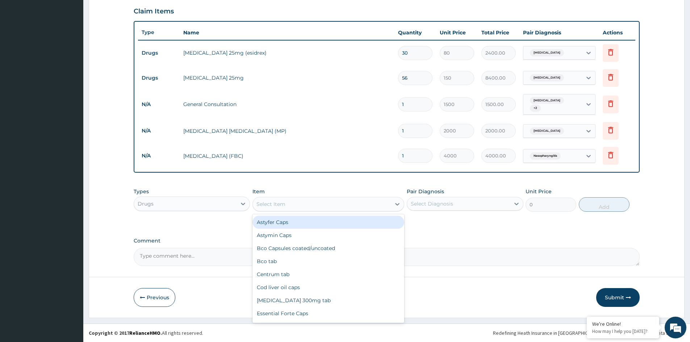
click at [277, 201] on div "Select Item" at bounding box center [270, 204] width 29 height 7
type input "EMAL"
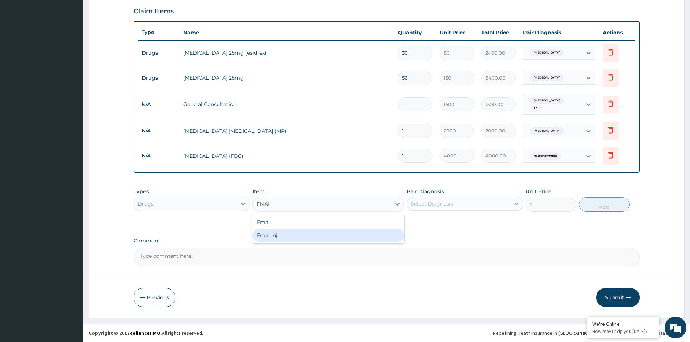
click at [278, 234] on div "Emal Inj" at bounding box center [328, 235] width 152 height 13
type input "1500"
drag, startPoint x: 443, startPoint y: 201, endPoint x: 441, endPoint y: 207, distance: 6.6
click at [443, 202] on div "Select Diagnosis" at bounding box center [432, 203] width 42 height 7
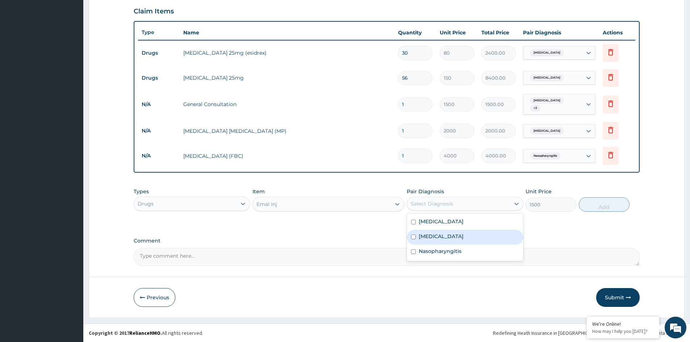
drag, startPoint x: 433, startPoint y: 237, endPoint x: 490, endPoint y: 214, distance: 61.4
click at [437, 236] on label "Malaria" at bounding box center [441, 236] width 45 height 7
checkbox input "true"
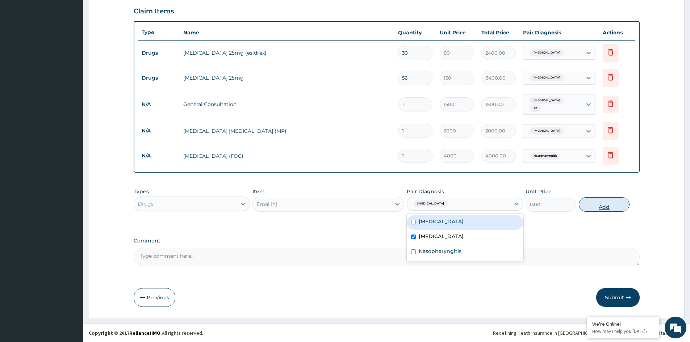
click at [594, 204] on button "Add" at bounding box center [604, 204] width 51 height 14
type input "0"
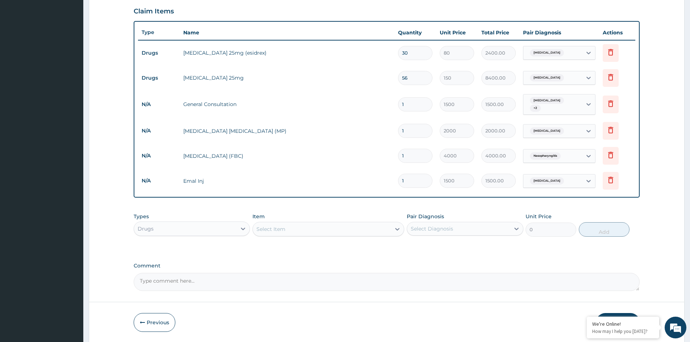
type input "0.00"
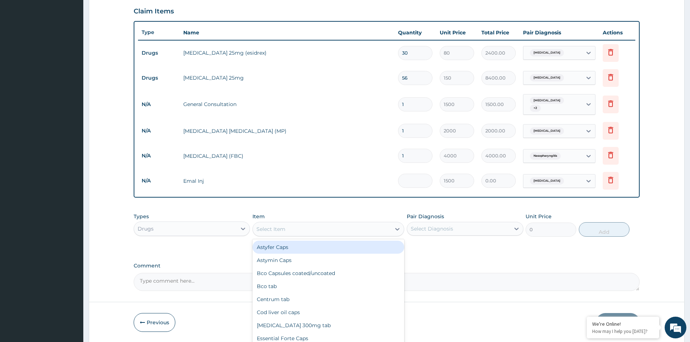
click at [333, 235] on div "Select Item" at bounding box center [328, 229] width 152 height 14
type input "PARA"
click at [276, 248] on div "Paracetamol 500mg" at bounding box center [328, 247] width 152 height 13
type input "15"
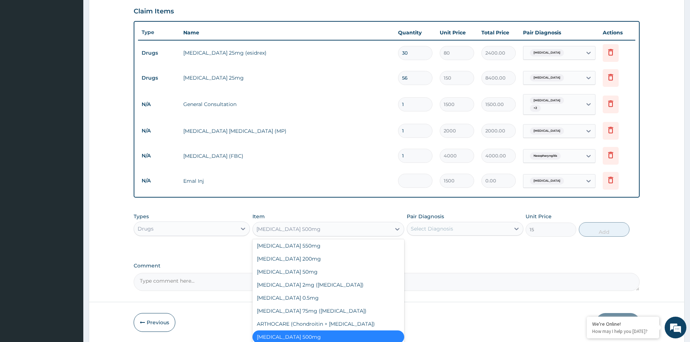
click at [353, 233] on div "Paracetamol 500mg" at bounding box center [322, 229] width 138 height 12
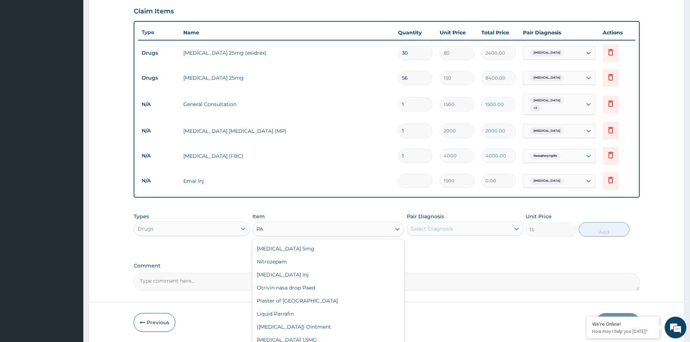
scroll to position [0, 0]
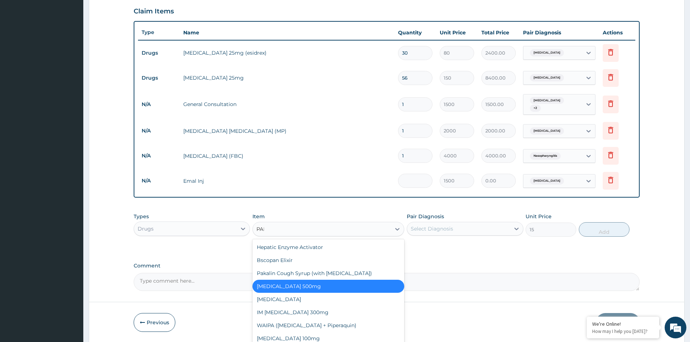
type input "PARA"
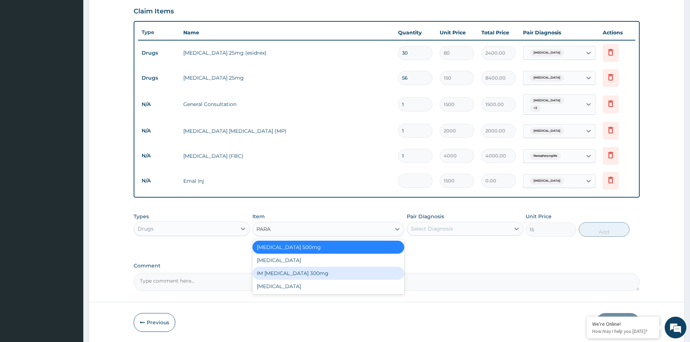
click at [298, 274] on div "IM Paracetamol 300mg" at bounding box center [328, 273] width 152 height 13
type input "300"
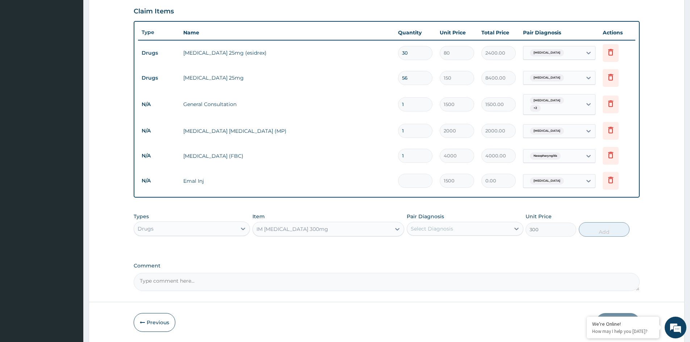
click at [466, 225] on div "Select Diagnosis" at bounding box center [458, 229] width 102 height 12
click at [460, 262] on div "Malaria" at bounding box center [465, 262] width 116 height 15
checkbox input "true"
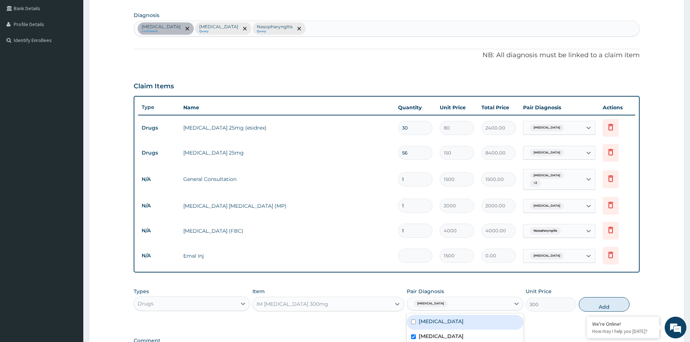
scroll to position [133, 0]
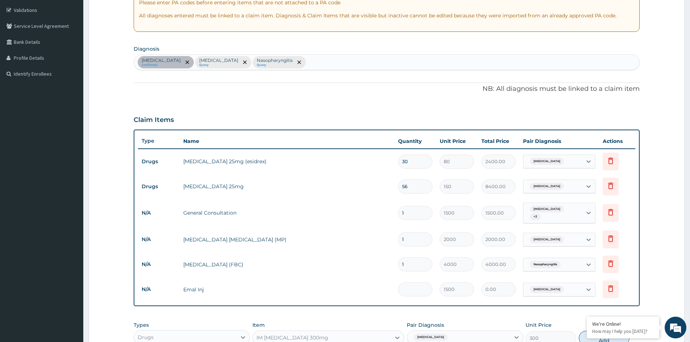
click at [331, 63] on div "Essential hypertension confirmed Malaria Query Nasopharyngitis Query" at bounding box center [386, 62] width 505 height 15
type input "SALMON"
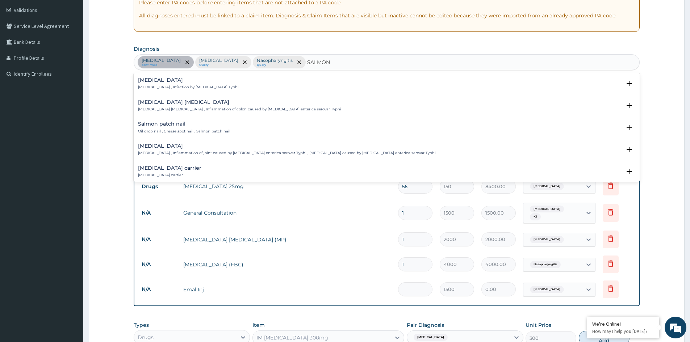
click at [164, 85] on p "Typhoid fever , Infection by Salmonella Typhi" at bounding box center [188, 87] width 101 height 5
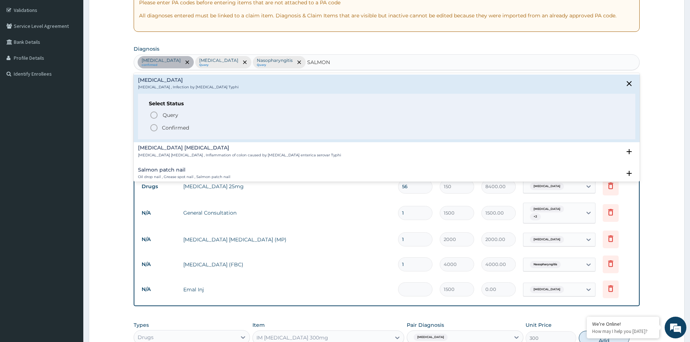
click at [173, 129] on p "Confirmed" at bounding box center [175, 127] width 27 height 7
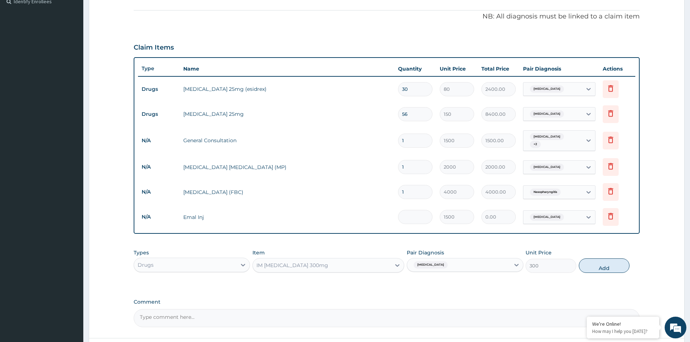
scroll to position [241, 0]
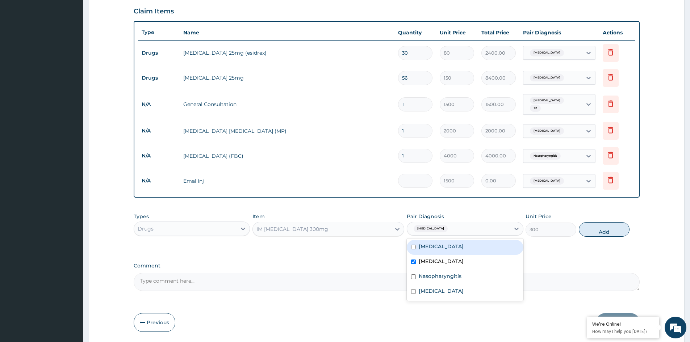
click at [441, 228] on div "Malaria" at bounding box center [458, 229] width 102 height 12
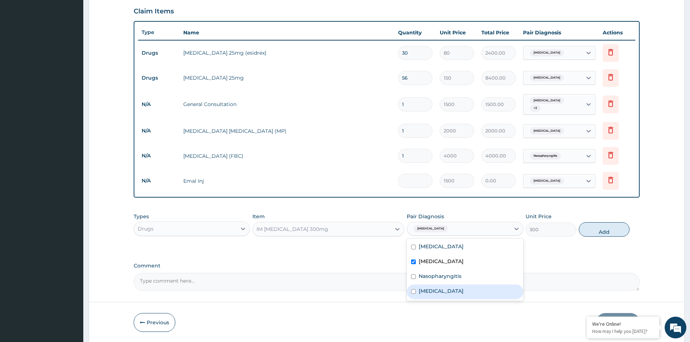
click at [452, 295] on label "Typhoid fever" at bounding box center [441, 291] width 45 height 7
checkbox input "true"
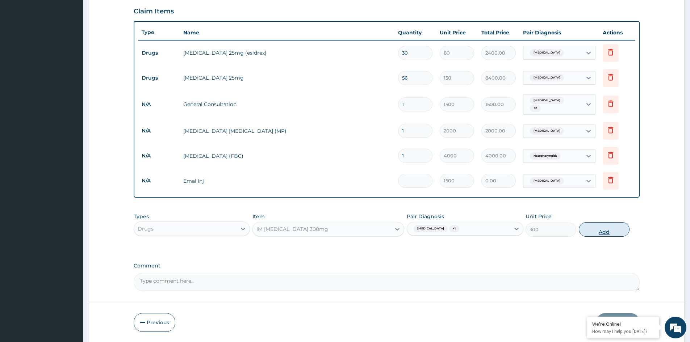
click at [610, 227] on button "Add" at bounding box center [604, 229] width 51 height 14
type input "0"
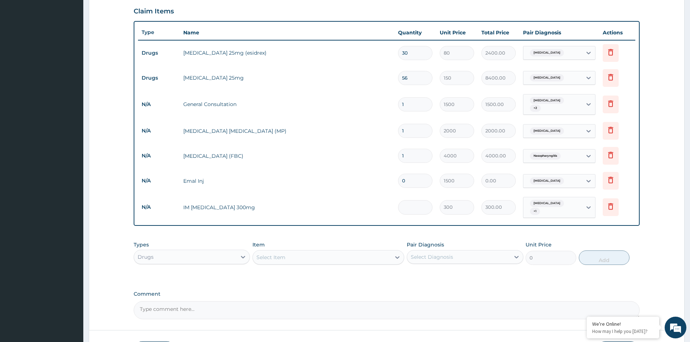
type input "0.00"
type input "2"
type input "600.00"
type input "2"
click at [413, 183] on input "0" at bounding box center [415, 181] width 34 height 14
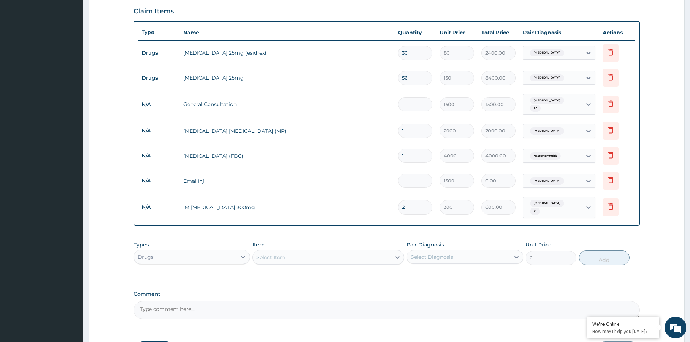
type input "3"
type input "4500.00"
type input "3"
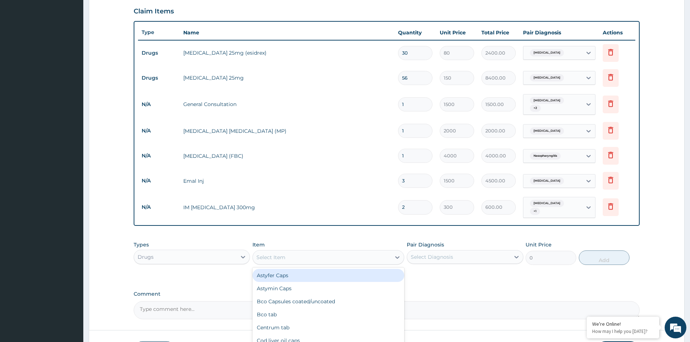
click at [295, 259] on div "Select Item" at bounding box center [322, 258] width 138 height 12
type input "PARA"
drag, startPoint x: 290, startPoint y: 268, endPoint x: 314, endPoint y: 266, distance: 23.9
click at [290, 269] on div "Paracetamol 500mg" at bounding box center [328, 275] width 152 height 13
type input "15"
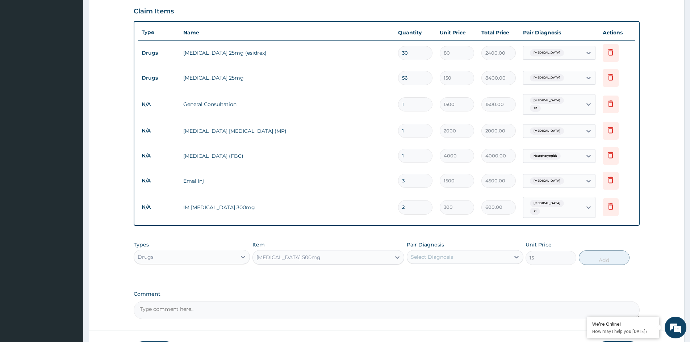
drag, startPoint x: 464, startPoint y: 250, endPoint x: 462, endPoint y: 261, distance: 10.6
click at [464, 252] on div "Select Diagnosis" at bounding box center [458, 257] width 102 height 12
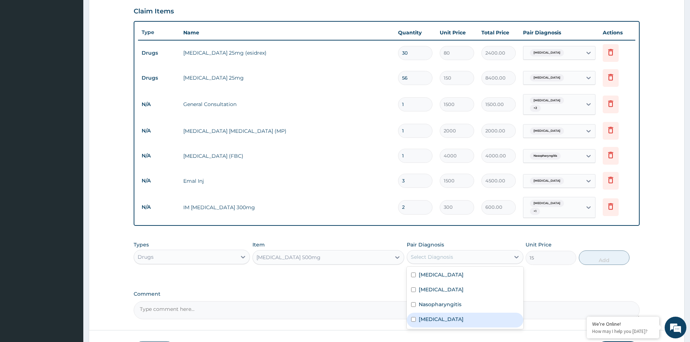
click at [439, 316] on label "Typhoid fever" at bounding box center [441, 319] width 45 height 7
checkbox input "true"
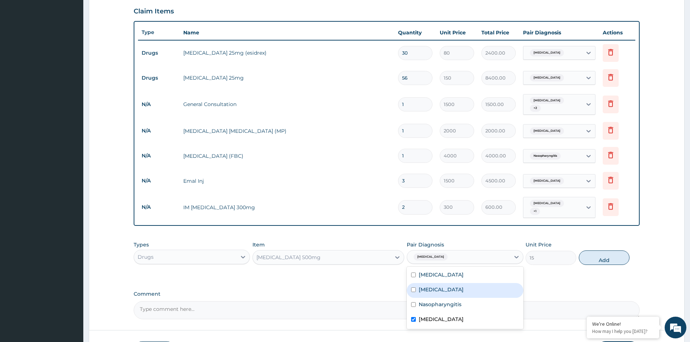
drag, startPoint x: 446, startPoint y: 290, endPoint x: 500, endPoint y: 283, distance: 54.7
click at [453, 289] on div "Malaria" at bounding box center [465, 290] width 116 height 15
checkbox input "true"
click at [604, 257] on button "Add" at bounding box center [604, 258] width 51 height 14
type input "0"
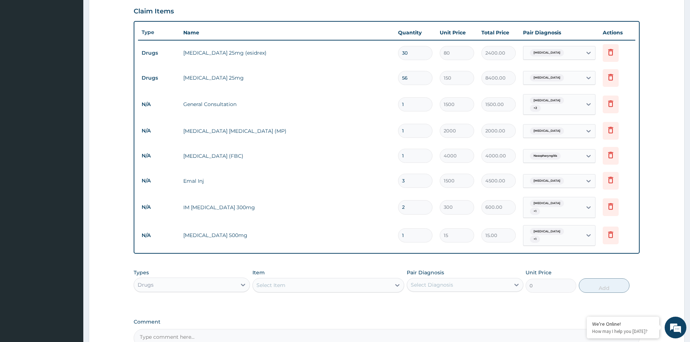
type input "18"
type input "270.00"
type input "18"
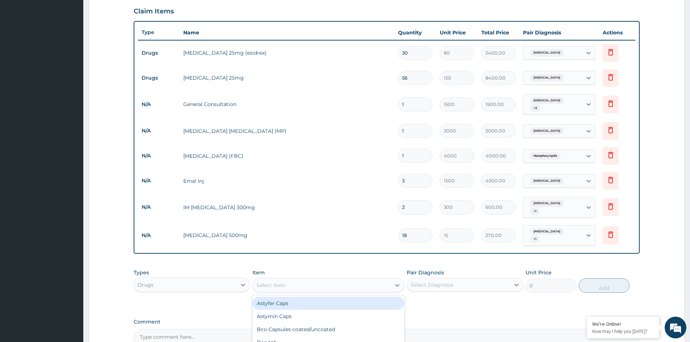
click at [287, 280] on div "Select Item" at bounding box center [322, 286] width 138 height 12
type input "AUG"
drag, startPoint x: 283, startPoint y: 300, endPoint x: 291, endPoint y: 296, distance: 8.9
click at [284, 300] on div "Augumentin 625mg" at bounding box center [328, 303] width 152 height 13
type input "300"
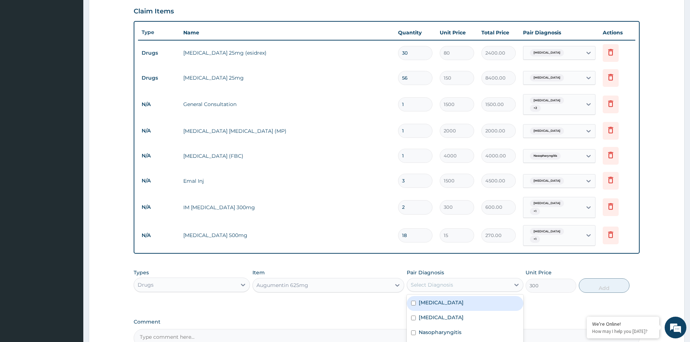
click at [432, 281] on div "Select Diagnosis" at bounding box center [432, 284] width 42 height 7
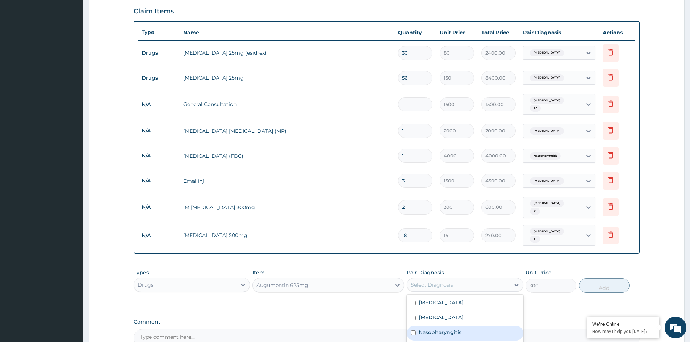
click at [441, 329] on label "Nasopharyngitis" at bounding box center [440, 332] width 43 height 7
checkbox input "true"
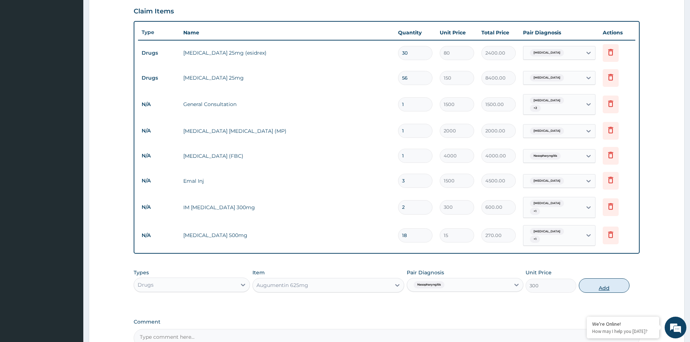
click at [615, 280] on button "Add" at bounding box center [604, 286] width 51 height 14
type input "0"
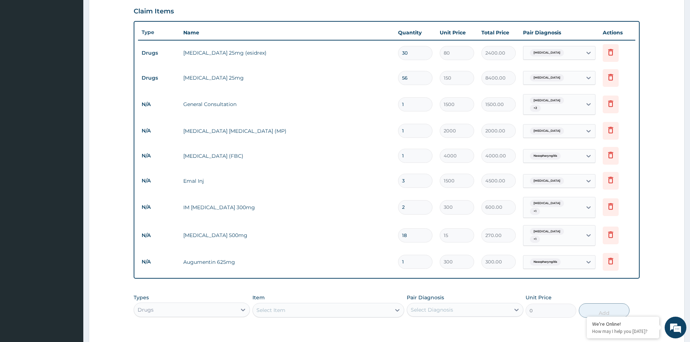
type input "14"
type input "4200.00"
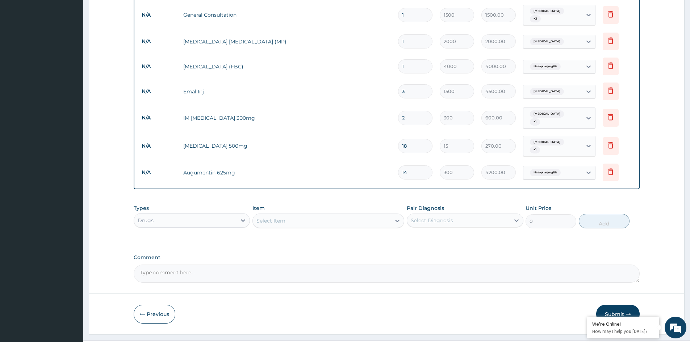
scroll to position [341, 0]
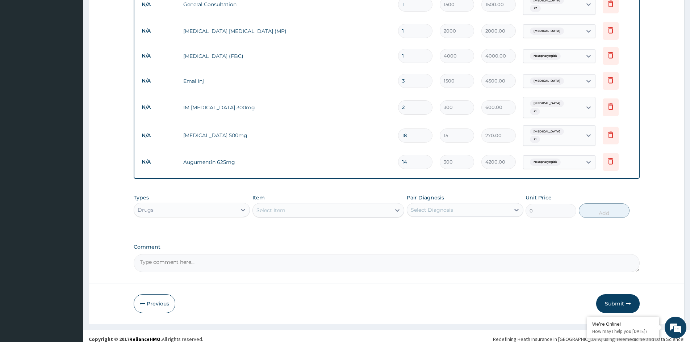
type input "14"
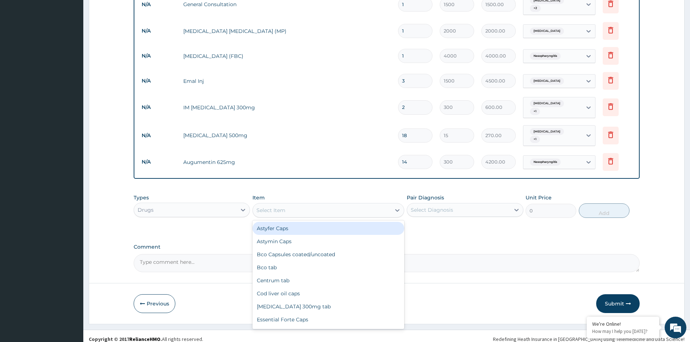
click at [326, 206] on div "Select Item" at bounding box center [322, 211] width 138 height 12
type input "LORA"
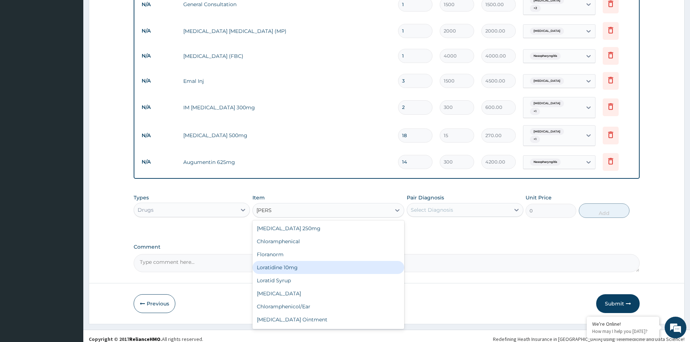
click at [280, 261] on div "Loratidine 10mg" at bounding box center [328, 267] width 152 height 13
type input "80"
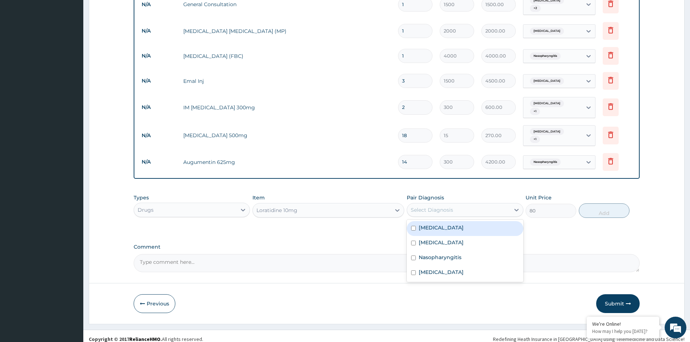
click at [448, 204] on div "Select Diagnosis" at bounding box center [458, 210] width 102 height 12
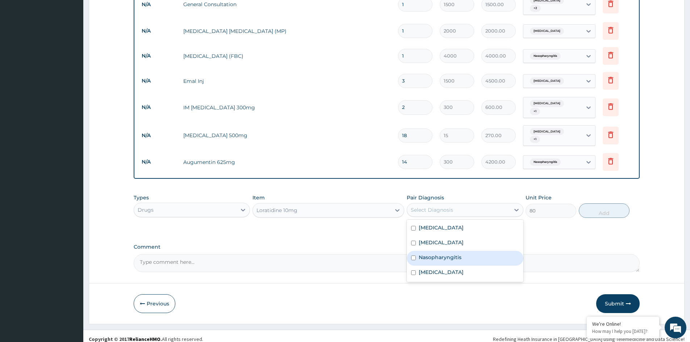
drag, startPoint x: 438, startPoint y: 252, endPoint x: 505, endPoint y: 228, distance: 71.1
click at [457, 243] on div "Essential hypertension Malaria Nasopharyngitis Typhoid fever" at bounding box center [465, 251] width 116 height 62
click at [447, 254] on label "Nasopharyngitis" at bounding box center [440, 257] width 43 height 7
checkbox input "true"
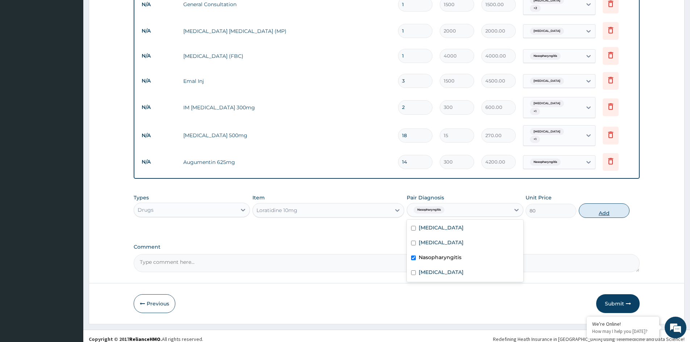
click at [608, 208] on button "Add" at bounding box center [604, 211] width 51 height 14
type input "0"
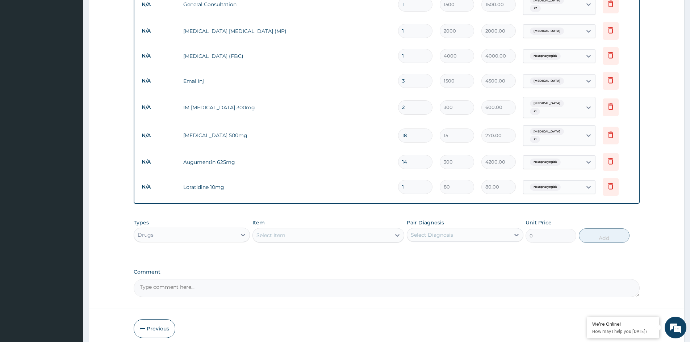
type input "10"
type input "800.00"
type input "10"
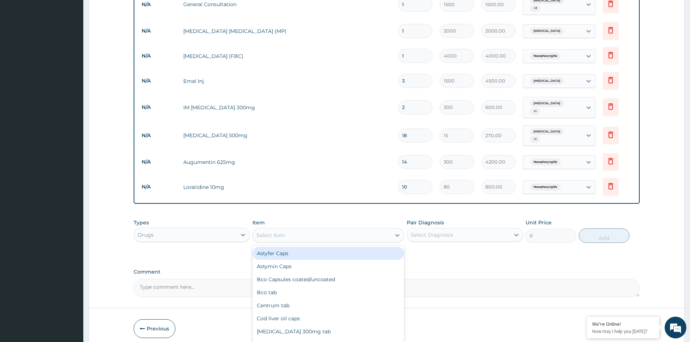
click at [279, 232] on div "Select Item" at bounding box center [270, 235] width 29 height 7
type input "LONA"
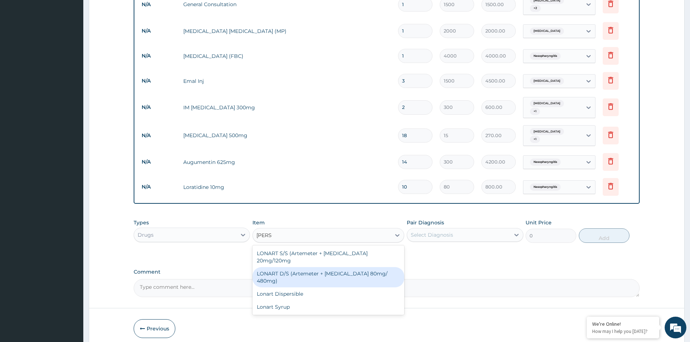
click at [302, 267] on div "LONART D/S (Artemeter + Lumefantrine 80mg/ 480mg)" at bounding box center [328, 277] width 152 height 20
type input "2000"
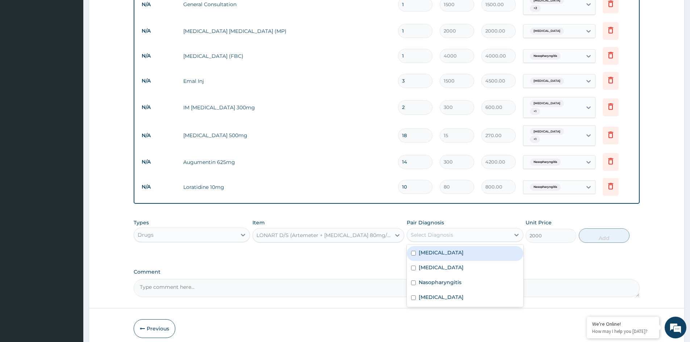
drag, startPoint x: 453, startPoint y: 223, endPoint x: 455, endPoint y: 230, distance: 6.3
click at [455, 229] on div "Select Diagnosis" at bounding box center [458, 235] width 102 height 12
click at [455, 263] on div "Malaria" at bounding box center [465, 268] width 116 height 15
checkbox input "true"
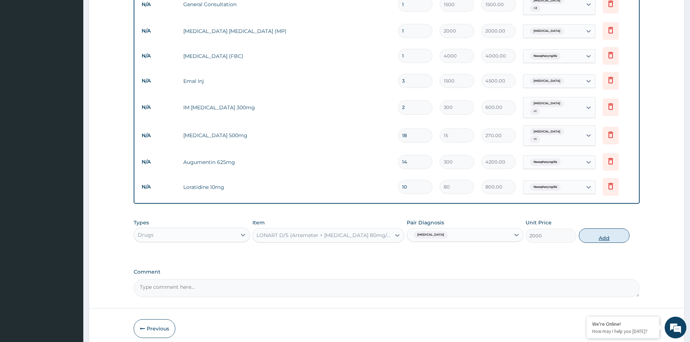
click at [598, 229] on button "Add" at bounding box center [604, 236] width 51 height 14
type input "0"
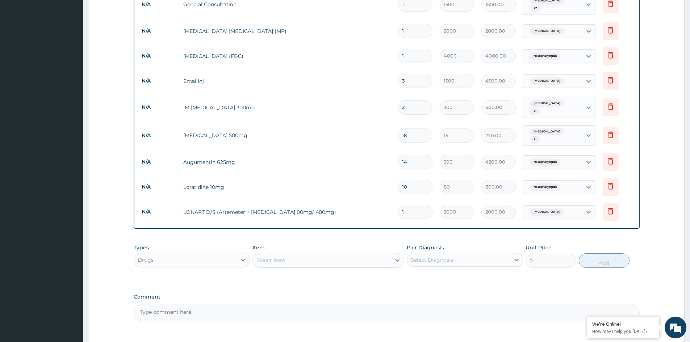
click at [322, 255] on div "Select Item" at bounding box center [322, 261] width 138 height 12
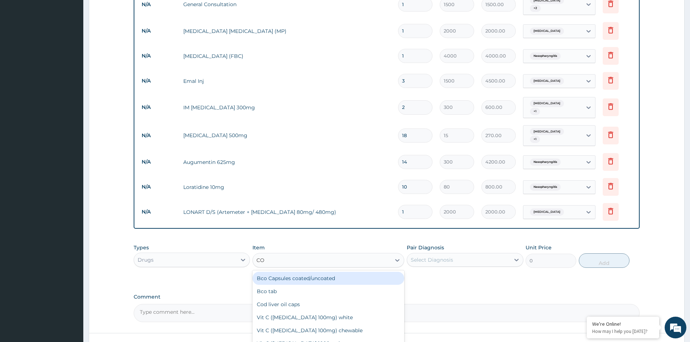
type input "COU"
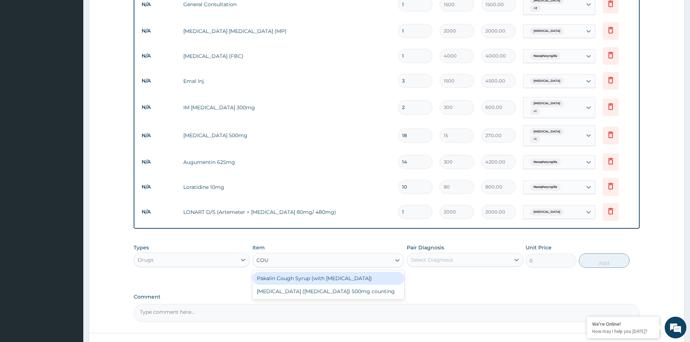
click at [279, 272] on div "Pakalin Cough Syrup (with Codeine)" at bounding box center [328, 278] width 152 height 13
type input "1500"
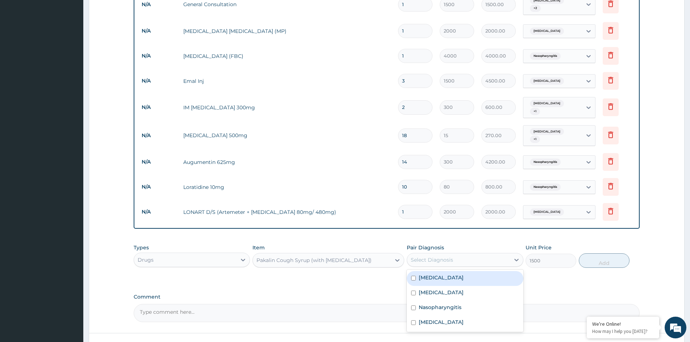
drag, startPoint x: 482, startPoint y: 250, endPoint x: 478, endPoint y: 256, distance: 8.1
click at [482, 254] on div "Select Diagnosis" at bounding box center [458, 260] width 102 height 12
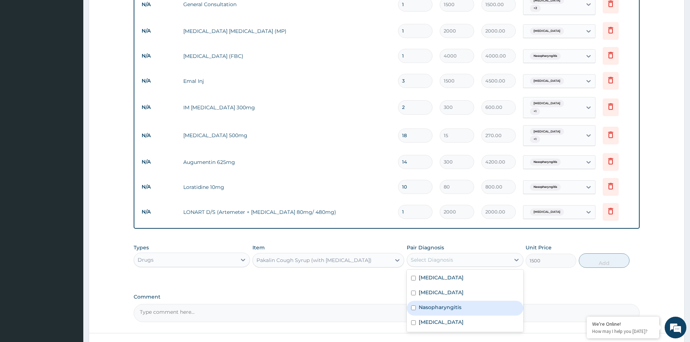
click at [459, 304] on label "Nasopharyngitis" at bounding box center [440, 307] width 43 height 7
checkbox input "true"
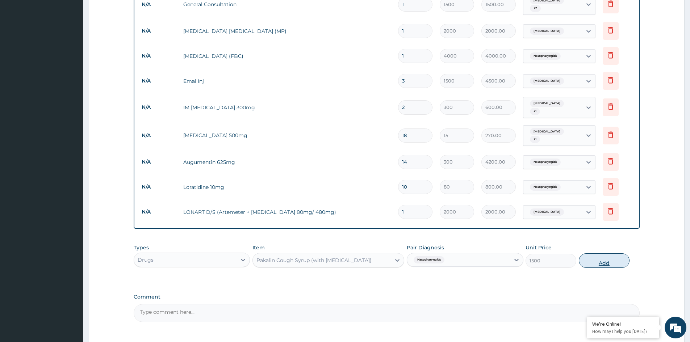
click at [611, 257] on button "Add" at bounding box center [604, 261] width 51 height 14
type input "0"
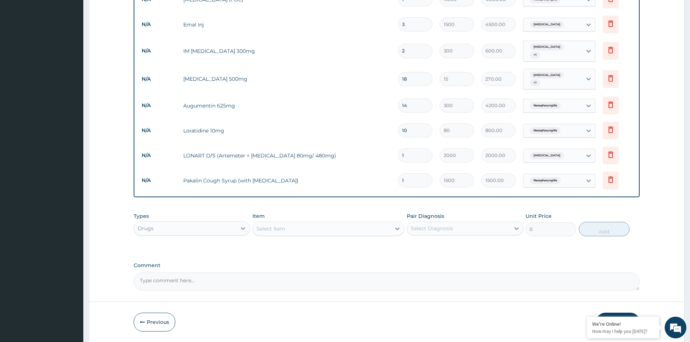
scroll to position [416, 0]
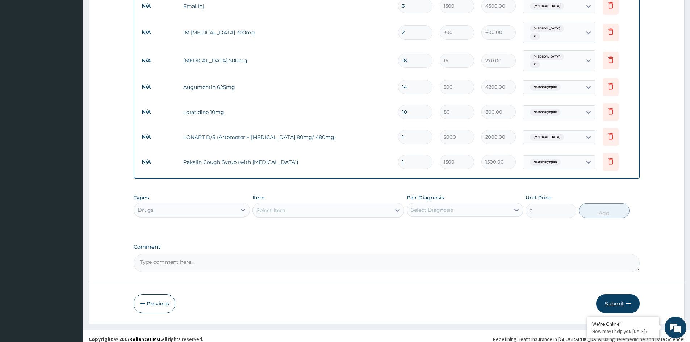
click at [612, 296] on button "Submit" at bounding box center [617, 303] width 43 height 19
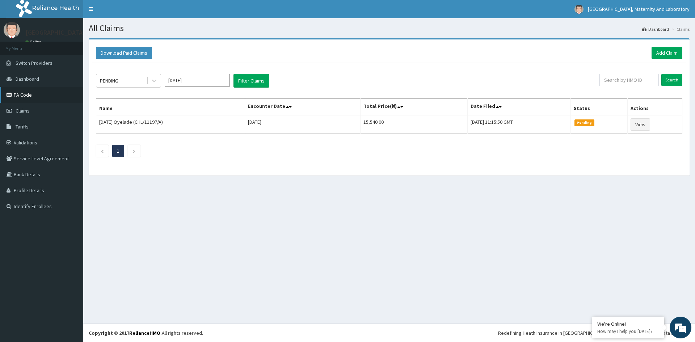
click at [18, 96] on link "PA Code" at bounding box center [41, 95] width 83 height 16
click at [641, 84] on input "text" at bounding box center [629, 80] width 59 height 12
type input "CHL/11197/B"
click at [667, 82] on input "Search" at bounding box center [672, 80] width 21 height 12
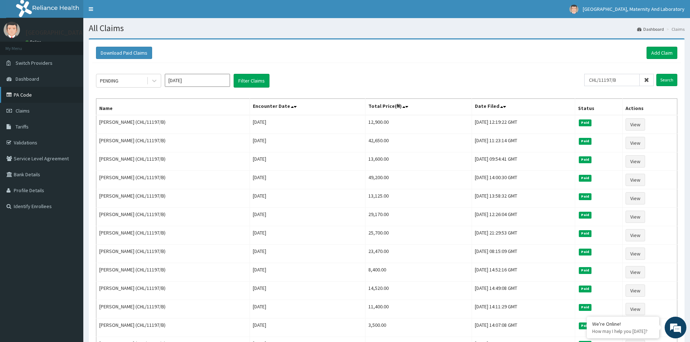
click at [24, 96] on link "PA Code" at bounding box center [41, 95] width 83 height 16
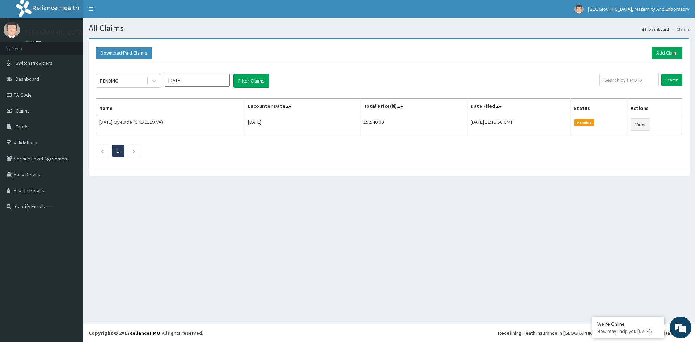
drag, startPoint x: 506, startPoint y: 163, endPoint x: 327, endPoint y: 210, distance: 184.9
drag, startPoint x: 327, startPoint y: 210, endPoint x: 270, endPoint y: 180, distance: 64.3
click at [270, 180] on div "Download Paid Claims Add Claim × Note you can only download claims within a max…" at bounding box center [389, 110] width 612 height 145
click at [196, 81] on input "[DATE]" at bounding box center [197, 80] width 65 height 13
click at [201, 139] on div "Aug" at bounding box center [197, 140] width 14 height 13
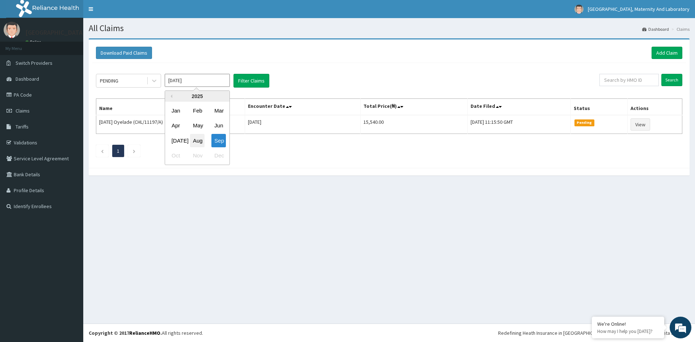
type input "Aug 2025"
click at [245, 84] on button "Filter Claims" at bounding box center [252, 81] width 36 height 14
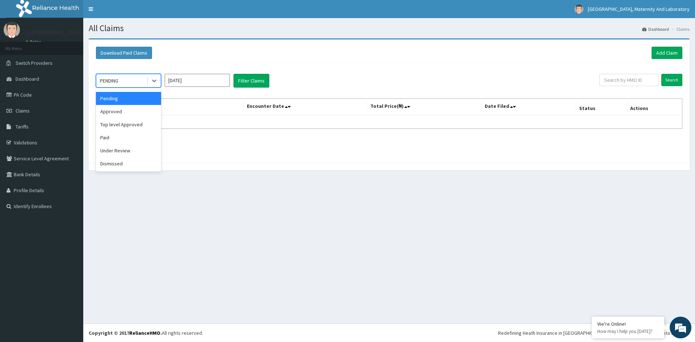
click at [123, 80] on div "PENDING" at bounding box center [121, 81] width 50 height 12
drag, startPoint x: 117, startPoint y: 110, endPoint x: 128, endPoint y: 108, distance: 10.7
click at [118, 110] on div "Approved" at bounding box center [128, 111] width 65 height 13
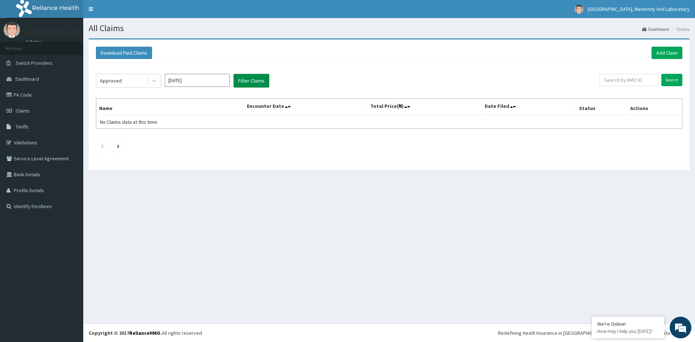
click at [250, 84] on button "Filter Claims" at bounding box center [252, 81] width 36 height 14
click at [248, 82] on button "Filter Claims" at bounding box center [252, 81] width 36 height 14
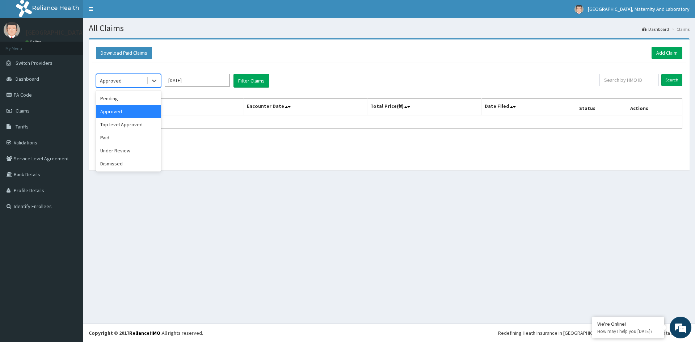
click at [122, 81] on div "Approved" at bounding box center [121, 81] width 50 height 12
drag, startPoint x: 114, startPoint y: 150, endPoint x: 124, endPoint y: 147, distance: 10.7
click at [120, 149] on div "Under Review" at bounding box center [128, 150] width 65 height 13
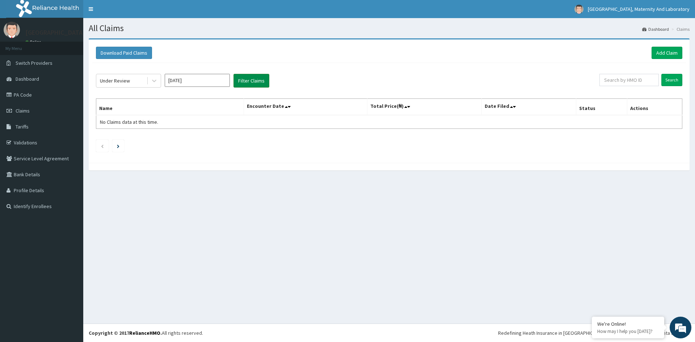
click at [256, 80] on button "Filter Claims" at bounding box center [252, 81] width 36 height 14
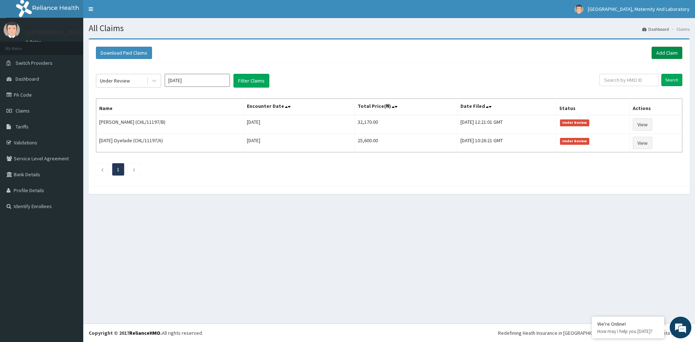
click at [673, 56] on link "Add Claim" at bounding box center [667, 53] width 31 height 12
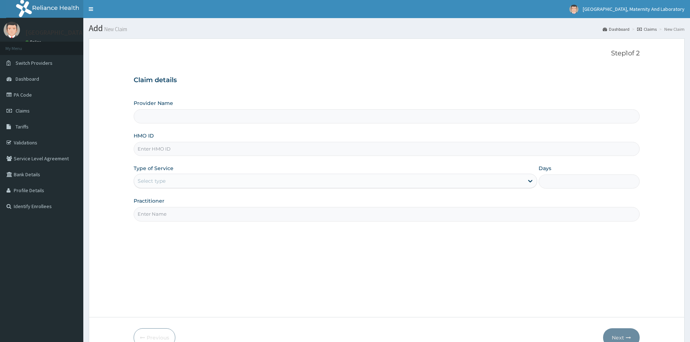
type input "[GEOGRAPHIC_DATA], MATERNITY AND LABORATORY"
click at [173, 150] on input "HMO ID" at bounding box center [387, 149] width 506 height 14
type input "CHL/11197/B"
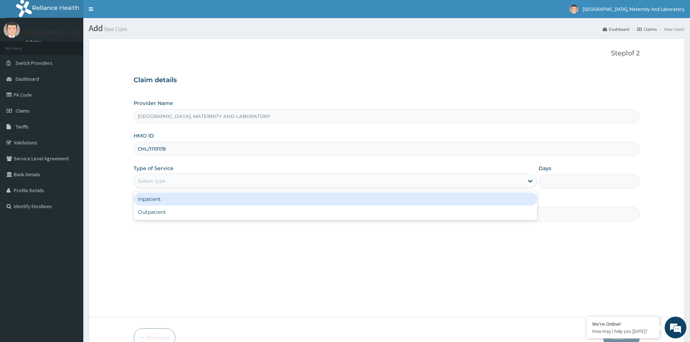
click at [180, 182] on div "Select type" at bounding box center [329, 181] width 390 height 12
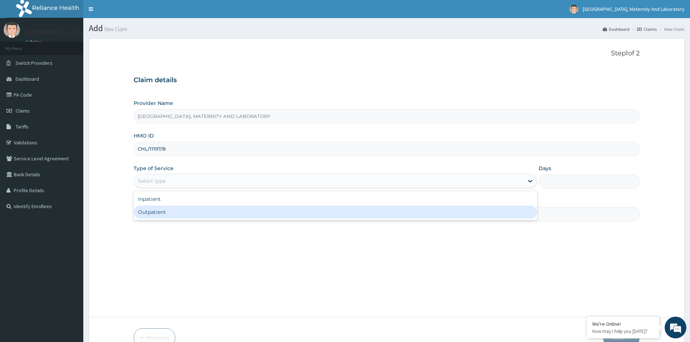
click at [180, 213] on div "Outpatient" at bounding box center [335, 212] width 403 height 13
type input "1"
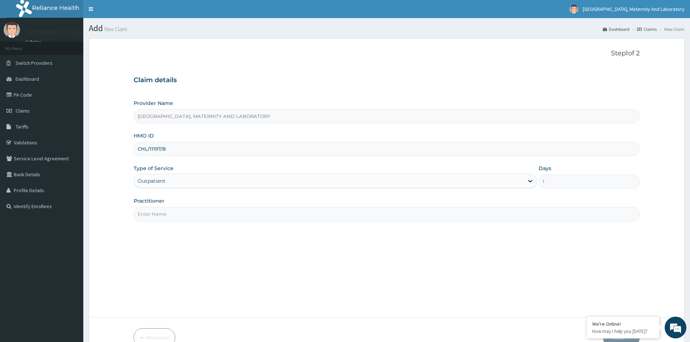
click at [180, 213] on input "Practitioner" at bounding box center [387, 214] width 506 height 14
type input "[PERSON_NAME][DEMOGRAPHIC_DATA]"
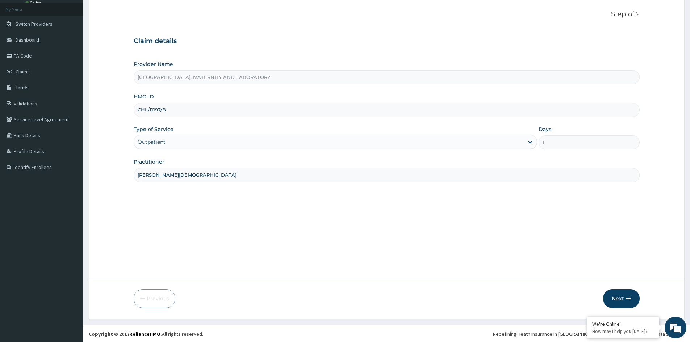
scroll to position [40, 0]
click at [620, 296] on button "Next" at bounding box center [621, 297] width 37 height 19
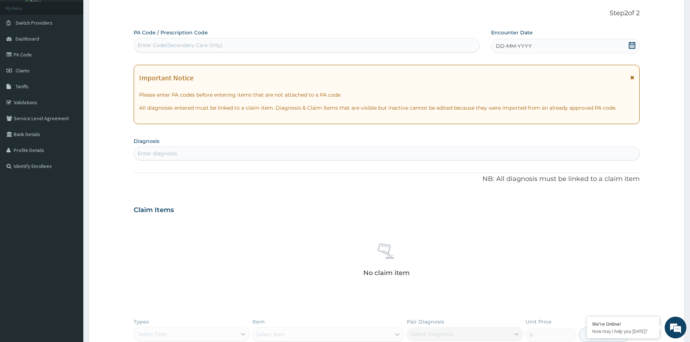
click at [236, 45] on div "Enter Code(Secondary Care Only)" at bounding box center [306, 45] width 345 height 12
type input "PA/570AA7"
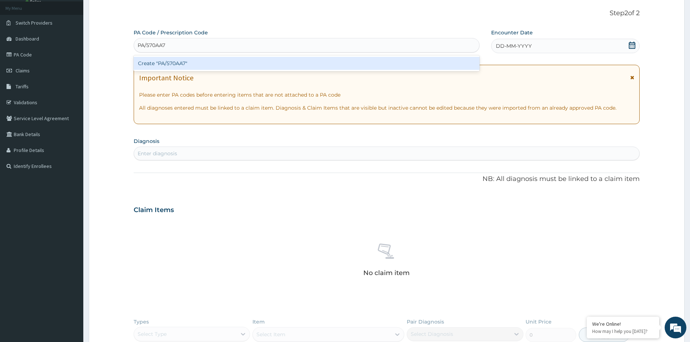
click at [185, 62] on div "Create "PA/570AA7"" at bounding box center [307, 63] width 346 height 13
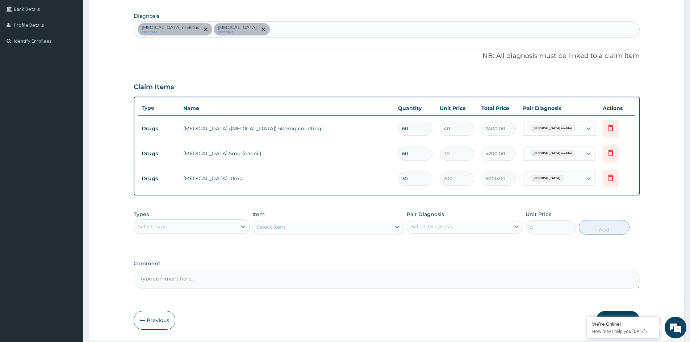
scroll to position [188, 0]
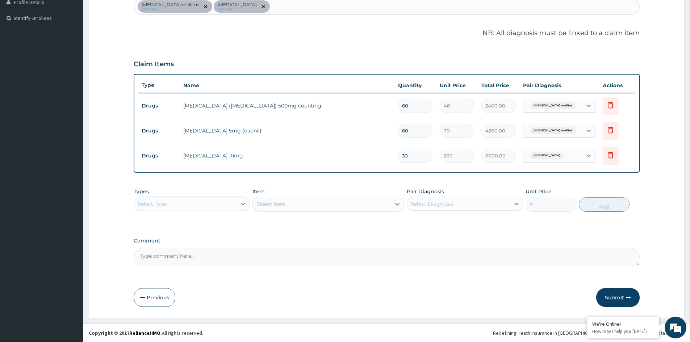
click at [610, 297] on button "Submit" at bounding box center [617, 297] width 43 height 19
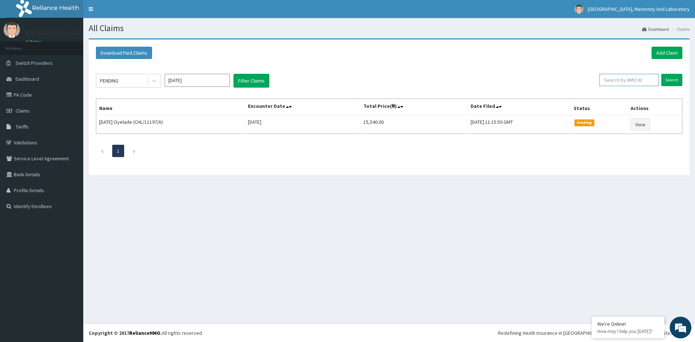
drag, startPoint x: 626, startPoint y: 81, endPoint x: 614, endPoint y: 75, distance: 14.1
click at [626, 81] on input "text" at bounding box center [629, 80] width 59 height 12
type input "CHL/11197/B"
click at [663, 79] on input "Search" at bounding box center [672, 80] width 21 height 12
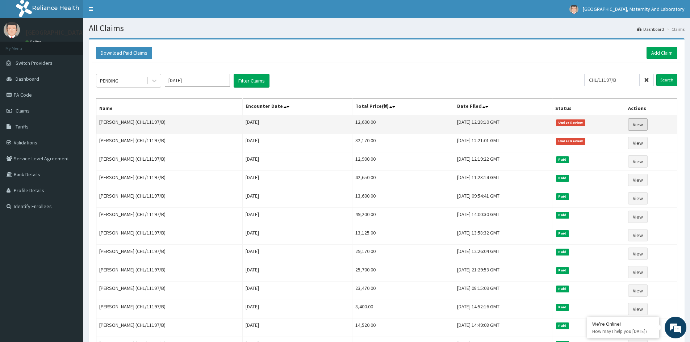
click at [640, 125] on link "View" at bounding box center [638, 124] width 20 height 12
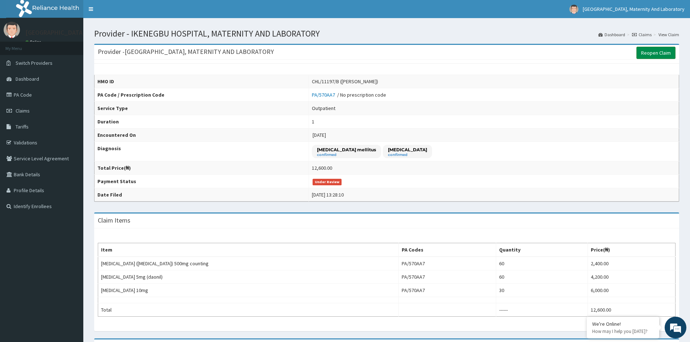
click at [647, 52] on link "Reopen Claim" at bounding box center [655, 53] width 39 height 12
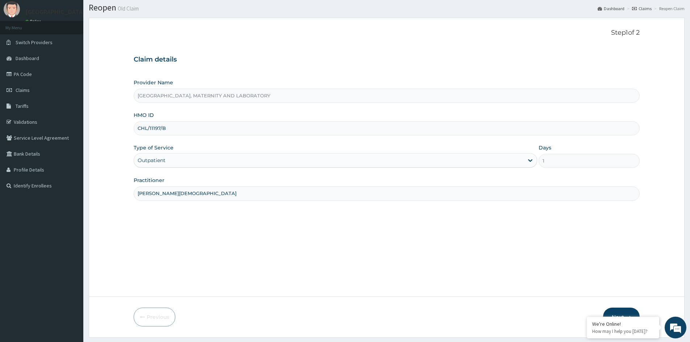
scroll to position [40, 0]
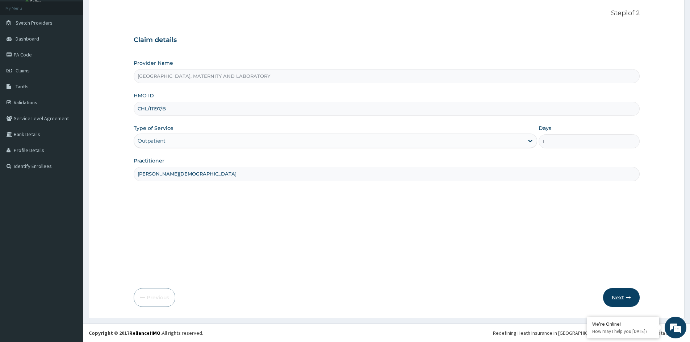
click at [612, 301] on button "Next" at bounding box center [621, 297] width 37 height 19
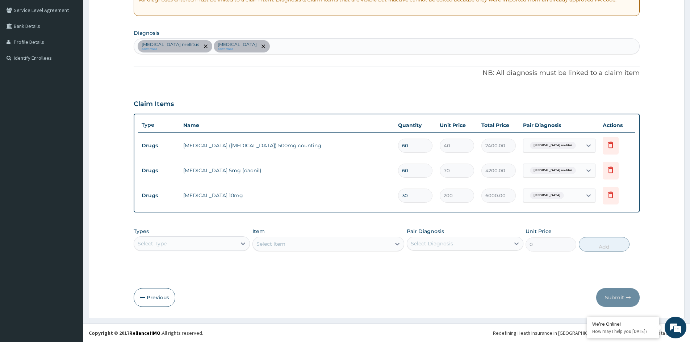
scroll to position [0, 0]
click at [204, 243] on div "Select Type" at bounding box center [192, 243] width 116 height 14
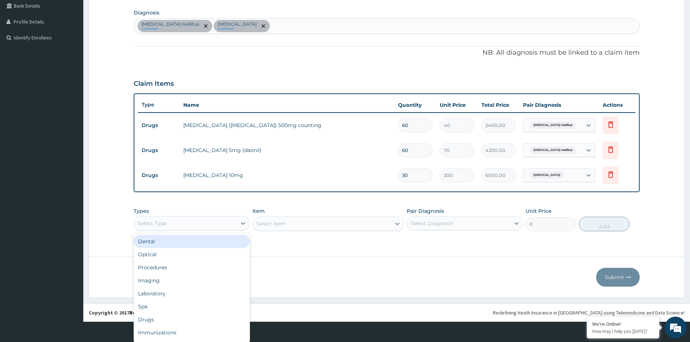
scroll to position [20, 0]
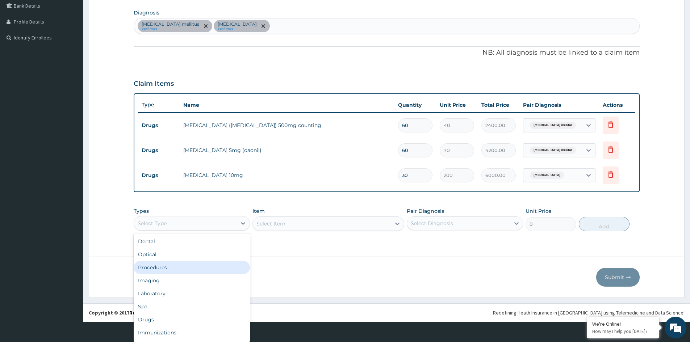
drag, startPoint x: 188, startPoint y: 268, endPoint x: 198, endPoint y: 266, distance: 9.6
click at [189, 268] on div "Procedures" at bounding box center [192, 267] width 116 height 13
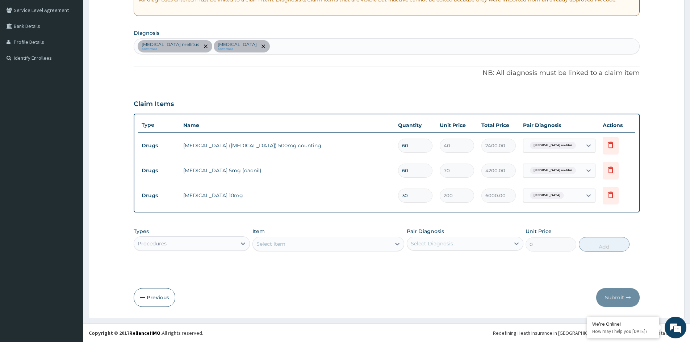
scroll to position [21, 0]
click at [316, 241] on div "Select Item" at bounding box center [328, 244] width 152 height 14
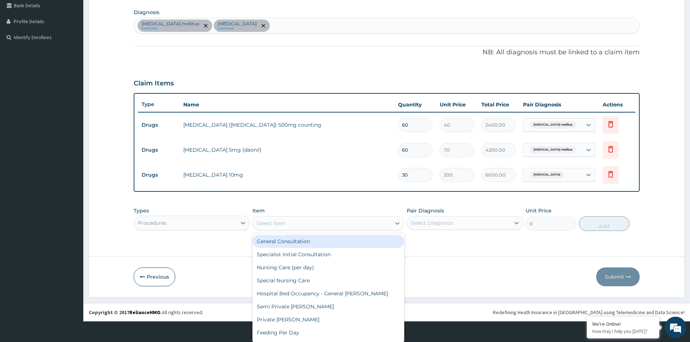
click at [313, 241] on div "General Consultation" at bounding box center [328, 241] width 152 height 13
type input "1500"
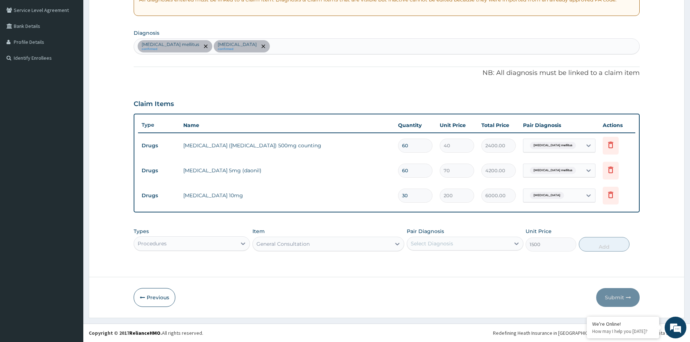
scroll to position [0, 0]
click at [439, 241] on div "Select Diagnosis" at bounding box center [432, 243] width 42 height 7
click at [434, 264] on label "Diabetes mellitus" at bounding box center [452, 261] width 67 height 7
checkbox input "true"
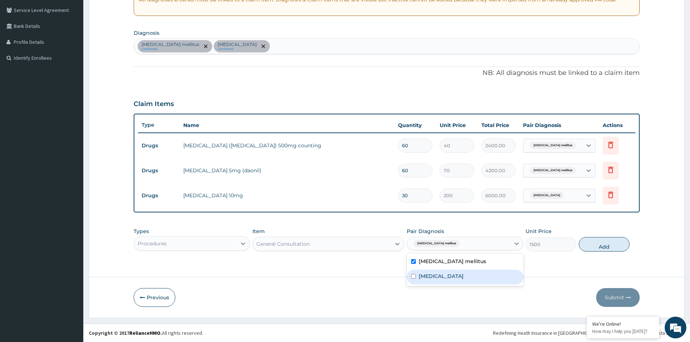
click at [431, 277] on label "[MEDICAL_DATA]" at bounding box center [441, 276] width 45 height 7
checkbox input "true"
click at [608, 242] on button "Add" at bounding box center [604, 244] width 51 height 14
type input "0"
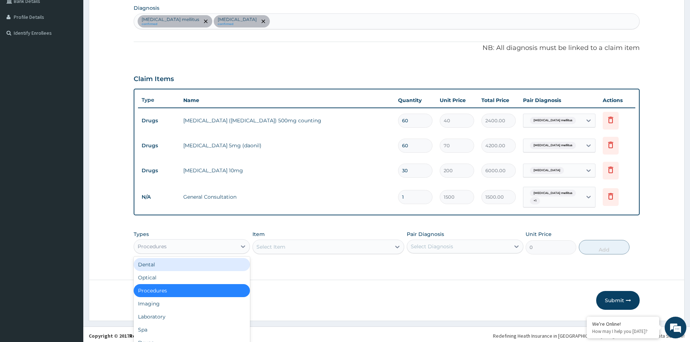
scroll to position [20, 0]
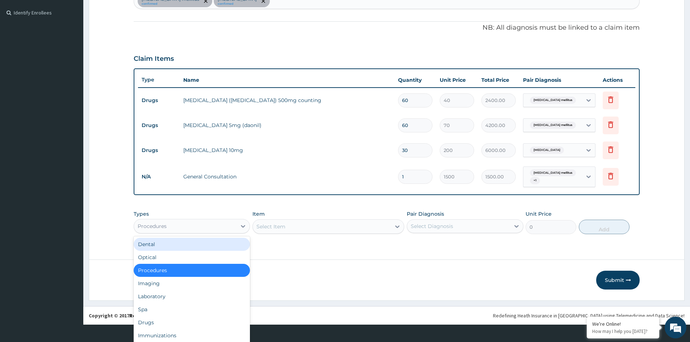
click at [208, 234] on div "option Procedures, selected. option Dental focused, 1 of 10. 10 results availab…" at bounding box center [192, 226] width 116 height 14
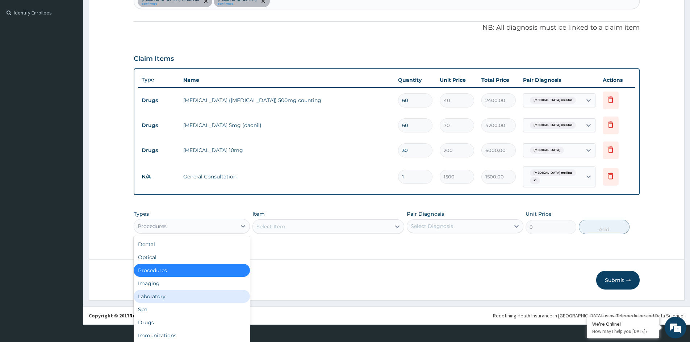
click at [175, 290] on div "Laboratory" at bounding box center [192, 296] width 116 height 13
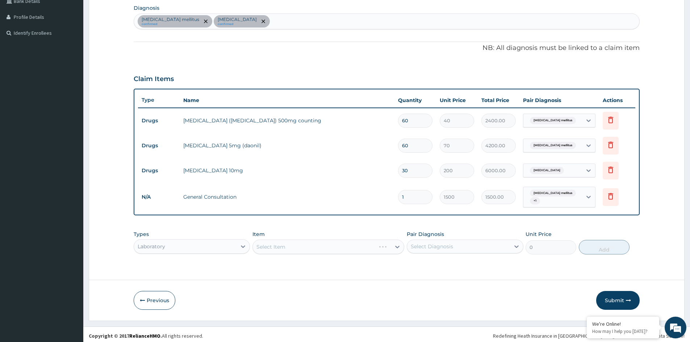
scroll to position [0, 0]
click at [288, 243] on div "Select Item" at bounding box center [328, 247] width 152 height 14
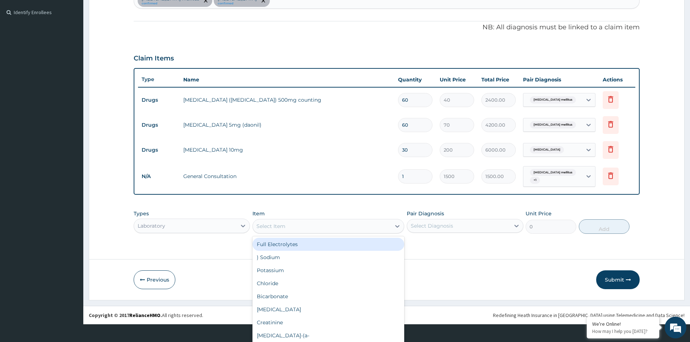
click at [288, 234] on div "option General Consultation, selected. option Full Electrolytes focused, 1 of 1…" at bounding box center [328, 226] width 152 height 14
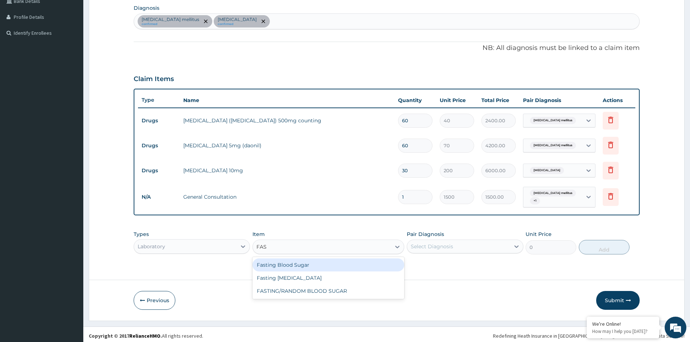
scroll to position [0, 0]
type input "FAST"
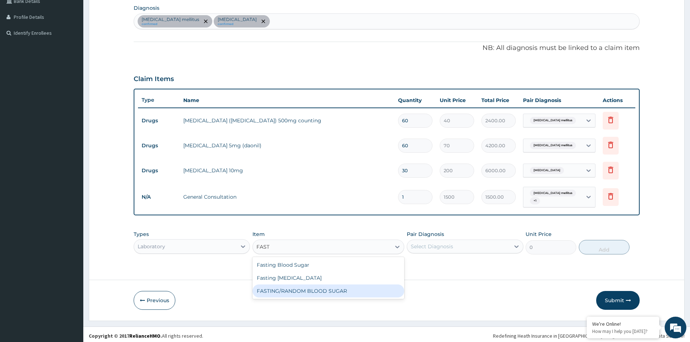
click at [318, 288] on div "FASTING/RANDOM BLOOD SUGAR" at bounding box center [328, 291] width 152 height 13
type input "1000"
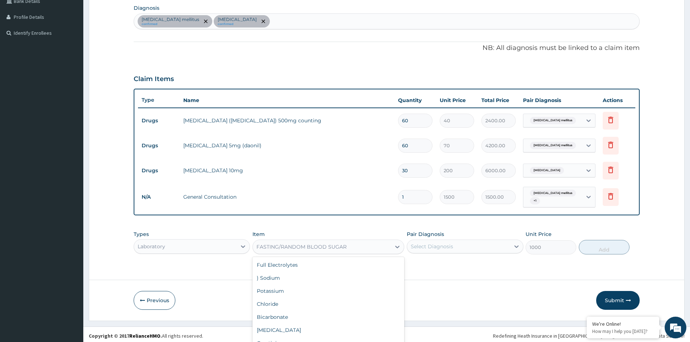
scroll to position [21, 0]
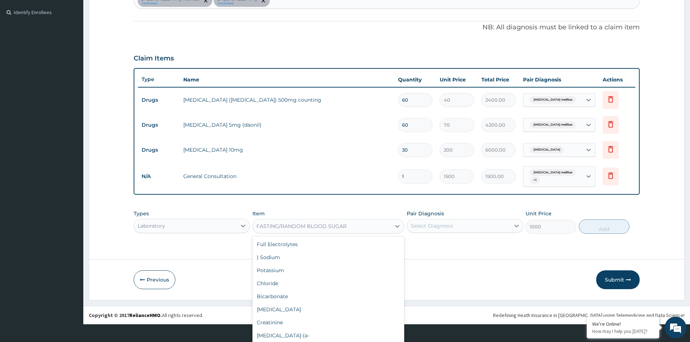
click at [307, 234] on div "option FASTING/RANDOM BLOOD SUGAR, selected. option URINE MCS focused, 155 of 1…" at bounding box center [328, 226] width 152 height 14
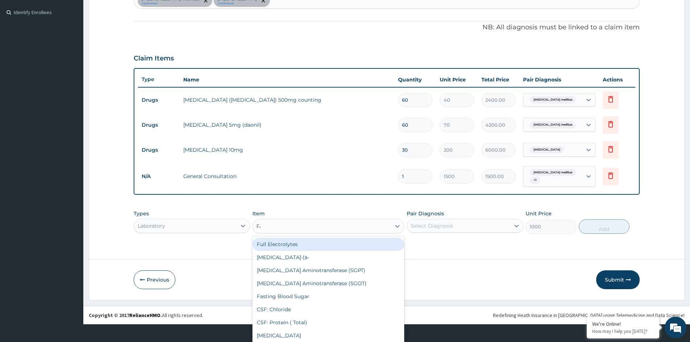
scroll to position [6, 0]
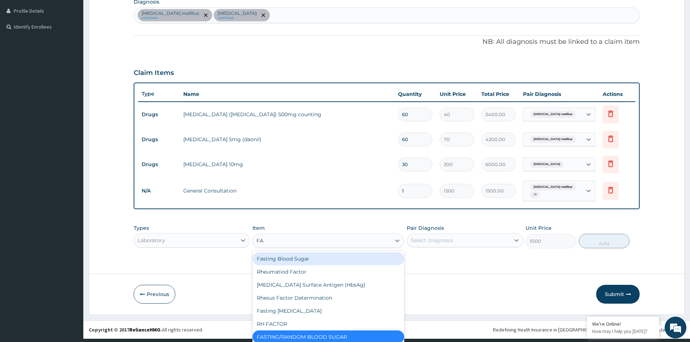
type input "FAS"
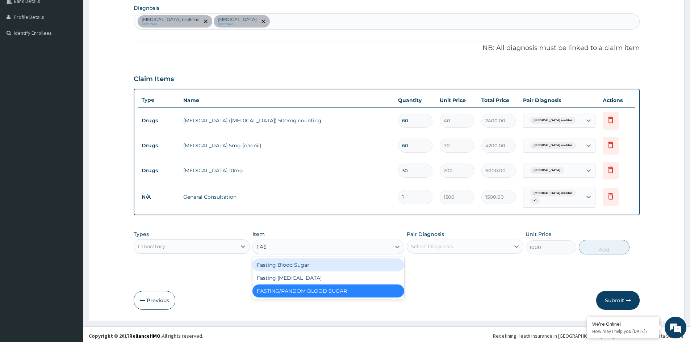
click at [300, 261] on div "Fasting Blood Sugar" at bounding box center [328, 265] width 152 height 13
type input "600"
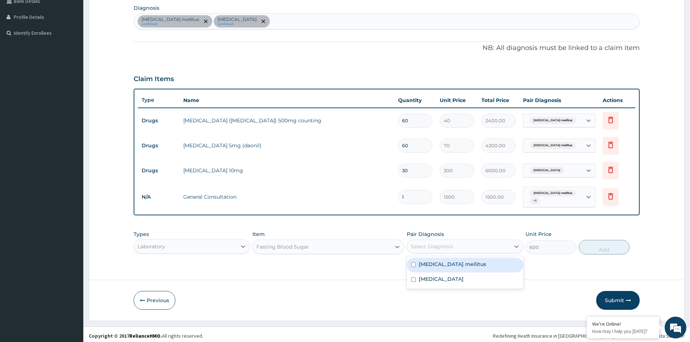
click at [445, 246] on div "Select Diagnosis" at bounding box center [432, 246] width 42 height 7
click at [444, 265] on label "Diabetes mellitus" at bounding box center [452, 264] width 67 height 7
checkbox input "true"
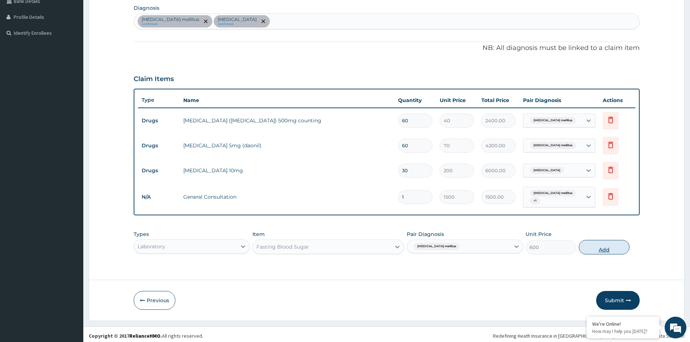
click at [602, 240] on button "Add" at bounding box center [604, 247] width 51 height 14
type input "0"
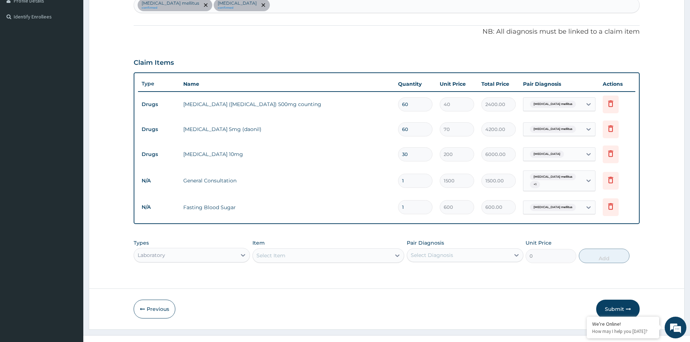
scroll to position [198, 0]
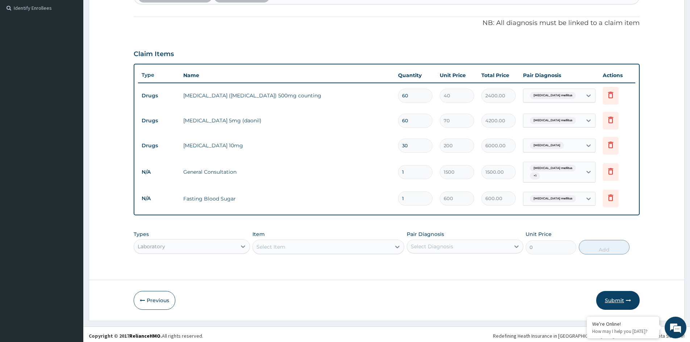
click at [613, 296] on button "Submit" at bounding box center [617, 300] width 43 height 19
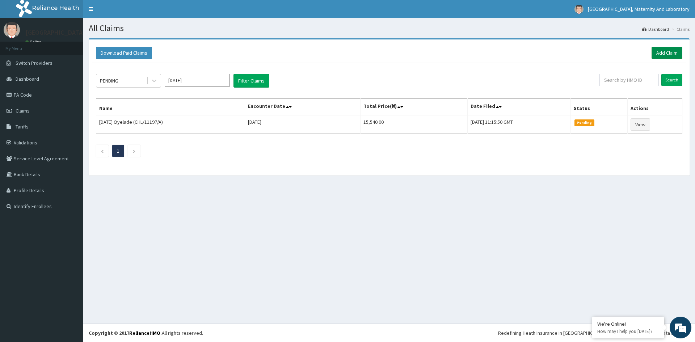
click at [658, 53] on link "Add Claim" at bounding box center [667, 53] width 31 height 12
click at [665, 53] on link "Add Claim" at bounding box center [667, 53] width 31 height 12
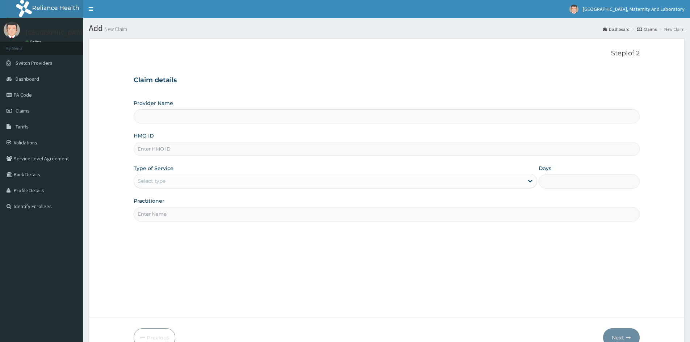
click at [175, 149] on input "HMO ID" at bounding box center [387, 149] width 506 height 14
type input "CHL"
type input "[GEOGRAPHIC_DATA], MATERNITY AND LABORATORY"
type input "CHL/11197/B"
click at [159, 182] on div "Select type" at bounding box center [152, 180] width 28 height 7
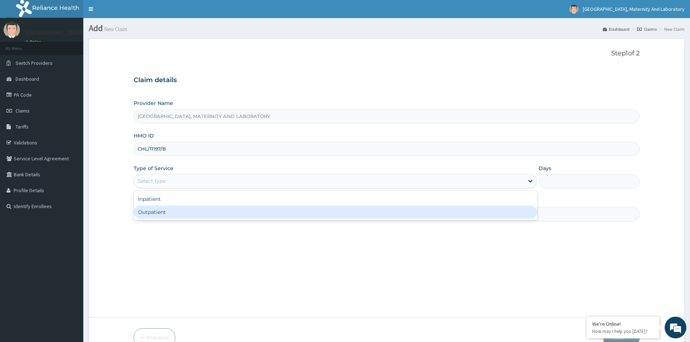
click at [160, 213] on div "Outpatient" at bounding box center [335, 212] width 403 height 13
type input "1"
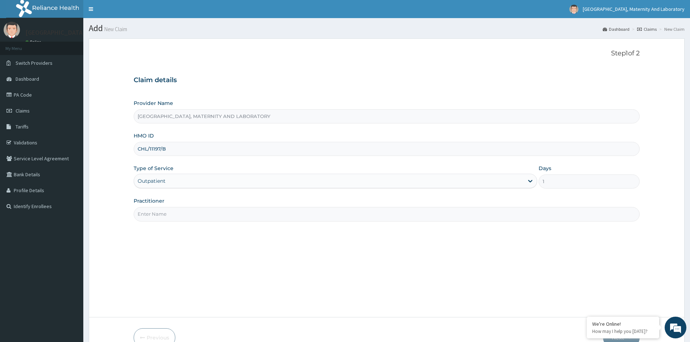
click at [171, 217] on input "Practitioner" at bounding box center [387, 214] width 506 height 14
type input "DR [PERSON_NAME]"
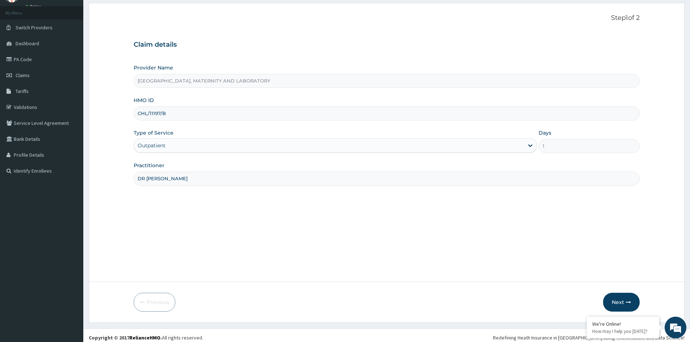
scroll to position [40, 0]
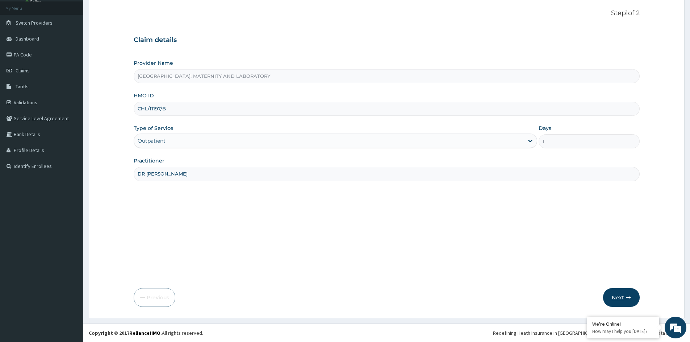
click at [620, 300] on button "Next" at bounding box center [621, 297] width 37 height 19
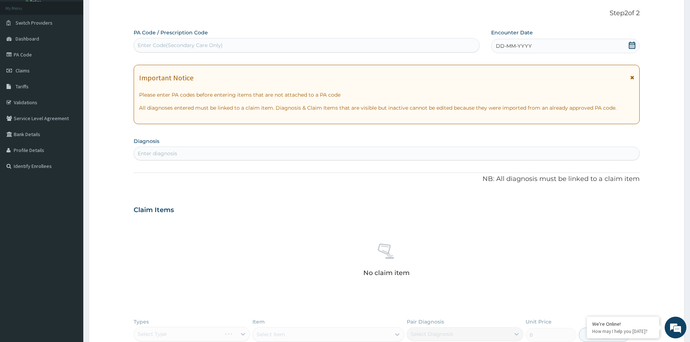
scroll to position [0, 0]
click at [197, 45] on div "Enter Code(Secondary Care Only)" at bounding box center [180, 45] width 85 height 7
click at [192, 45] on div "Enter Code(Secondary Care Only)" at bounding box center [180, 45] width 85 height 7
paste input "PA/350876"
type input "PA/350876"
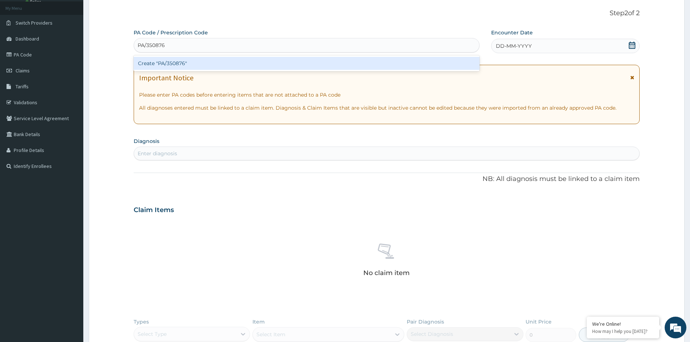
click at [182, 59] on div "Create "PA/350876"" at bounding box center [307, 63] width 346 height 13
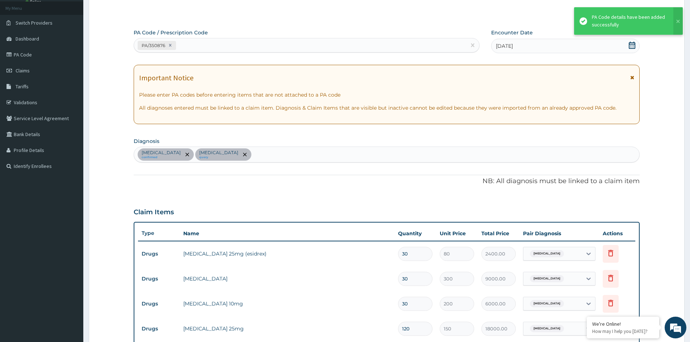
scroll to position [223, 0]
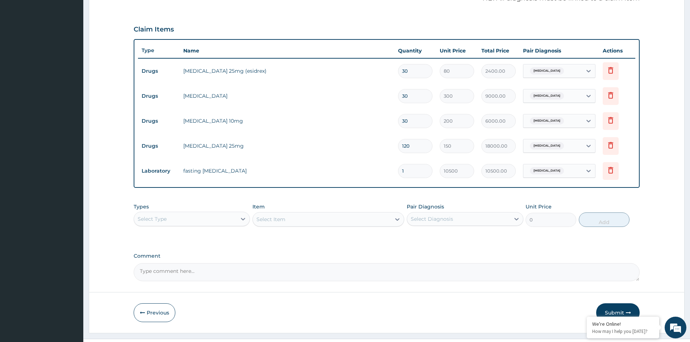
click at [169, 219] on div "Select Type" at bounding box center [185, 219] width 102 height 12
click at [154, 263] on div "Procedures" at bounding box center [192, 263] width 116 height 13
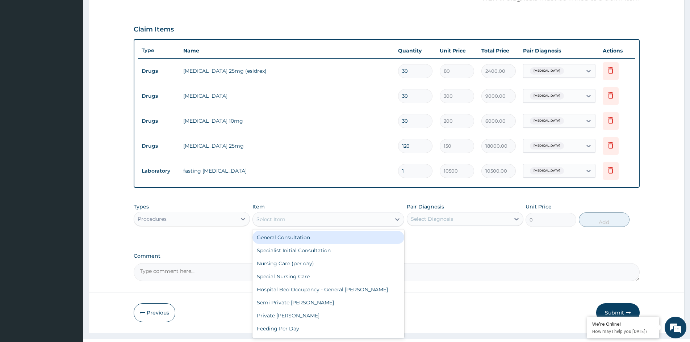
click at [277, 219] on div "Select Item" at bounding box center [270, 219] width 29 height 7
drag, startPoint x: 312, startPoint y: 238, endPoint x: 401, endPoint y: 222, distance: 90.6
click at [313, 238] on div "General Consultation" at bounding box center [328, 237] width 152 height 13
type input "1500"
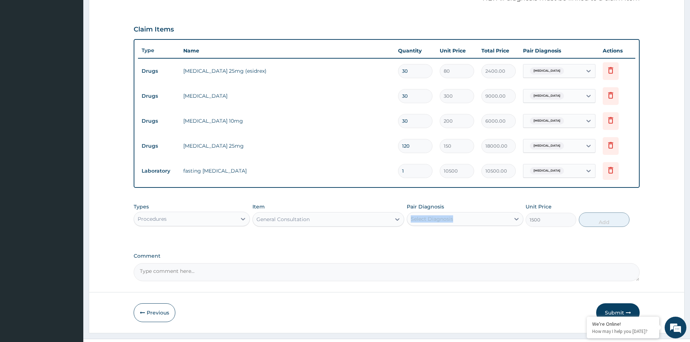
click at [448, 215] on div "Pair Diagnosis Select Diagnosis" at bounding box center [465, 215] width 116 height 24
click at [449, 221] on div "Select Diagnosis" at bounding box center [432, 218] width 42 height 7
click at [446, 238] on label "[MEDICAL_DATA]" at bounding box center [441, 236] width 45 height 7
checkbox input "true"
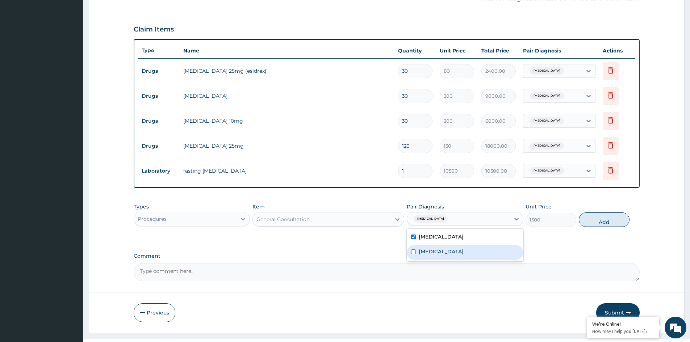
click at [444, 248] on label "Hyperlipidemia" at bounding box center [441, 251] width 45 height 7
checkbox input "true"
click at [597, 217] on button "Add" at bounding box center [604, 220] width 51 height 14
type input "0"
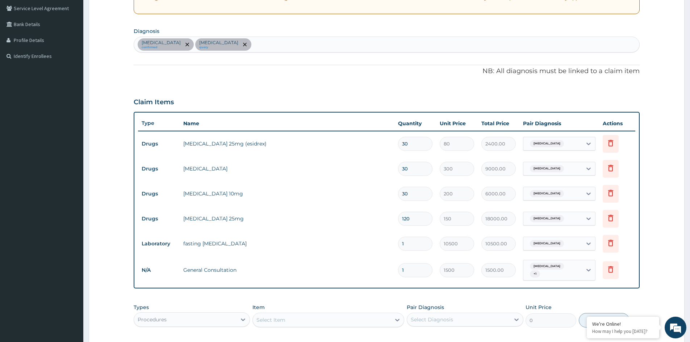
scroll to position [114, 0]
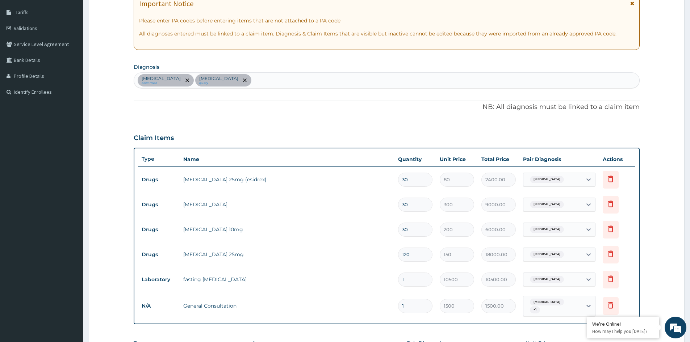
click at [292, 79] on div "Hypertensive heart disease confirmed Hyperlipidemia query" at bounding box center [386, 80] width 505 height 15
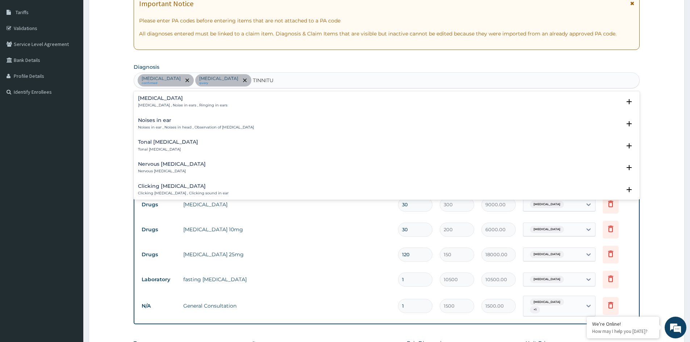
type input "TINNITUS"
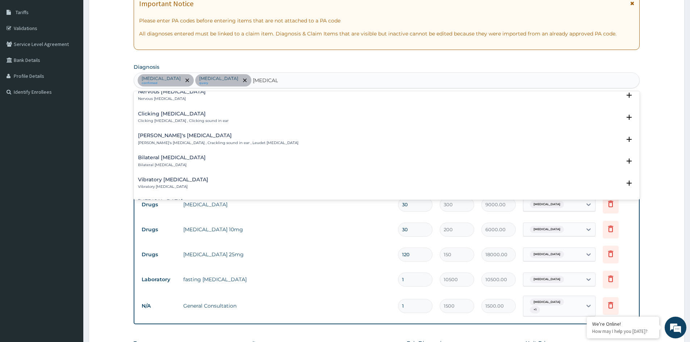
scroll to position [0, 0]
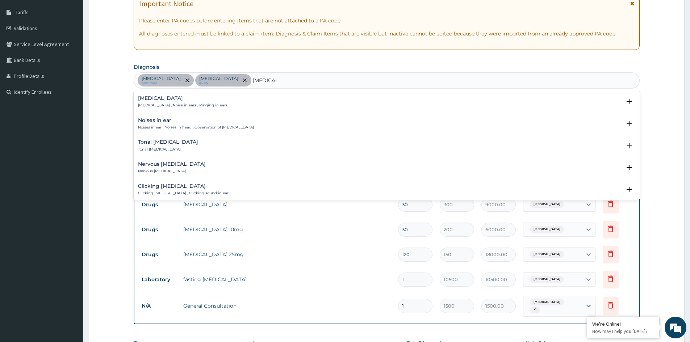
click at [161, 106] on p "Tinnitus , Noise in ears , Ringing in ears" at bounding box center [182, 105] width 89 height 5
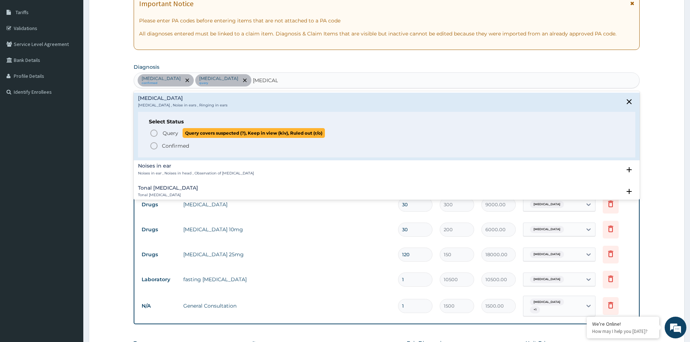
click at [166, 137] on span "Query" at bounding box center [171, 133] width 16 height 7
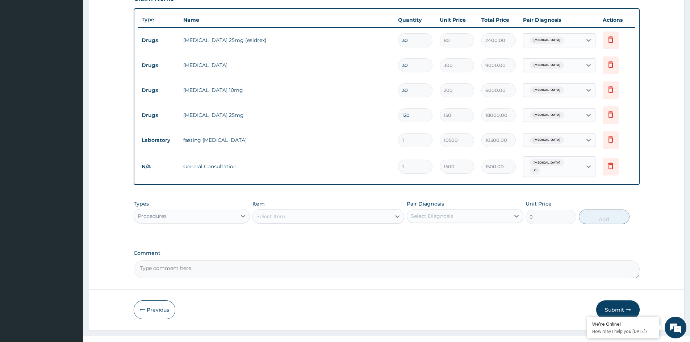
scroll to position [266, 0]
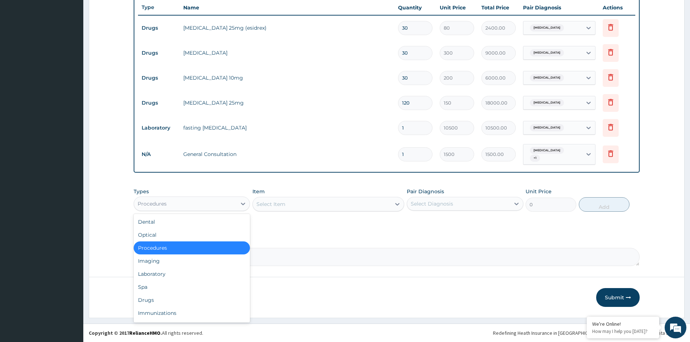
click at [196, 204] on div "Procedures" at bounding box center [185, 204] width 102 height 12
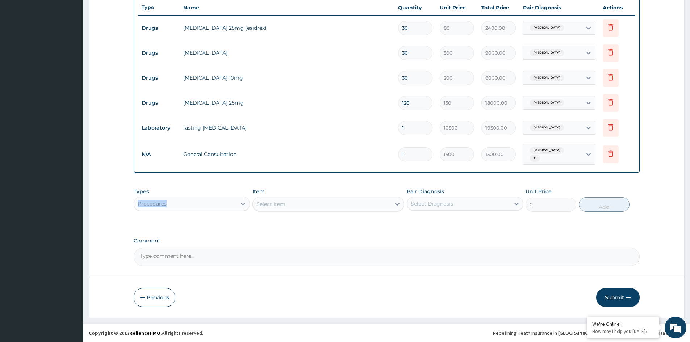
drag, startPoint x: 207, startPoint y: 197, endPoint x: 206, endPoint y: 206, distance: 9.5
click at [207, 199] on div "Types Procedures" at bounding box center [192, 200] width 116 height 24
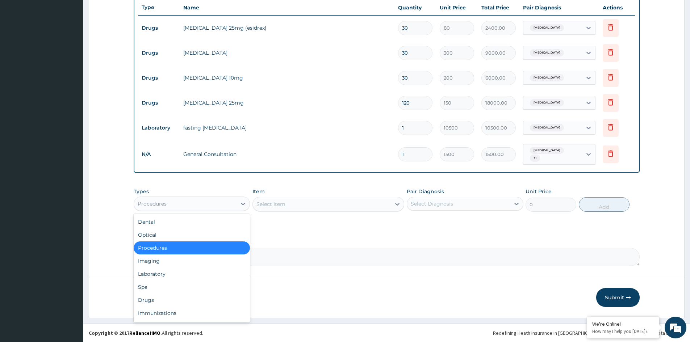
click at [184, 204] on div "Procedures" at bounding box center [185, 204] width 102 height 12
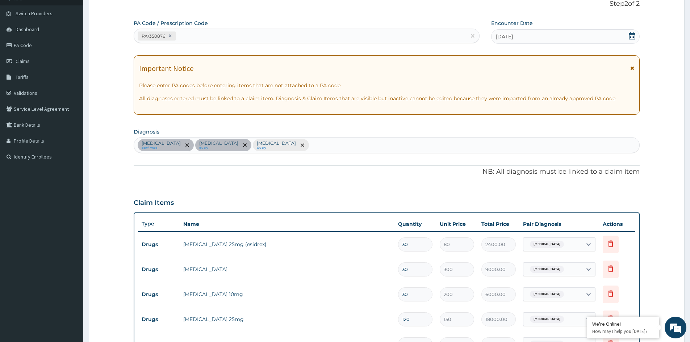
scroll to position [49, 0]
click at [334, 146] on div "Hypertensive heart disease confirmed Hyperlipidemia query Tinnitus Query" at bounding box center [386, 145] width 505 height 15
type input "ANAEM"
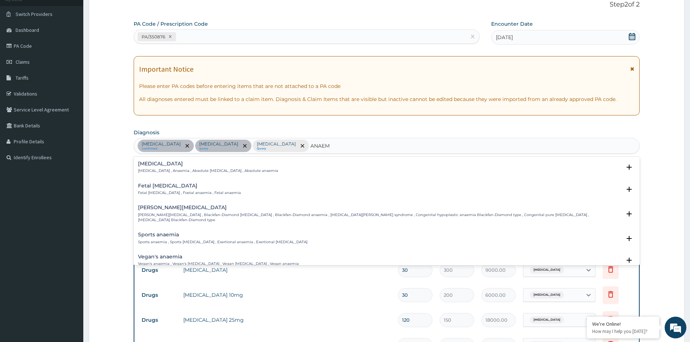
click at [167, 169] on p "Anemia , Anaemia , Absolute anemia , Absolute anaemia" at bounding box center [208, 170] width 140 height 5
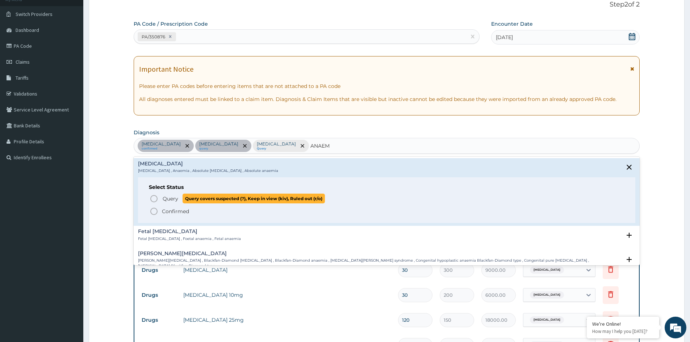
click at [175, 198] on span "Query" at bounding box center [171, 198] width 16 height 7
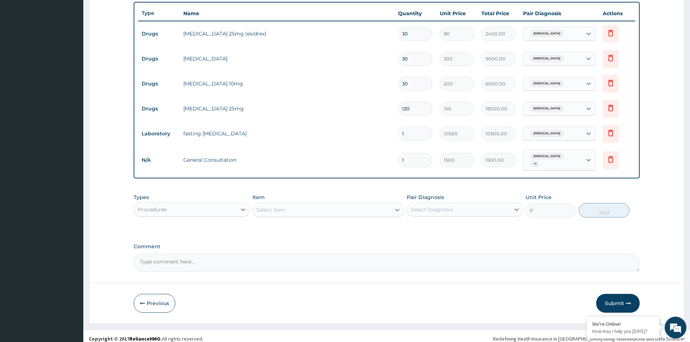
scroll to position [266, 0]
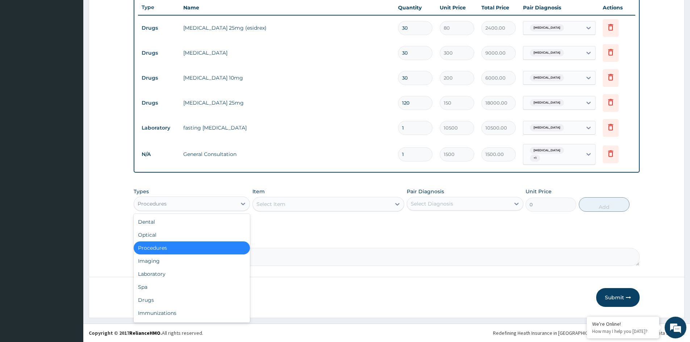
click at [189, 203] on div "Procedures" at bounding box center [185, 204] width 102 height 12
click at [172, 279] on div "Laboratory" at bounding box center [192, 274] width 116 height 13
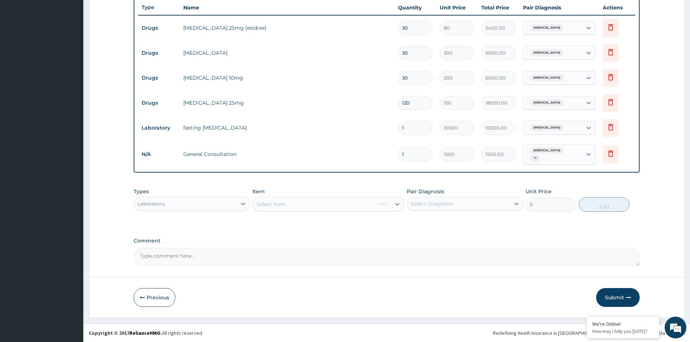
click at [320, 209] on div "Select Item" at bounding box center [328, 204] width 152 height 14
click at [315, 204] on div "Select Item" at bounding box center [328, 204] width 152 height 14
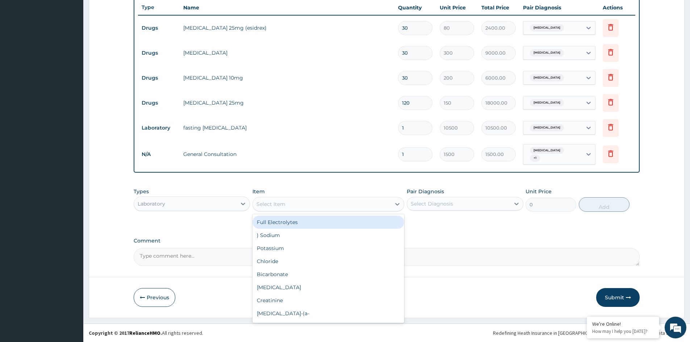
click at [316, 204] on div "Select Item" at bounding box center [322, 204] width 138 height 12
type input "PCV"
click at [326, 227] on div "Packed Cell Volume (PCV)" at bounding box center [328, 222] width 152 height 13
type input "600"
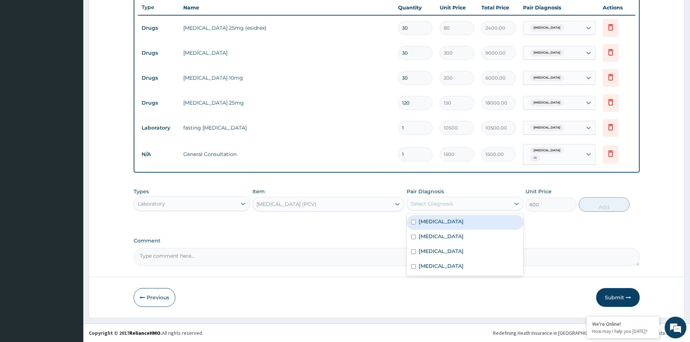
click at [461, 206] on div "Select Diagnosis" at bounding box center [458, 204] width 102 height 12
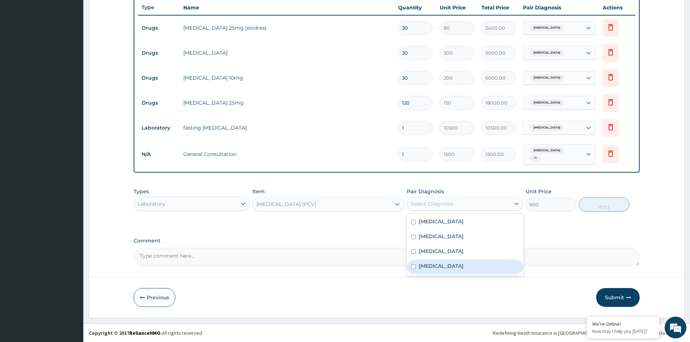
click at [444, 264] on div "Anemia" at bounding box center [465, 267] width 116 height 15
checkbox input "true"
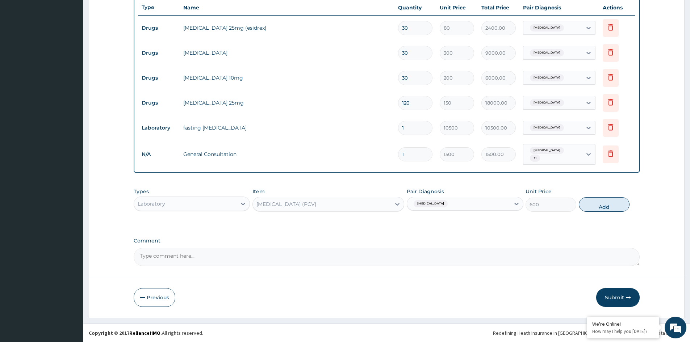
drag, startPoint x: 612, startPoint y: 202, endPoint x: 611, endPoint y: 207, distance: 4.7
click at [611, 206] on button "Add" at bounding box center [604, 204] width 51 height 14
type input "0"
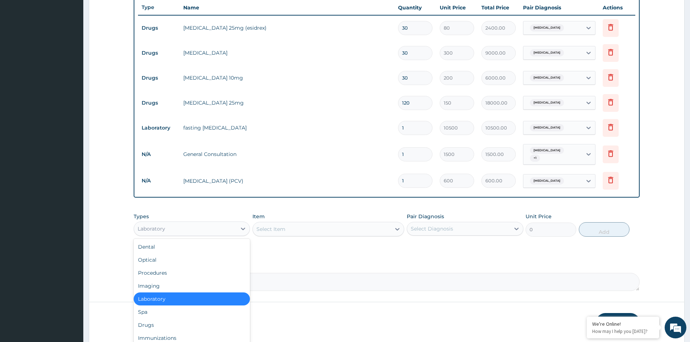
click at [199, 230] on div "Laboratory" at bounding box center [185, 229] width 102 height 12
click at [161, 325] on div "Drugs" at bounding box center [192, 325] width 116 height 13
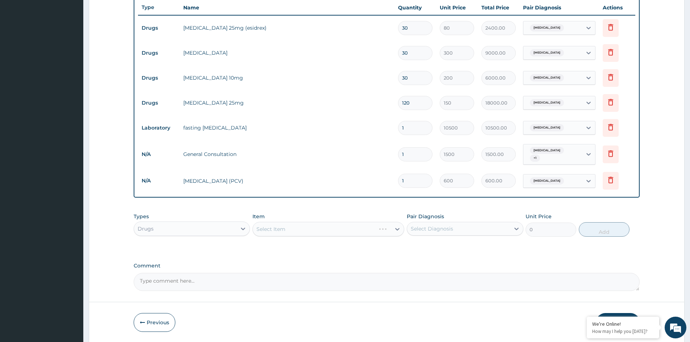
click at [305, 231] on div "Select Item" at bounding box center [328, 229] width 152 height 14
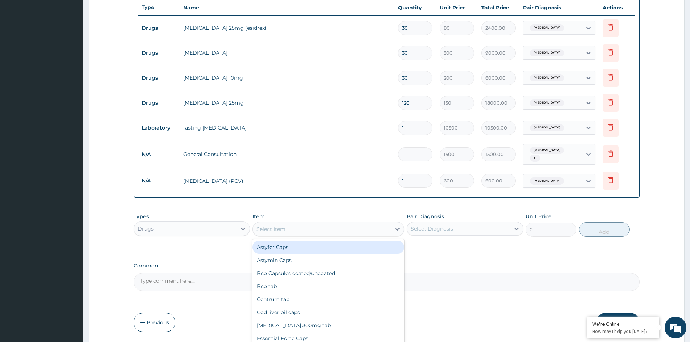
click at [307, 230] on div "Select Item" at bounding box center [322, 229] width 138 height 12
type input "STU"
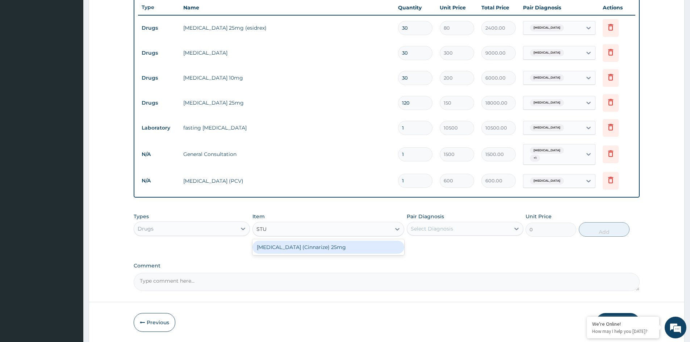
click at [296, 246] on div "Stugeron (Cinnarize) 25mg" at bounding box center [328, 247] width 152 height 13
type input "100"
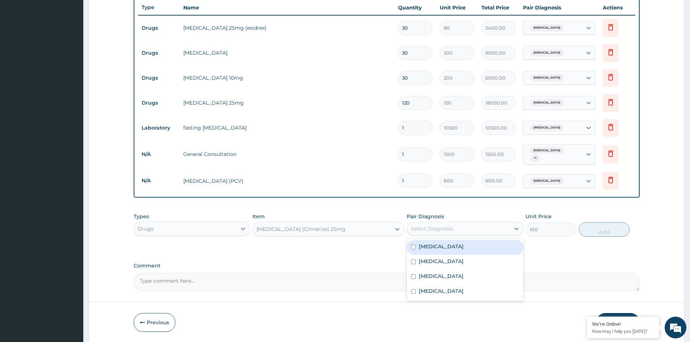
click at [443, 232] on div "Select Diagnosis" at bounding box center [432, 228] width 42 height 7
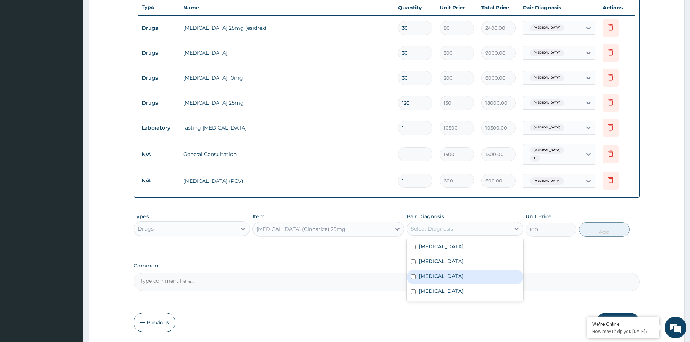
click at [427, 281] on div "Tinnitus" at bounding box center [465, 277] width 116 height 15
checkbox input "true"
click at [603, 229] on button "Add" at bounding box center [604, 229] width 51 height 14
type input "0"
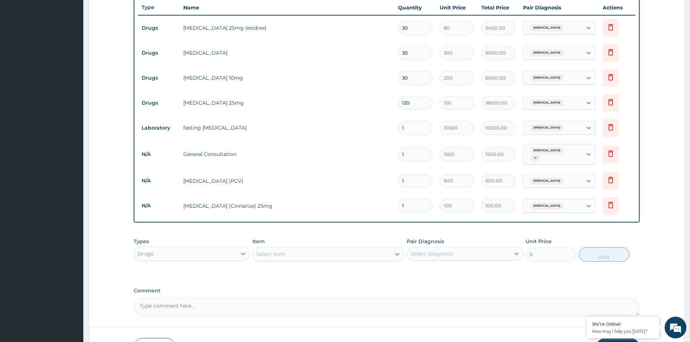
type input "10"
type input "1000.00"
type input "10"
click at [273, 253] on div "Select Item" at bounding box center [270, 254] width 29 height 7
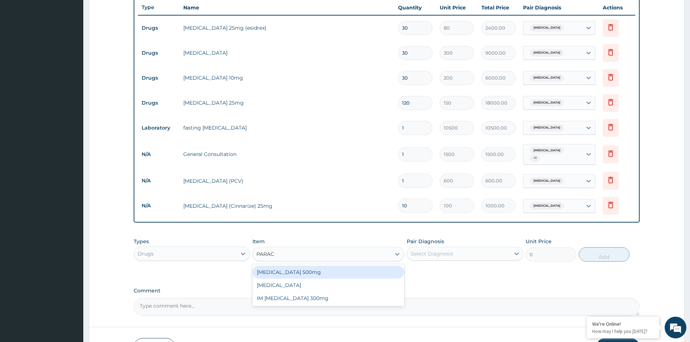
type input "PARACE"
drag, startPoint x: 290, startPoint y: 275, endPoint x: 357, endPoint y: 272, distance: 66.7
click at [292, 275] on div "Paracetamol 500mg" at bounding box center [328, 272] width 152 height 13
type input "15"
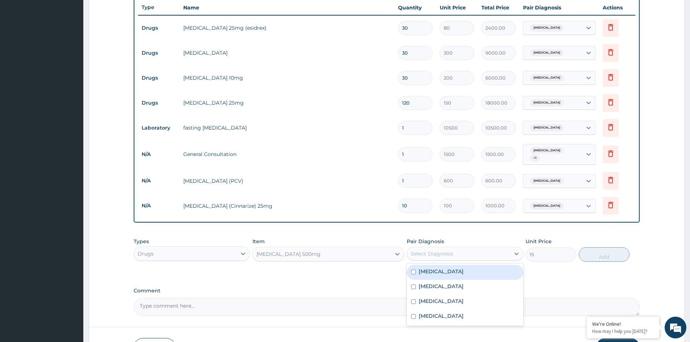
click at [455, 251] on div "Select Diagnosis" at bounding box center [458, 254] width 102 height 12
drag, startPoint x: 474, startPoint y: 274, endPoint x: 472, endPoint y: 287, distance: 13.6
click at [473, 283] on div "Hypertensive heart disease Hyperlipidemia Tinnitus Anemia" at bounding box center [465, 295] width 116 height 62
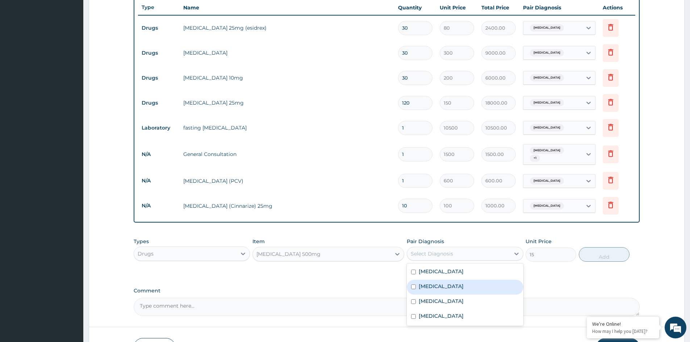
click at [472, 287] on div "Hyperlipidemia" at bounding box center [465, 287] width 116 height 15
checkbox input "true"
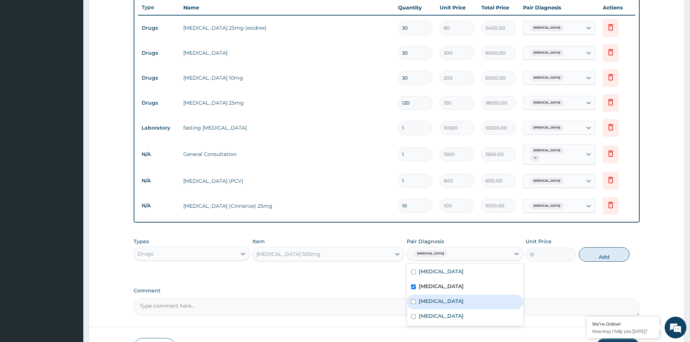
click at [462, 309] on div "Tinnitus" at bounding box center [465, 302] width 116 height 15
checkbox input "true"
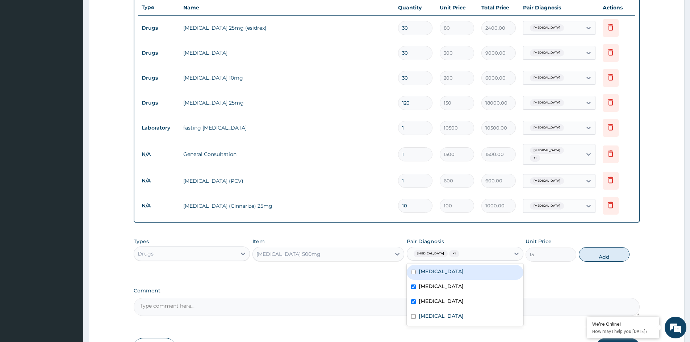
click at [464, 275] on label "Hypertensive heart disease" at bounding box center [441, 271] width 45 height 7
checkbox input "true"
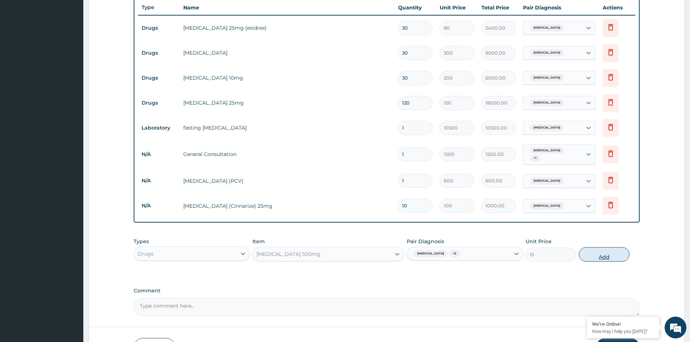
click at [602, 256] on button "Add" at bounding box center [604, 254] width 51 height 14
type input "0"
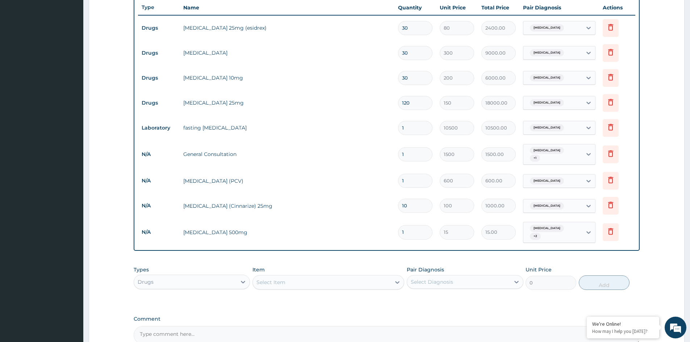
type input "18"
type input "270.00"
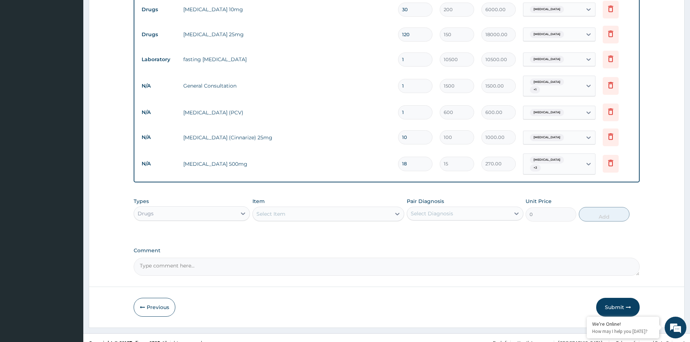
scroll to position [341, 0]
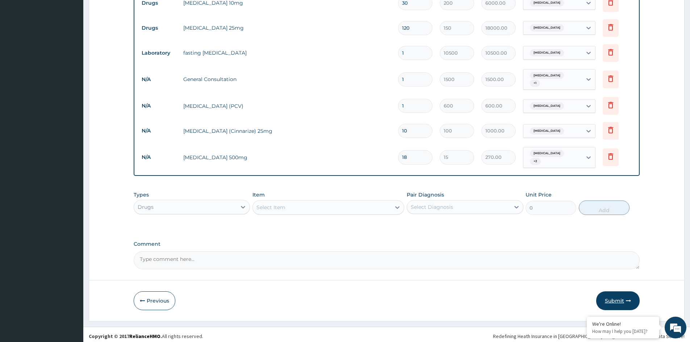
type input "18"
click at [618, 298] on button "Submit" at bounding box center [617, 301] width 43 height 19
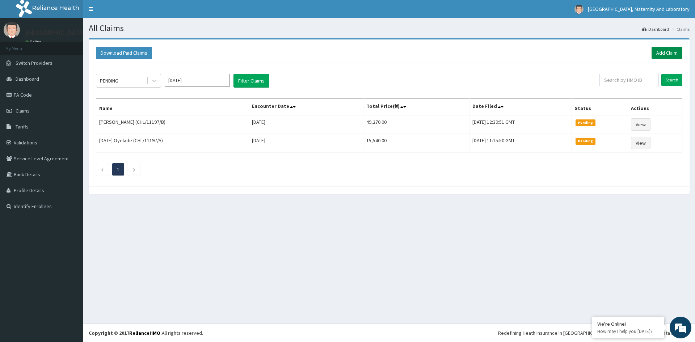
click at [661, 53] on link "Add Claim" at bounding box center [667, 53] width 31 height 12
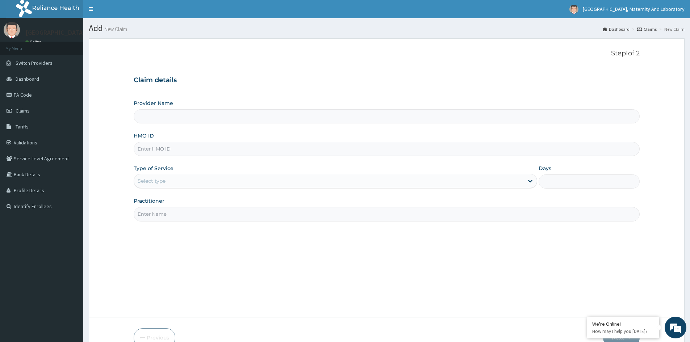
type input "[GEOGRAPHIC_DATA], MATERNITY AND LABORATORY"
click at [317, 148] on input "HMO ID" at bounding box center [387, 149] width 506 height 14
type input "XIA/10056/A"
click at [239, 177] on div "Select type" at bounding box center [329, 181] width 390 height 12
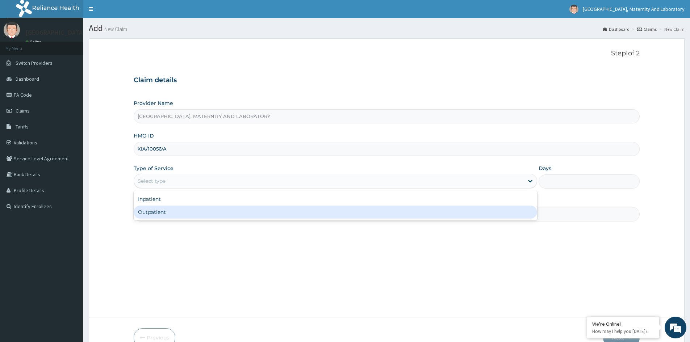
click at [210, 210] on div "Outpatient" at bounding box center [335, 212] width 403 height 13
type input "1"
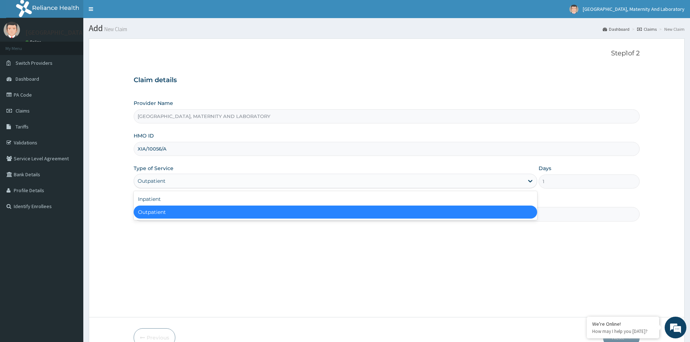
click at [177, 183] on div "Outpatient" at bounding box center [329, 181] width 390 height 12
click at [189, 213] on div "Outpatient" at bounding box center [335, 212] width 403 height 13
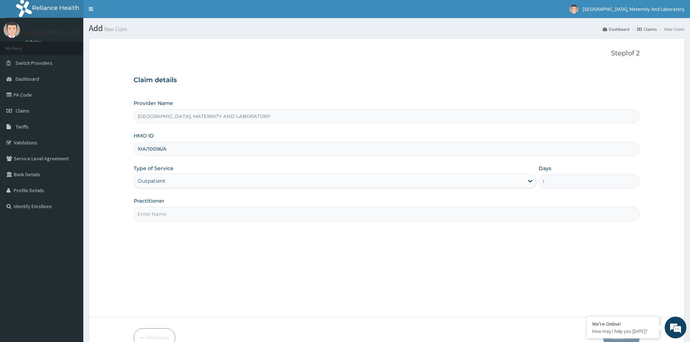
click at [189, 213] on input "Practitioner" at bounding box center [387, 214] width 506 height 14
type input "DR [PERSON_NAME]"
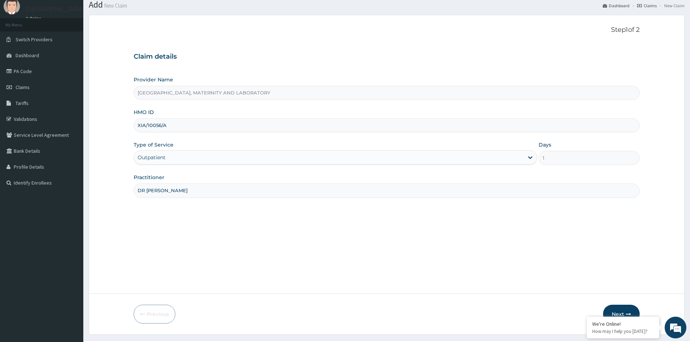
scroll to position [40, 0]
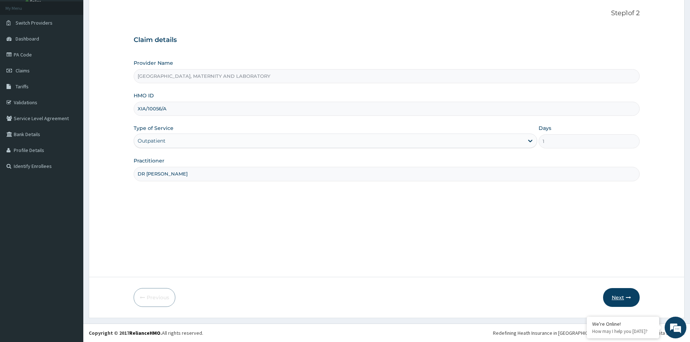
click at [616, 300] on button "Next" at bounding box center [621, 297] width 37 height 19
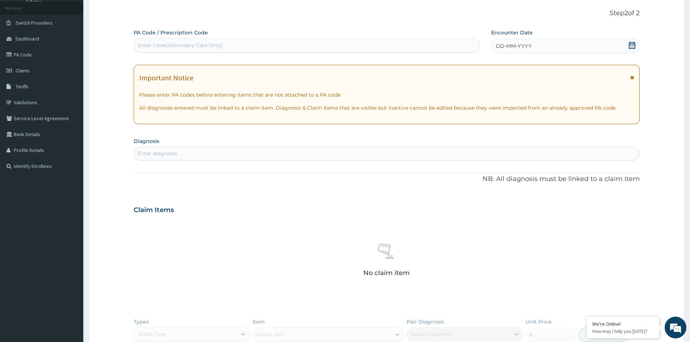
click at [172, 46] on div "Enter Code(Secondary Care Only)" at bounding box center [180, 45] width 85 height 7
click at [315, 41] on div "Enter Code(Secondary Care Only)" at bounding box center [306, 45] width 345 height 12
paste input "PA/5EF33E"
type input "PA/5EF33E"
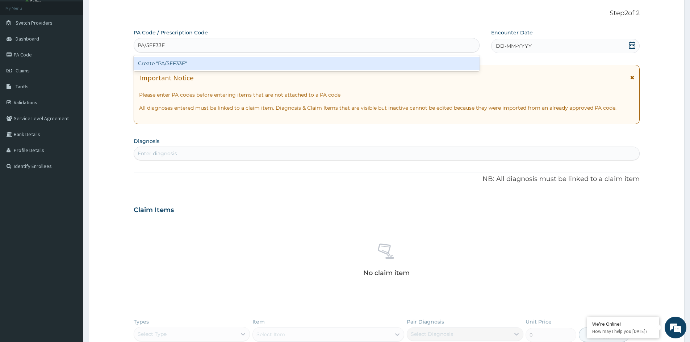
click at [168, 62] on div "Create "PA/5EF33E"" at bounding box center [307, 63] width 346 height 13
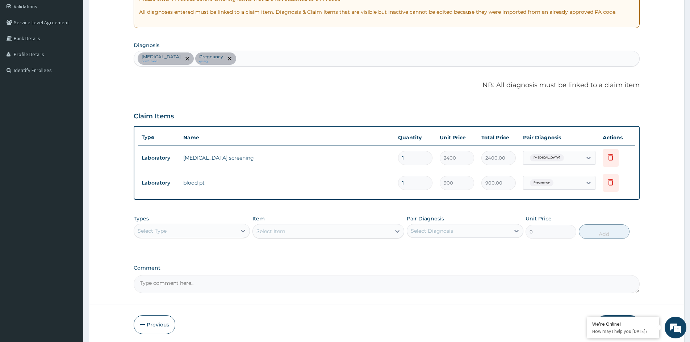
scroll to position [149, 0]
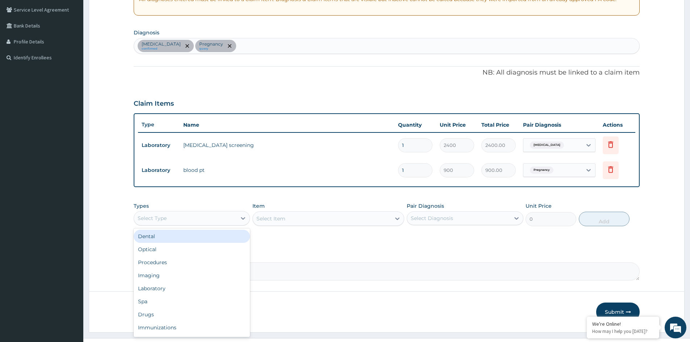
click at [193, 214] on div "Select Type" at bounding box center [185, 219] width 102 height 12
click at [167, 261] on div "Procedures" at bounding box center [192, 262] width 116 height 13
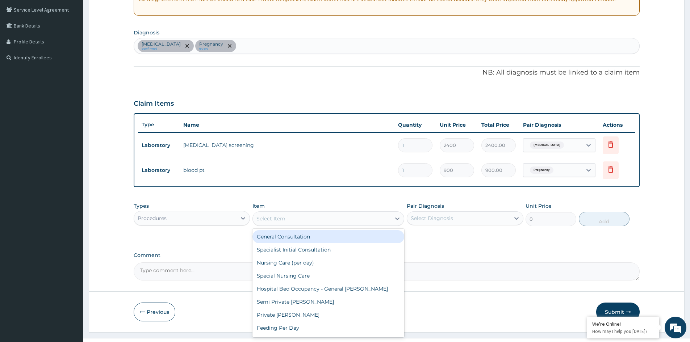
click at [294, 218] on div "Select Item" at bounding box center [322, 219] width 138 height 12
click at [282, 238] on div "General Consultation" at bounding box center [328, 236] width 152 height 13
type input "1500"
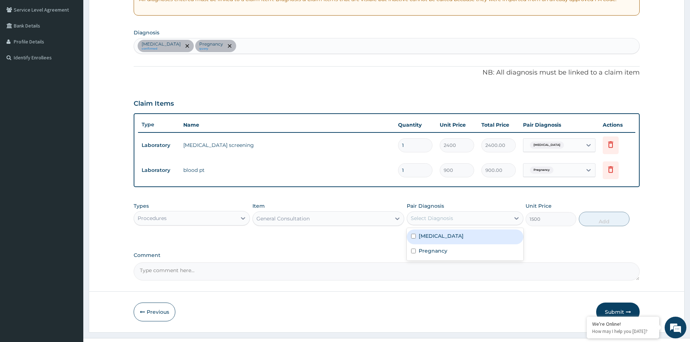
click at [444, 222] on div "Select Diagnosis" at bounding box center [458, 219] width 102 height 12
click at [452, 235] on label "Immunosuppression" at bounding box center [441, 236] width 45 height 7
checkbox input "true"
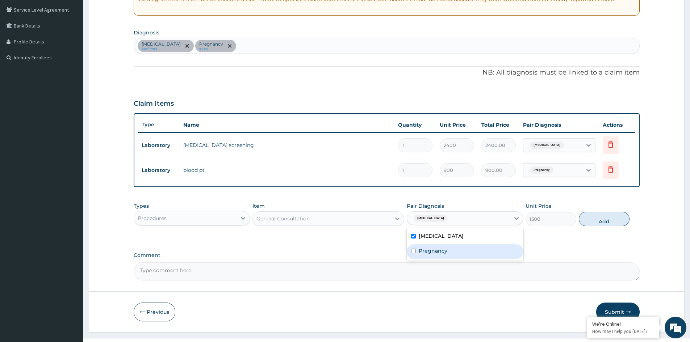
click at [454, 249] on div "Pregnancy" at bounding box center [465, 251] width 116 height 15
checkbox input "true"
click at [603, 221] on button "Add" at bounding box center [604, 219] width 51 height 14
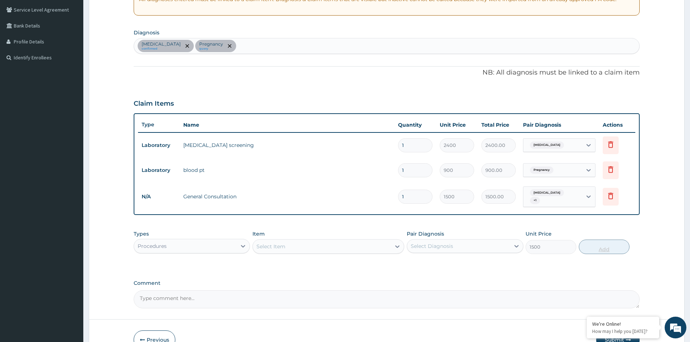
type input "0"
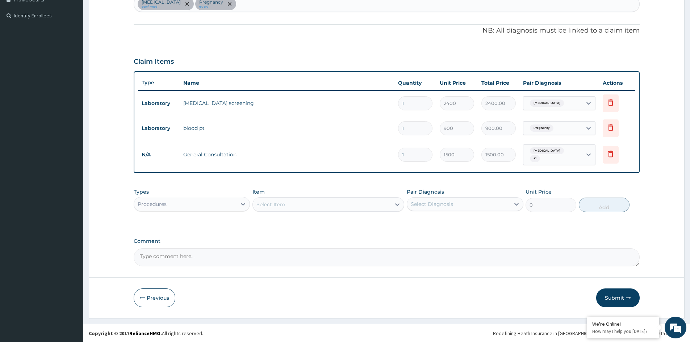
scroll to position [191, 0]
click at [612, 298] on button "Submit" at bounding box center [617, 297] width 43 height 19
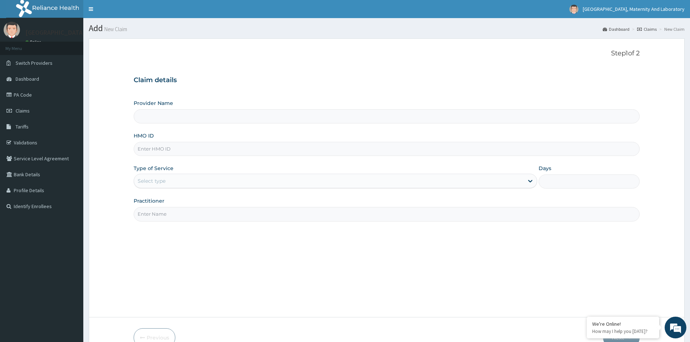
type input "x"
type input "[GEOGRAPHIC_DATA], MATERNITY AND LABORATORY"
type input "x"
type input "XIA/10056/A"
click at [168, 185] on div "Select type" at bounding box center [329, 181] width 390 height 12
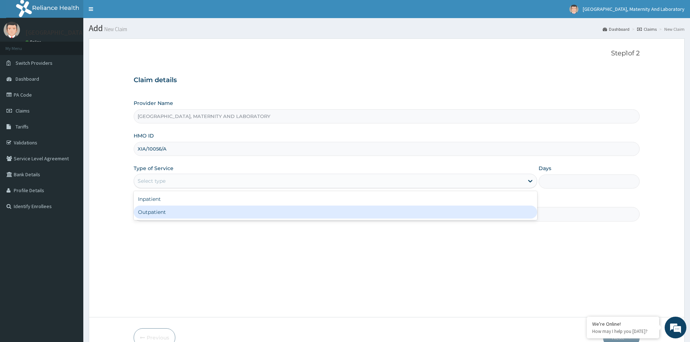
click at [175, 212] on div "Outpatient" at bounding box center [335, 212] width 403 height 13
type input "1"
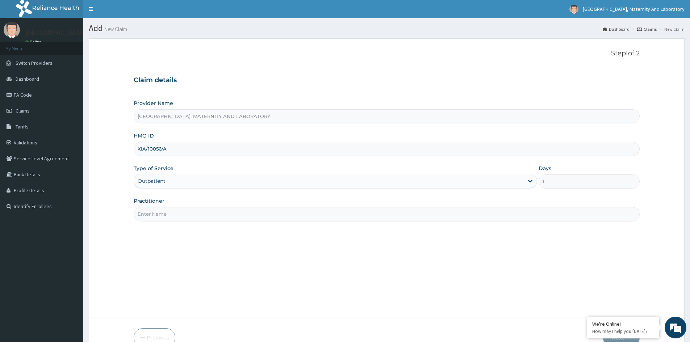
click at [175, 214] on input "Practitioner" at bounding box center [387, 214] width 506 height 14
type input "DR [PERSON_NAME]"
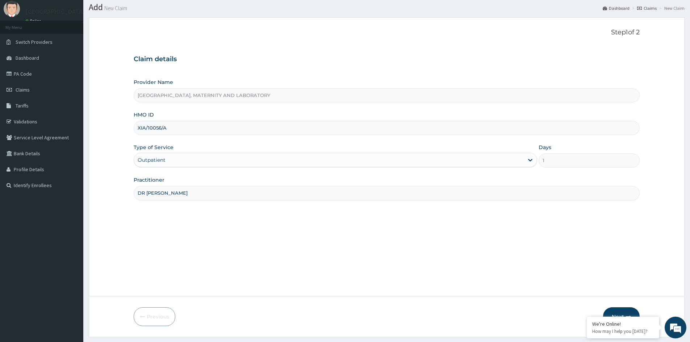
scroll to position [40, 0]
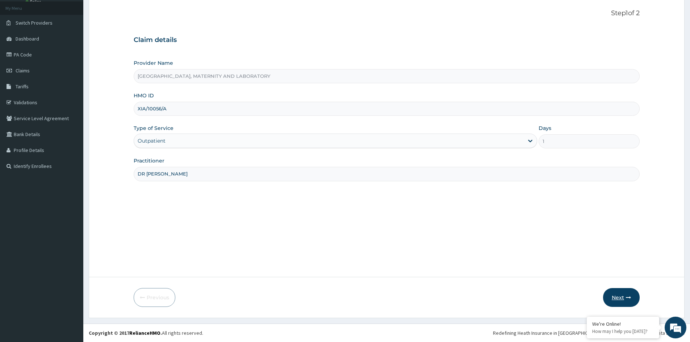
click at [614, 302] on button "Next" at bounding box center [621, 297] width 37 height 19
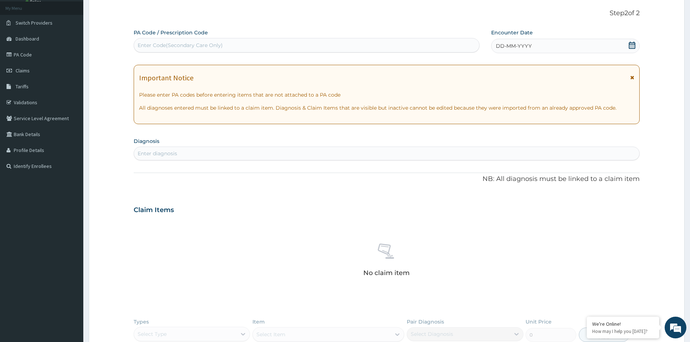
click at [248, 46] on div "Enter Code(Secondary Care Only)" at bounding box center [306, 45] width 345 height 12
type input "PA/BD7545"
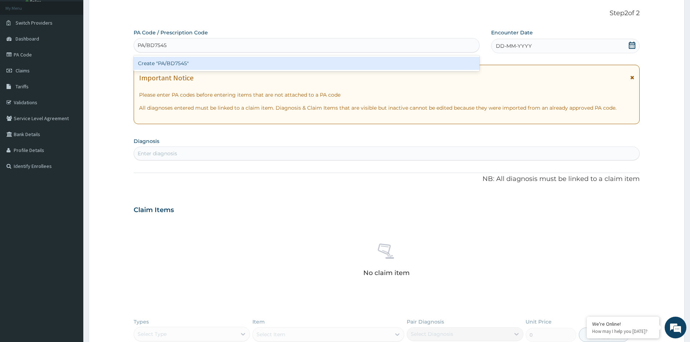
click at [206, 61] on div "Create "PA/BD7545"" at bounding box center [307, 63] width 346 height 13
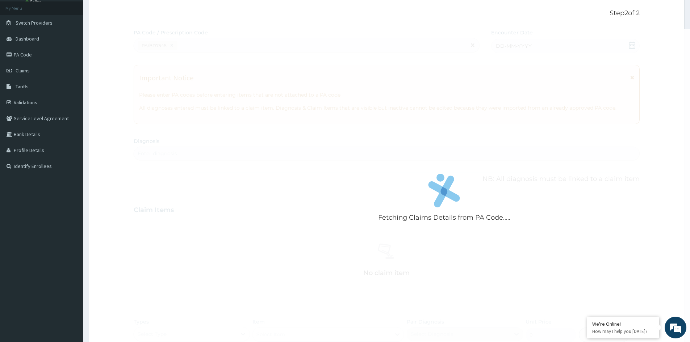
scroll to position [248, 0]
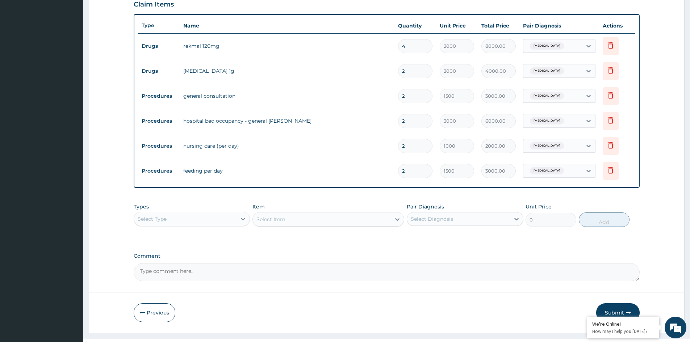
click at [147, 316] on button "Previous" at bounding box center [155, 312] width 42 height 19
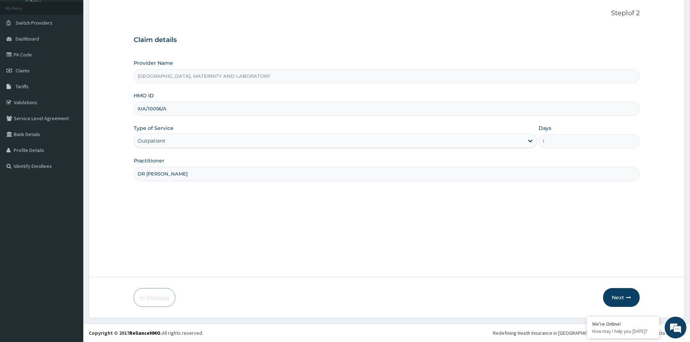
scroll to position [40, 0]
click at [162, 141] on div "Outpatient" at bounding box center [152, 140] width 28 height 7
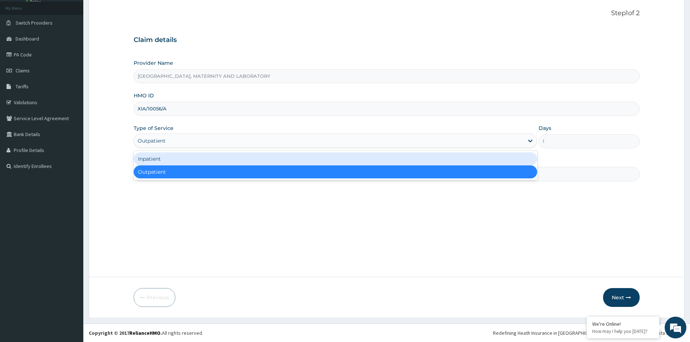
click at [160, 160] on div "Inpatient" at bounding box center [335, 158] width 403 height 13
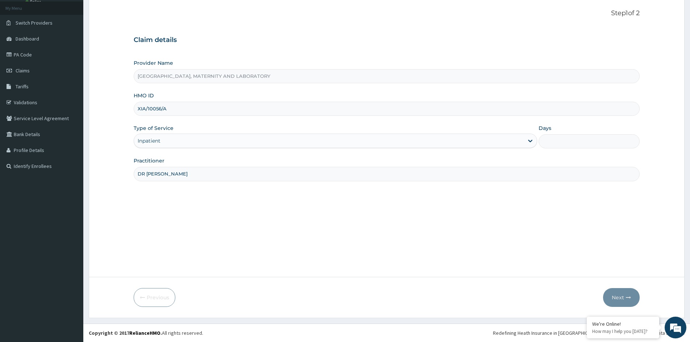
click at [565, 145] on input "Days" at bounding box center [589, 141] width 101 height 14
type input "2"
click at [614, 299] on button "Next" at bounding box center [621, 297] width 37 height 19
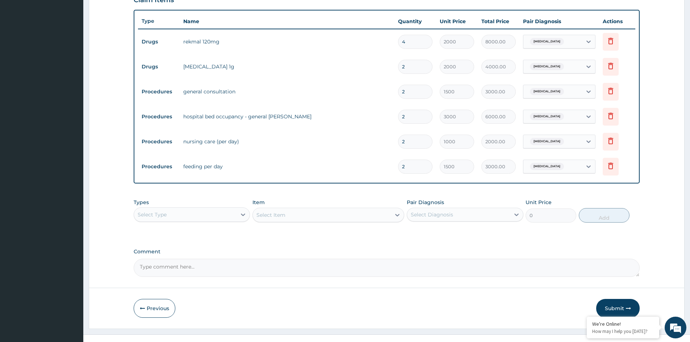
scroll to position [258, 0]
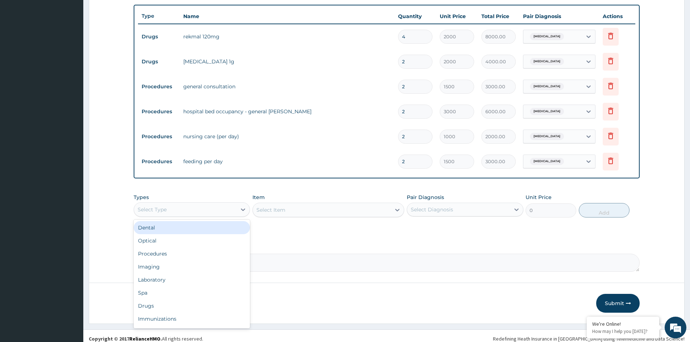
click at [184, 209] on div "Select Type" at bounding box center [185, 210] width 102 height 12
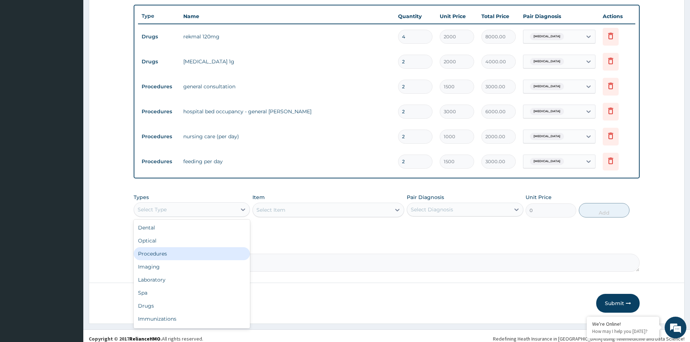
click at [190, 254] on div "Procedures" at bounding box center [192, 253] width 116 height 13
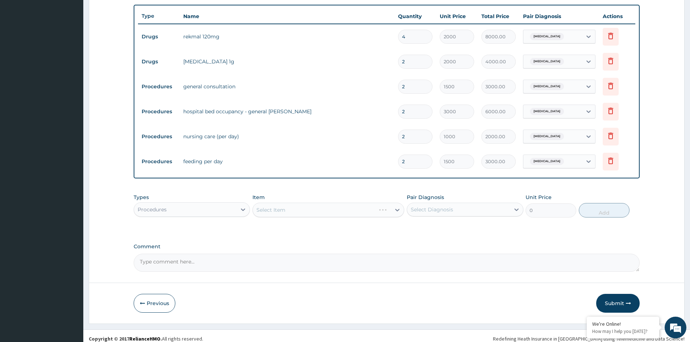
click at [346, 204] on div "Select Item" at bounding box center [328, 210] width 152 height 14
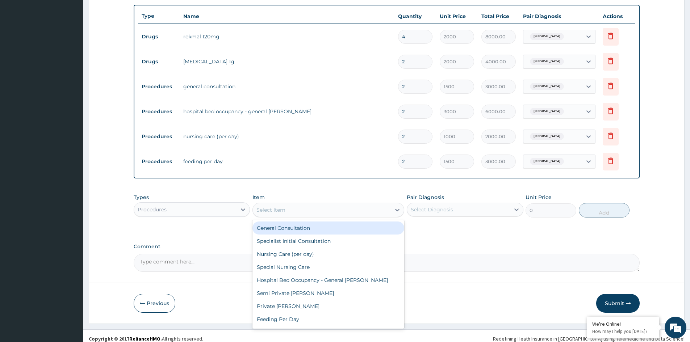
click at [342, 209] on div "Select Item" at bounding box center [322, 210] width 138 height 12
click at [302, 228] on div "General Consultation" at bounding box center [328, 228] width 152 height 13
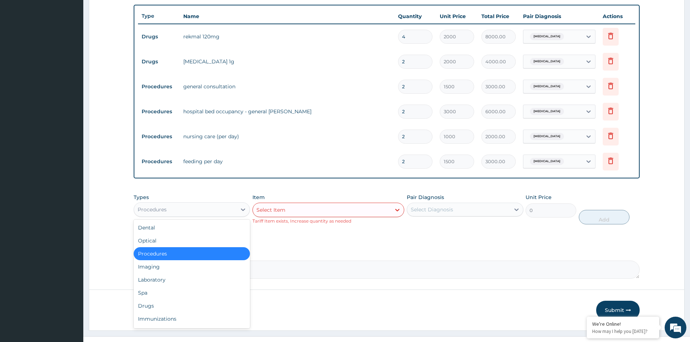
click at [189, 212] on div "Procedures" at bounding box center [185, 210] width 102 height 12
click at [152, 310] on div "Drugs" at bounding box center [192, 306] width 116 height 13
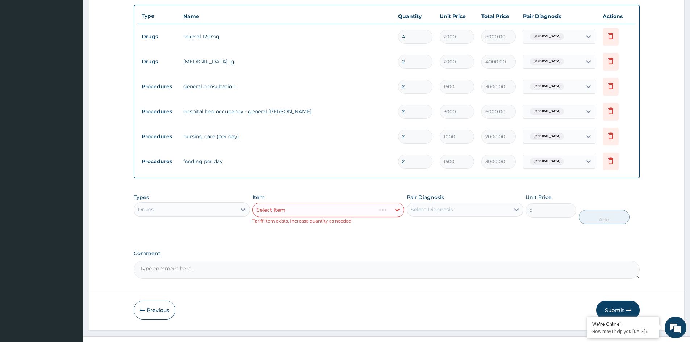
click at [288, 207] on div "Select Item" at bounding box center [328, 210] width 152 height 14
click at [307, 208] on div "Select Item" at bounding box center [328, 210] width 152 height 14
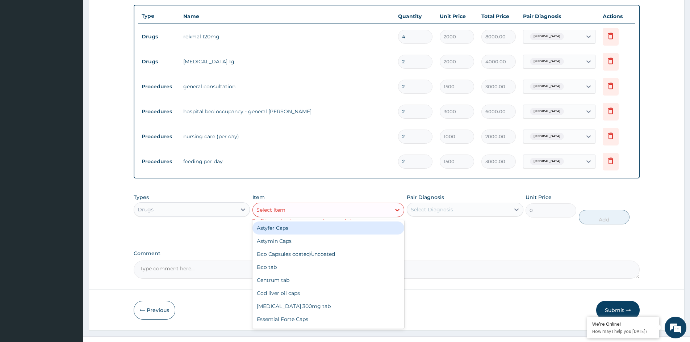
click at [308, 208] on div "Select Item" at bounding box center [322, 210] width 138 height 12
type input "EMA"
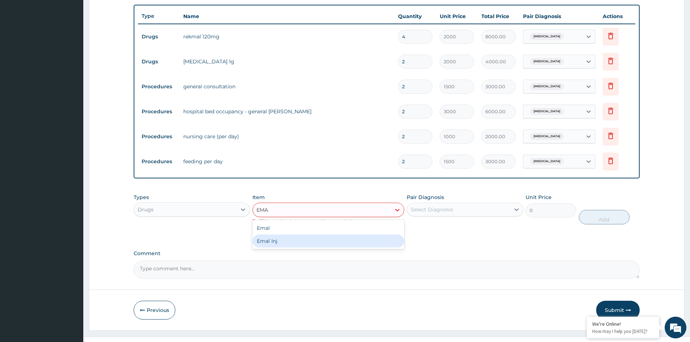
click at [285, 242] on div "Emal Inj" at bounding box center [328, 241] width 152 height 13
type input "1500"
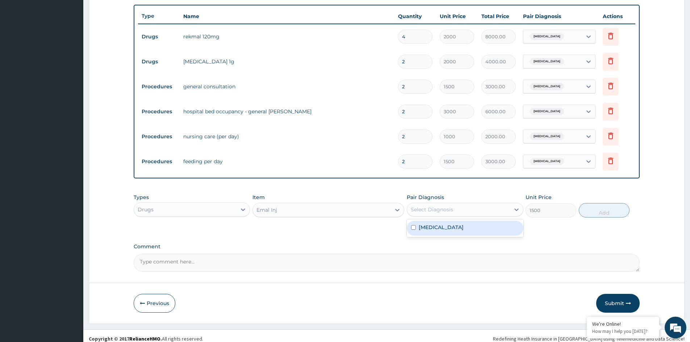
click at [467, 209] on div "Select Diagnosis" at bounding box center [458, 210] width 102 height 12
click at [459, 235] on div "Malaria" at bounding box center [465, 228] width 116 height 15
checkbox input "true"
click at [595, 214] on button "Add" at bounding box center [604, 210] width 51 height 14
type input "0"
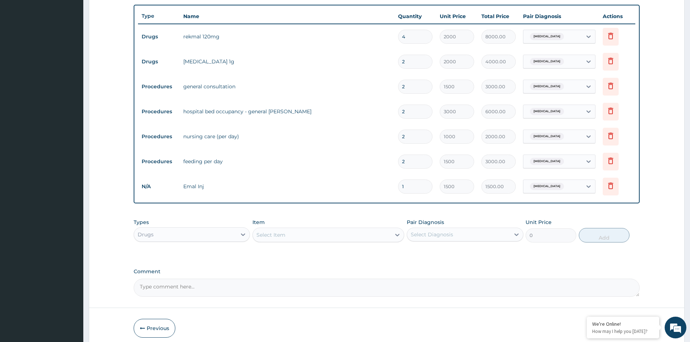
type input "0.00"
type input "3"
type input "4500.00"
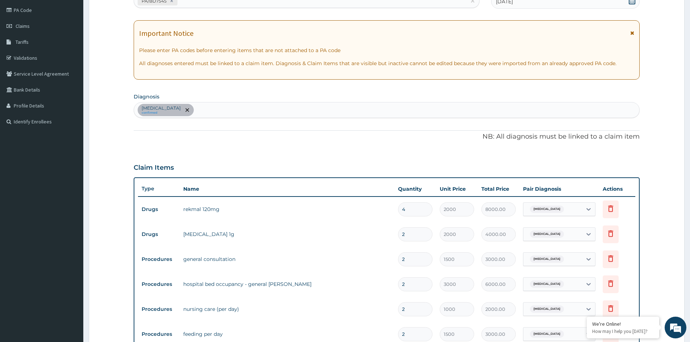
scroll to position [76, 0]
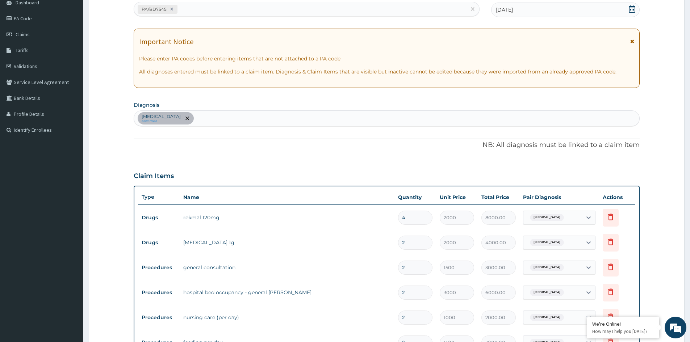
type input "3"
click at [203, 114] on div "Malaria confirmed" at bounding box center [386, 118] width 505 height 15
type input "S"
type input "SALMO"
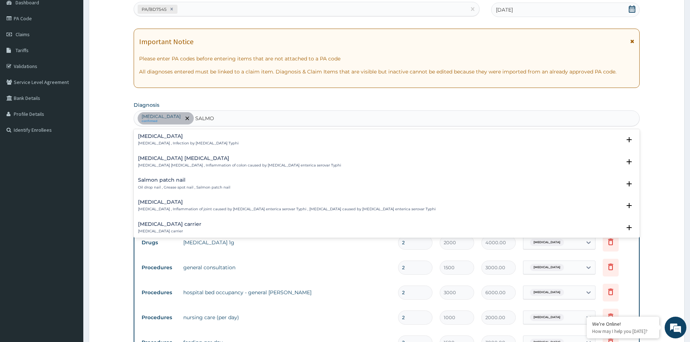
click at [179, 139] on div "Typhoid fever Typhoid fever , Infection by Salmonella Typhi" at bounding box center [188, 140] width 101 height 13
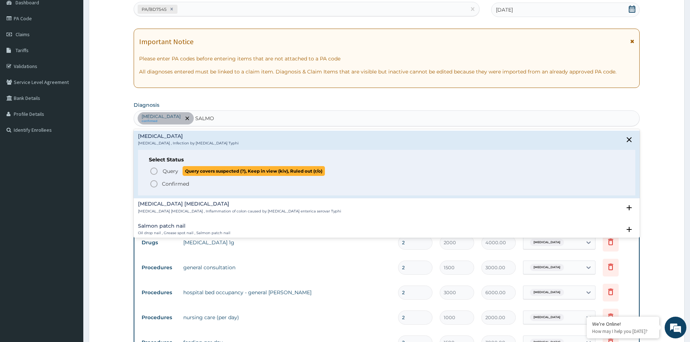
click at [166, 171] on span "Query" at bounding box center [171, 171] width 16 height 7
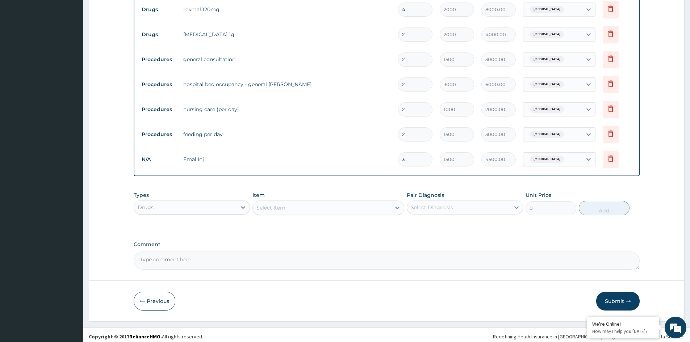
scroll to position [288, 0]
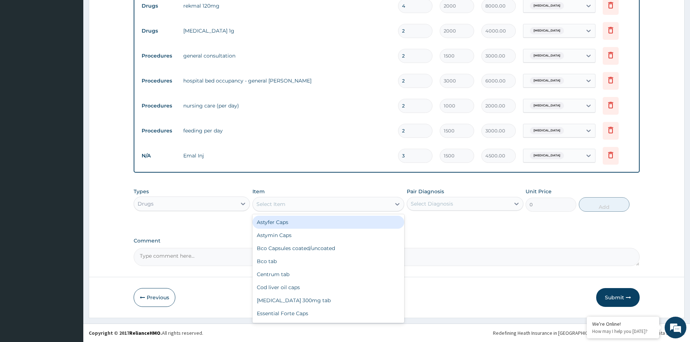
click at [293, 202] on div "Select Item" at bounding box center [322, 204] width 138 height 12
type input "VIT"
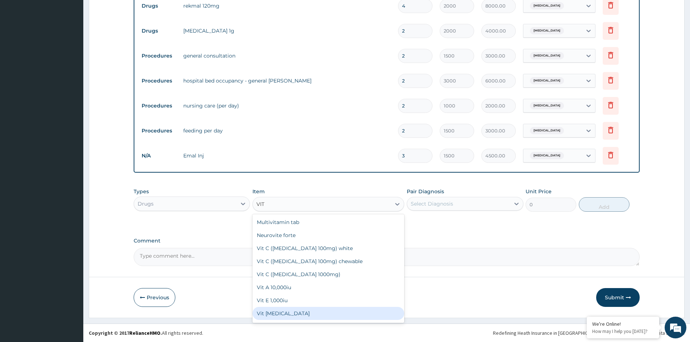
click at [275, 315] on div "Vit B-complex" at bounding box center [328, 313] width 152 height 13
type input "300"
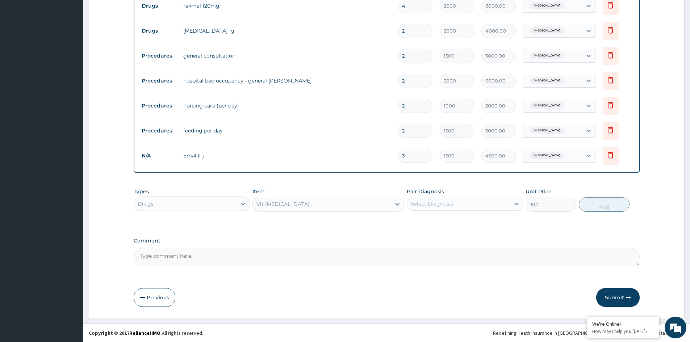
click at [454, 201] on div "Select Diagnosis" at bounding box center [458, 204] width 102 height 12
click at [451, 221] on div "Malaria" at bounding box center [465, 222] width 116 height 15
checkbox input "true"
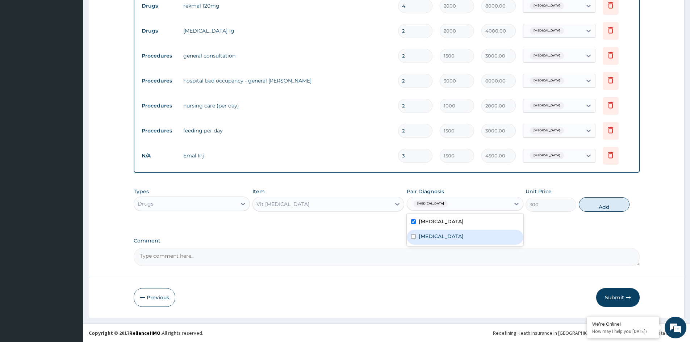
click at [460, 235] on div "Typhoid fever" at bounding box center [465, 237] width 116 height 15
checkbox input "true"
click at [601, 204] on button "Add" at bounding box center [604, 204] width 51 height 14
type input "0"
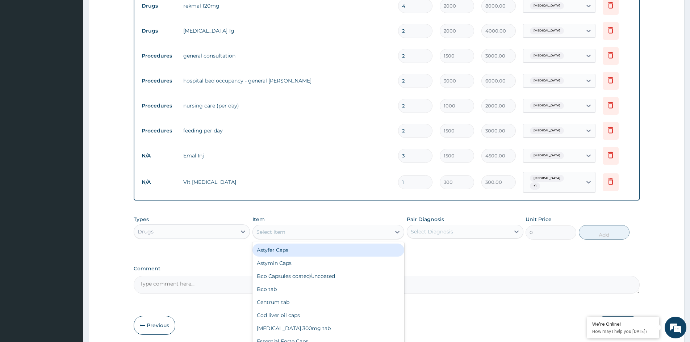
click at [304, 227] on div "Select Item" at bounding box center [322, 232] width 138 height 12
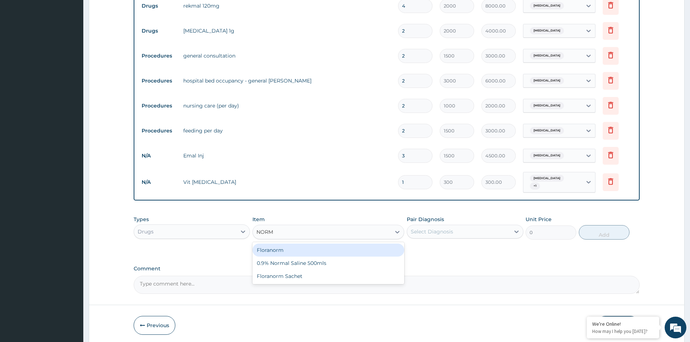
type input "NORMA"
click at [294, 248] on div "0.9% Normal Saline 500mls" at bounding box center [328, 250] width 152 height 13
type input "1000"
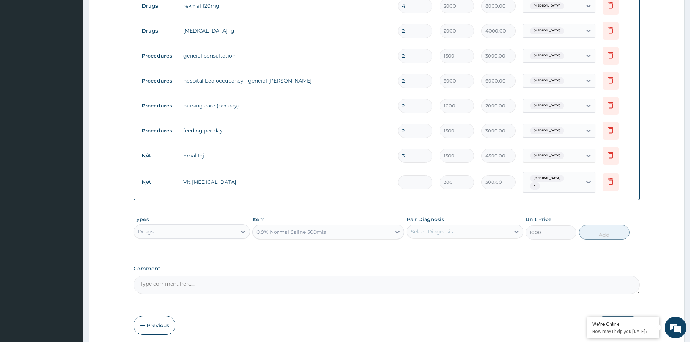
click at [439, 231] on div "Select Diagnosis" at bounding box center [432, 231] width 42 height 7
click at [434, 250] on label "Malaria" at bounding box center [441, 249] width 45 height 7
checkbox input "true"
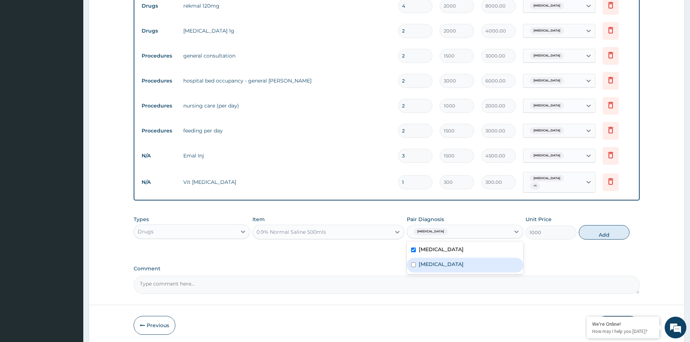
click at [436, 261] on label "Typhoid fever" at bounding box center [441, 264] width 45 height 7
checkbox input "true"
click at [614, 231] on button "Add" at bounding box center [604, 232] width 51 height 14
type input "0"
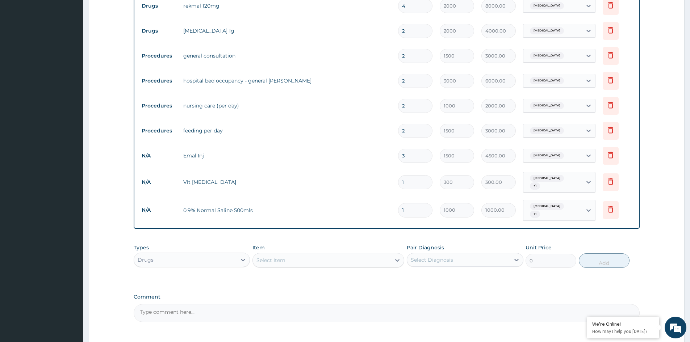
type input "0.00"
type input "3"
type input "3000.00"
type input "3"
click at [418, 182] on input "1" at bounding box center [415, 182] width 34 height 14
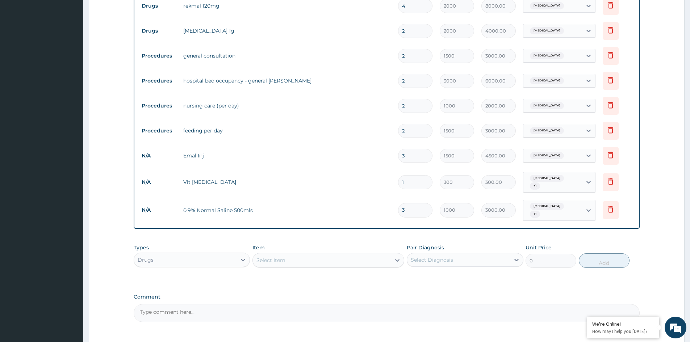
type input "0.00"
type input "2"
type input "600.00"
type input "2"
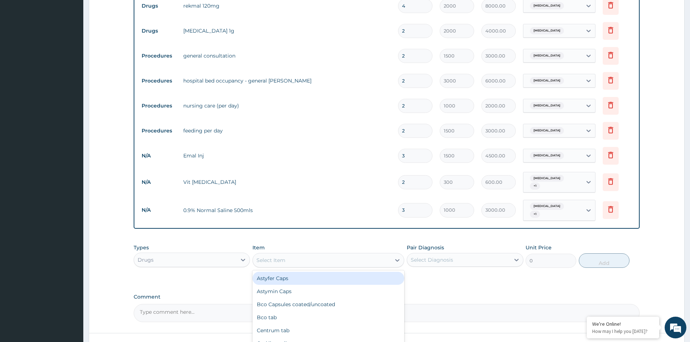
click at [282, 257] on div "Select Item" at bounding box center [270, 260] width 29 height 7
type input "PARA"
drag, startPoint x: 310, startPoint y: 273, endPoint x: 314, endPoint y: 273, distance: 4.7
click at [312, 273] on div "Paracetamol 500mg" at bounding box center [328, 278] width 152 height 13
type input "15"
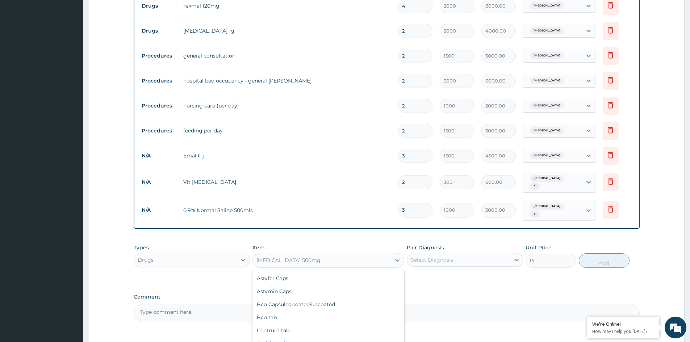
scroll to position [1775, 0]
click at [338, 256] on div "Paracetamol 500mg" at bounding box center [322, 261] width 138 height 12
click at [435, 256] on div "Select Diagnosis" at bounding box center [432, 259] width 42 height 7
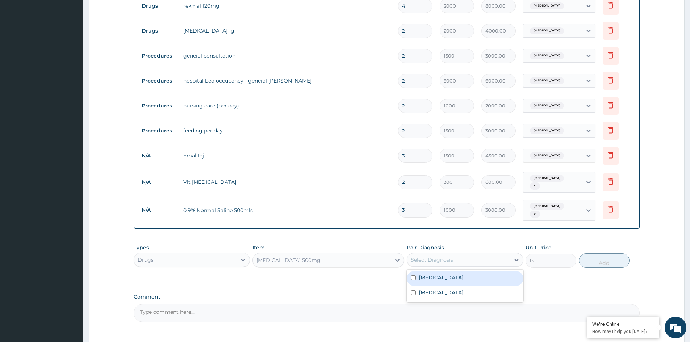
drag, startPoint x: 439, startPoint y: 271, endPoint x: 441, endPoint y: 276, distance: 5.8
click at [439, 272] on div "Malaria" at bounding box center [465, 278] width 116 height 15
checkbox input "true"
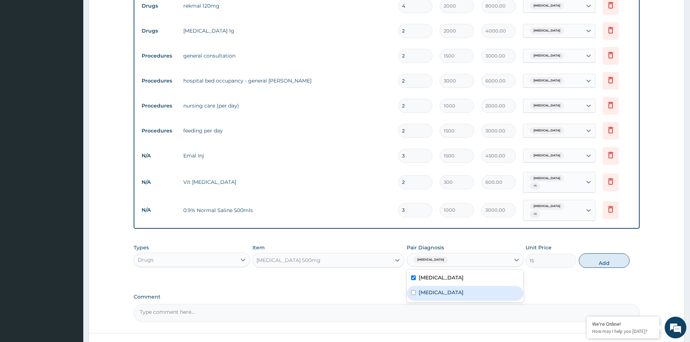
click at [445, 289] on label "Typhoid fever" at bounding box center [441, 292] width 45 height 7
checkbox input "true"
click at [611, 256] on button "Add" at bounding box center [604, 261] width 51 height 14
type input "0"
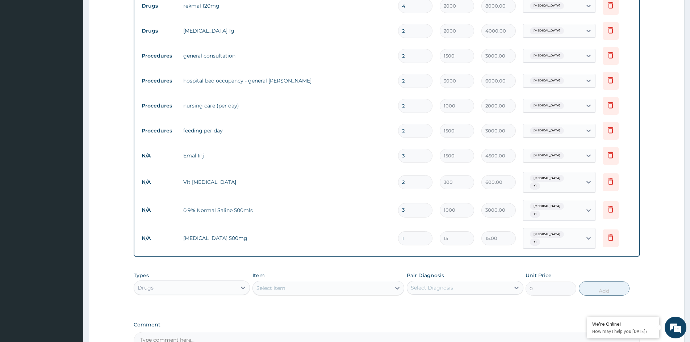
type input "18"
type input "270.00"
type input "18"
click at [367, 282] on div "Select Item" at bounding box center [322, 288] width 138 height 12
type input "PARA"
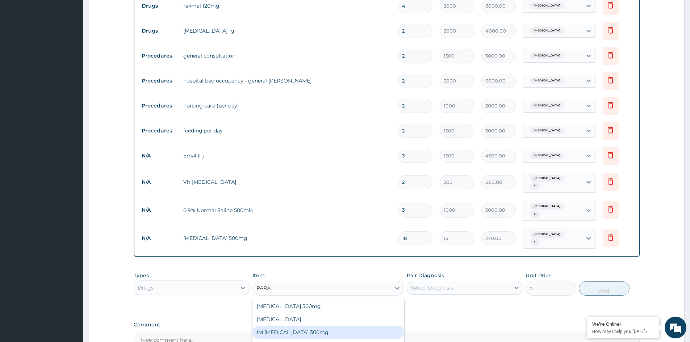
click at [288, 326] on div "IM Paracetamol 300mg" at bounding box center [328, 332] width 152 height 13
type input "300"
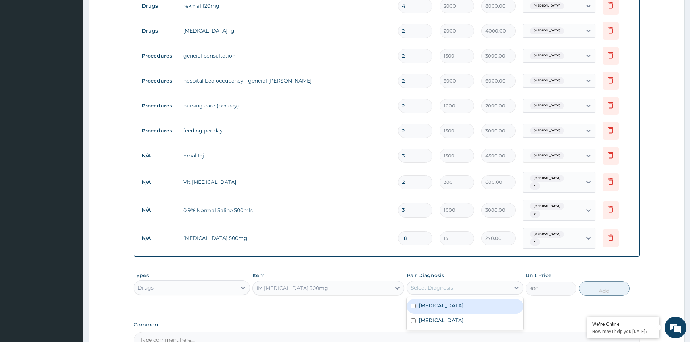
click at [430, 284] on div "Select Diagnosis" at bounding box center [432, 287] width 42 height 7
click at [449, 317] on label "Typhoid fever" at bounding box center [441, 320] width 45 height 7
checkbox input "true"
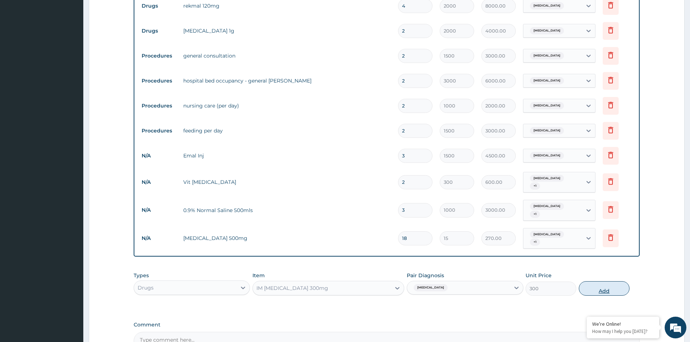
click at [622, 281] on button "Add" at bounding box center [604, 288] width 51 height 14
type input "0"
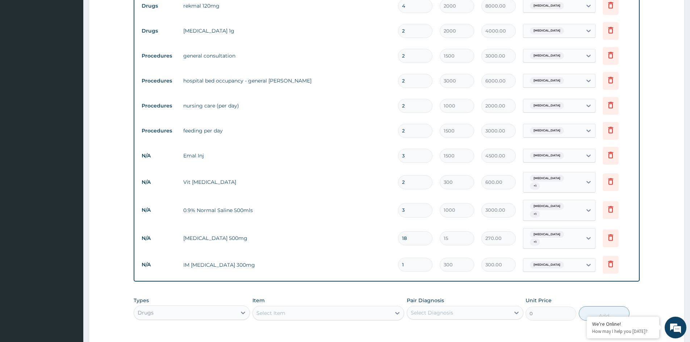
type input "0.00"
type input "6"
type input "1800.00"
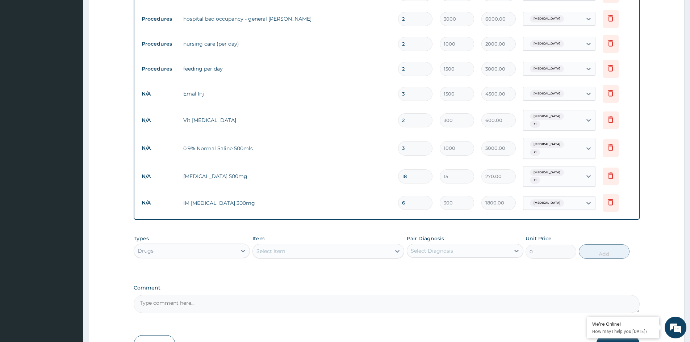
scroll to position [361, 0]
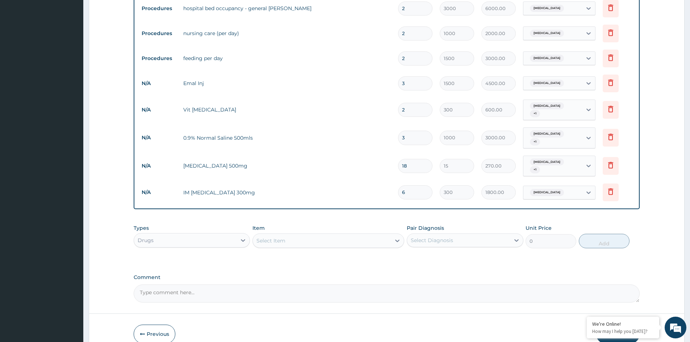
type input "6"
click at [308, 235] on div "Select Item" at bounding box center [322, 241] width 138 height 12
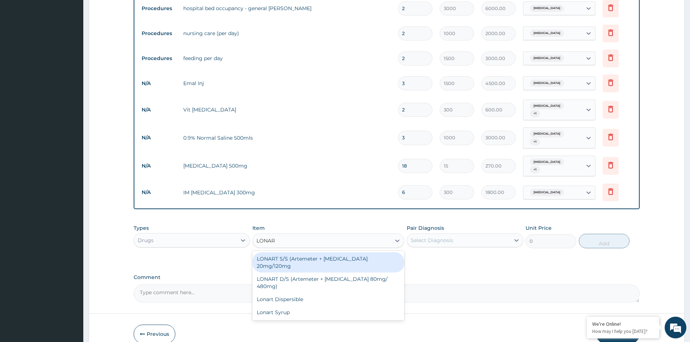
type input "LONART"
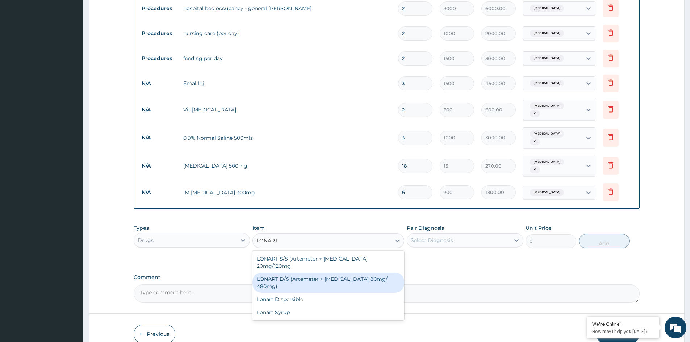
click at [327, 273] on div "LONART D/S (Artemeter + Lumefantrine 80mg/ 480mg)" at bounding box center [328, 283] width 152 height 20
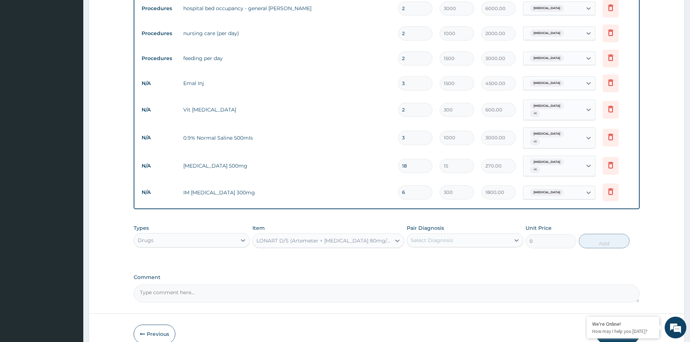
type input "2000"
click at [455, 235] on div "Select Diagnosis" at bounding box center [458, 241] width 102 height 12
drag, startPoint x: 455, startPoint y: 252, endPoint x: 508, endPoint y: 254, distance: 53.3
click at [462, 252] on div "Malaria" at bounding box center [465, 259] width 116 height 15
checkbox input "true"
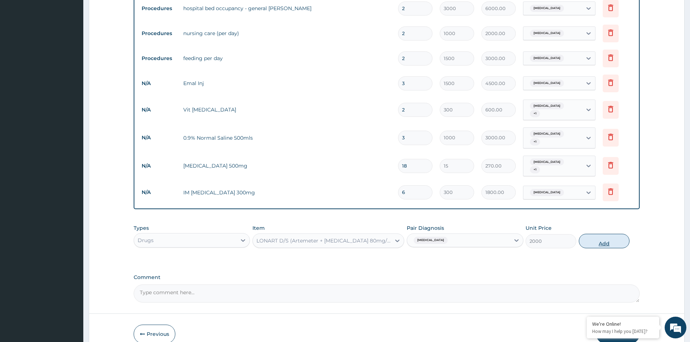
click at [604, 234] on button "Add" at bounding box center [604, 241] width 51 height 14
type input "0"
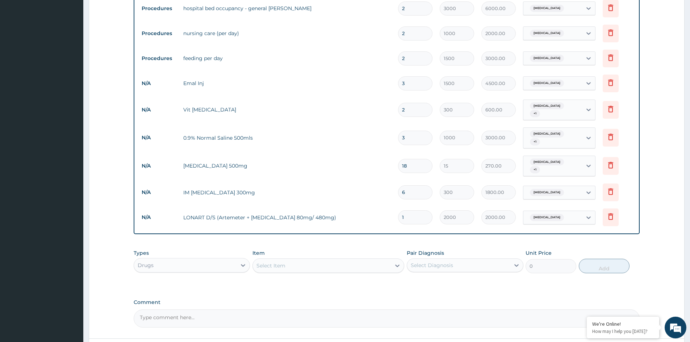
click at [325, 260] on div "Select Item" at bounding box center [322, 266] width 138 height 12
type input "CIPRO"
drag, startPoint x: 325, startPoint y: 274, endPoint x: 368, endPoint y: 276, distance: 43.5
click at [326, 277] on div "Ciprofloxacin 500mg" at bounding box center [328, 283] width 152 height 13
type input "150"
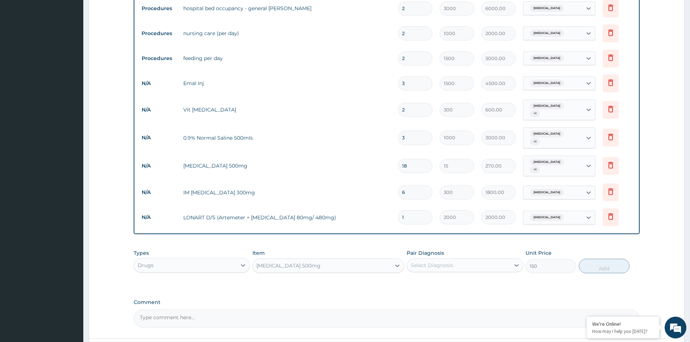
click at [432, 262] on div "Select Diagnosis" at bounding box center [432, 265] width 42 height 7
click at [447, 294] on label "Typhoid fever" at bounding box center [441, 297] width 45 height 7
checkbox input "true"
click at [602, 259] on button "Add" at bounding box center [604, 266] width 51 height 14
type input "0"
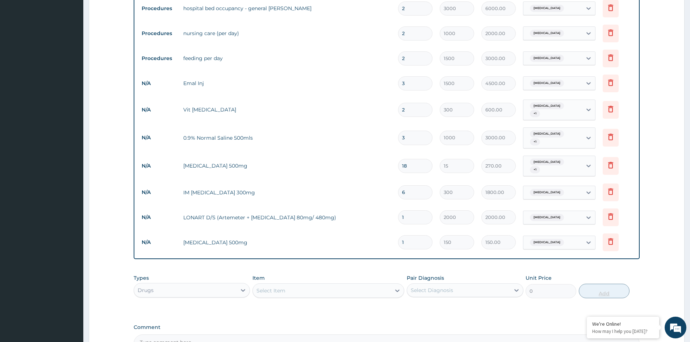
type input "10"
type input "1500.00"
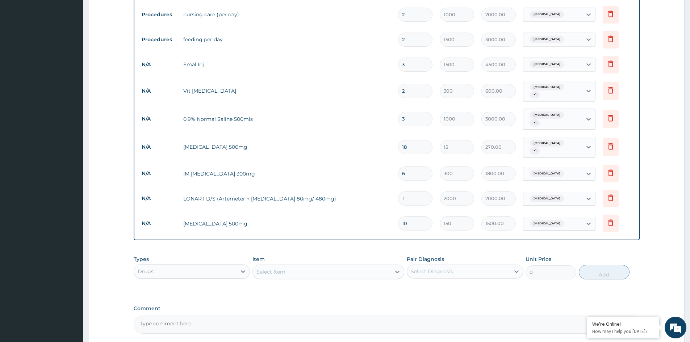
scroll to position [397, 0]
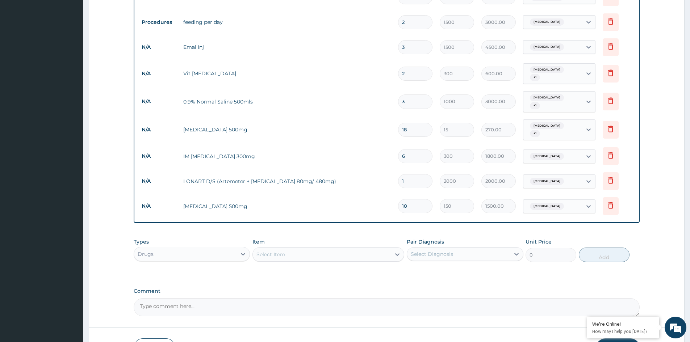
type input "10"
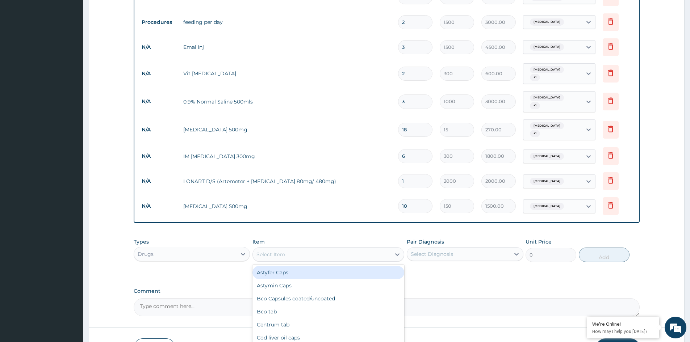
click at [318, 249] on div "Select Item" at bounding box center [322, 255] width 138 height 12
type input "CANN"
click at [310, 266] on div "Blue cannula" at bounding box center [328, 272] width 152 height 13
type input "500"
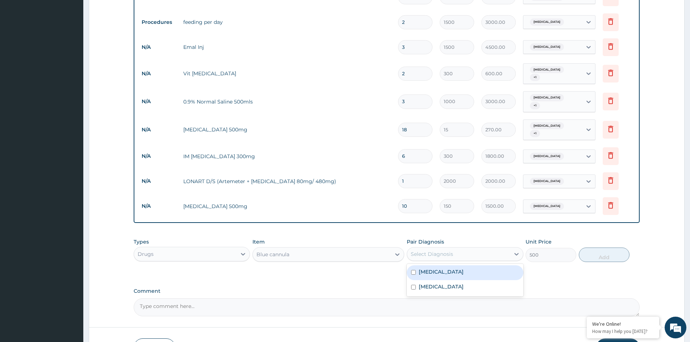
drag, startPoint x: 429, startPoint y: 245, endPoint x: 433, endPoint y: 247, distance: 4.9
click at [432, 251] on div "Select Diagnosis" at bounding box center [432, 254] width 42 height 7
drag, startPoint x: 445, startPoint y: 265, endPoint x: 443, endPoint y: 274, distance: 9.7
click at [445, 267] on div "Malaria" at bounding box center [465, 272] width 116 height 15
checkbox input "true"
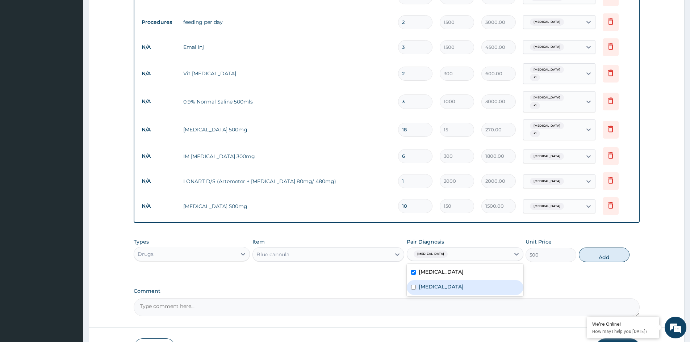
click at [441, 283] on label "Typhoid fever" at bounding box center [441, 286] width 45 height 7
checkbox input "true"
click at [614, 249] on button "Add" at bounding box center [604, 255] width 51 height 14
type input "0"
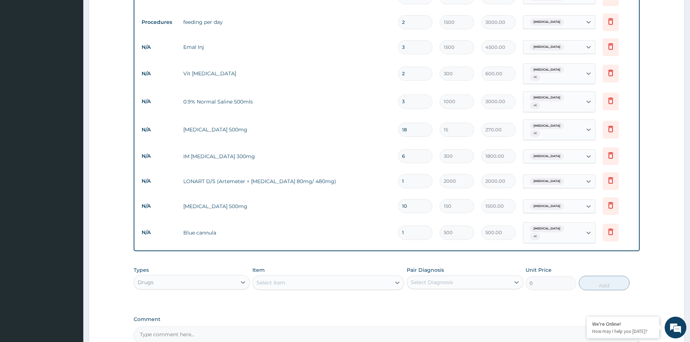
click at [276, 279] on div "Select Item" at bounding box center [270, 282] width 29 height 7
type input "INF"
drag, startPoint x: 288, startPoint y: 289, endPoint x: 316, endPoint y: 282, distance: 28.7
click at [309, 294] on div "Infusion Giving Set" at bounding box center [328, 300] width 152 height 13
type input "200"
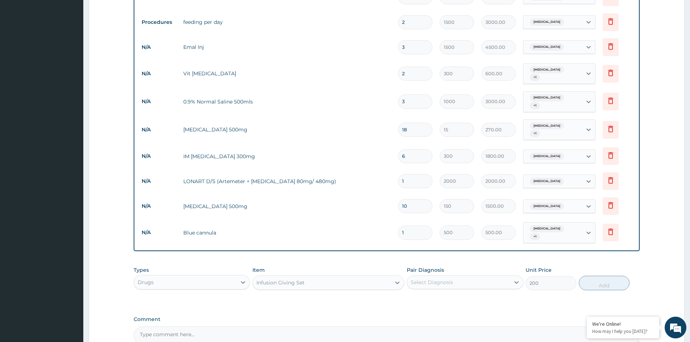
click at [440, 279] on div "Select Diagnosis" at bounding box center [432, 282] width 42 height 7
click at [457, 294] on div "Malaria" at bounding box center [465, 301] width 116 height 15
checkbox input "true"
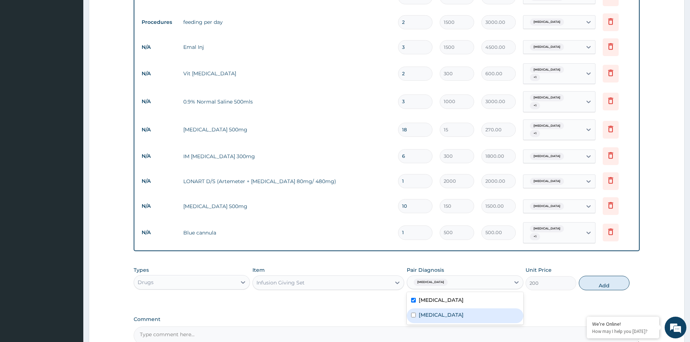
drag, startPoint x: 456, startPoint y: 307, endPoint x: 490, endPoint y: 297, distance: 34.7
click at [457, 309] on div "Typhoid fever" at bounding box center [465, 316] width 116 height 15
checkbox input "true"
click at [609, 276] on button "Add" at bounding box center [604, 283] width 51 height 14
type input "0"
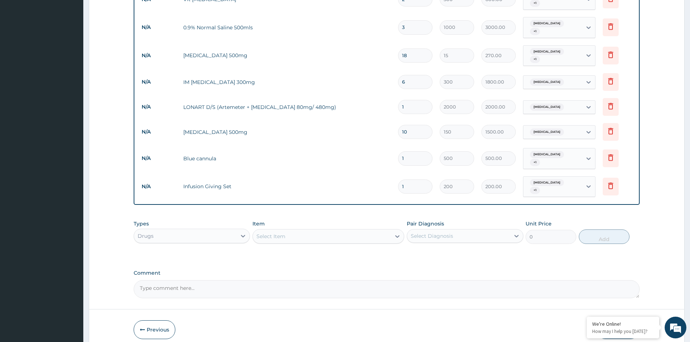
scroll to position [488, 0]
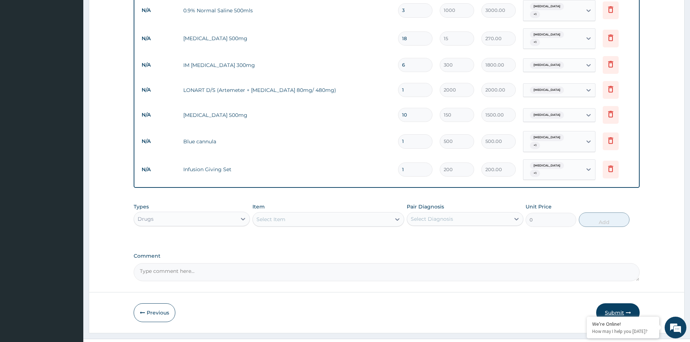
click at [613, 303] on button "Submit" at bounding box center [617, 312] width 43 height 19
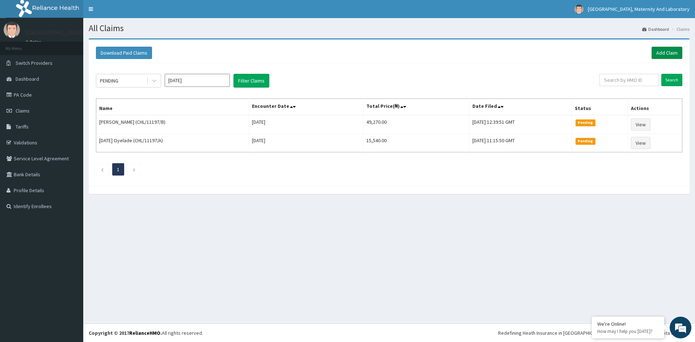
click at [672, 53] on link "Add Claim" at bounding box center [667, 53] width 31 height 12
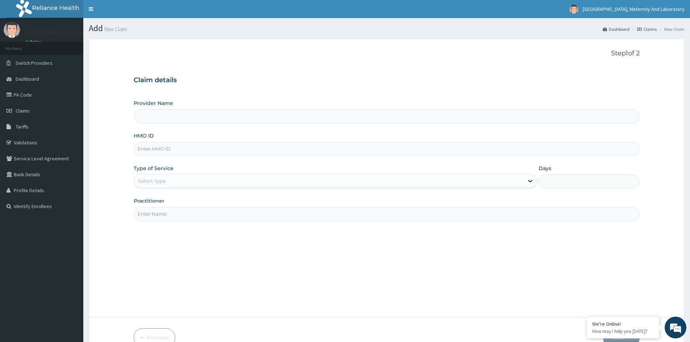
click at [224, 150] on input "HMO ID" at bounding box center [387, 149] width 506 height 14
type input "XIA/10056"
type input "[GEOGRAPHIC_DATA], MATERNITY AND LABORATORY"
type input "XIA/10056/A"
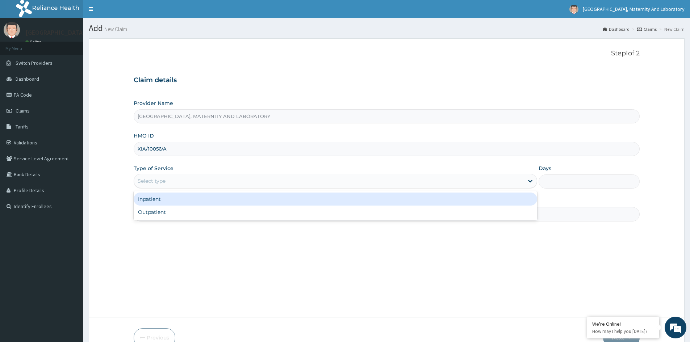
click at [208, 180] on div "Select type" at bounding box center [329, 181] width 390 height 12
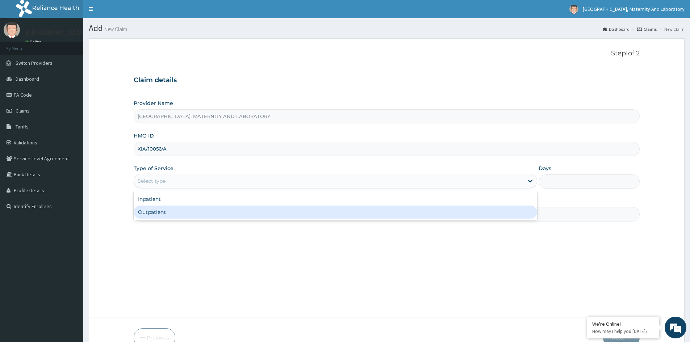
click at [197, 212] on div "Outpatient" at bounding box center [335, 212] width 403 height 13
type input "1"
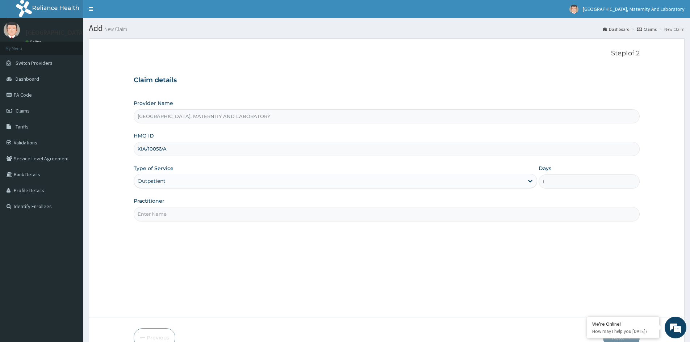
click at [197, 212] on input "Practitioner" at bounding box center [387, 214] width 506 height 14
type input "[PERSON_NAME][DEMOGRAPHIC_DATA]"
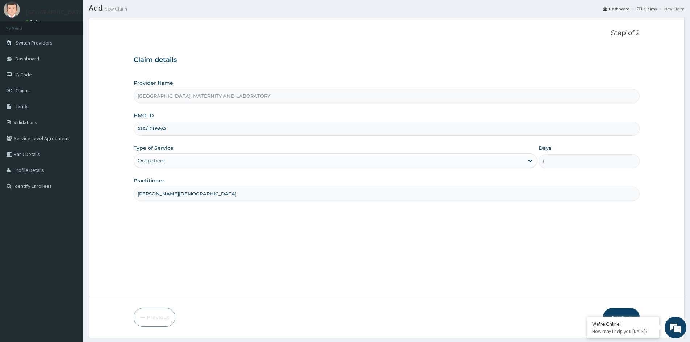
scroll to position [40, 0]
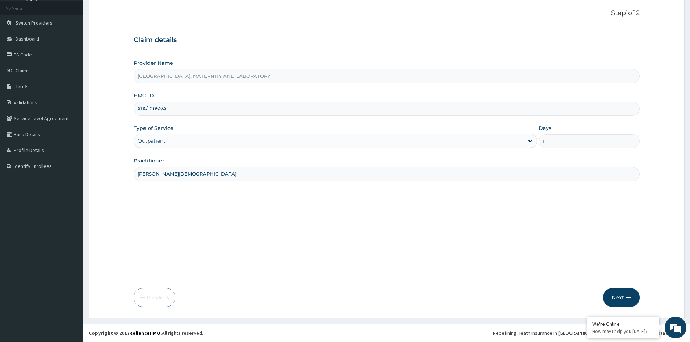
click at [614, 292] on button "Next" at bounding box center [621, 297] width 37 height 19
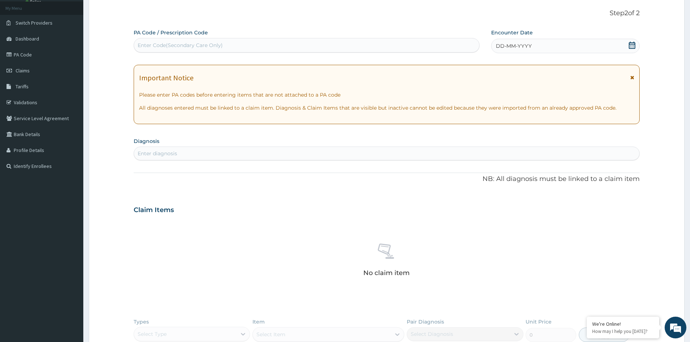
click at [293, 42] on div "Enter Code(Secondary Care Only)" at bounding box center [306, 45] width 345 height 12
type input "PA/5EF33E"
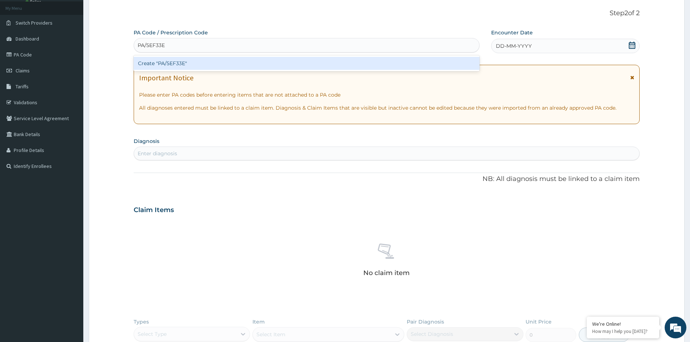
click at [231, 61] on div "Create "PA/5EF33E"" at bounding box center [307, 63] width 346 height 13
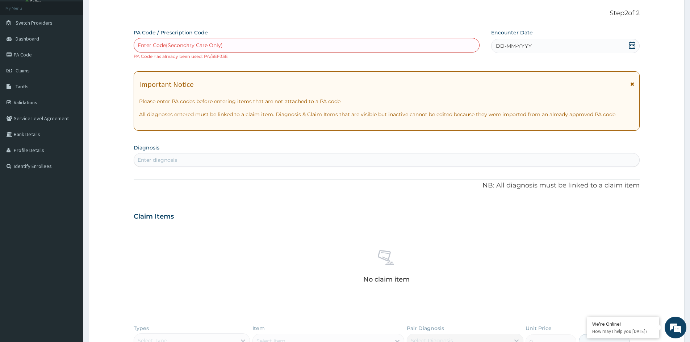
click at [271, 46] on div "Enter Code(Secondary Care Only)" at bounding box center [306, 45] width 345 height 12
type input "PA/B5FBD6"
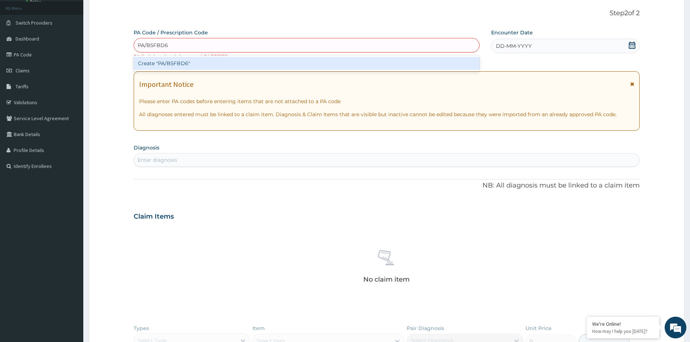
click at [219, 66] on div "Create "PA/B5FBD6"" at bounding box center [307, 63] width 346 height 13
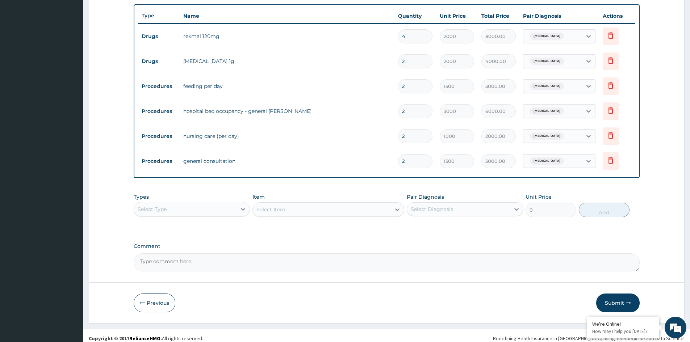
scroll to position [263, 0]
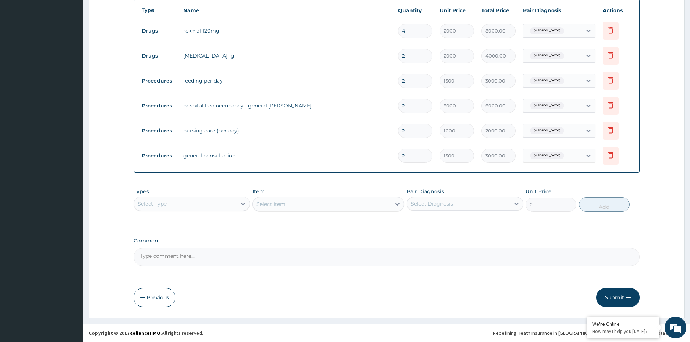
click at [616, 297] on button "Submit" at bounding box center [617, 297] width 43 height 19
